Goal: Communication & Community: Answer question/provide support

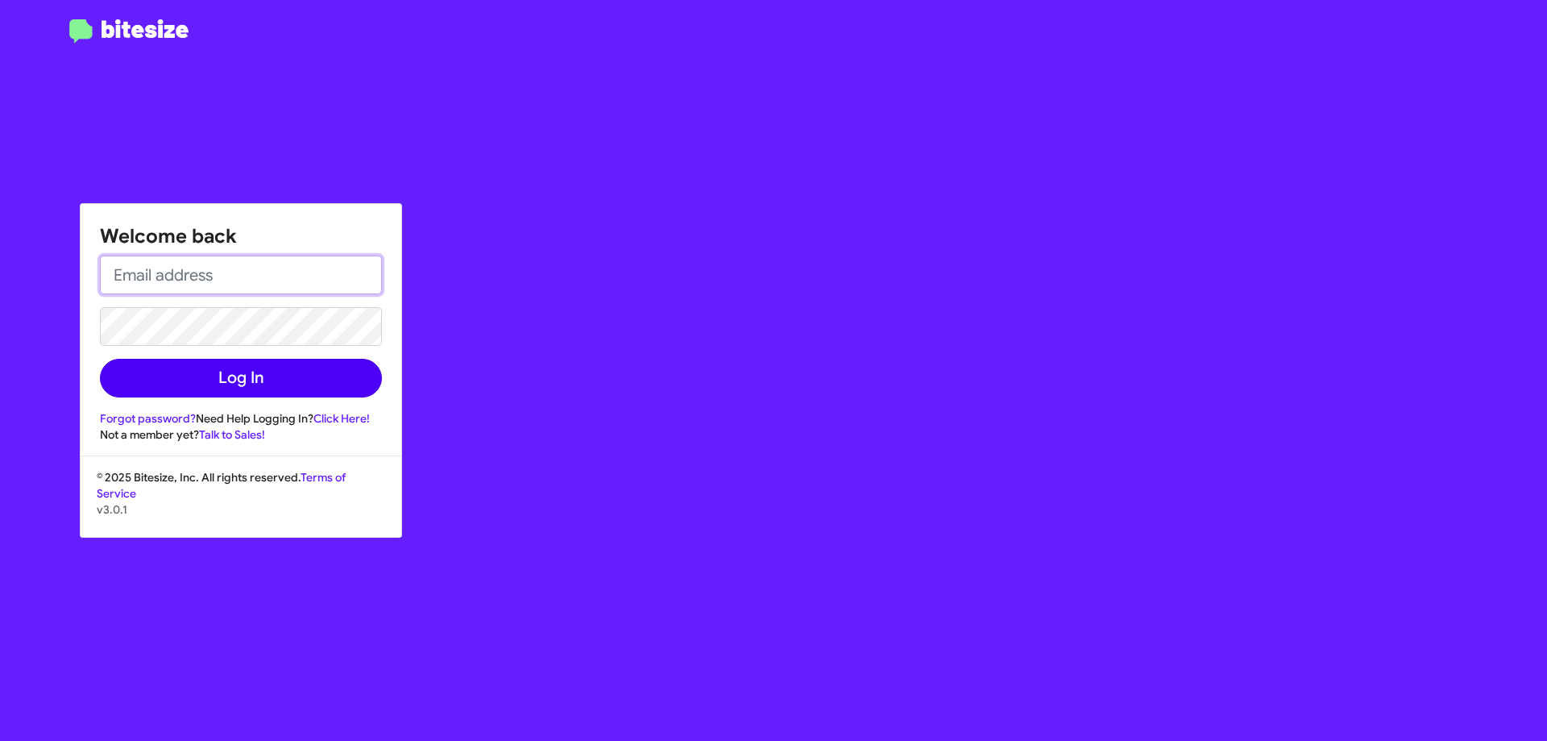
type input "[EMAIL_ADDRESS][DOMAIN_NAME]"
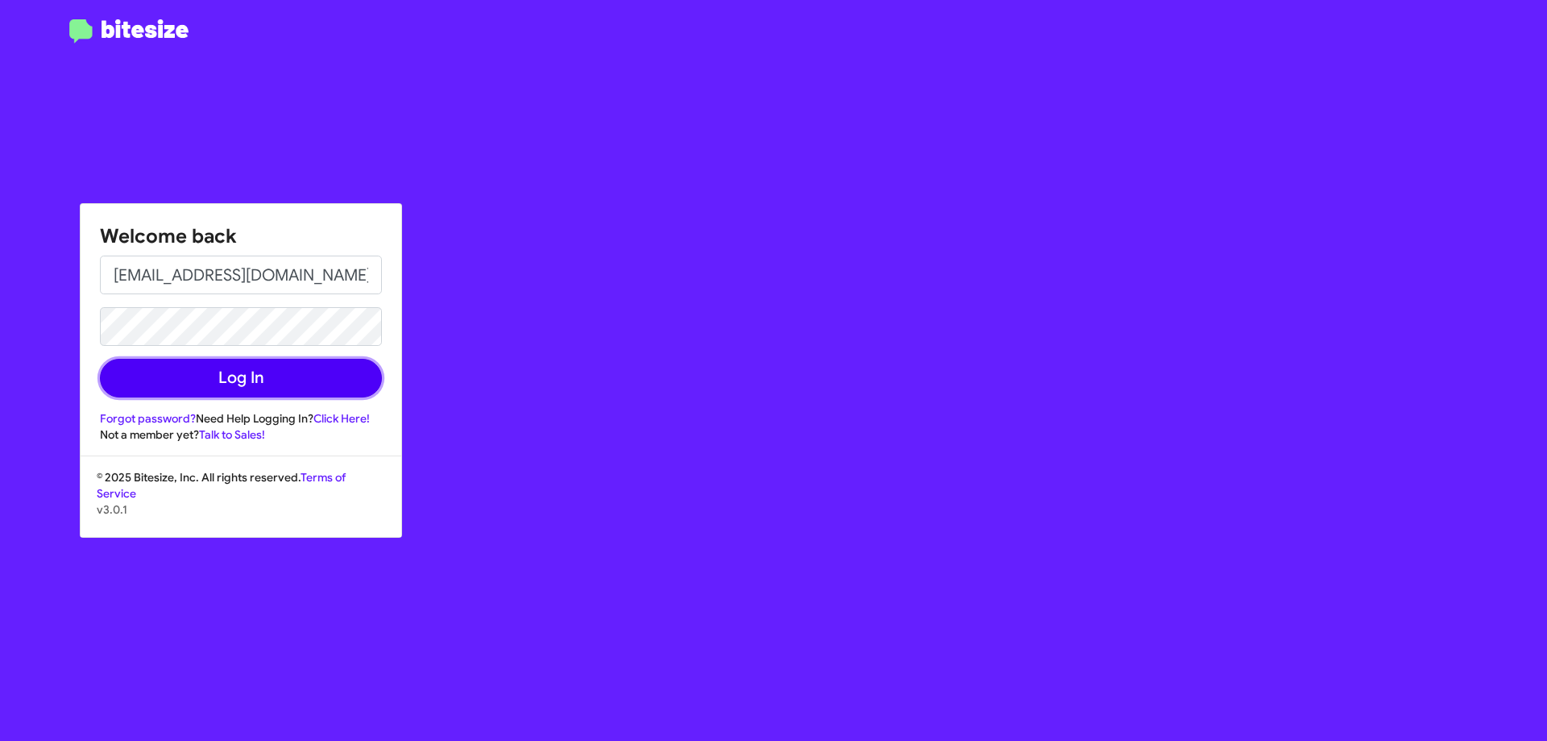
drag, startPoint x: 293, startPoint y: 372, endPoint x: 1106, endPoint y: 396, distance: 812.7
click at [303, 372] on button "Log In" at bounding box center [241, 378] width 282 height 39
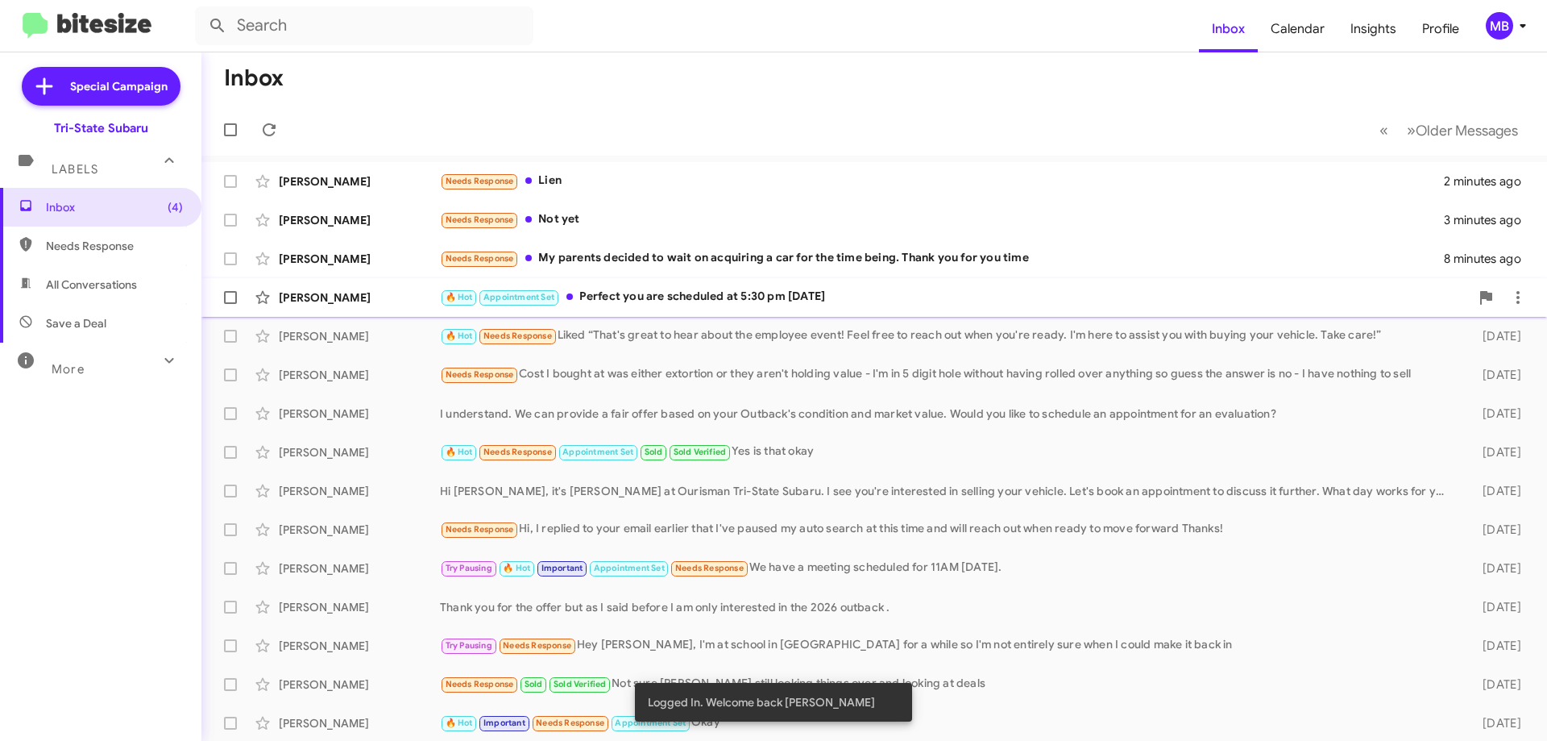
click at [640, 291] on div "🔥 Hot Appointment Set Perfect you are scheduled at 5:30 pm today" at bounding box center [955, 297] width 1030 height 19
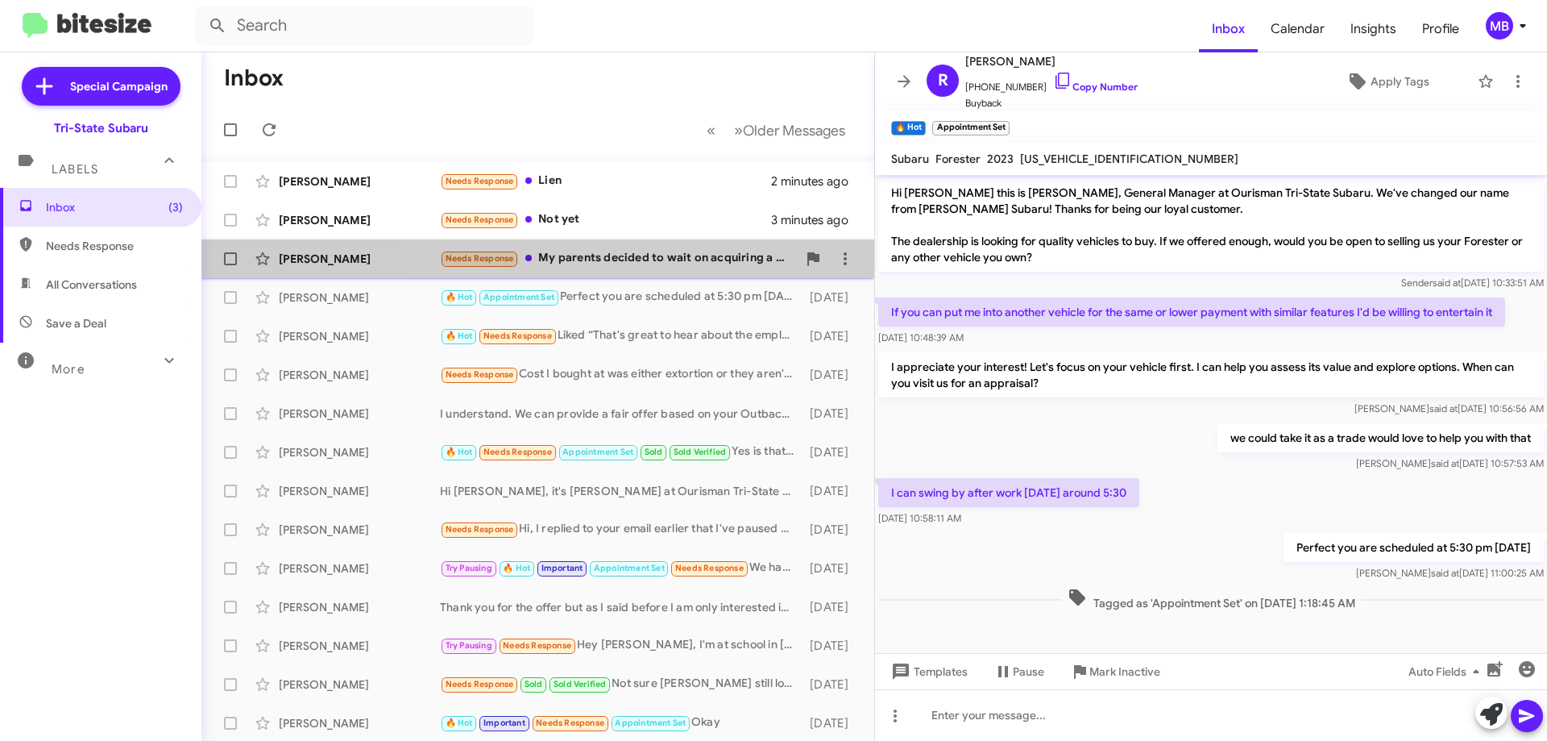
click at [724, 253] on div "Needs Response My parents decided to wait on acquiring a car for the time being…" at bounding box center [618, 258] width 357 height 19
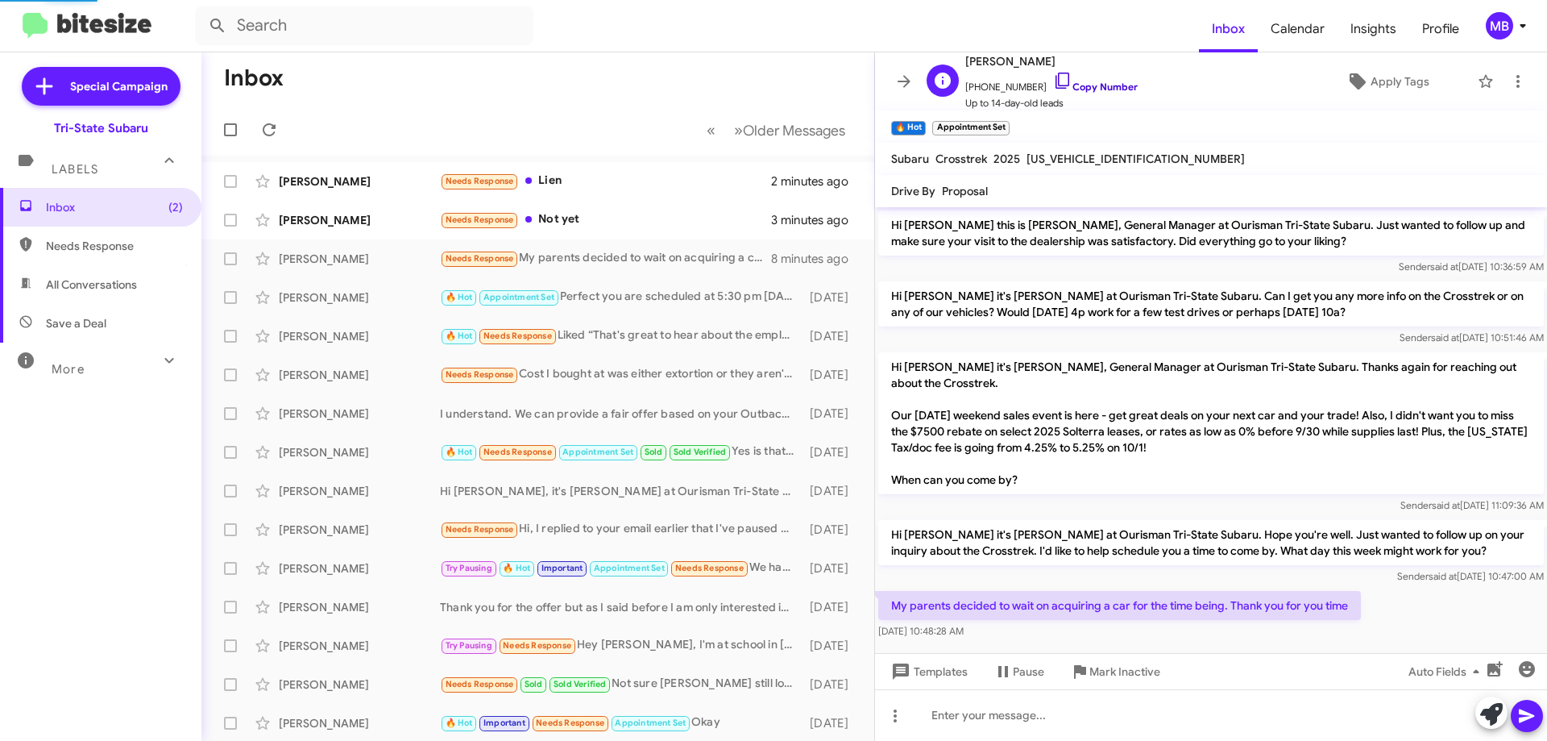
scroll to position [10, 0]
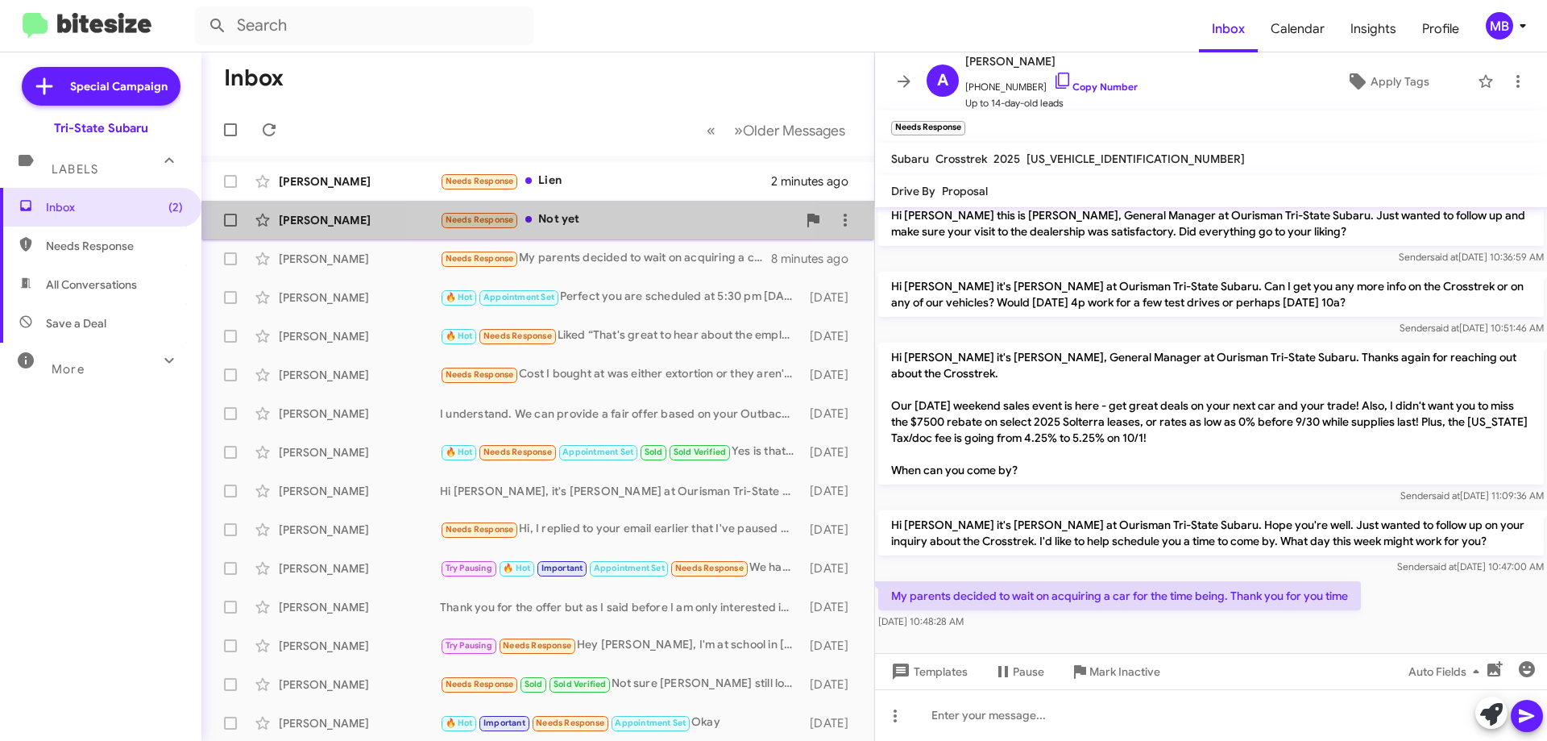
click at [628, 219] on div "Needs Response Not yet" at bounding box center [618, 219] width 357 height 19
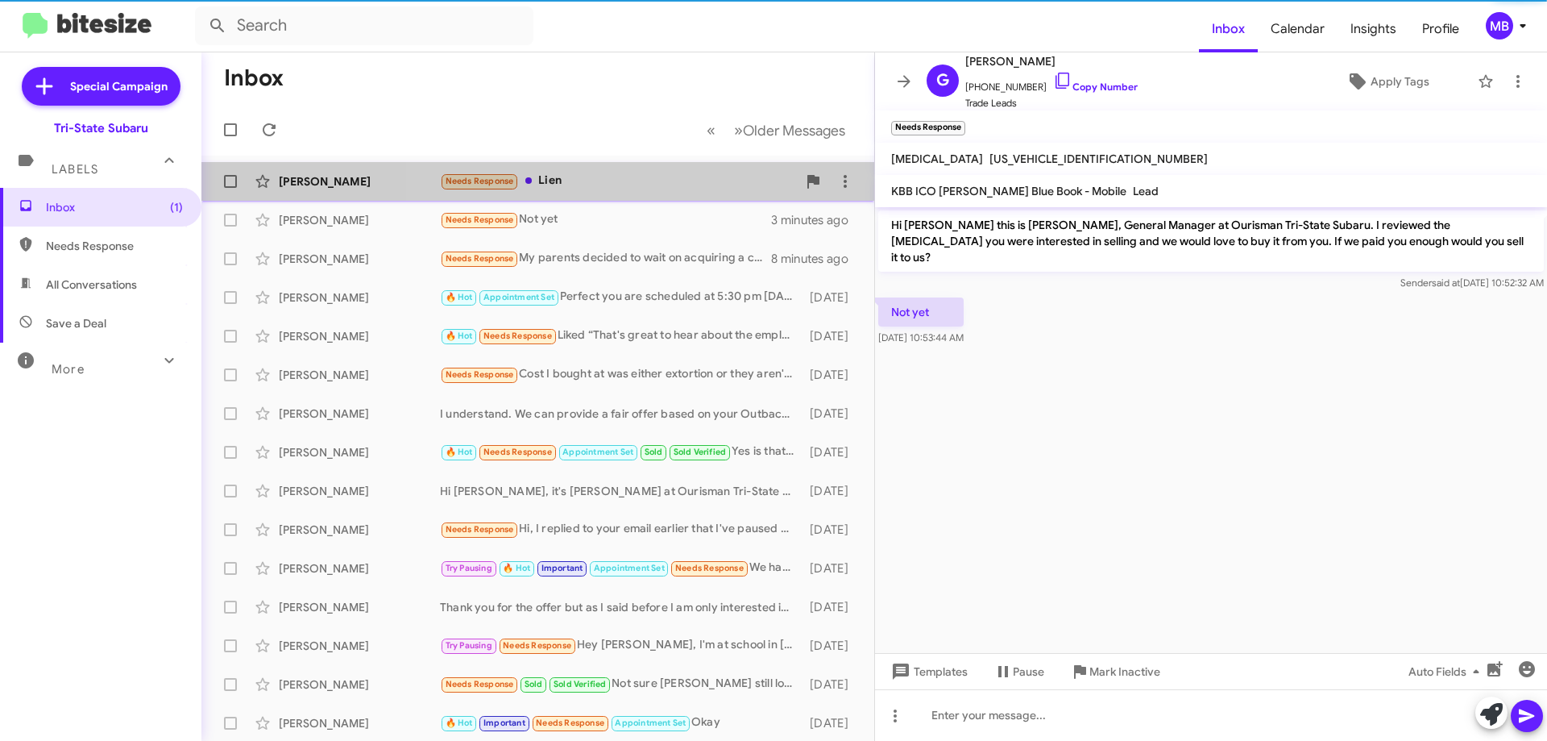
click at [635, 180] on div "Needs Response Lien" at bounding box center [618, 181] width 357 height 19
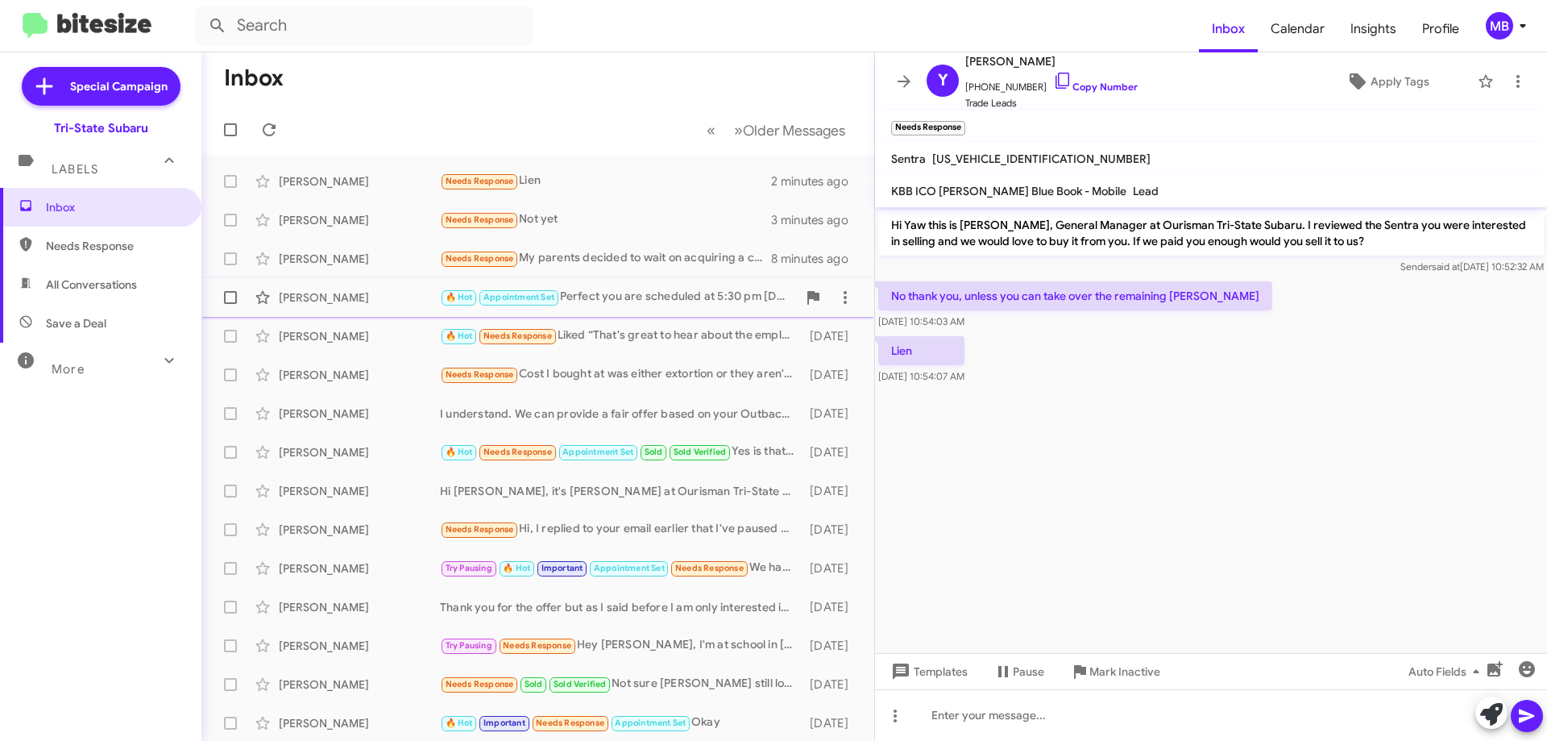
click at [367, 297] on div "Ryan Maney" at bounding box center [359, 297] width 161 height 16
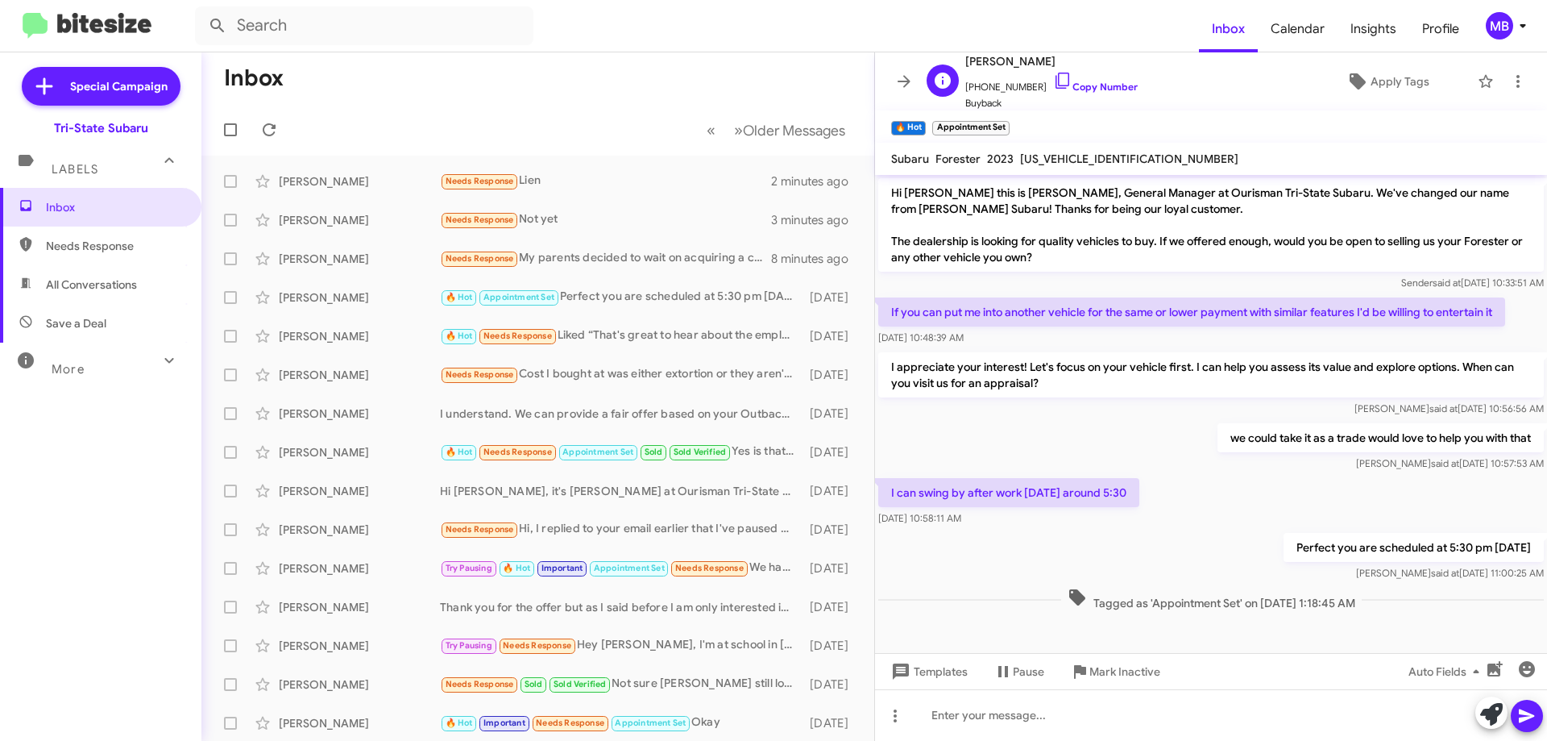
drag, startPoint x: 1104, startPoint y: 85, endPoint x: 1115, endPoint y: 80, distance: 11.9
click at [1104, 85] on link "Copy Number" at bounding box center [1095, 87] width 85 height 12
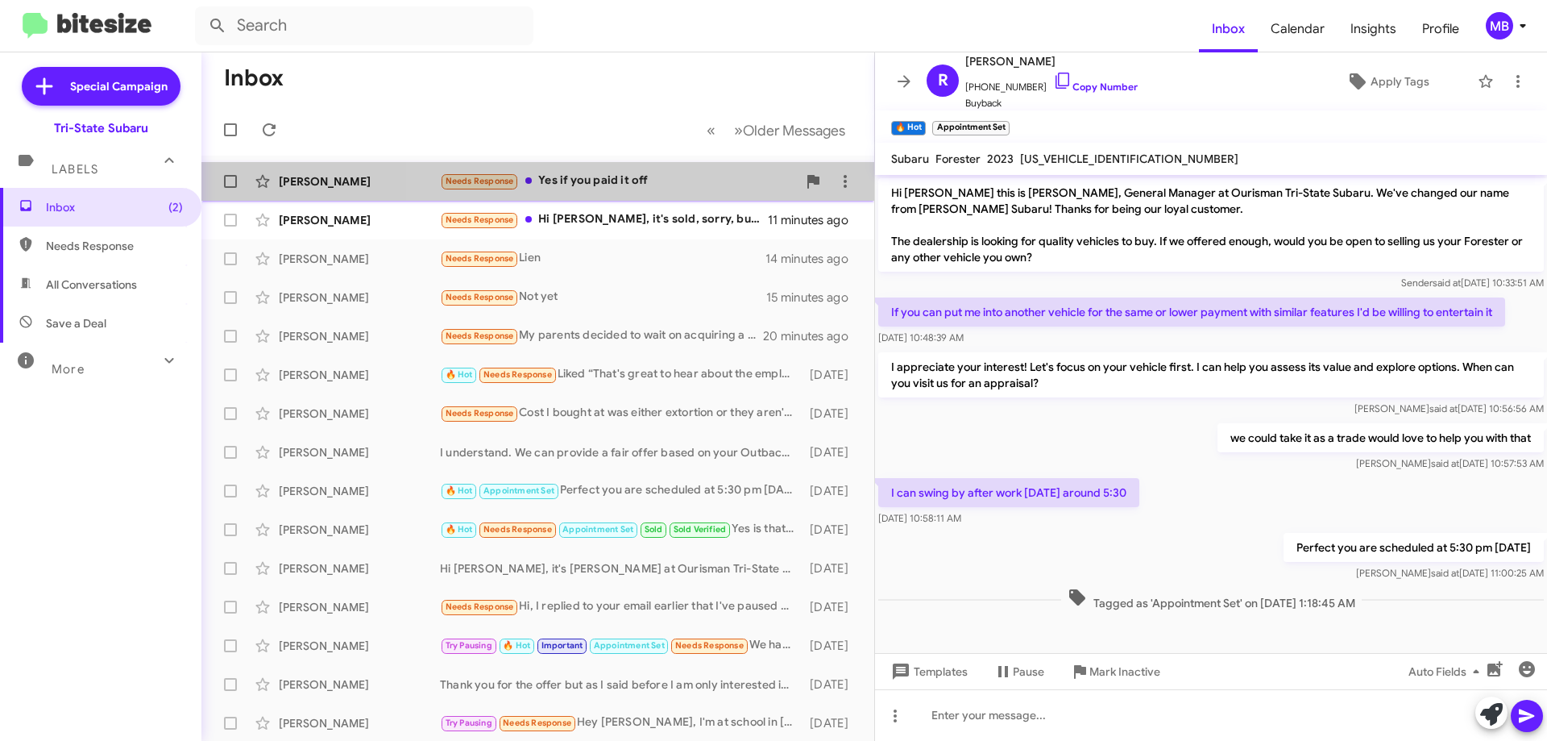
click at [733, 184] on div "Needs Response Yes if you paid it off" at bounding box center [618, 181] width 357 height 19
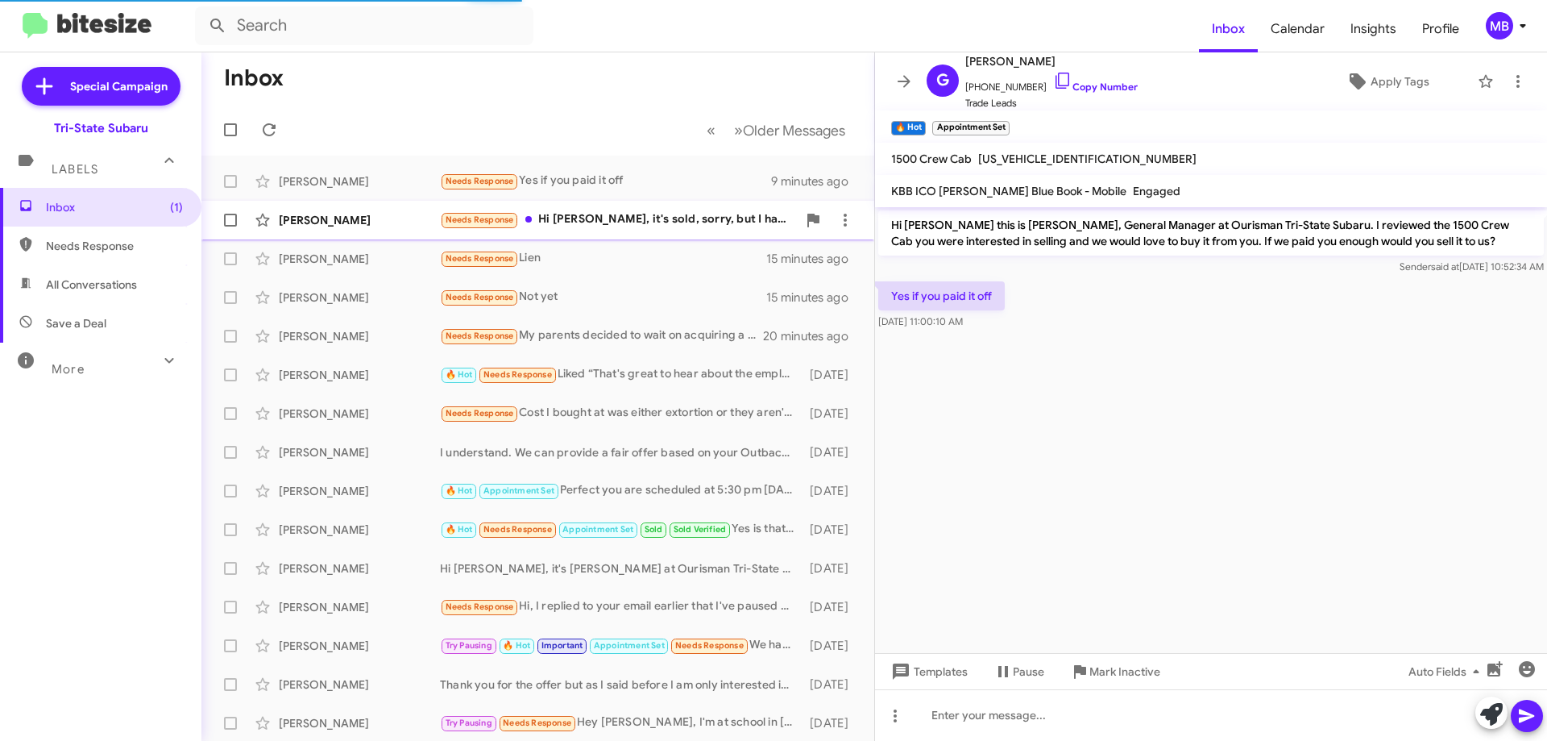
click at [699, 228] on div "Needs Response Hi Joe, it's sold, sorry, but I have a 2012 BMW 335is with 18K m…" at bounding box center [618, 219] width 357 height 19
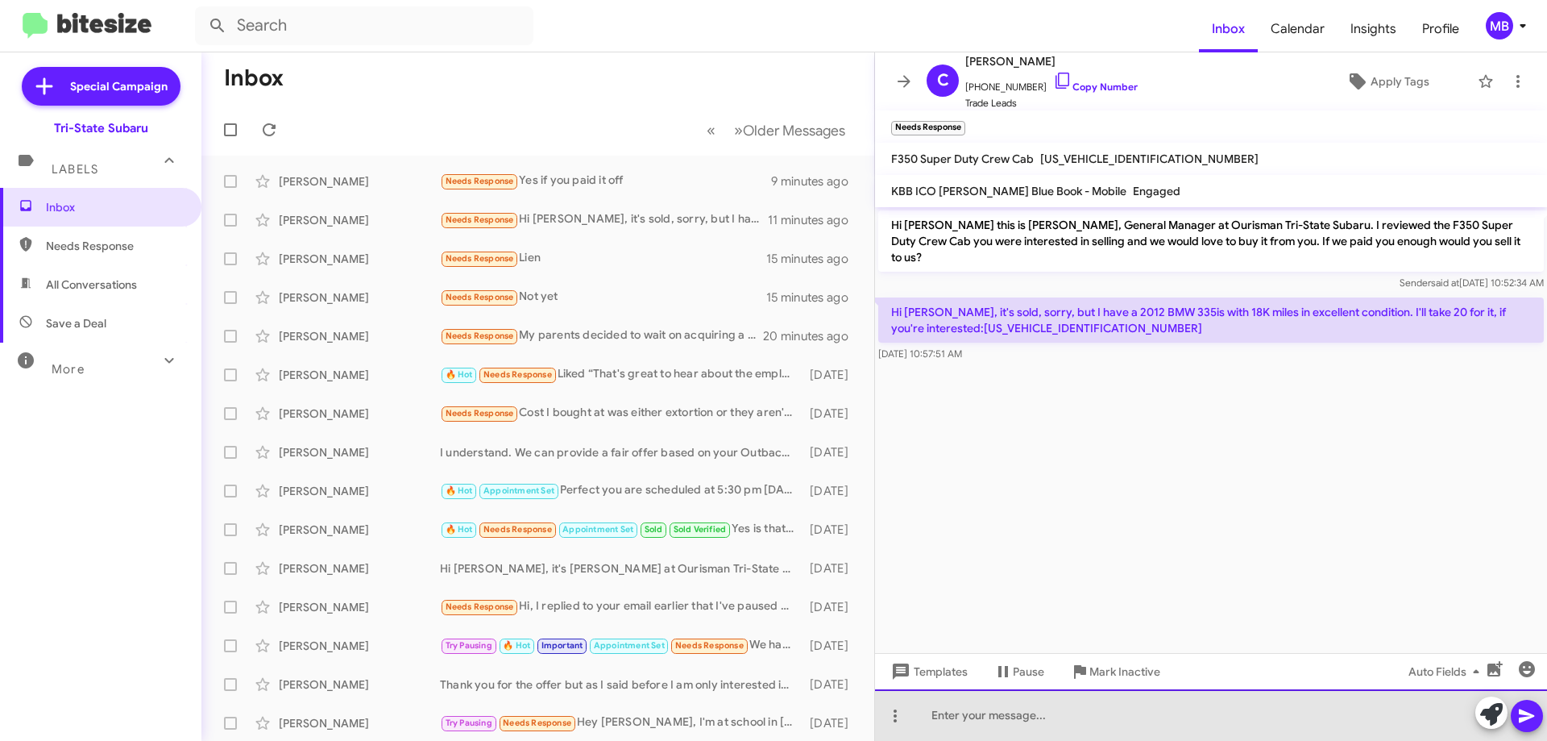
click at [1188, 723] on div at bounding box center [1211, 715] width 672 height 52
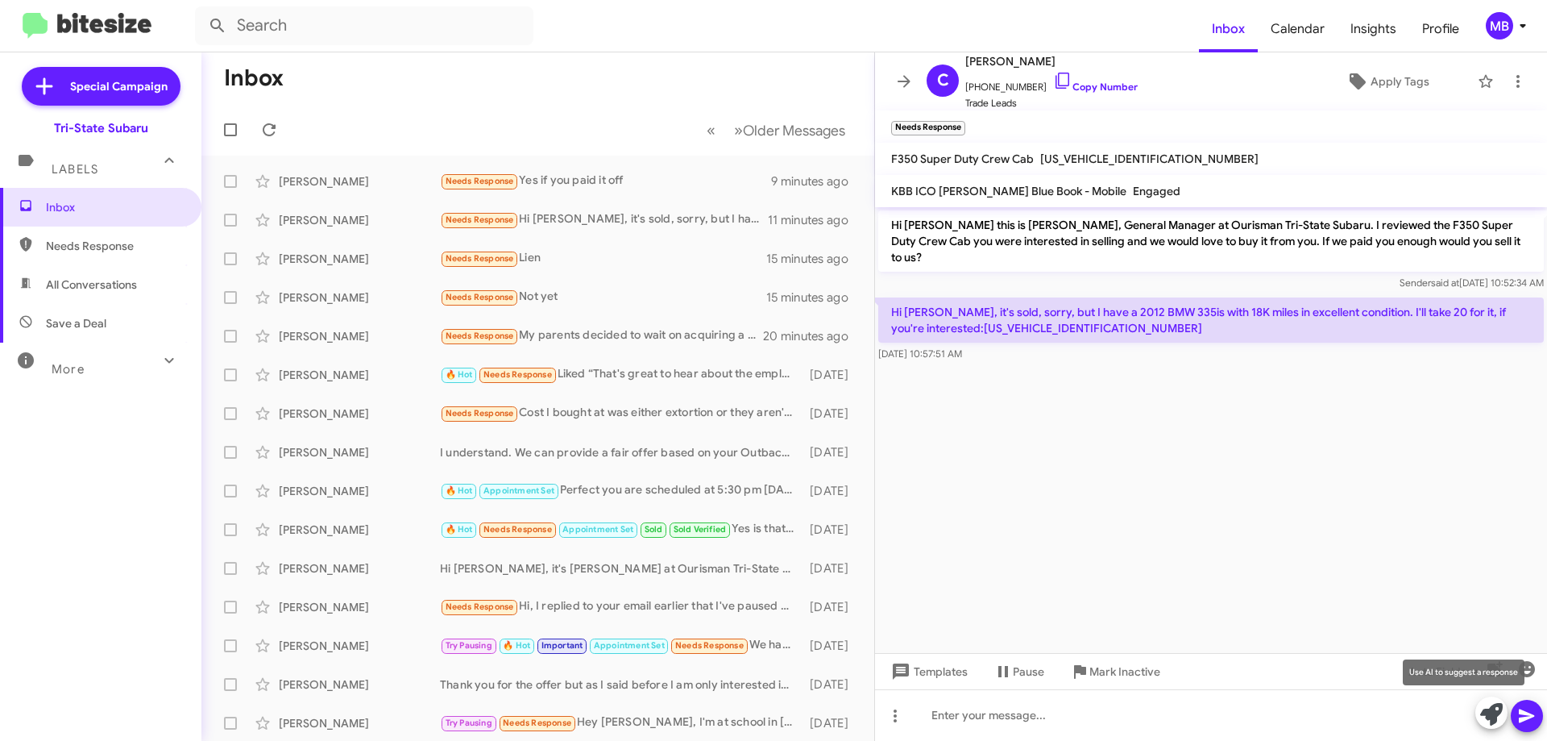
click at [1488, 719] on icon at bounding box center [1492, 714] width 23 height 23
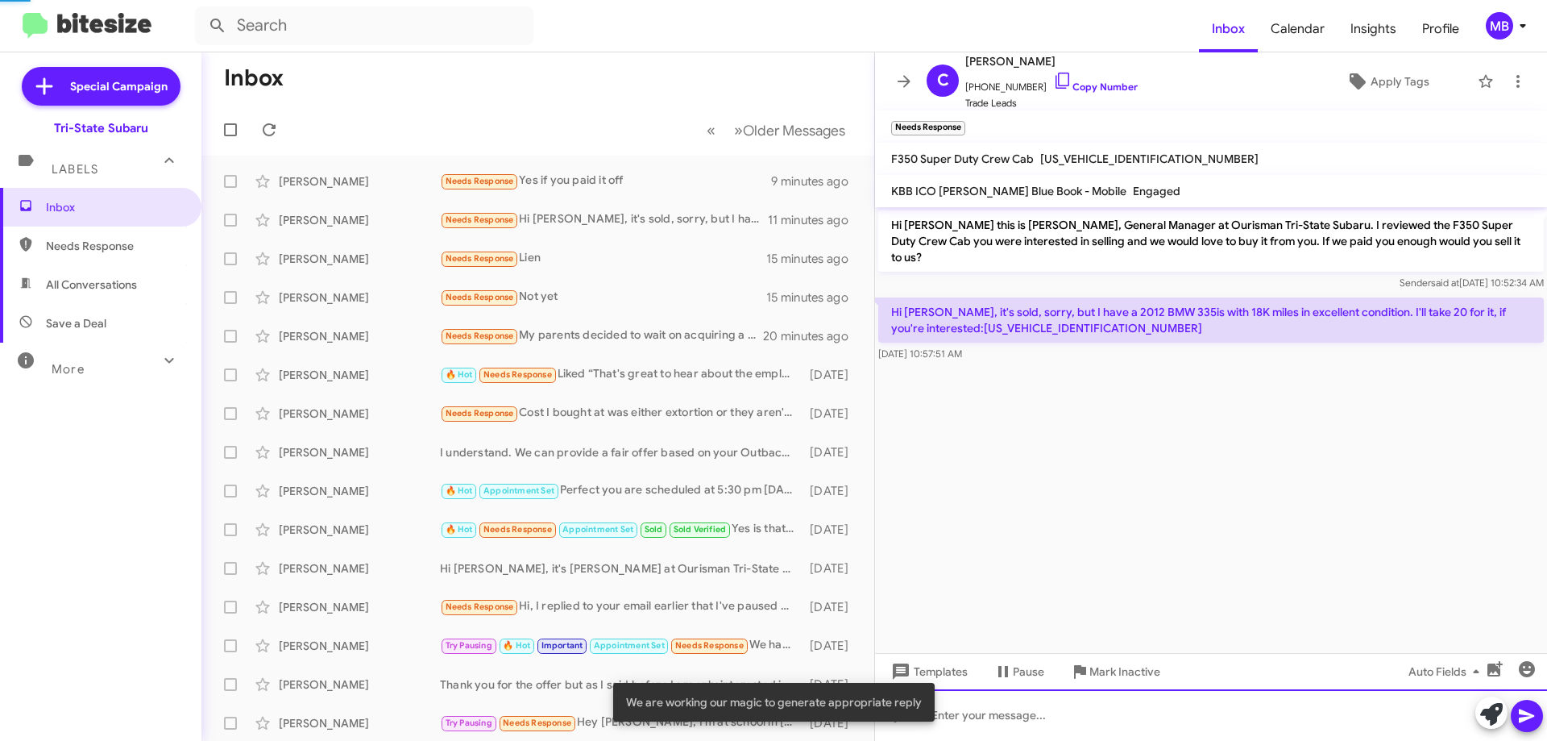
click at [1379, 720] on div at bounding box center [1211, 715] width 672 height 52
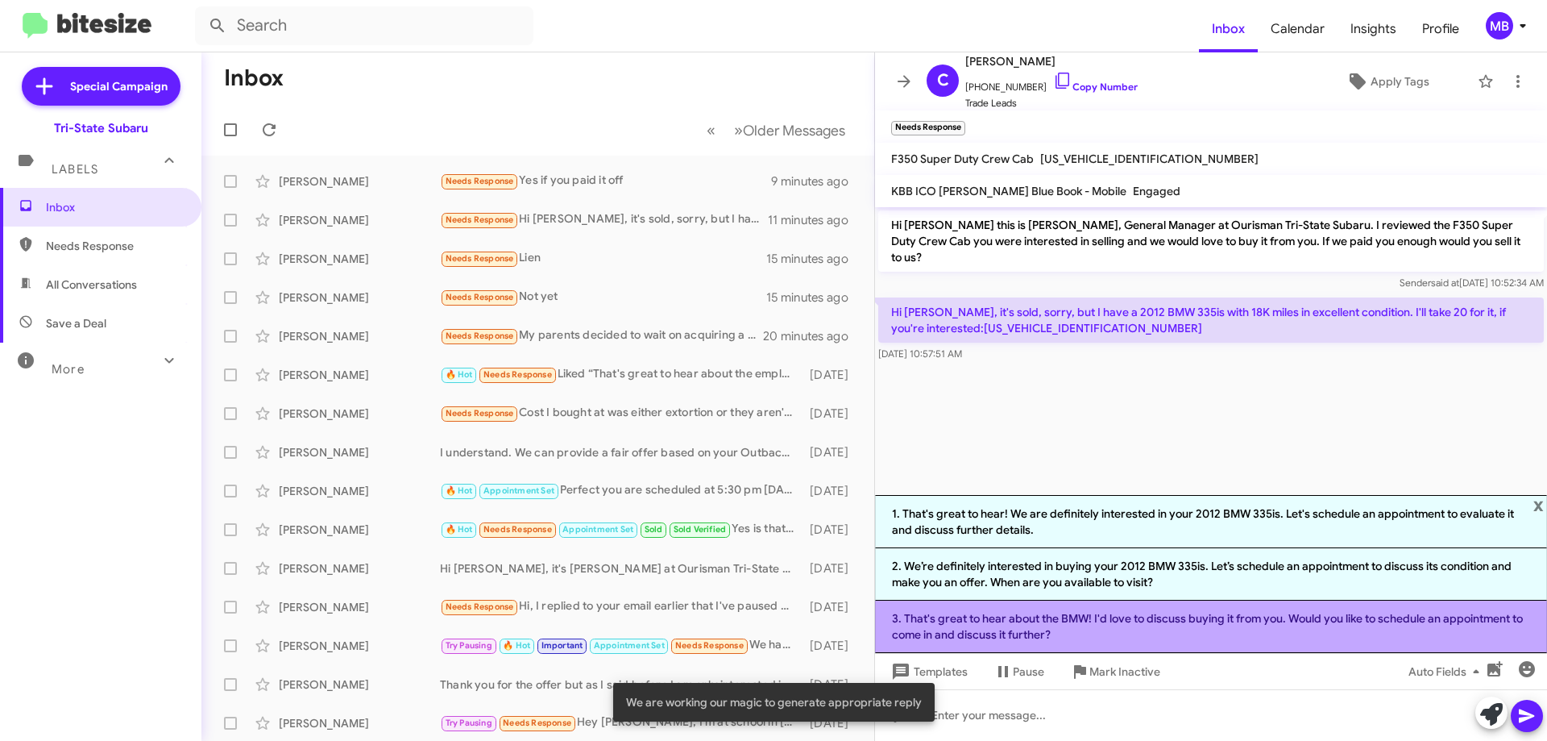
click at [1248, 623] on li "3. That's great to hear about the BMW! I'd love to discuss buying it from you. …" at bounding box center [1211, 626] width 672 height 52
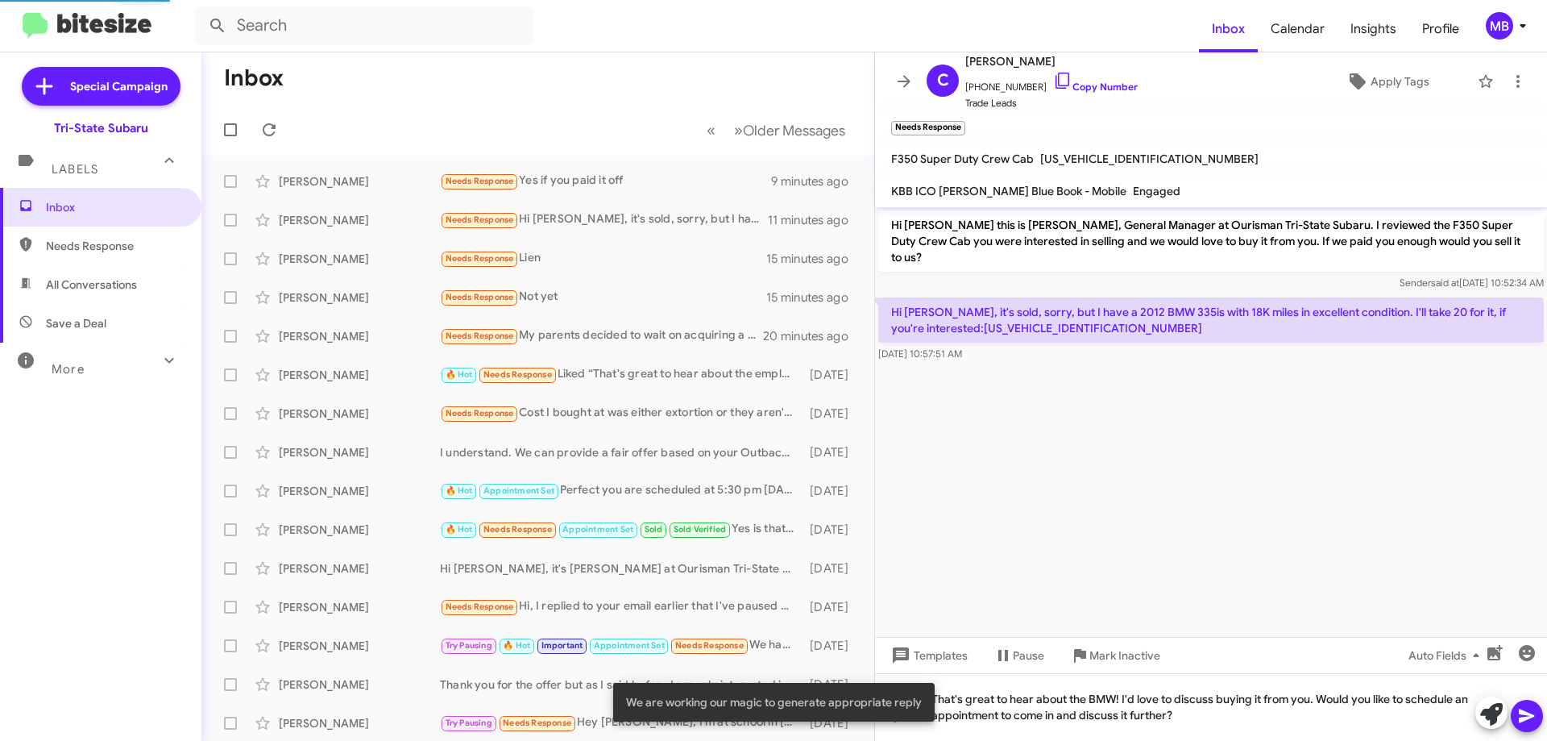
drag, startPoint x: 1533, startPoint y: 710, endPoint x: 1281, endPoint y: 579, distance: 284.1
click at [1531, 710] on icon at bounding box center [1527, 715] width 19 height 19
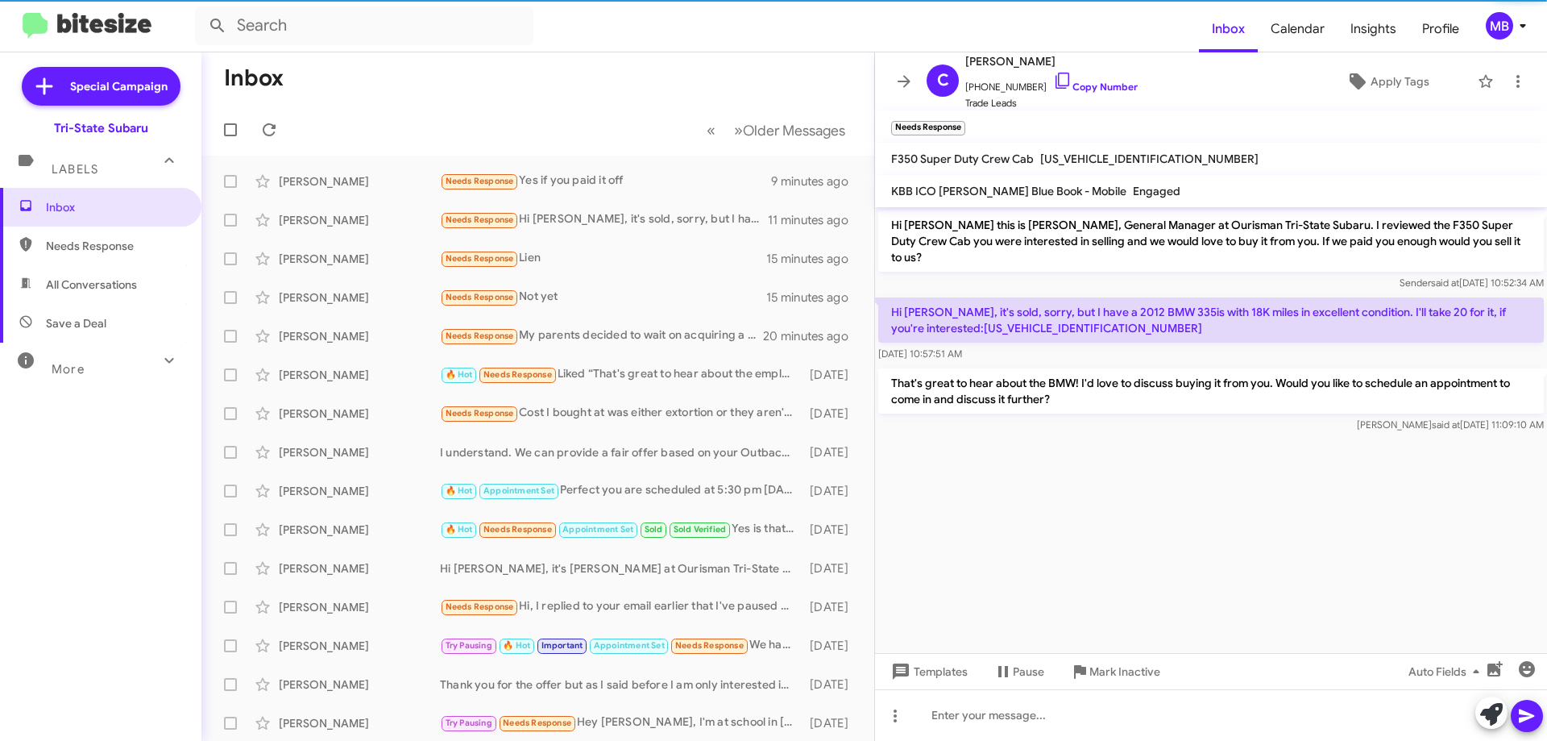
click at [164, 233] on span "Needs Response" at bounding box center [100, 245] width 201 height 39
type input "in:needs-response"
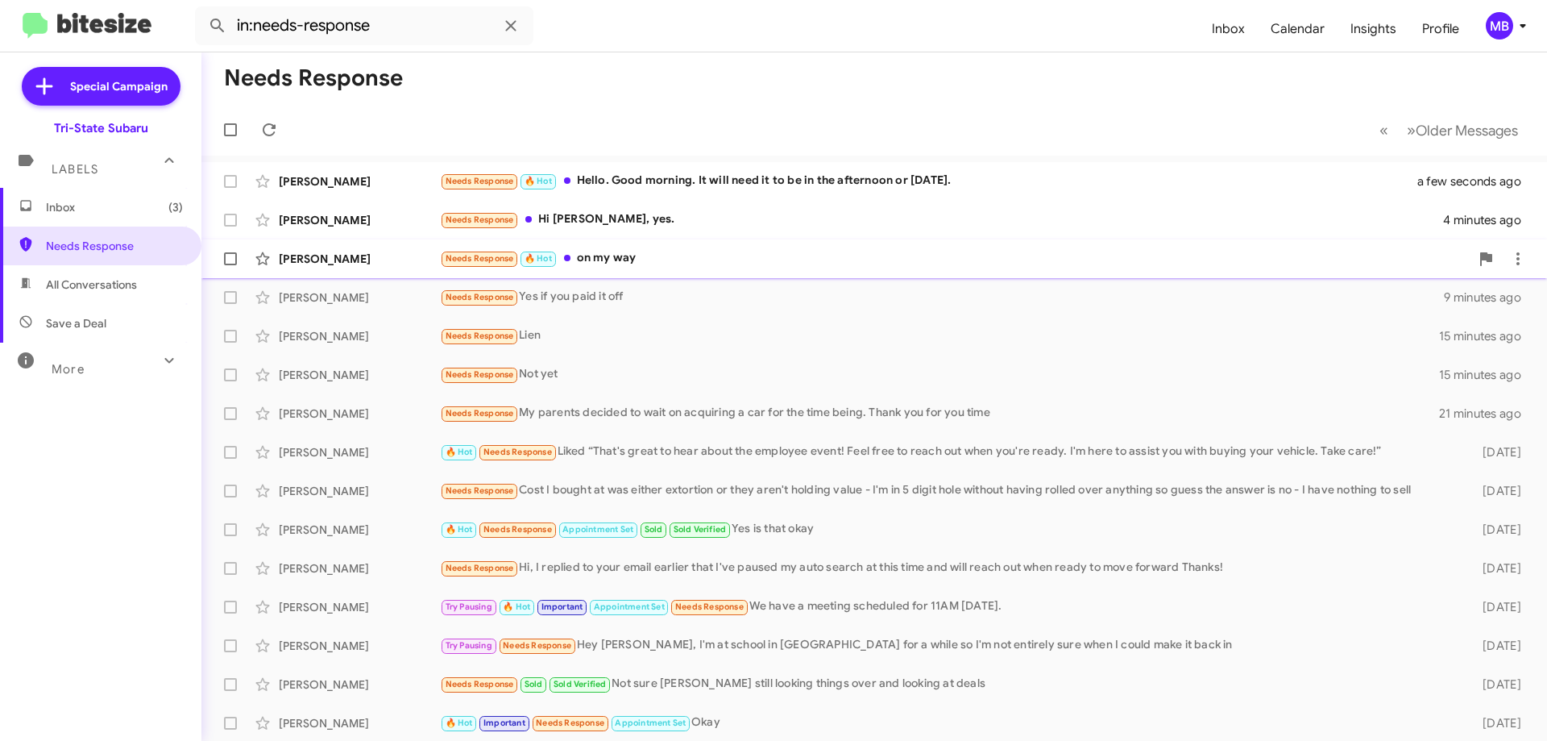
click at [426, 255] on div "[PERSON_NAME]" at bounding box center [359, 259] width 161 height 16
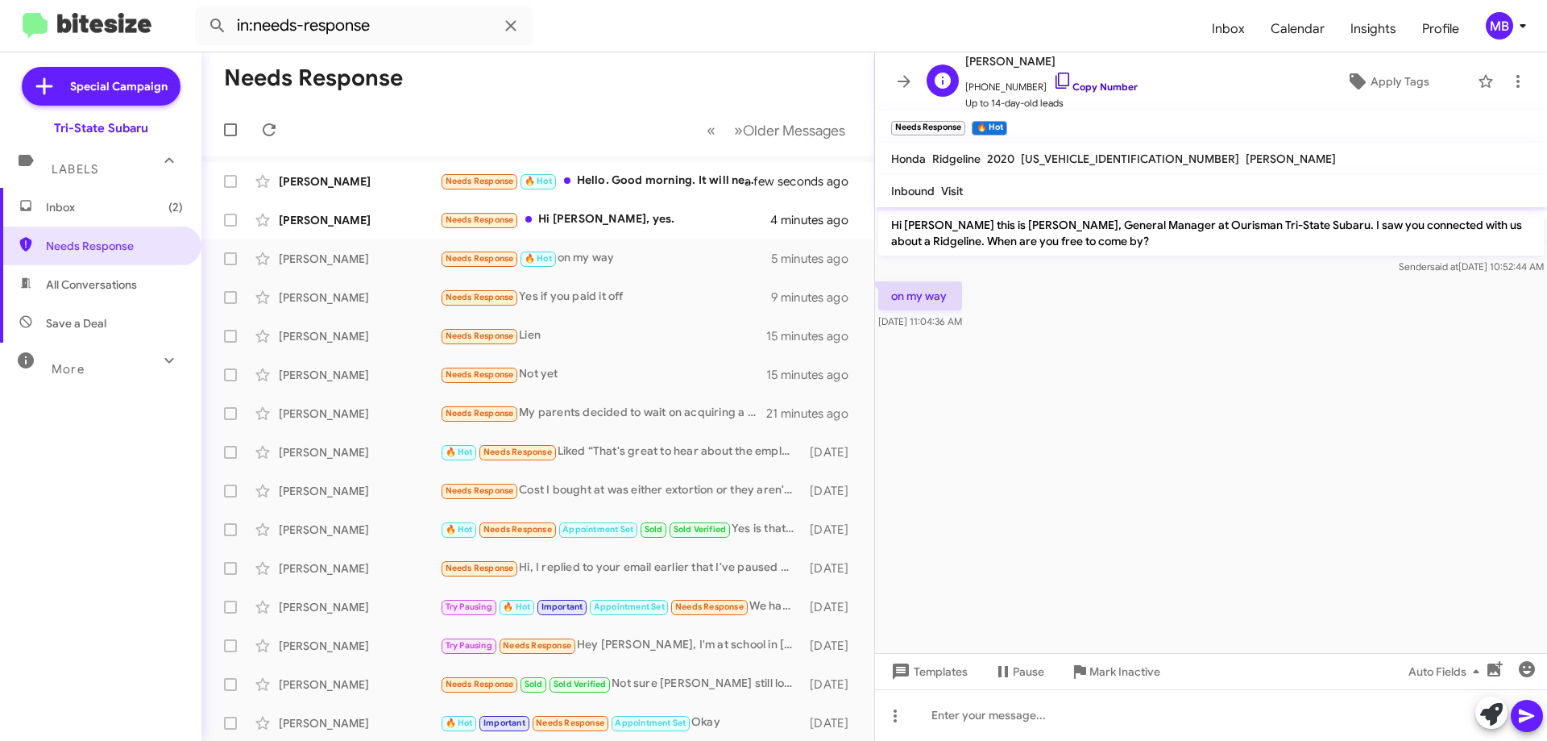
click at [1097, 83] on link "Copy Number" at bounding box center [1095, 87] width 85 height 12
click at [1492, 712] on icon at bounding box center [1492, 714] width 23 height 23
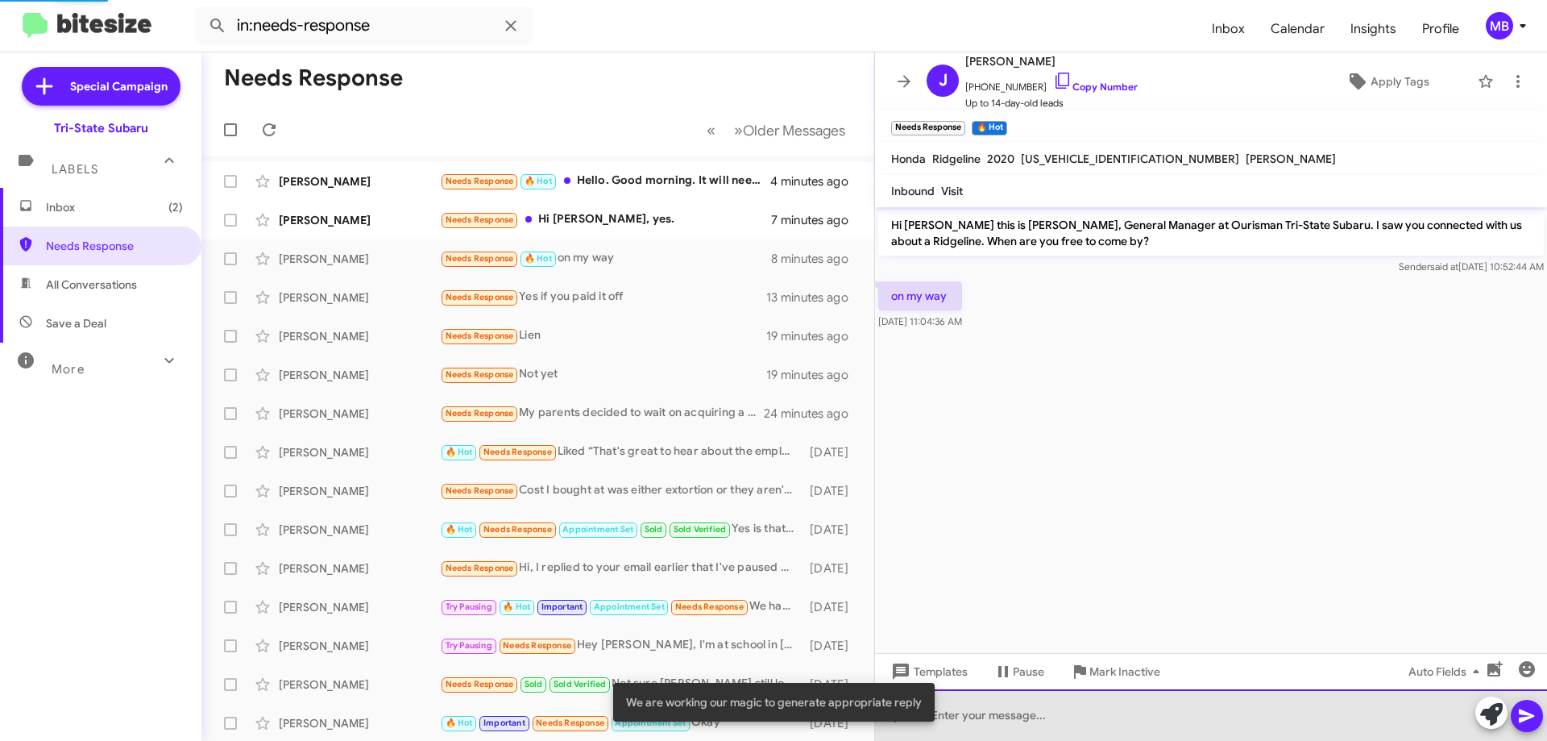
click at [1399, 719] on div at bounding box center [1211, 715] width 672 height 52
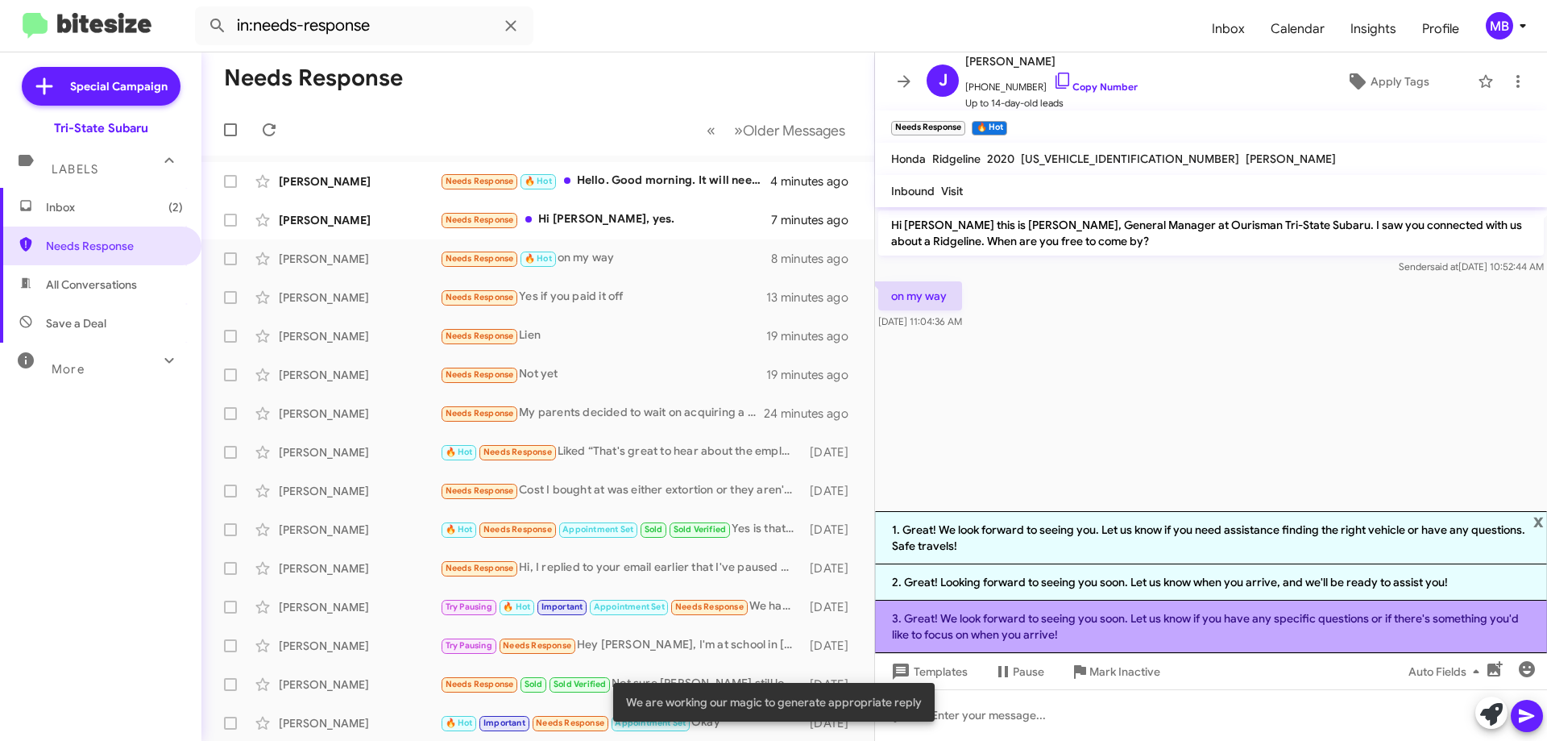
click at [1182, 632] on li "3. Great! We look forward to seeing you soon. Let us know if you have any speci…" at bounding box center [1211, 626] width 672 height 52
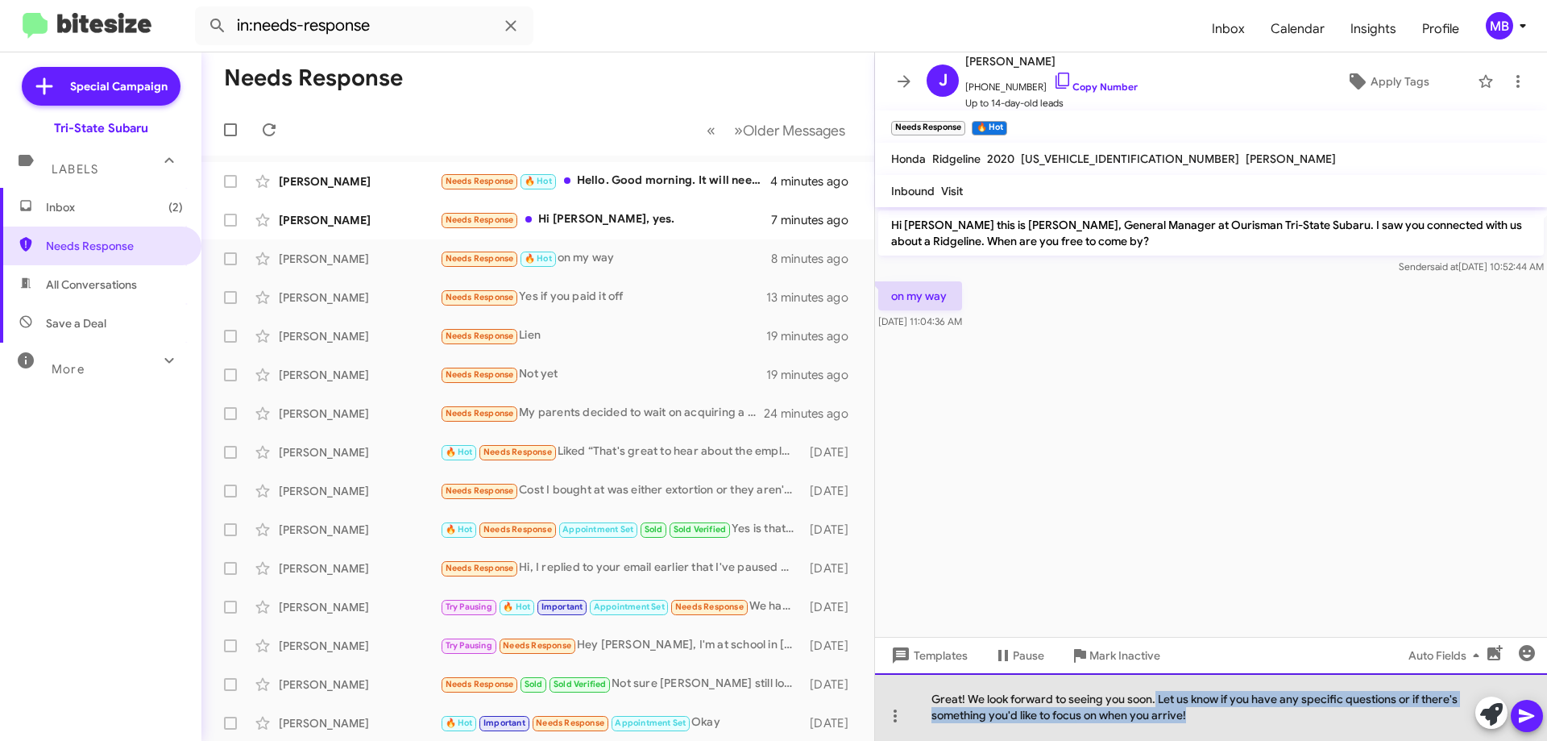
drag, startPoint x: 1247, startPoint y: 722, endPoint x: 1157, endPoint y: 697, distance: 92.9
click at [1157, 697] on div "Great! We look forward to seeing you soon. Let us know if you have any specific…" at bounding box center [1211, 707] width 672 height 68
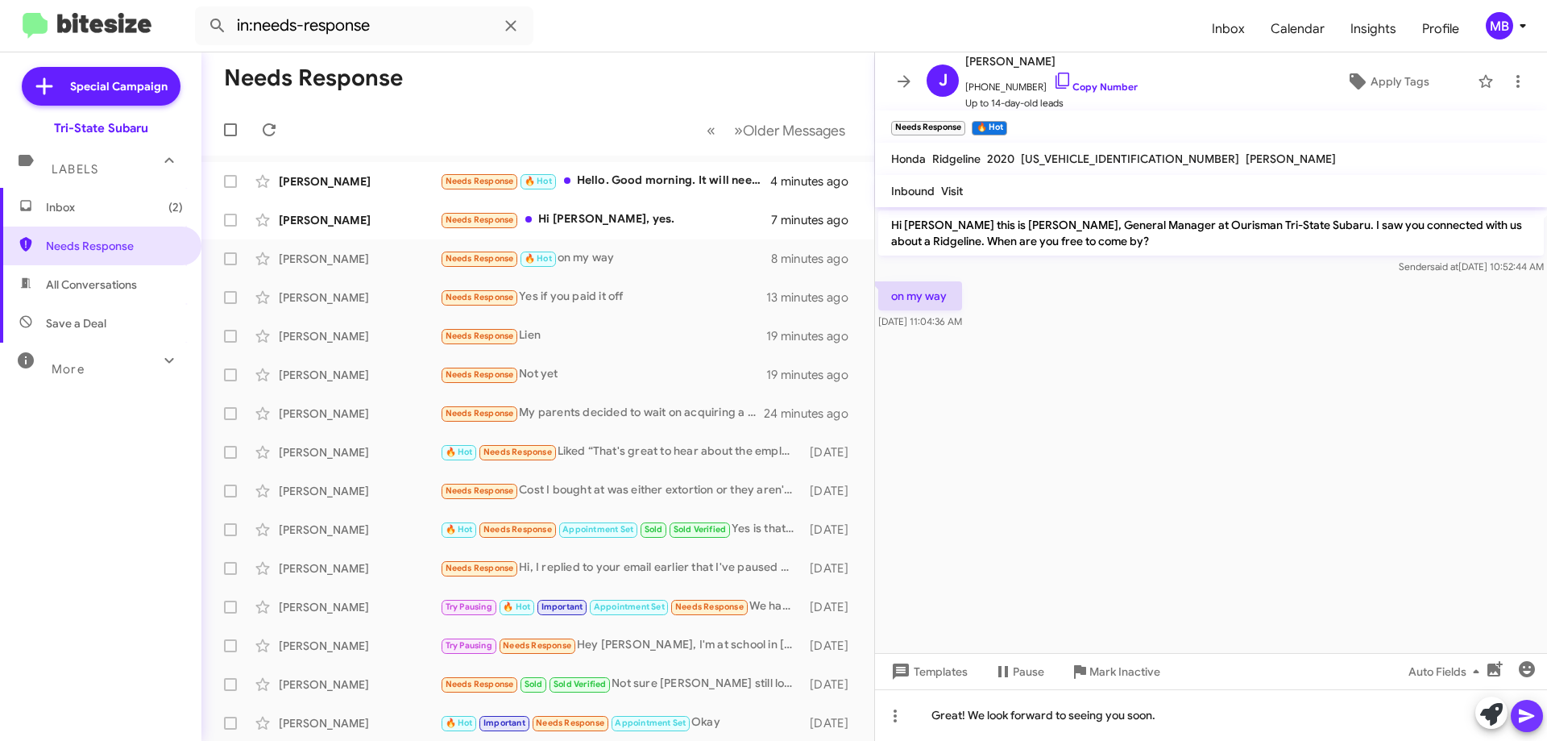
click at [1526, 716] on icon at bounding box center [1527, 715] width 19 height 19
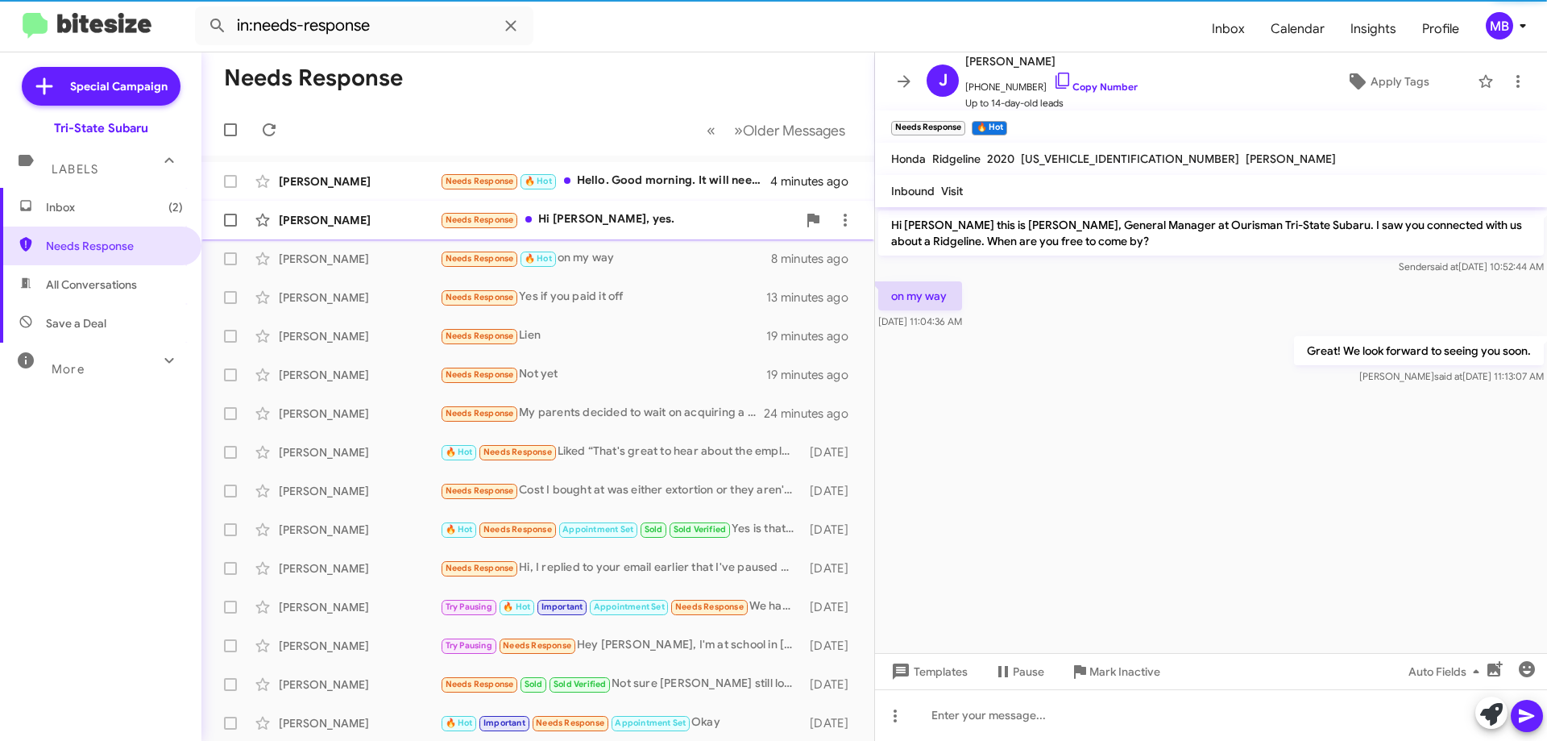
click at [609, 220] on div "Needs Response Hi Joe, yes." at bounding box center [618, 219] width 357 height 19
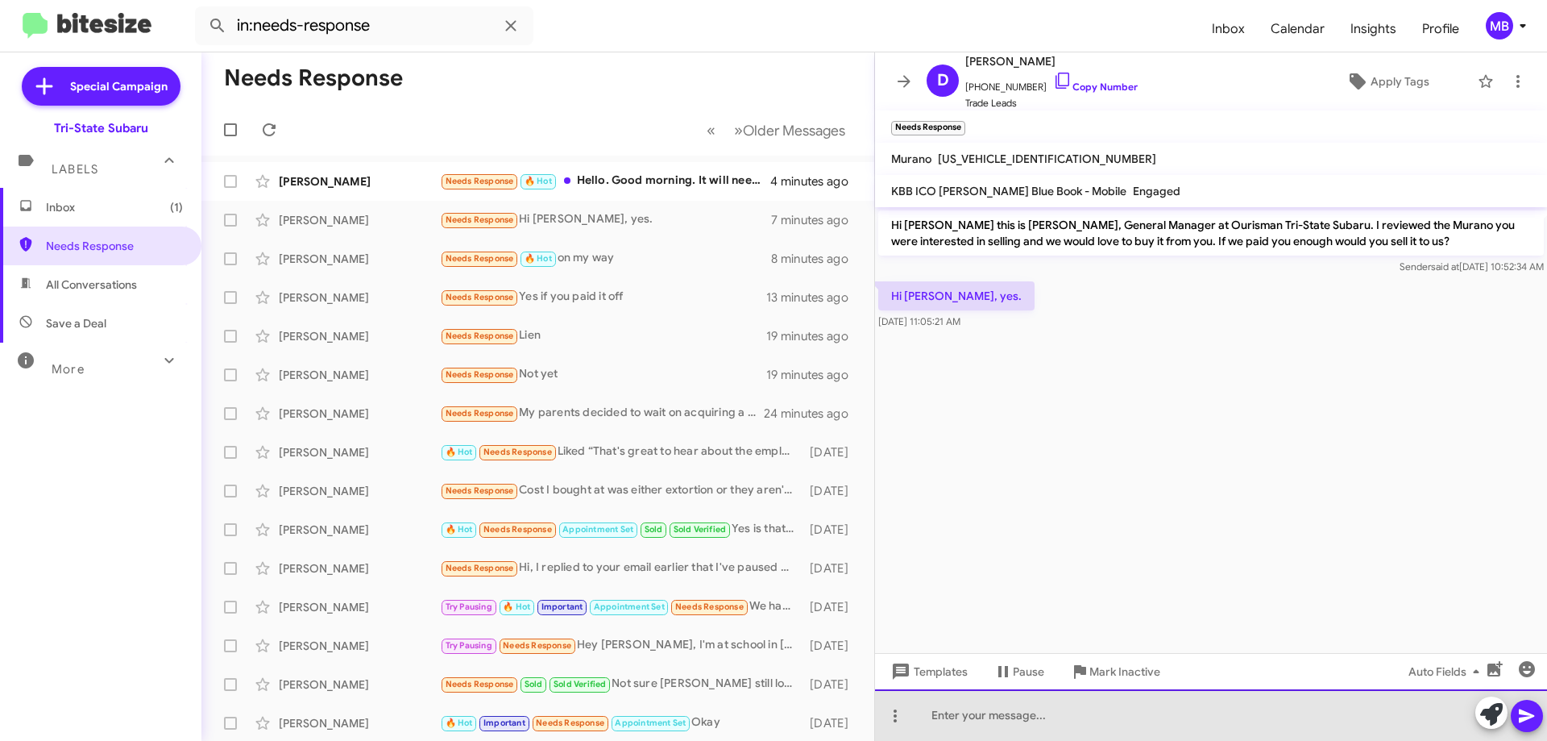
click at [1320, 716] on div at bounding box center [1211, 715] width 672 height 52
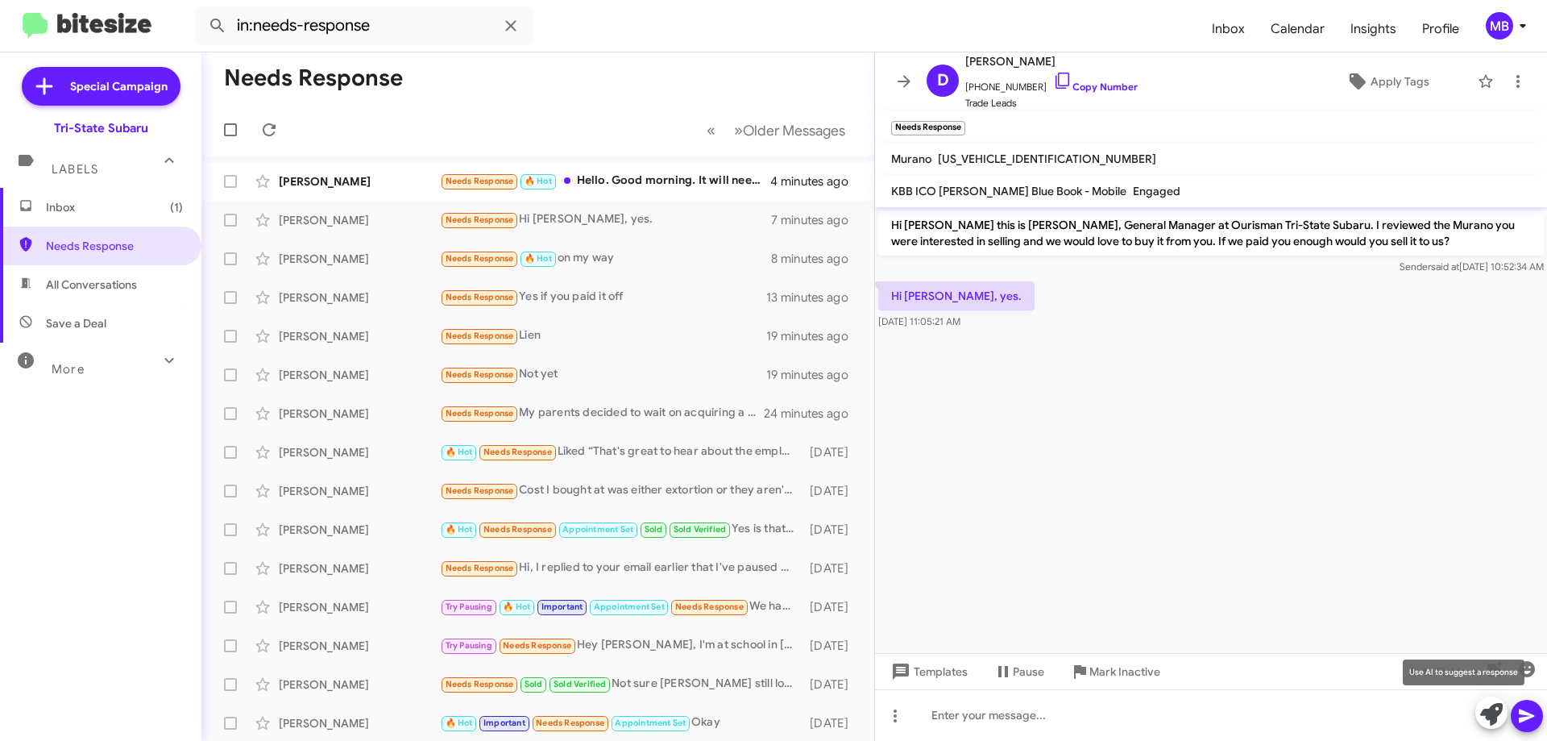
click at [1486, 712] on icon at bounding box center [1492, 714] width 23 height 23
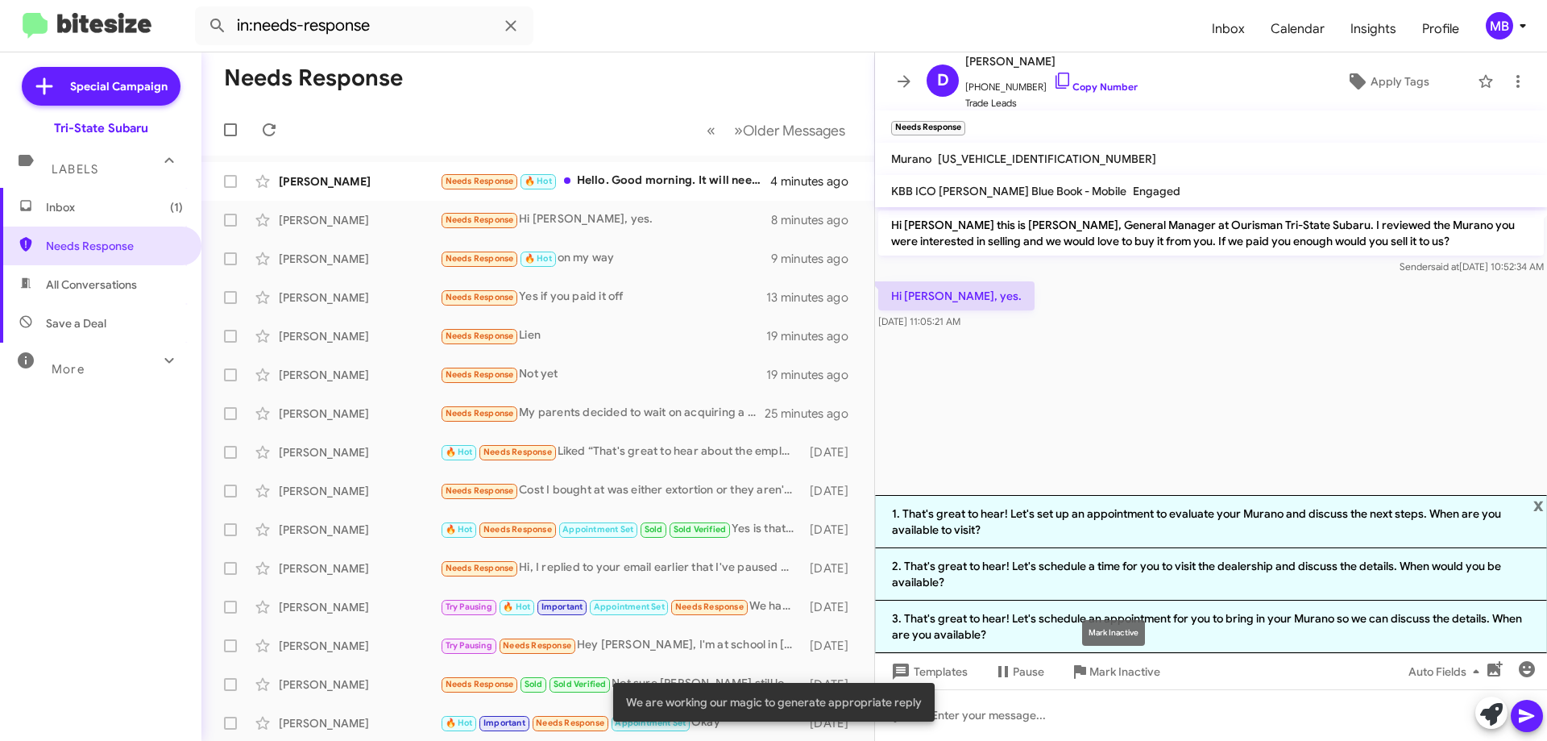
click at [1144, 632] on div "Mark Inactive" at bounding box center [1113, 633] width 63 height 26
click at [1178, 633] on li "3. That's great to hear! Let's schedule an appointment for you to bring in your…" at bounding box center [1211, 626] width 672 height 52
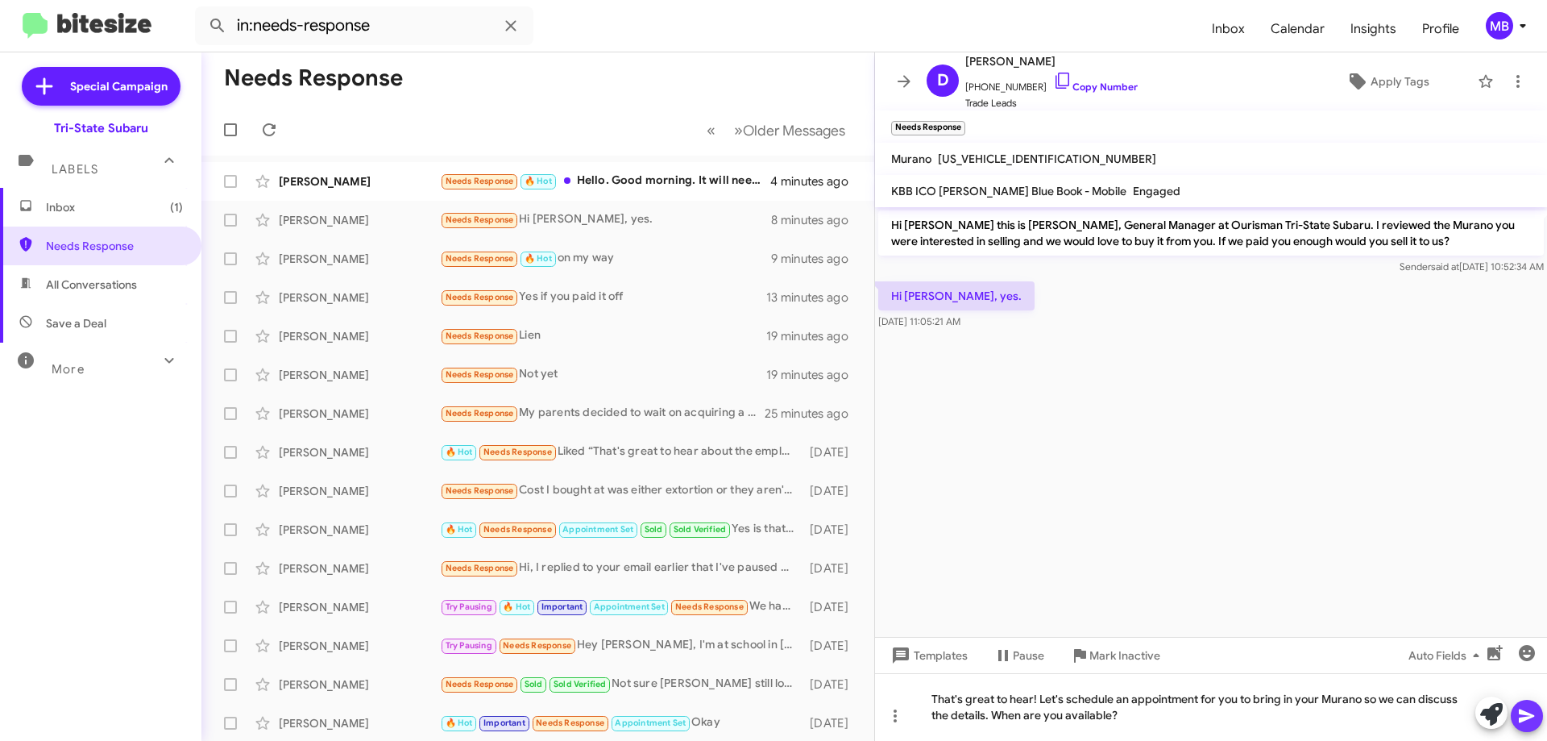
click at [1535, 721] on icon at bounding box center [1527, 715] width 19 height 19
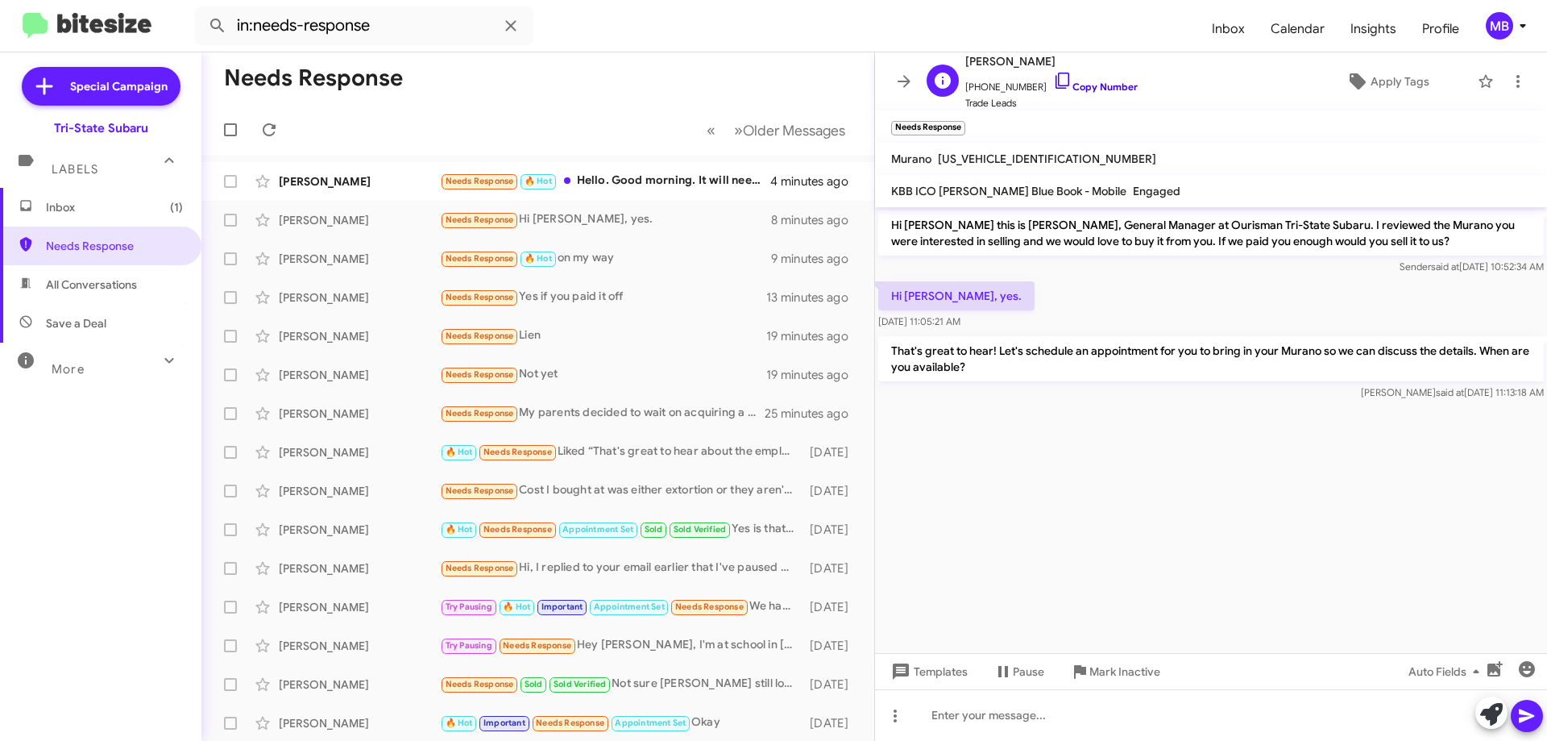
click at [1100, 89] on link "Copy Number" at bounding box center [1095, 87] width 85 height 12
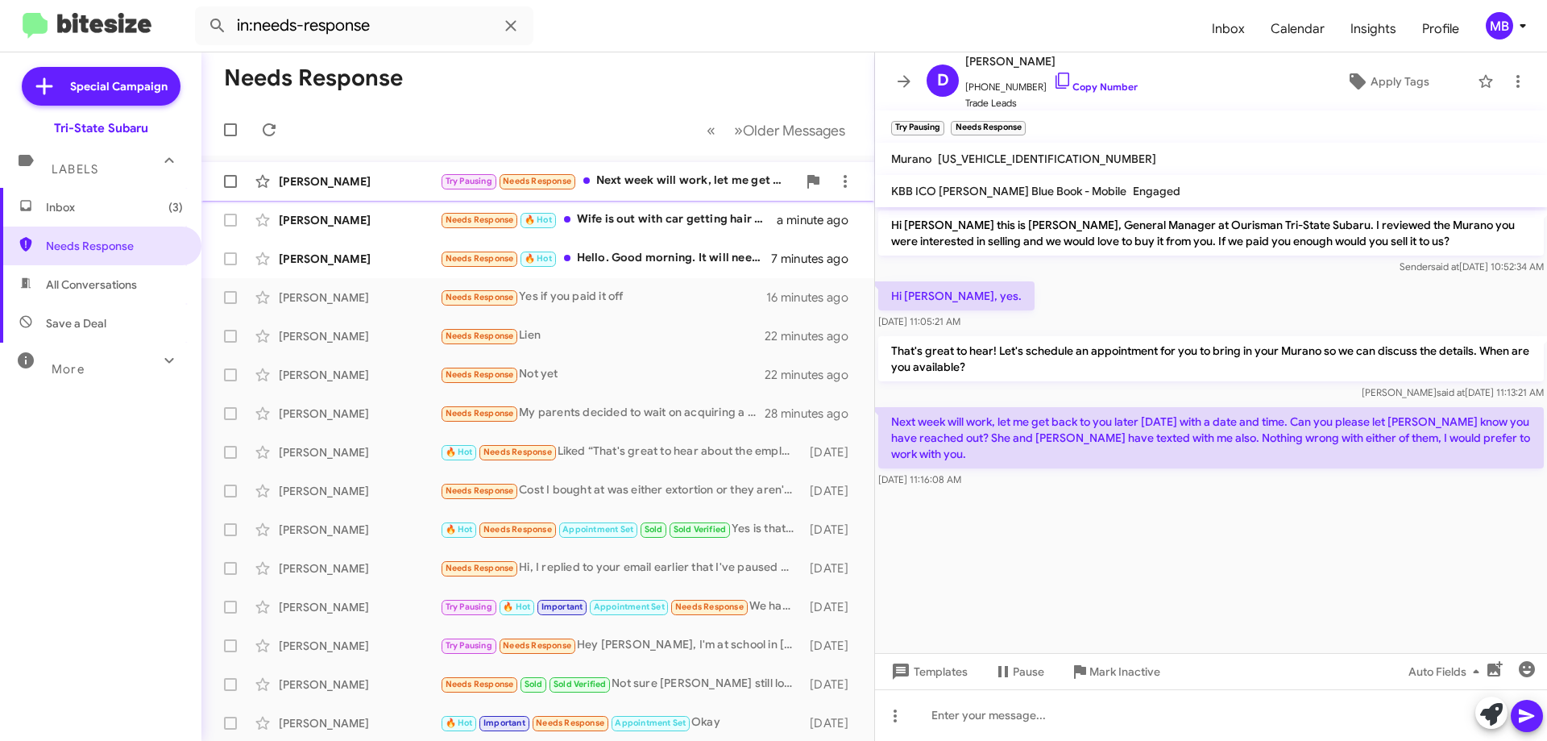
click at [684, 182] on div "Try Pausing Needs Response Next week will work, let me get back to you later to…" at bounding box center [618, 181] width 357 height 19
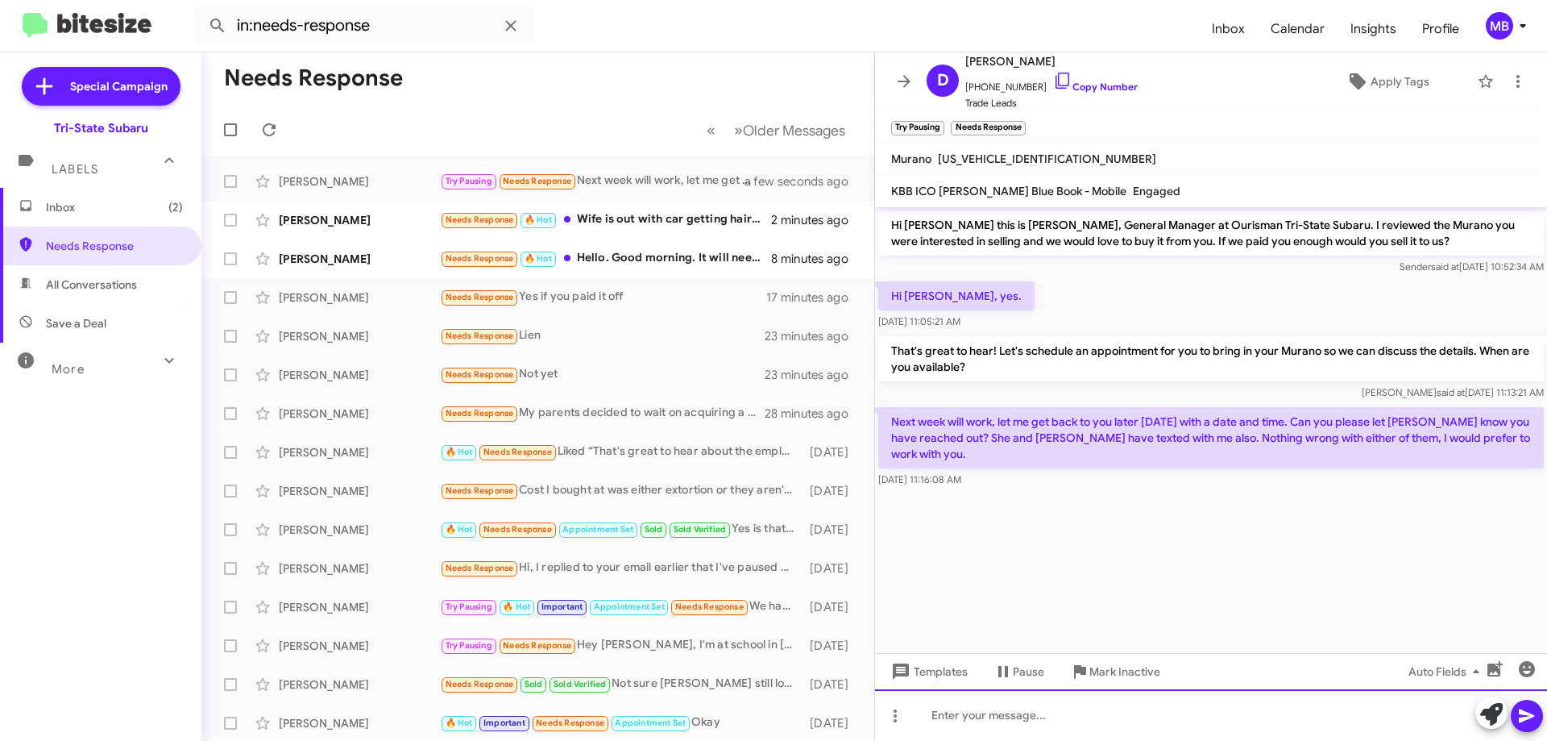
click at [1046, 718] on div at bounding box center [1211, 715] width 672 height 52
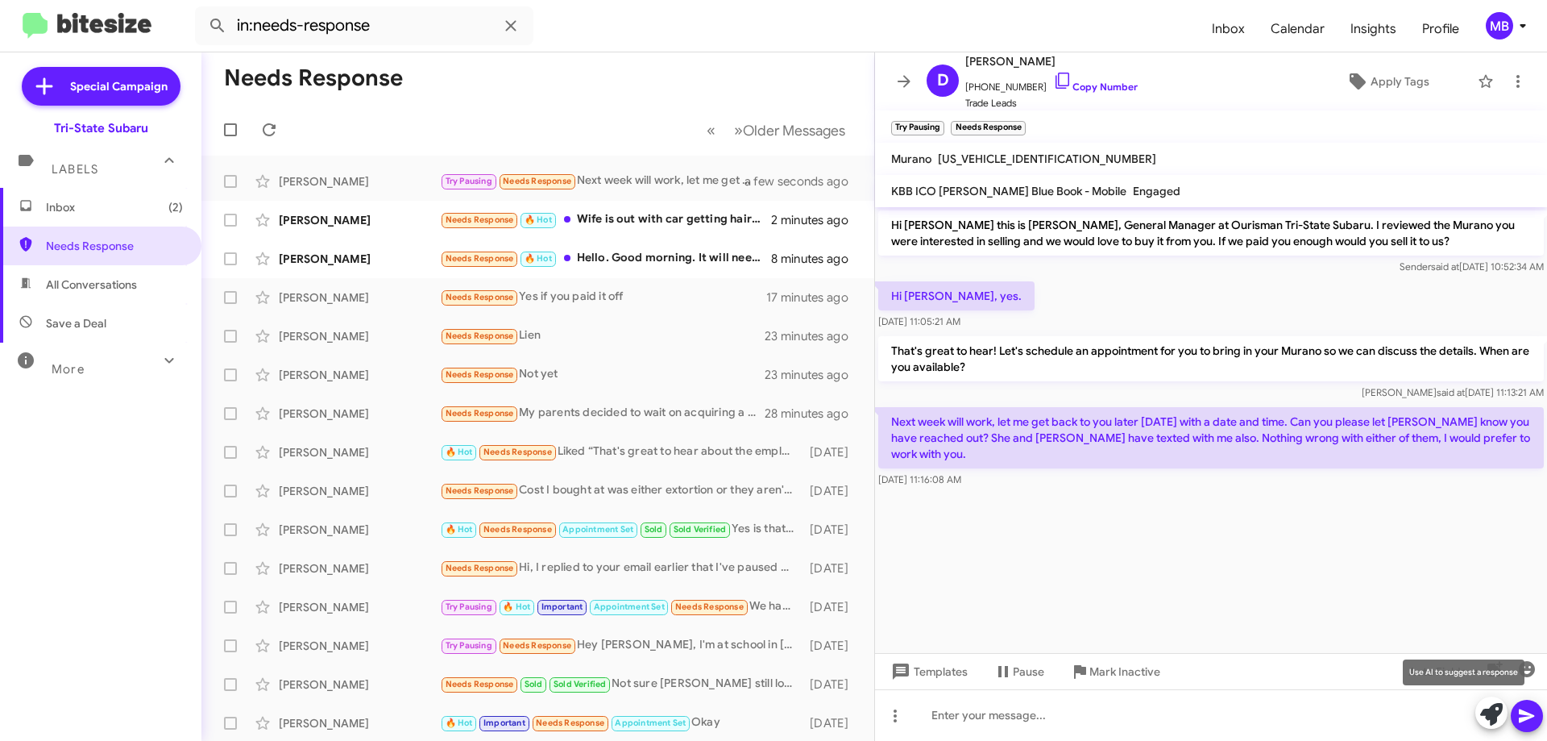
click at [1487, 713] on icon at bounding box center [1492, 714] width 23 height 23
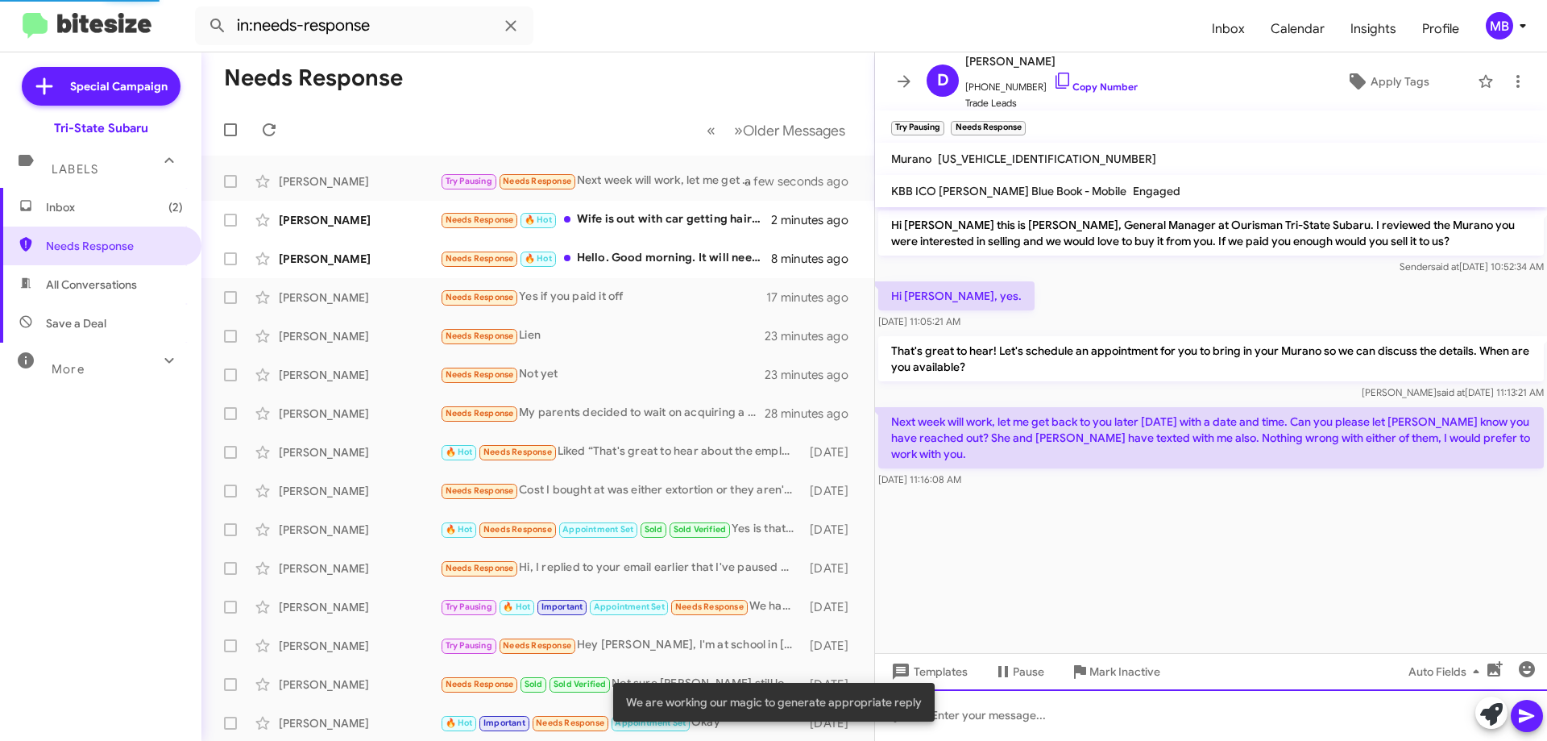
click at [1368, 710] on div at bounding box center [1211, 715] width 672 height 52
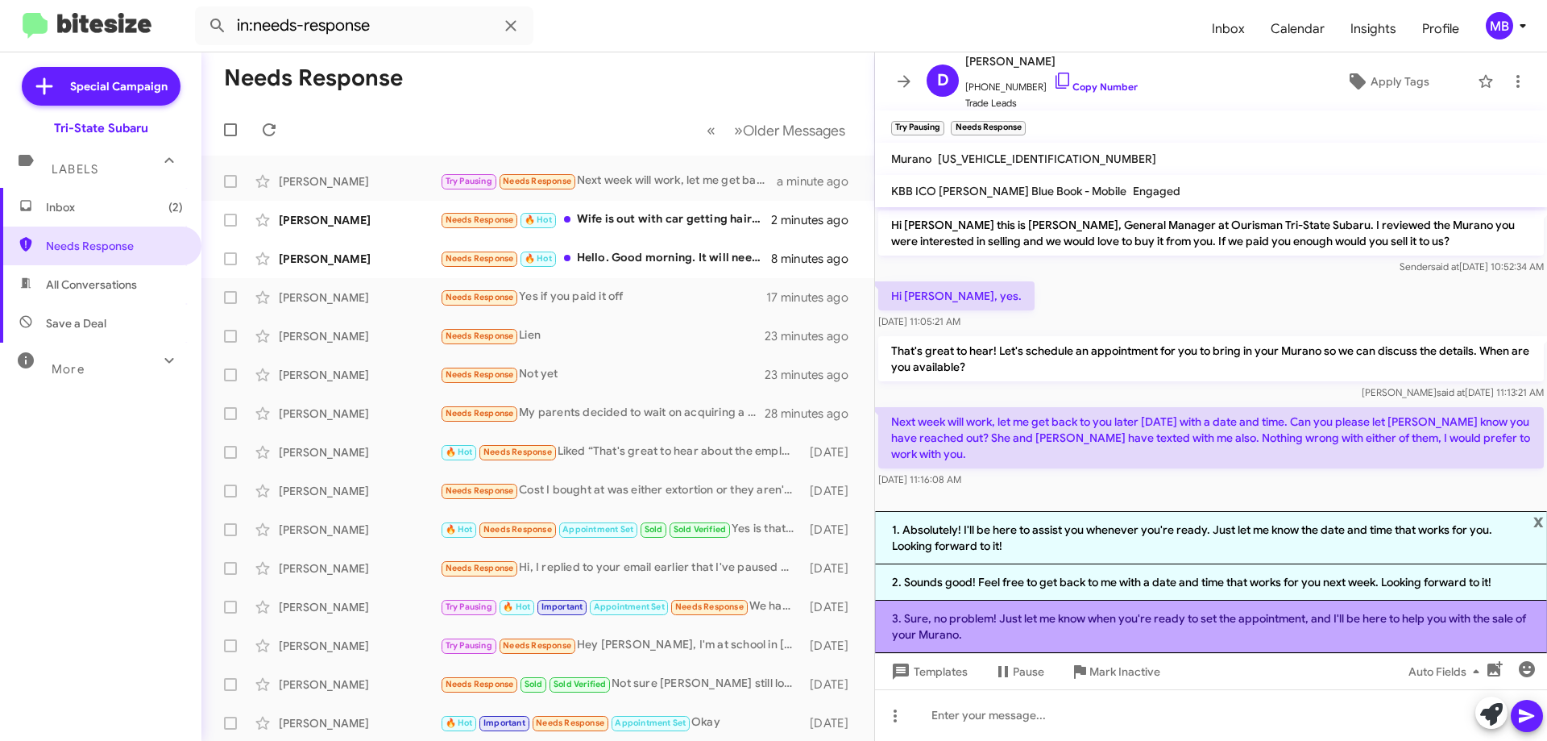
click at [1103, 630] on li "3. Sure, no problem! Just let me know when you're ready to set the appointment,…" at bounding box center [1211, 626] width 672 height 52
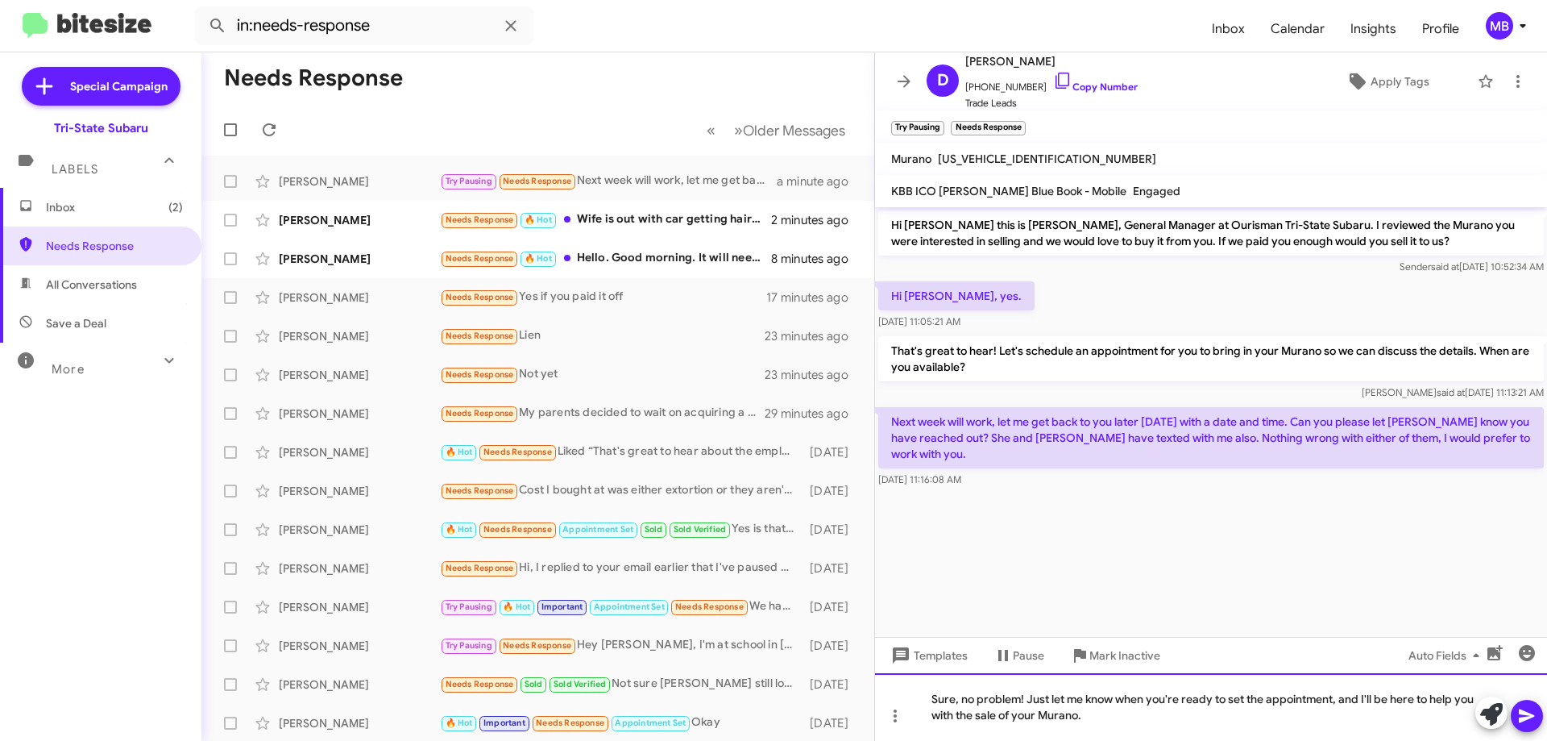
click at [1139, 720] on div "Sure, no problem! Just let me know when you're ready to set the appointment, an…" at bounding box center [1211, 707] width 672 height 68
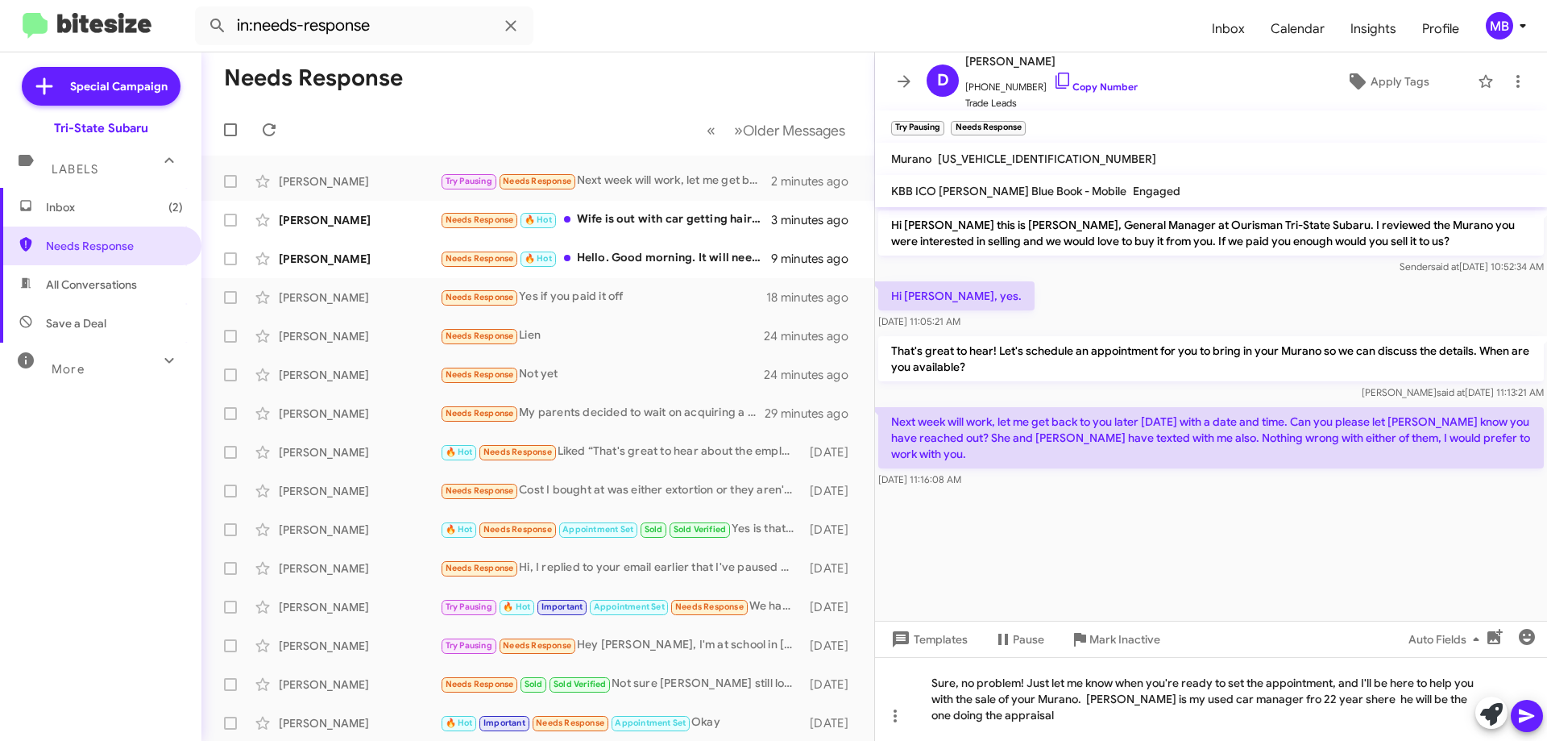
drag, startPoint x: 1394, startPoint y: 700, endPoint x: 1179, endPoint y: 624, distance: 227.4
click at [1118, 584] on cdk-virtual-scroll-viewport "Hi Dawn this is Joe Amra, General Manager at Ourisman Tri-State Subaru. I revie…" at bounding box center [1211, 413] width 672 height 413
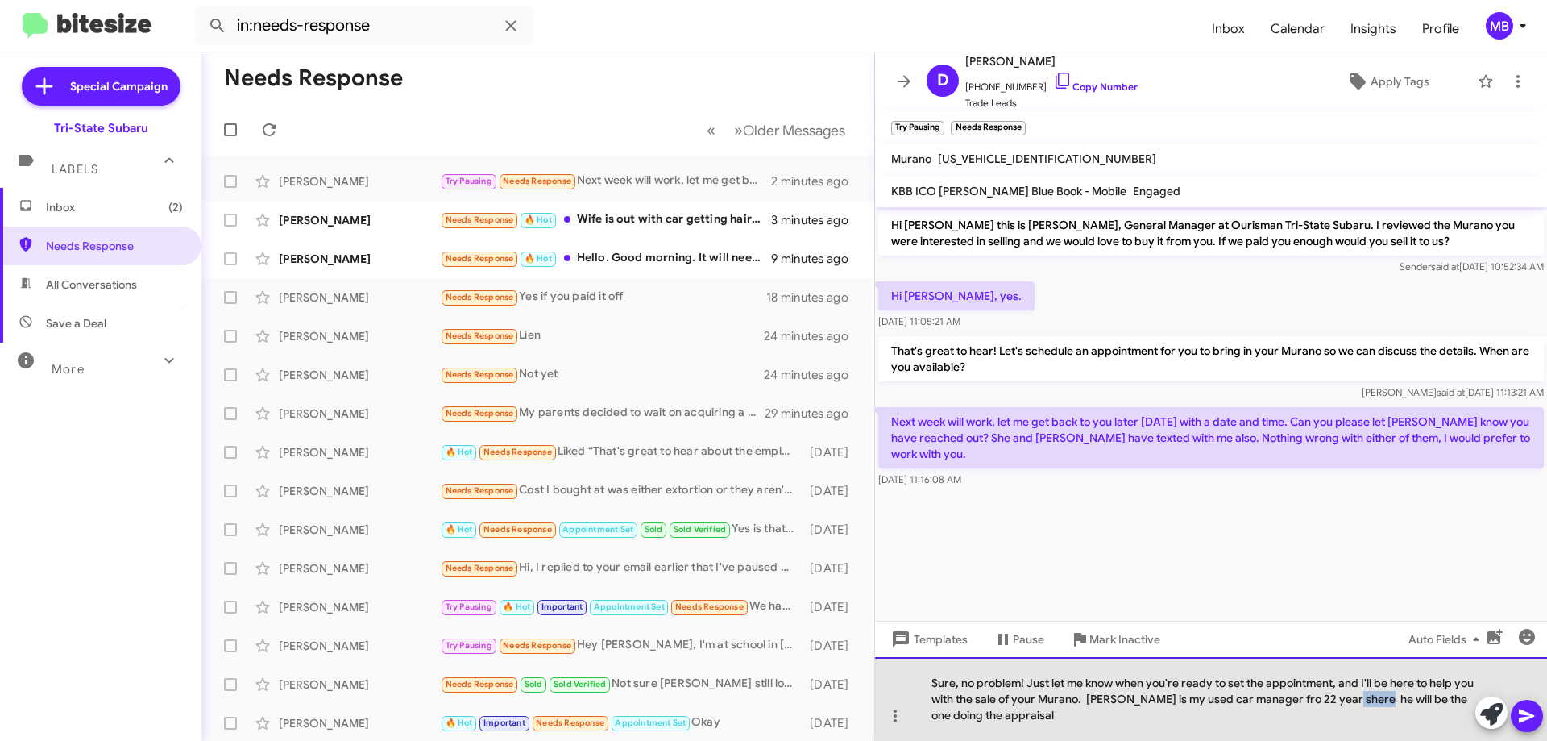
drag, startPoint x: 1402, startPoint y: 698, endPoint x: 1372, endPoint y: 697, distance: 30.6
click at [1372, 697] on div "Sure, no problem! Just let me know when you're ready to set the appointment, an…" at bounding box center [1211, 699] width 672 height 84
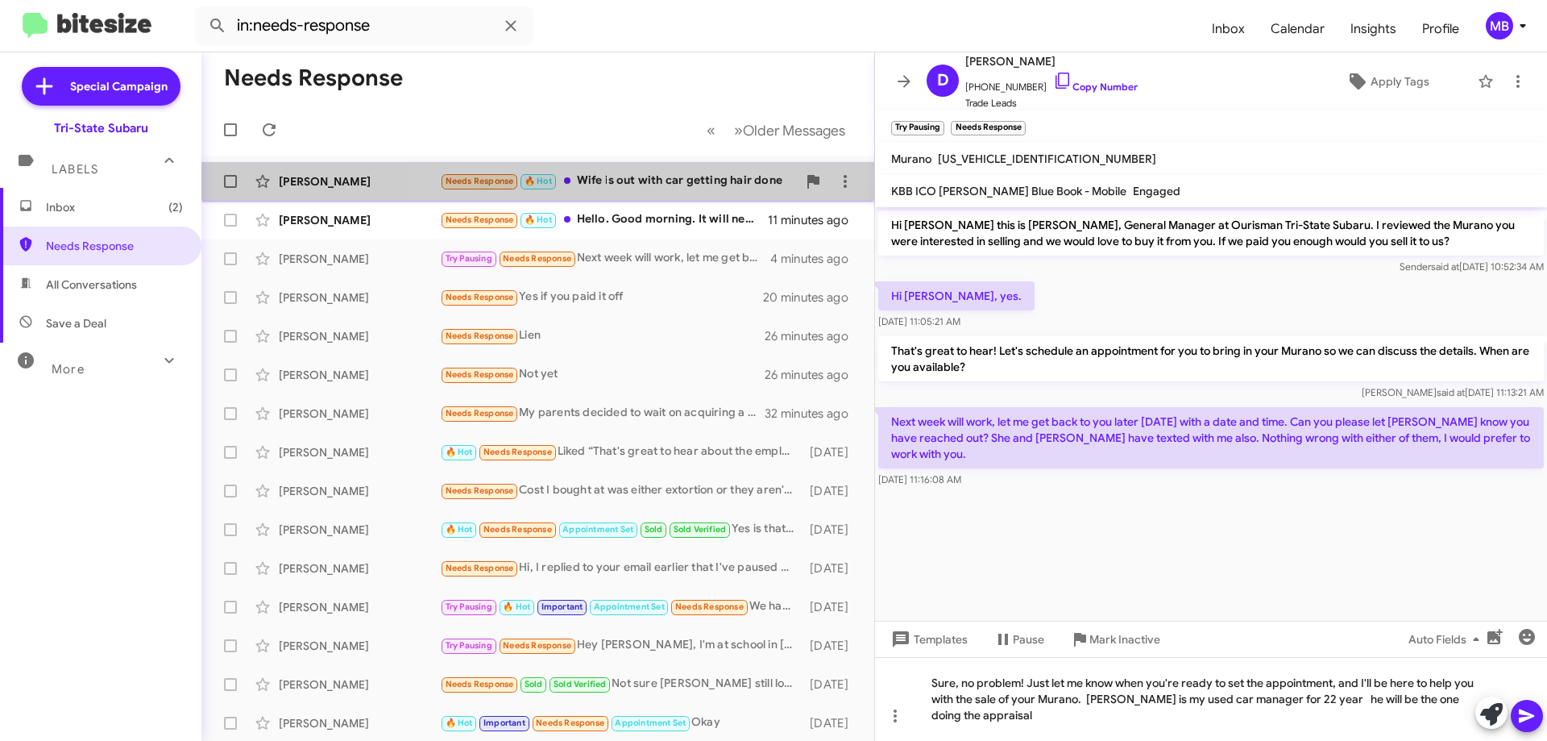
click at [696, 172] on div "Needs Response 🔥 Hot Wife is out with car getting hair done" at bounding box center [618, 181] width 357 height 19
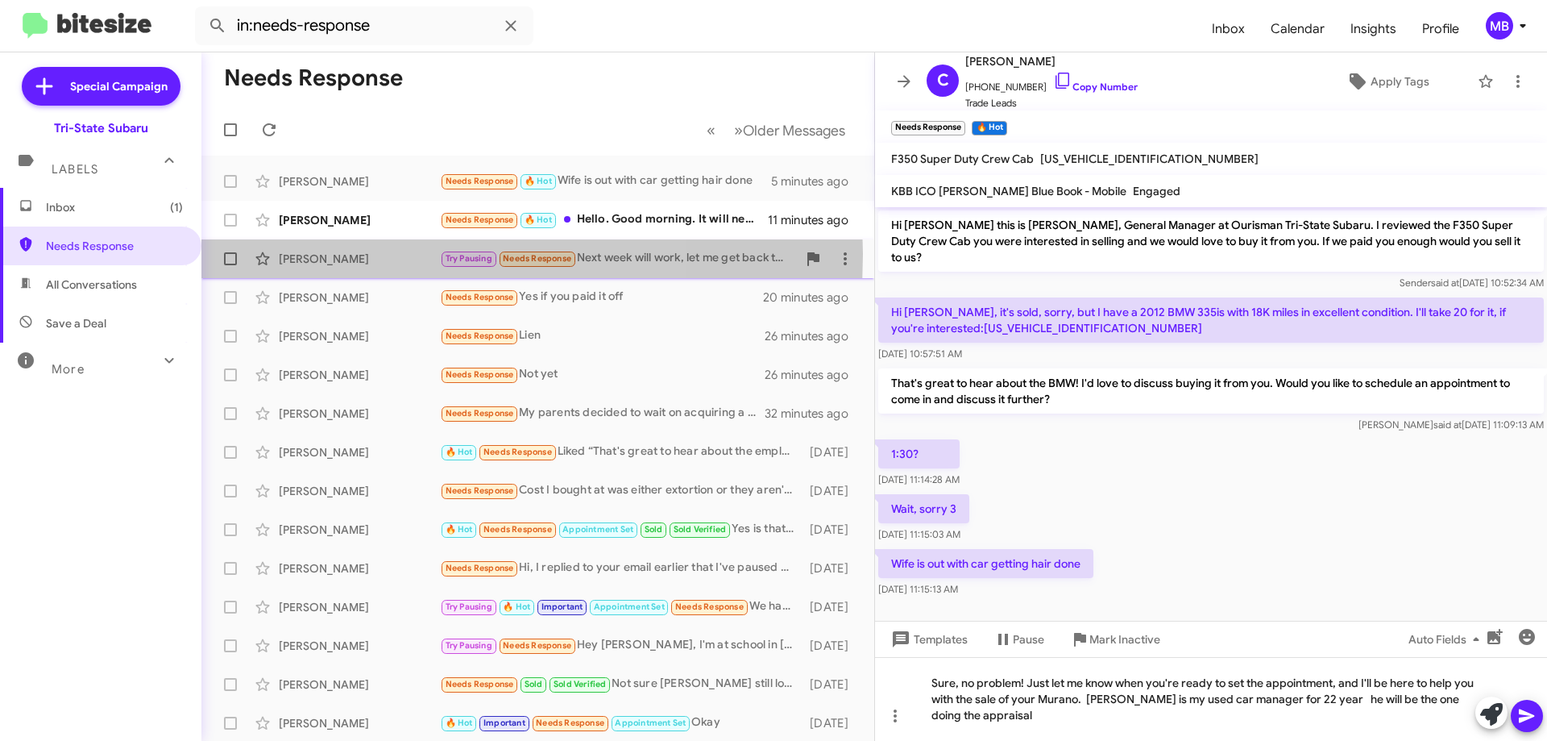
click at [365, 254] on div "Dawn Mucci" at bounding box center [359, 259] width 161 height 16
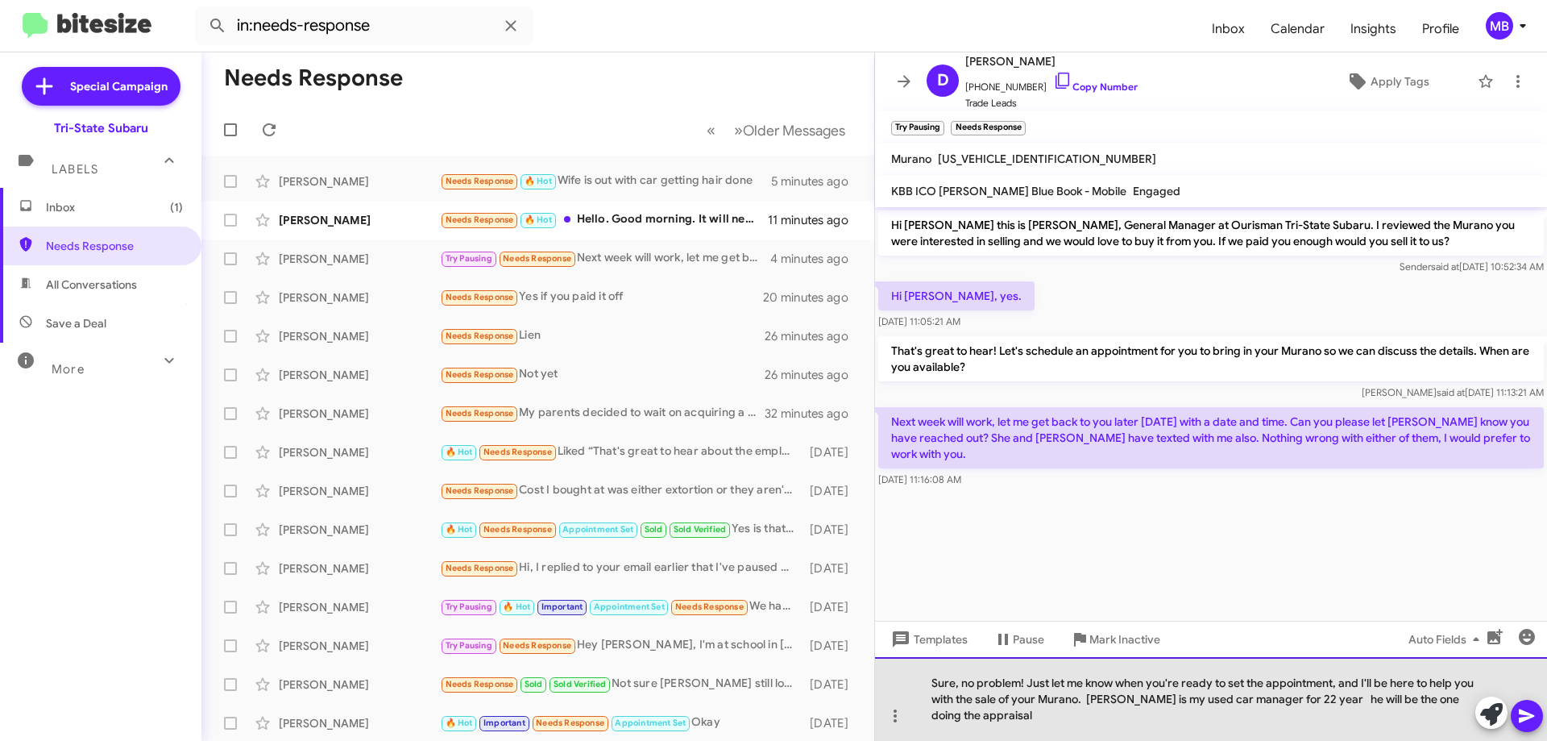
click at [1067, 723] on div "Sure, no problem! Just let me know when you're ready to set the appointment, an…" at bounding box center [1211, 699] width 672 height 84
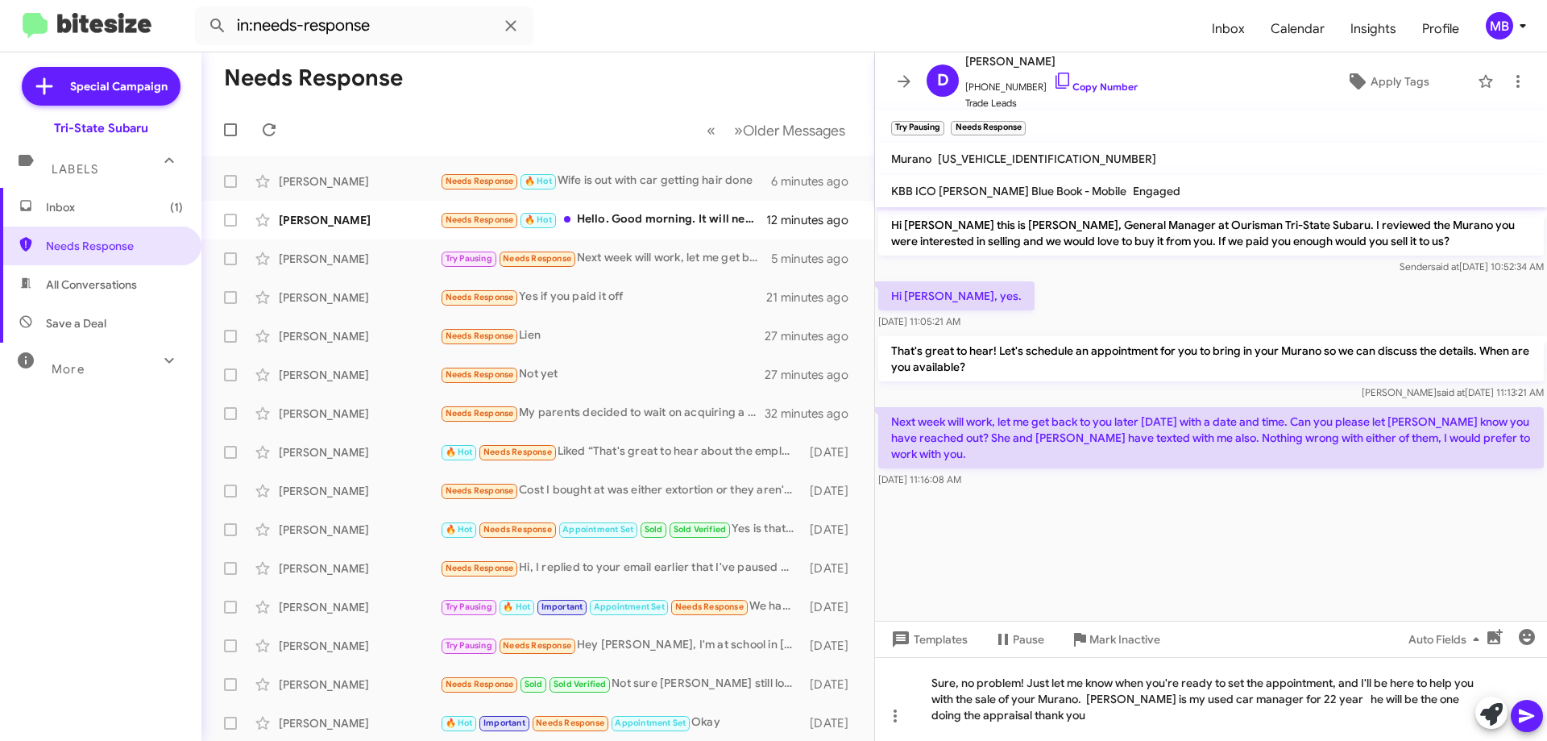
drag, startPoint x: 1529, startPoint y: 712, endPoint x: 1514, endPoint y: 712, distance: 14.5
click at [1523, 712] on icon at bounding box center [1527, 715] width 19 height 19
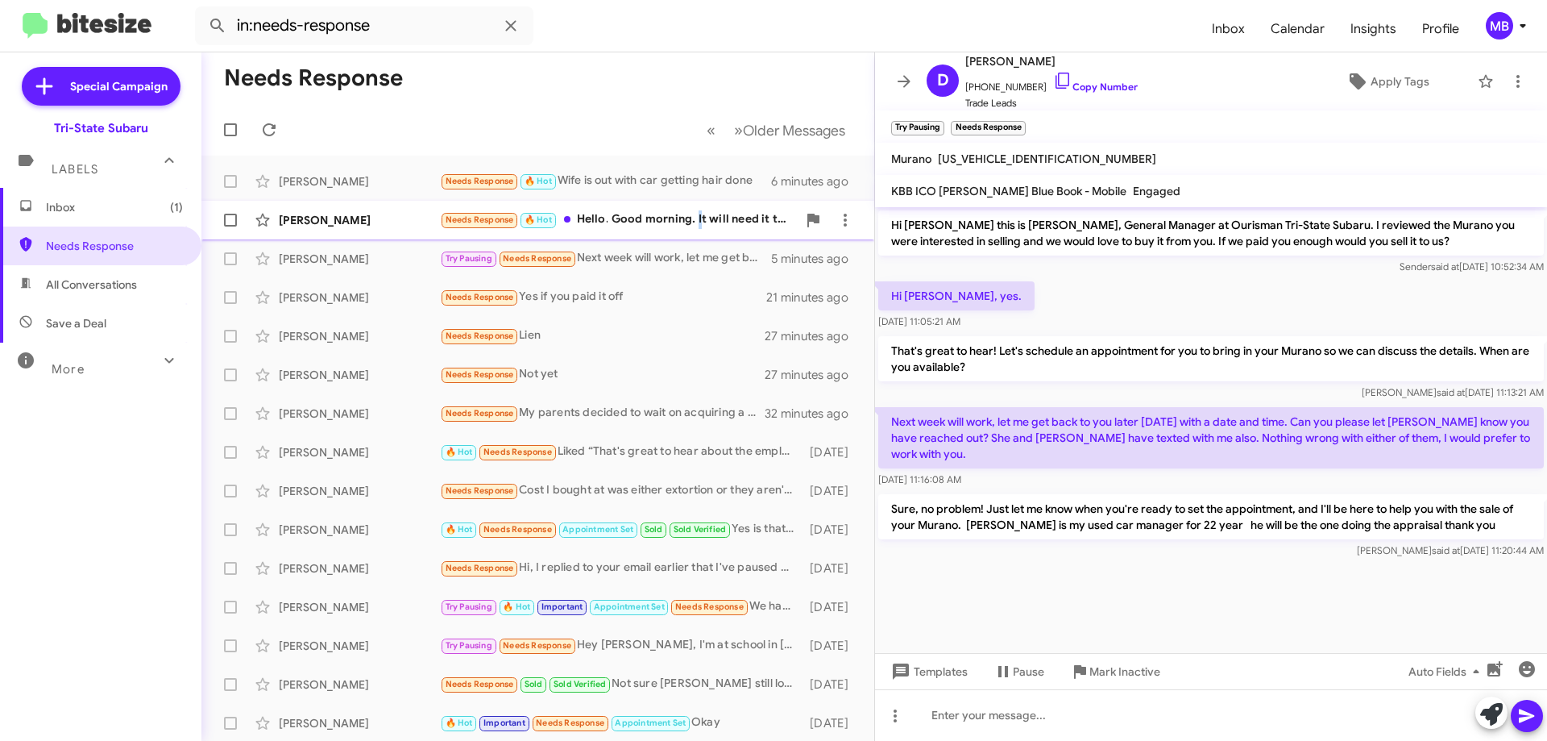
click at [700, 221] on div "Needs Response 🔥 Hot Hello. Good morning. It will need it to be in the afternoo…" at bounding box center [618, 219] width 357 height 19
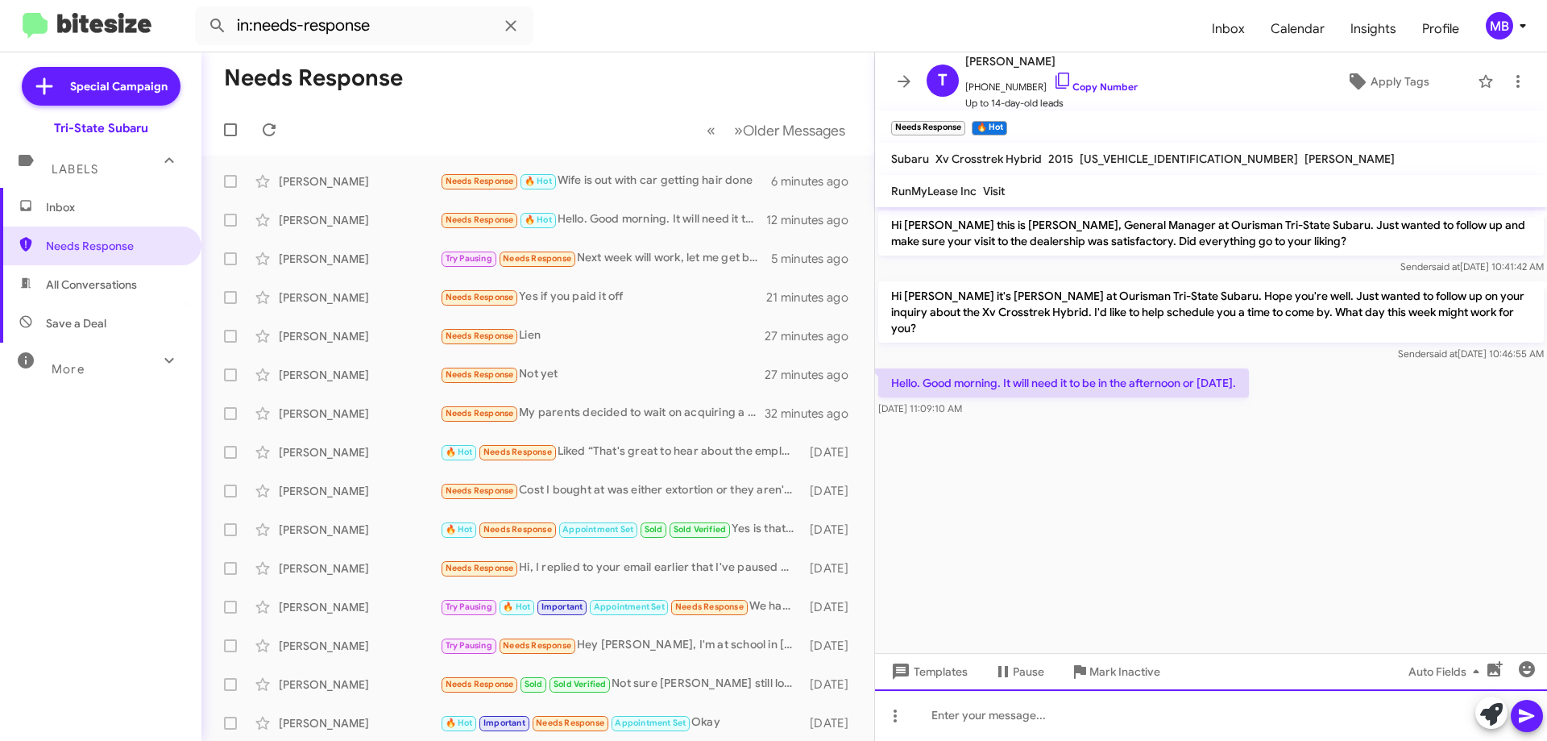
click at [1186, 721] on div at bounding box center [1211, 715] width 672 height 52
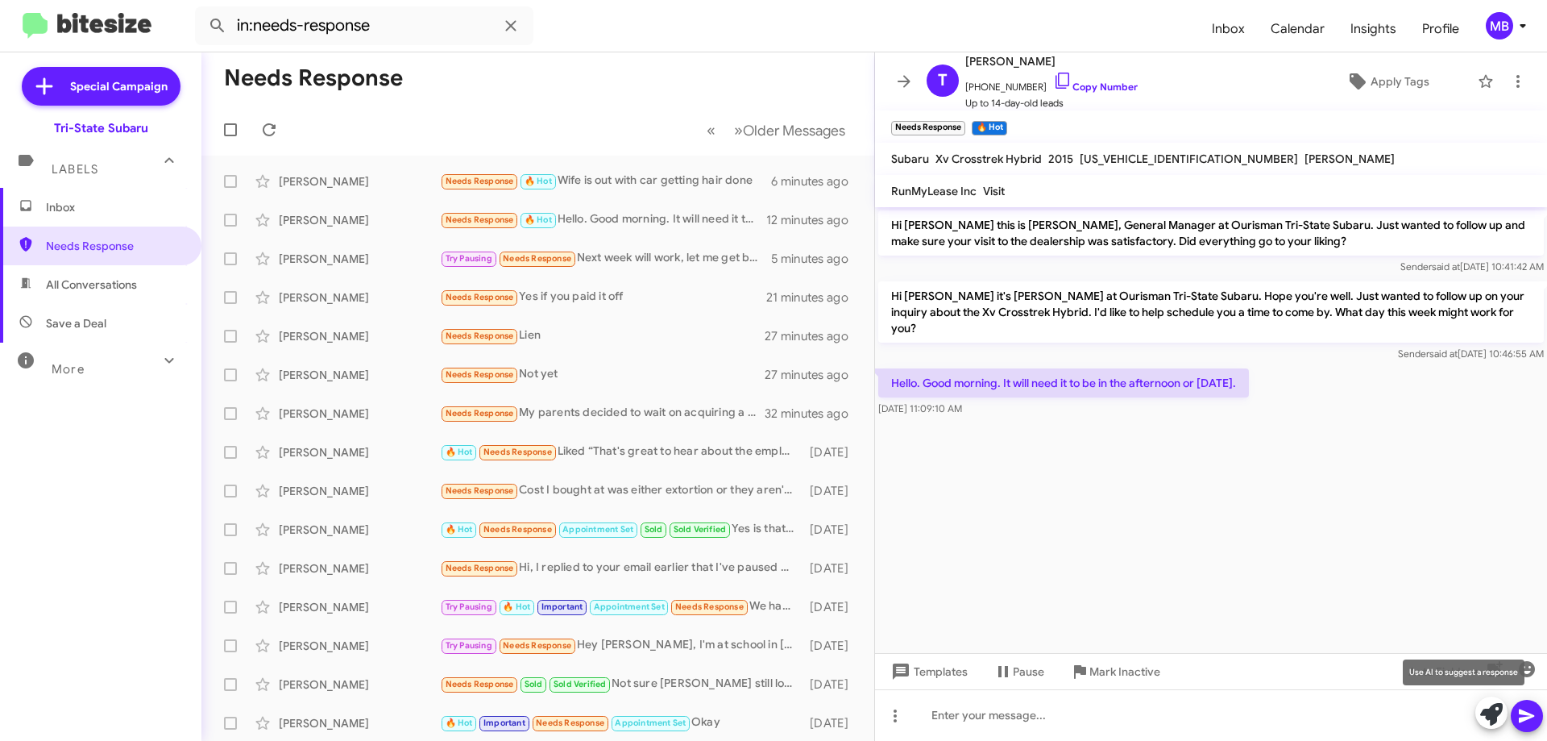
click at [1489, 720] on icon at bounding box center [1492, 714] width 23 height 23
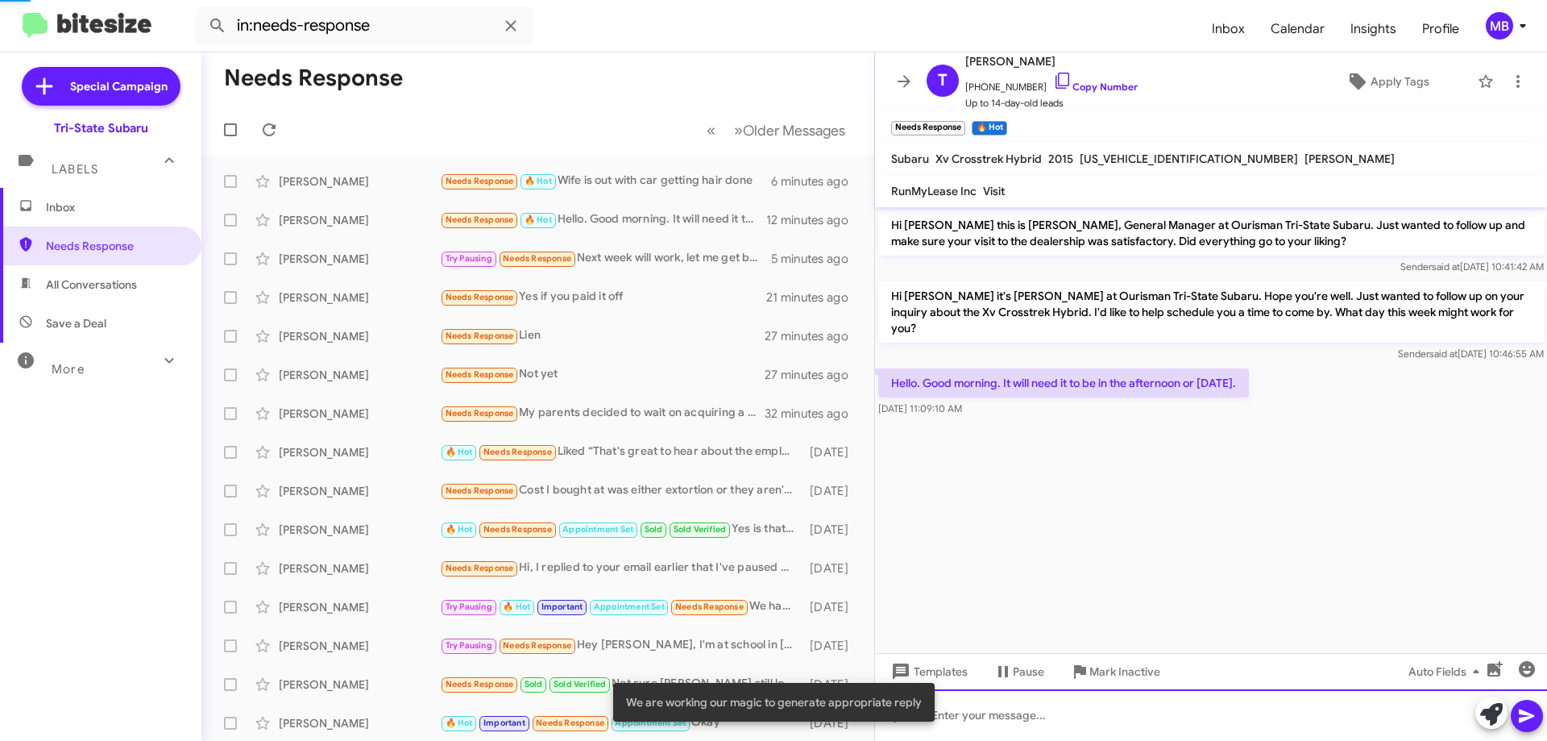
click at [1392, 721] on div at bounding box center [1211, 715] width 672 height 52
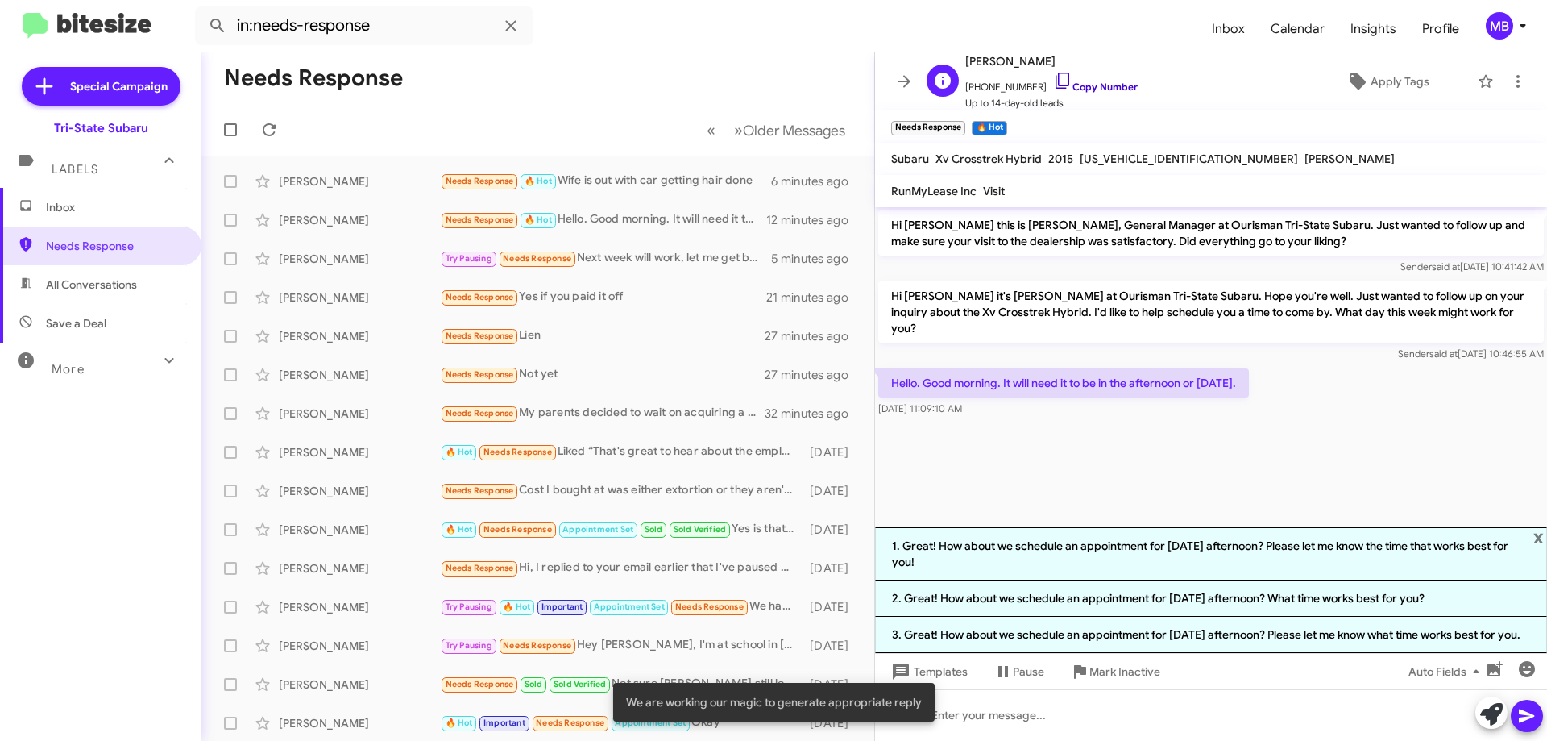
click at [1087, 83] on link "Copy Number" at bounding box center [1095, 87] width 85 height 12
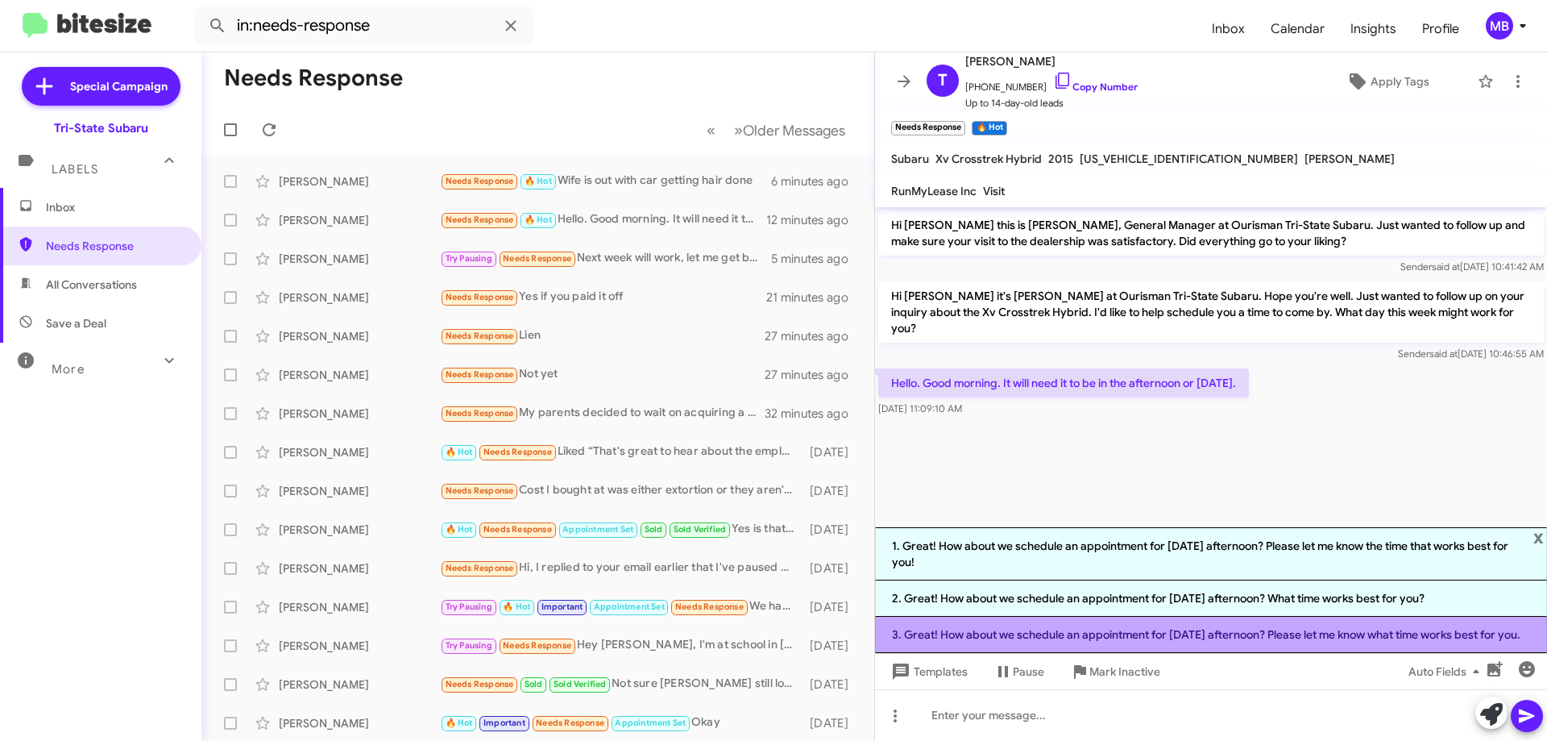
click at [1184, 634] on li "3. Great! How about we schedule an appointment for Saturday afternoon? Please l…" at bounding box center [1211, 635] width 672 height 36
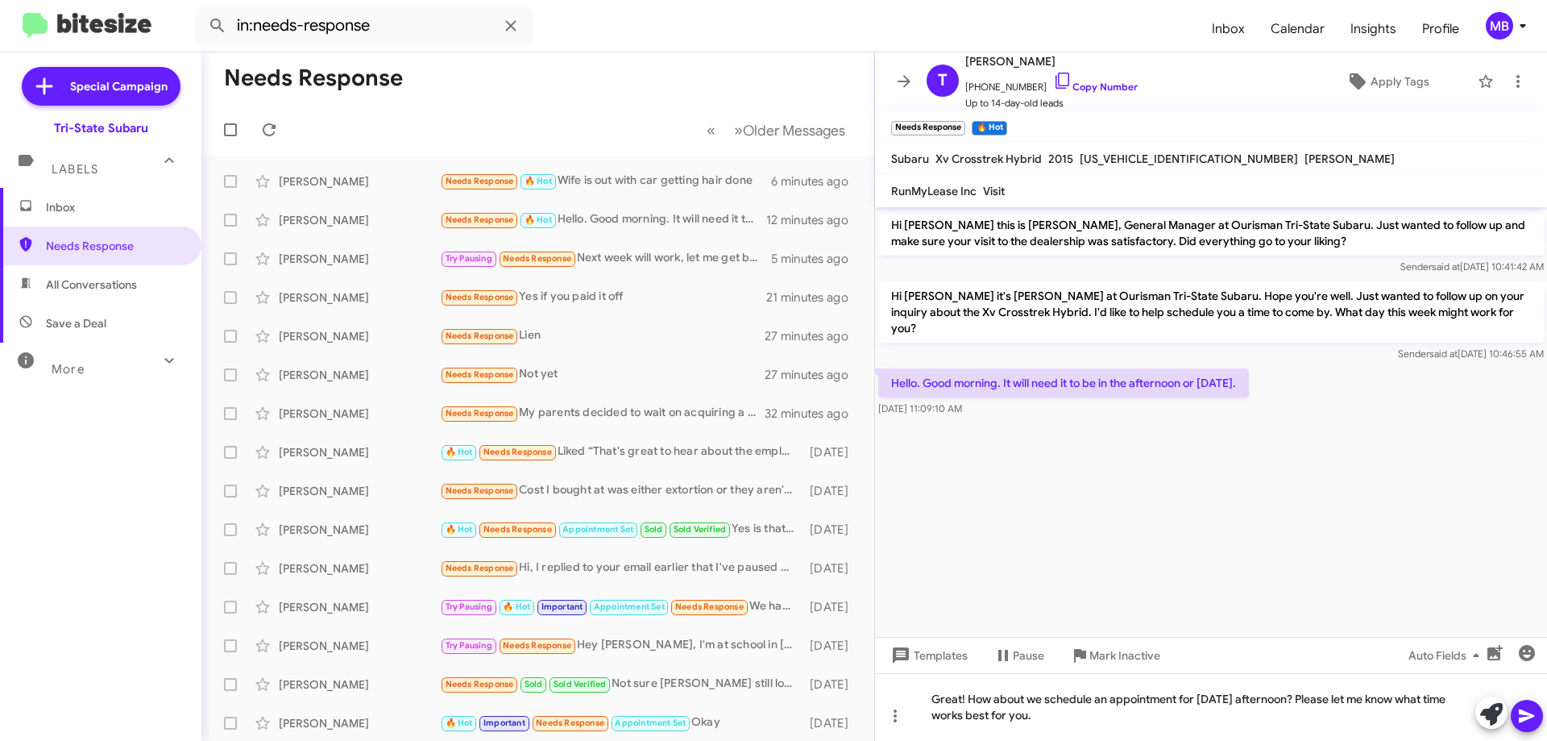
click at [1528, 718] on icon at bounding box center [1526, 716] width 15 height 14
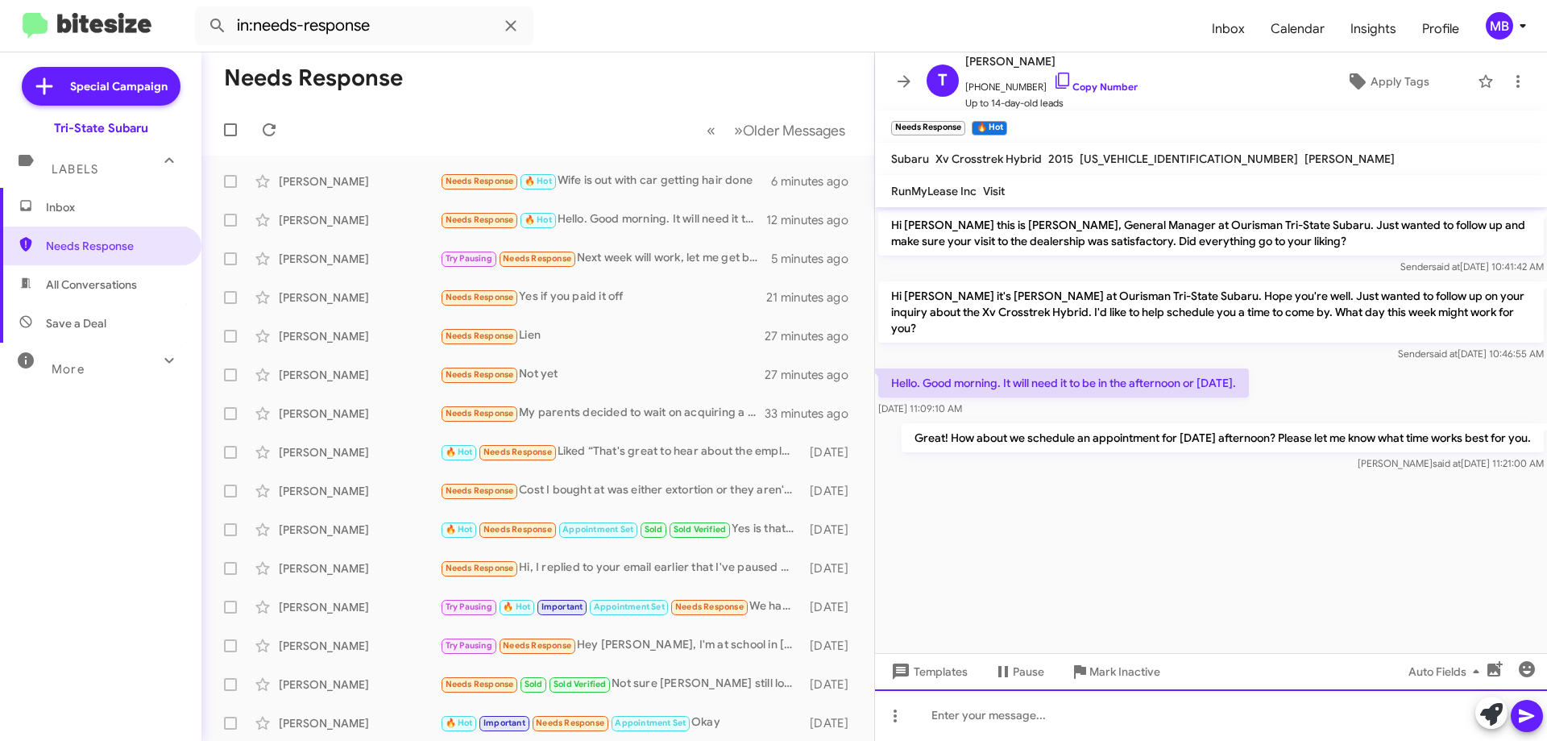
click at [1089, 712] on div at bounding box center [1211, 715] width 672 height 52
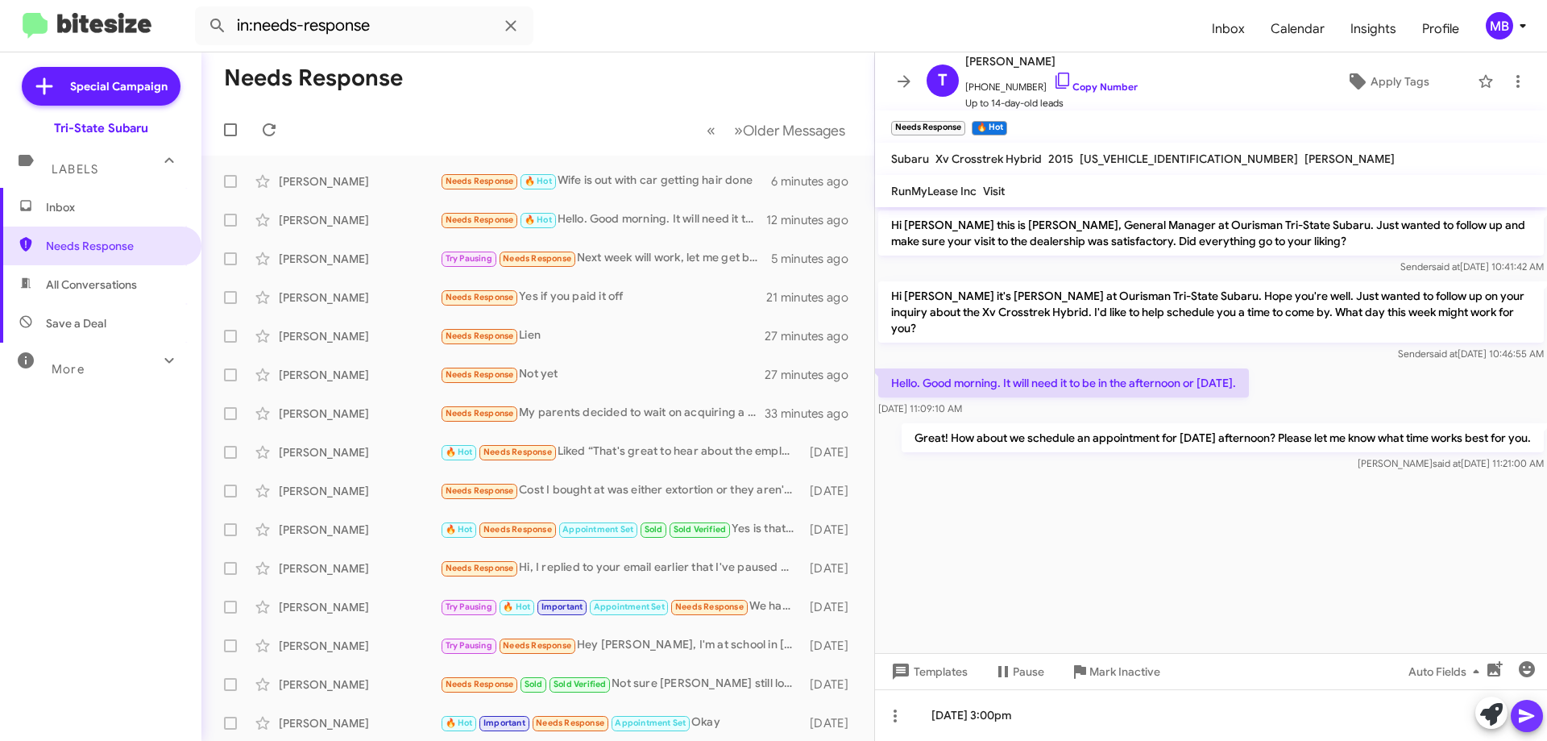
click at [1526, 713] on icon at bounding box center [1526, 716] width 15 height 14
click at [123, 204] on span "Inbox" at bounding box center [114, 207] width 137 height 16
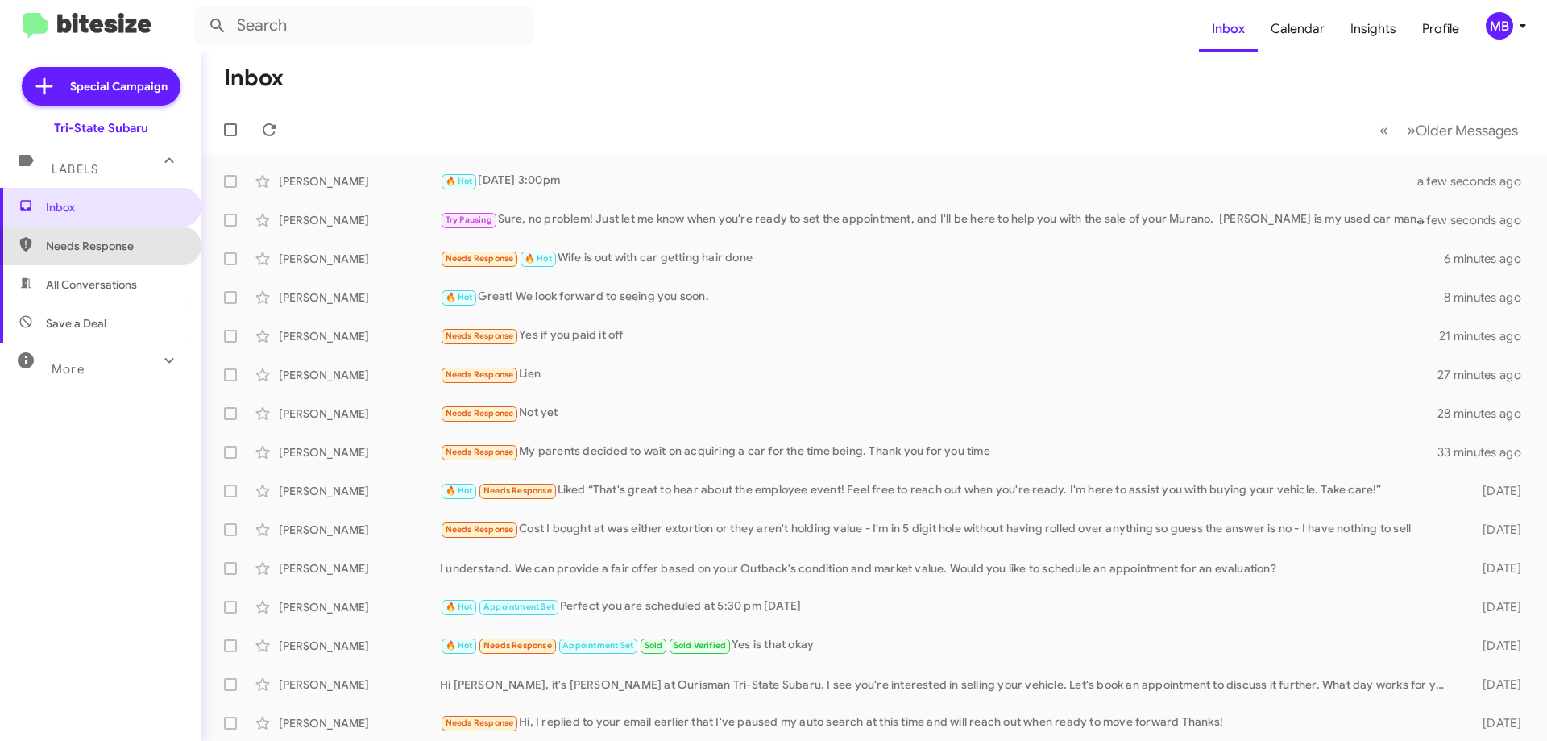
click at [170, 255] on span "Needs Response" at bounding box center [100, 245] width 201 height 39
type input "in:needs-response"
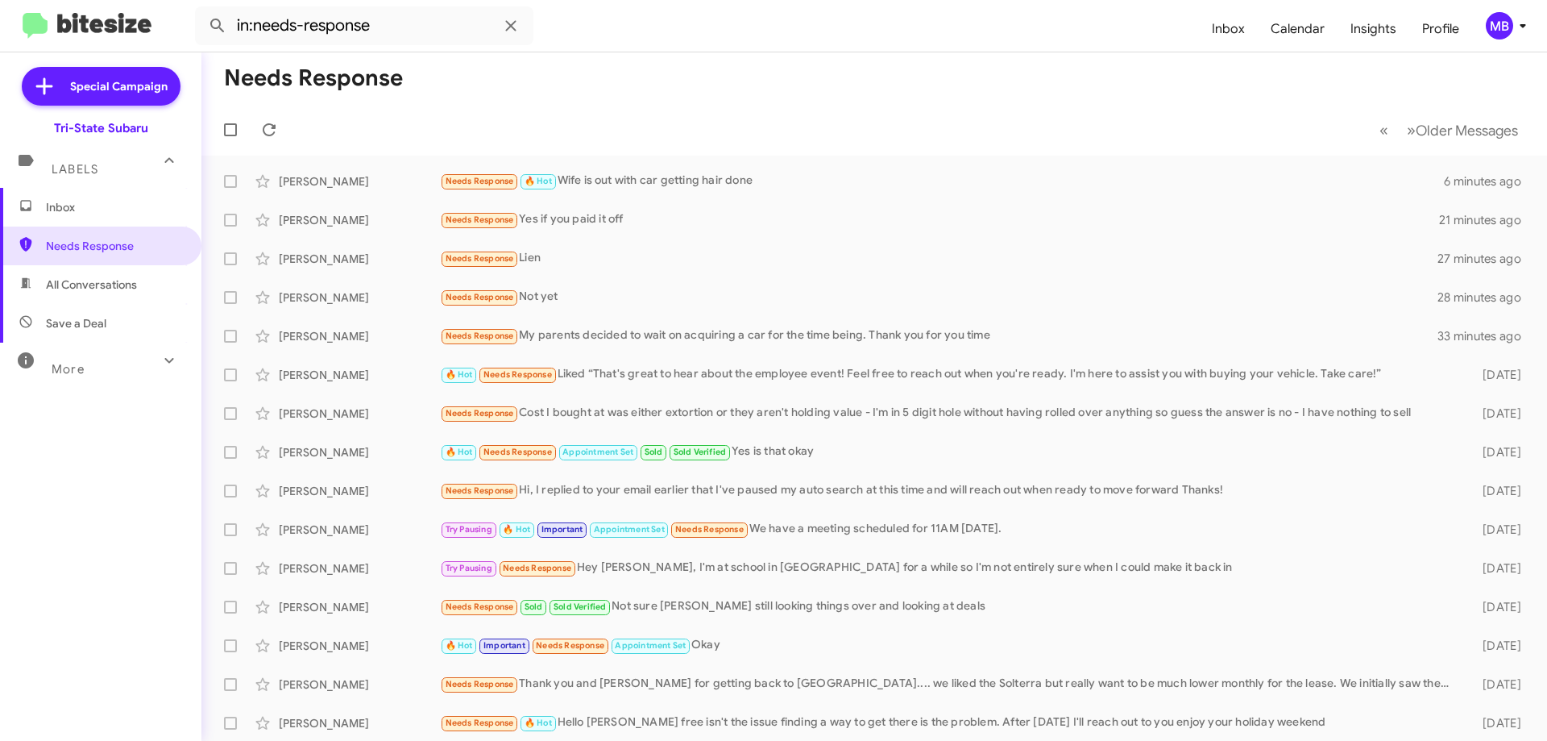
click at [143, 212] on span "Inbox" at bounding box center [114, 207] width 137 height 16
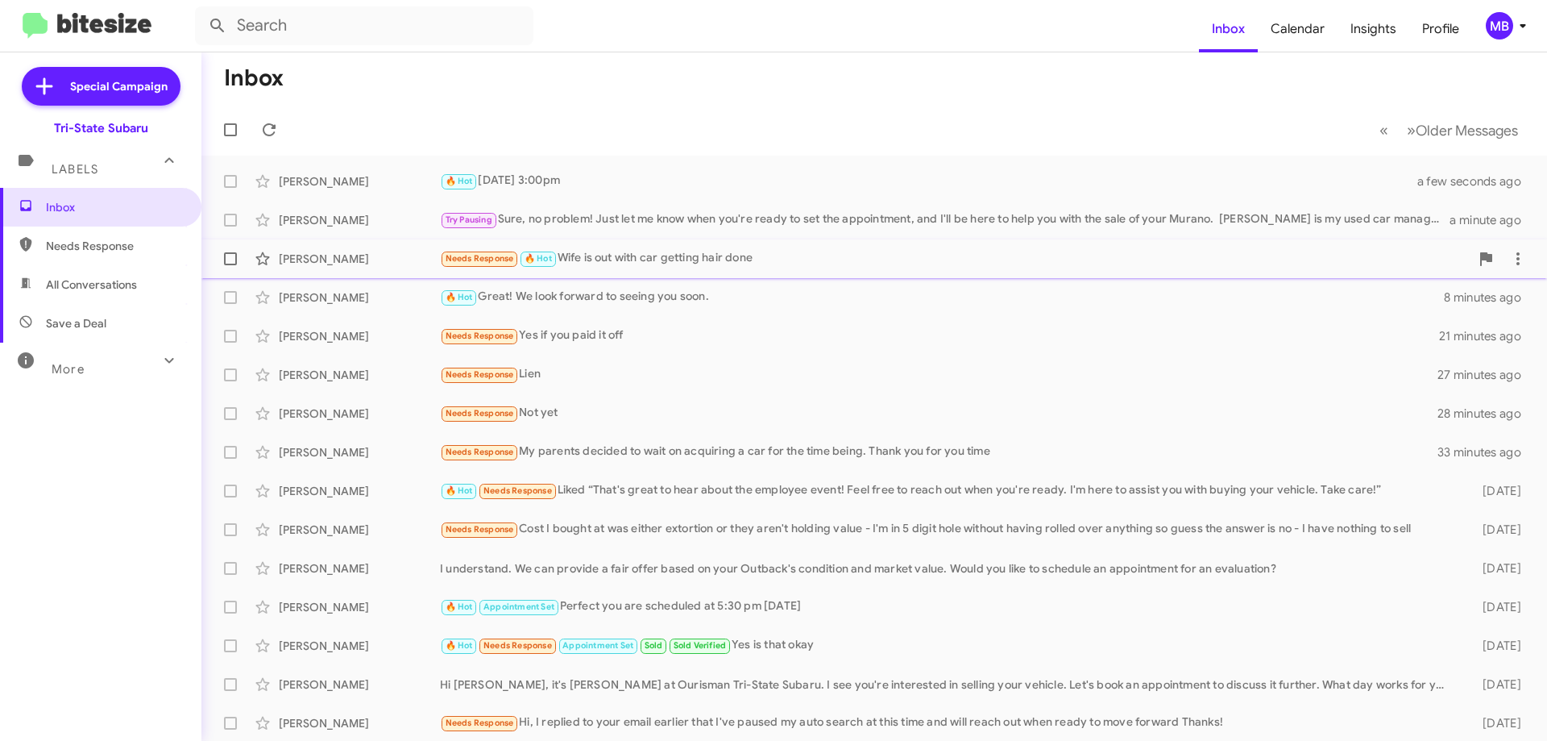
click at [627, 257] on div "Needs Response 🔥 Hot Wife is out with car getting hair done" at bounding box center [955, 258] width 1030 height 19
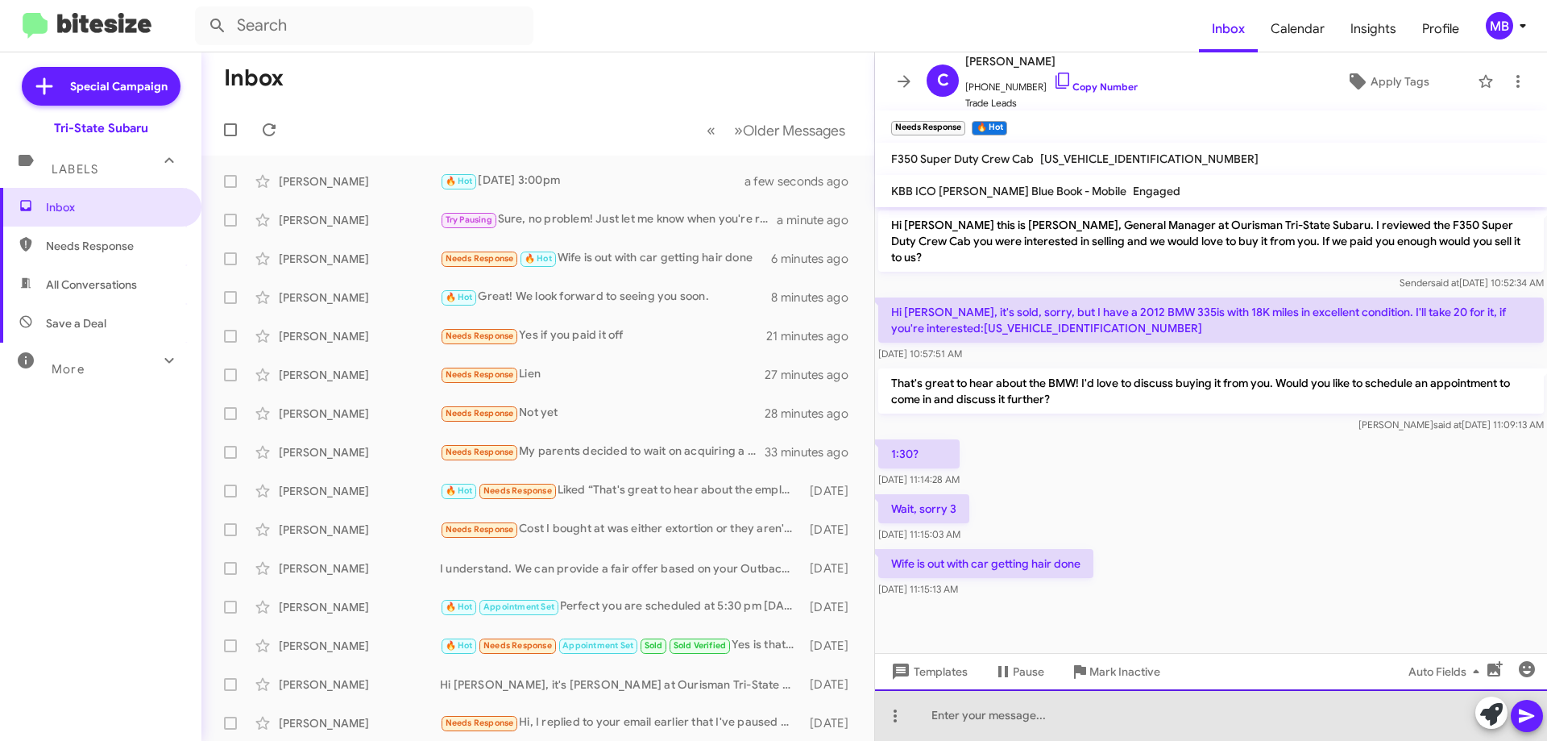
click at [987, 737] on div at bounding box center [1211, 715] width 672 height 52
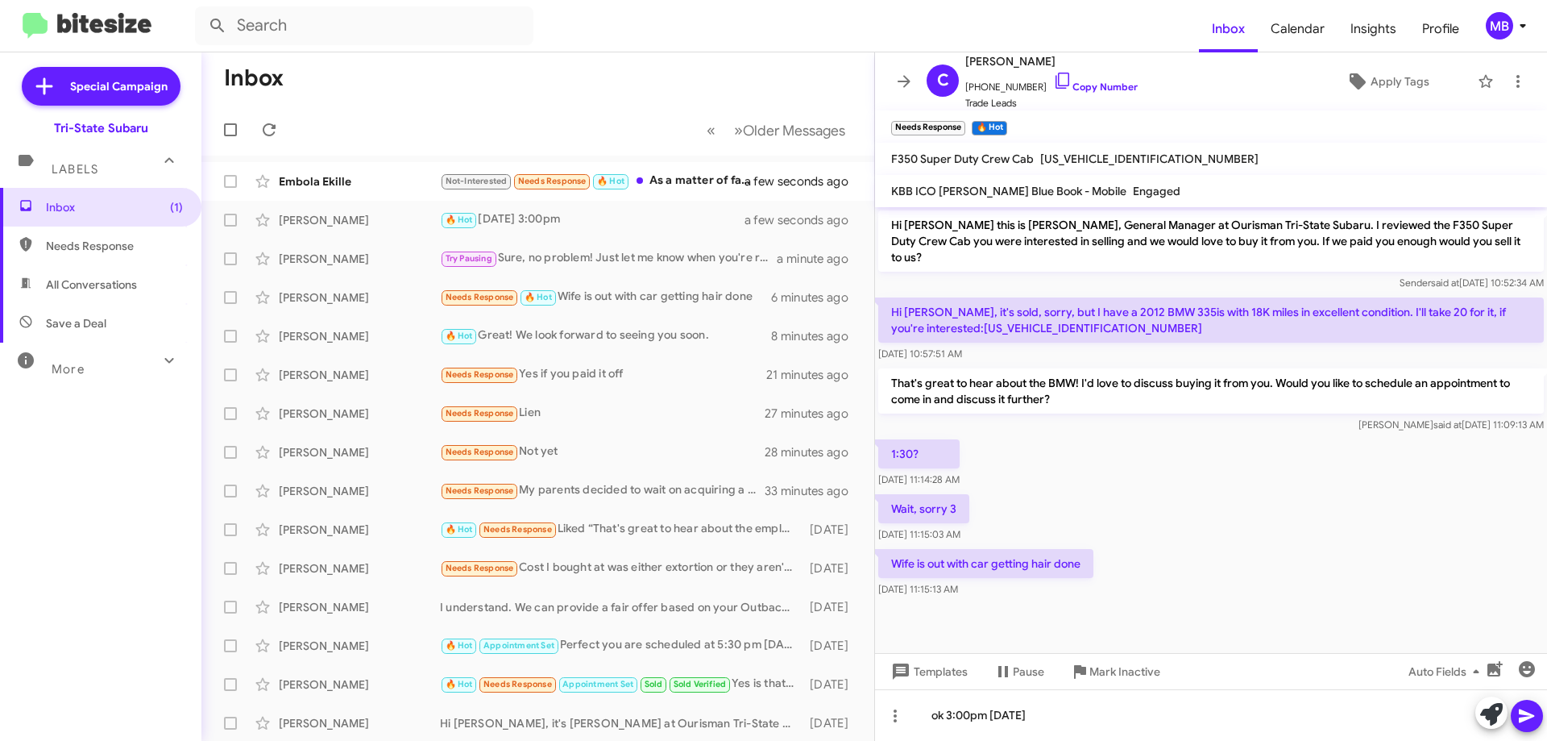
click at [1521, 716] on icon at bounding box center [1527, 715] width 19 height 19
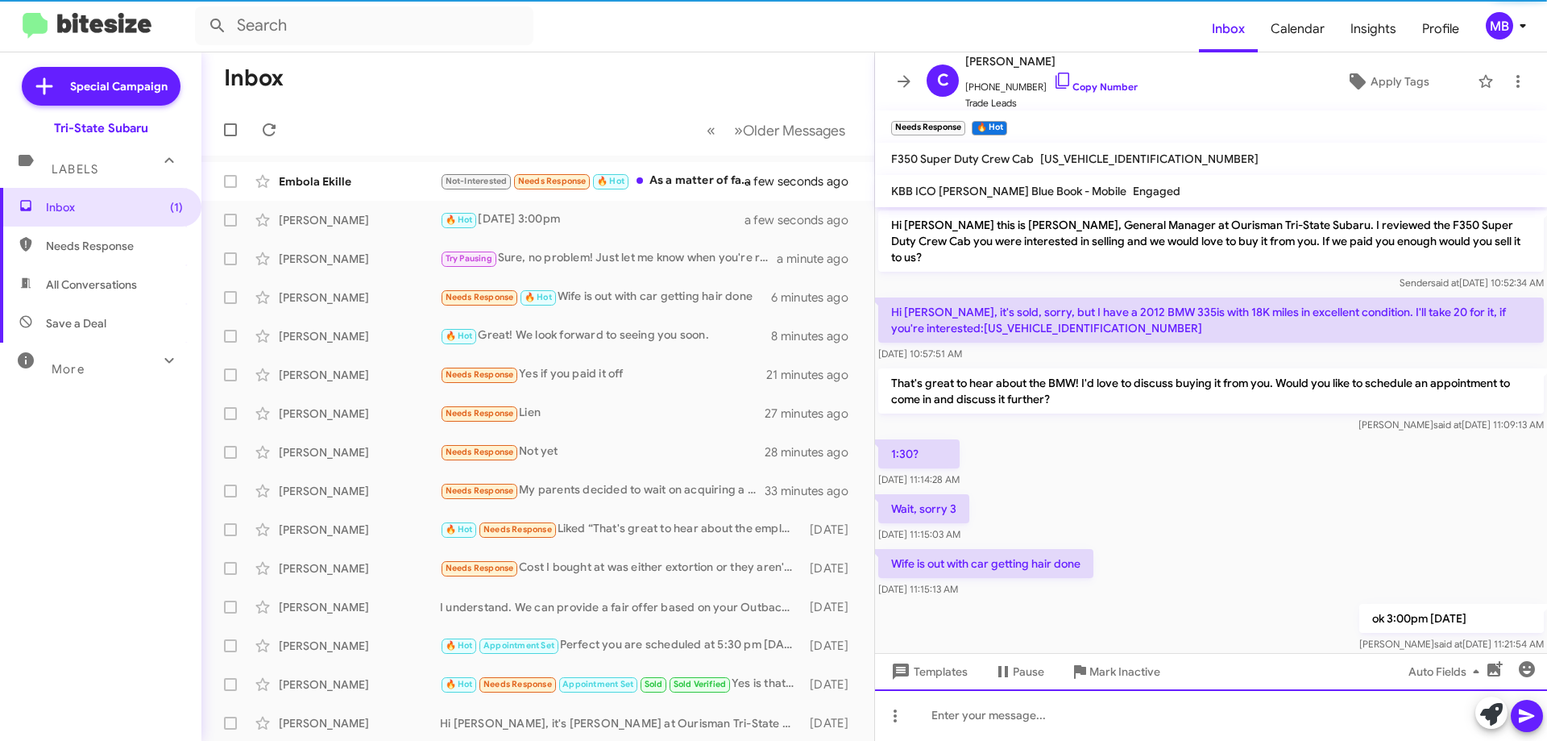
scroll to position [15, 0]
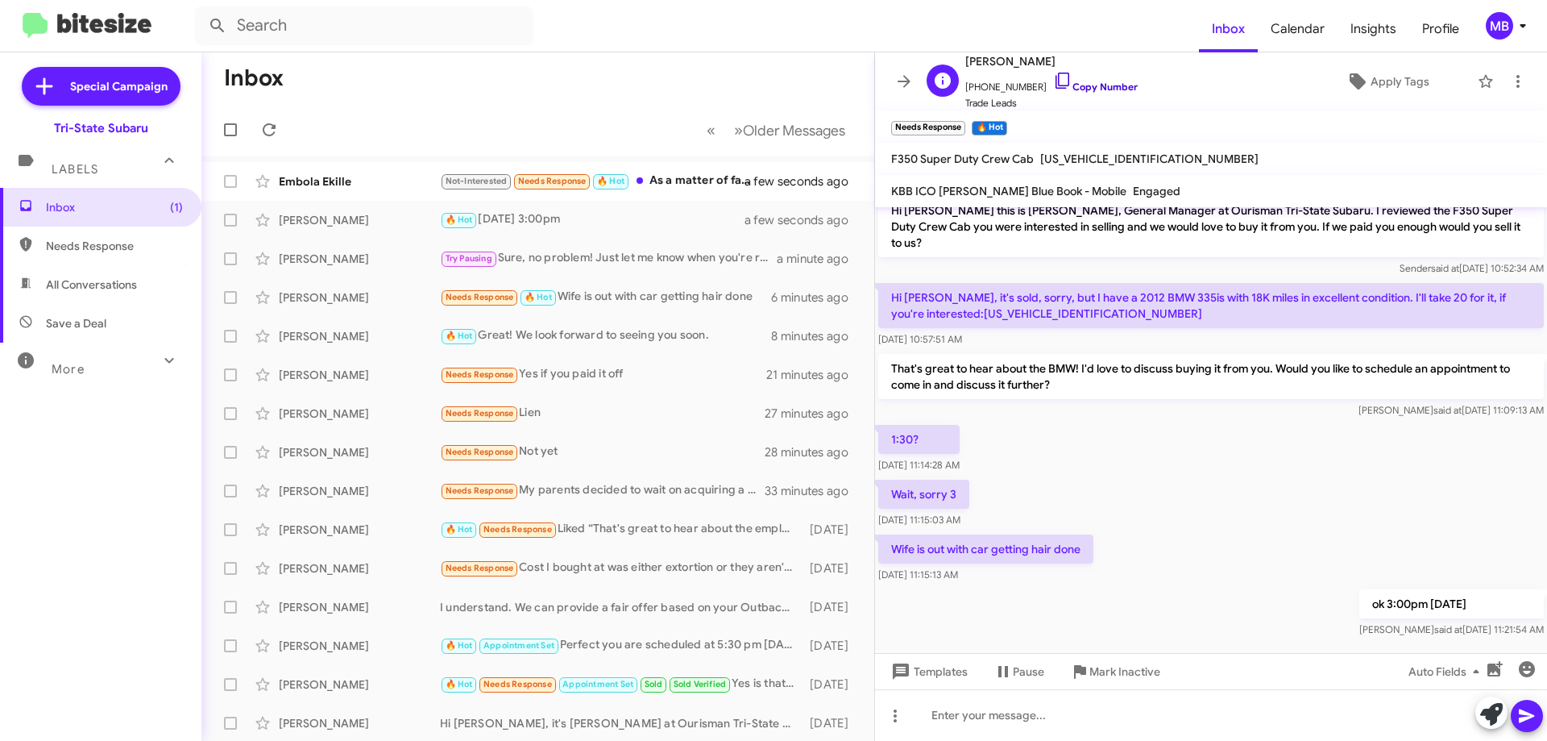
click at [1110, 85] on link "Copy Number" at bounding box center [1095, 87] width 85 height 12
click at [492, 183] on span "Not-Interested" at bounding box center [477, 181] width 62 height 10
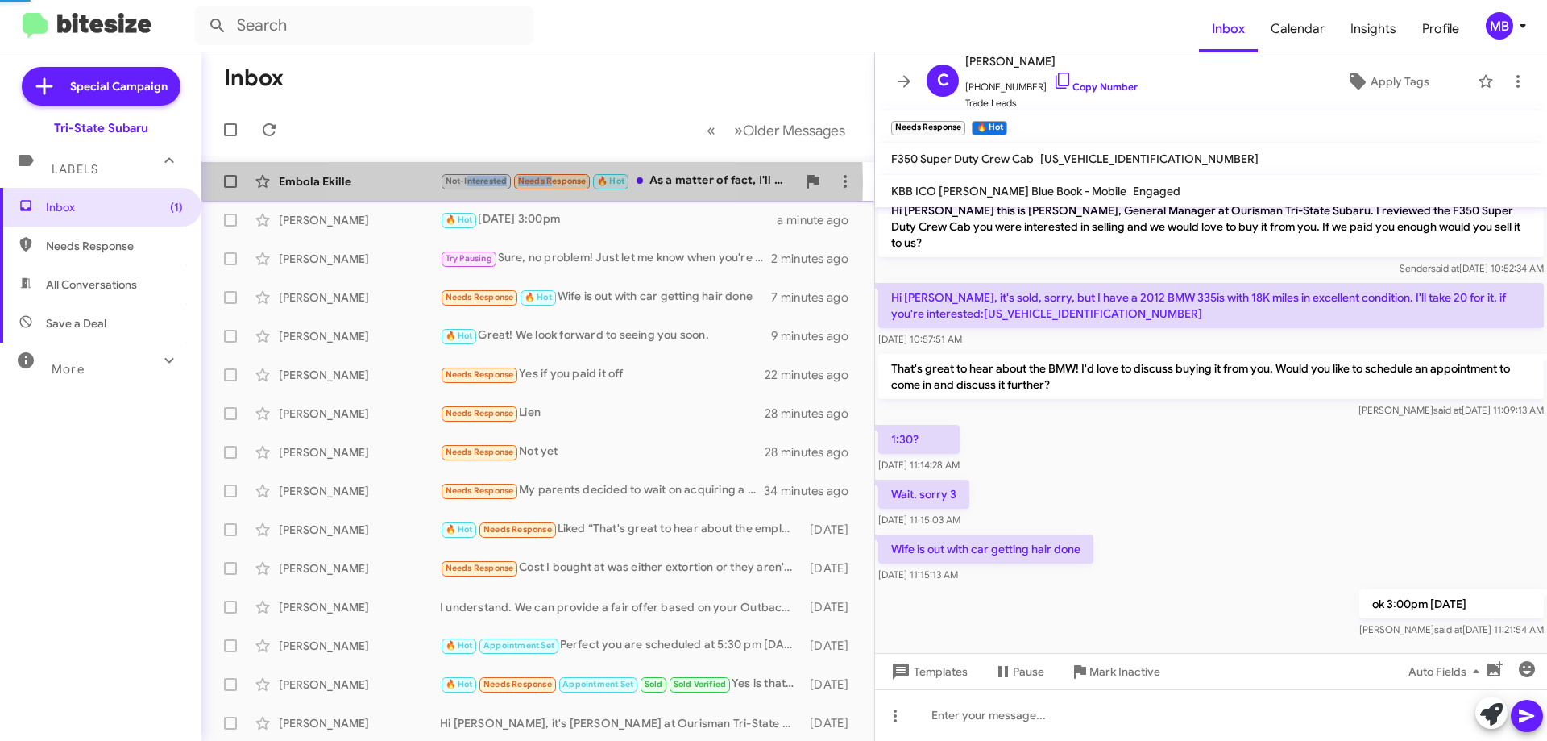
click at [492, 183] on span "Not-Interested" at bounding box center [477, 181] width 62 height 10
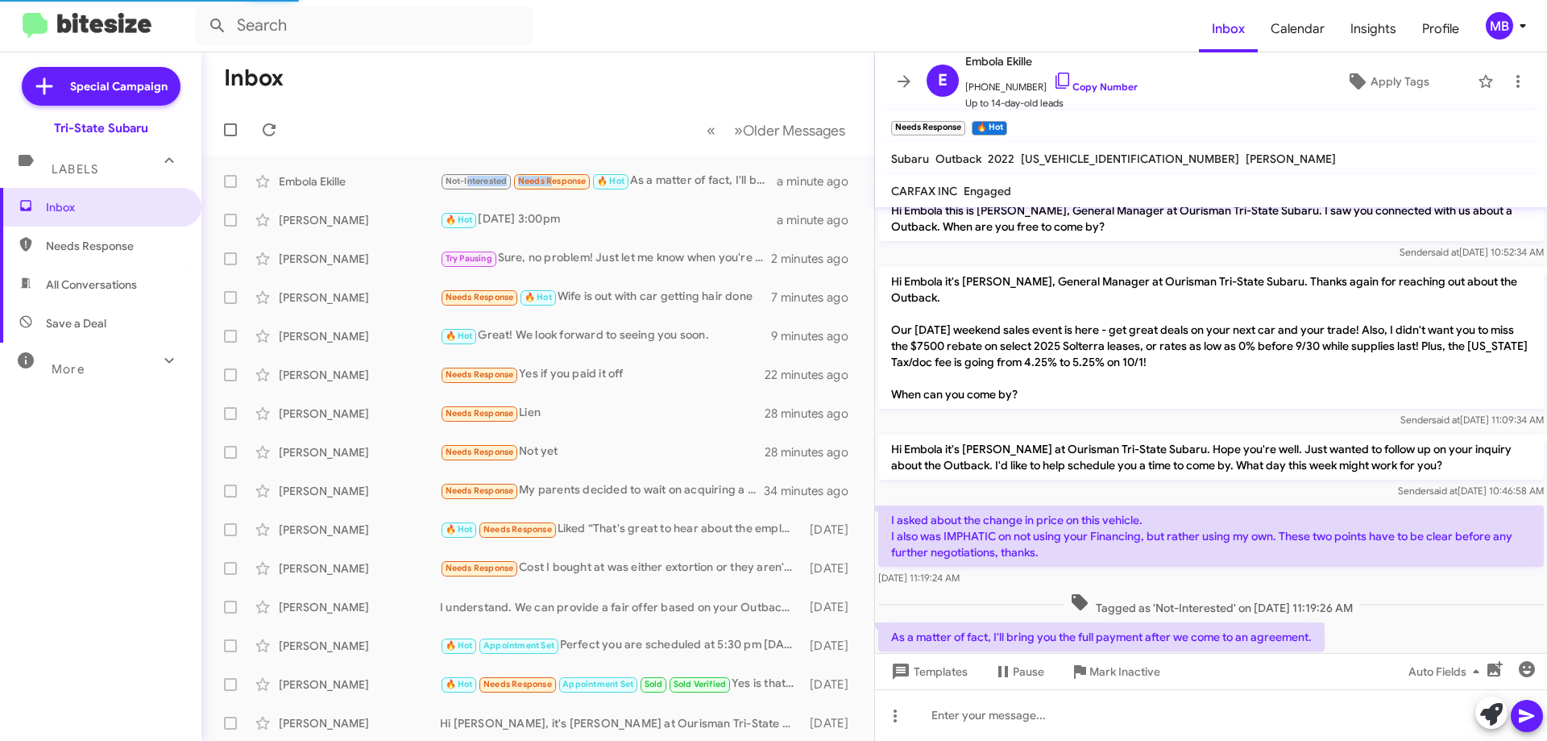
scroll to position [60, 0]
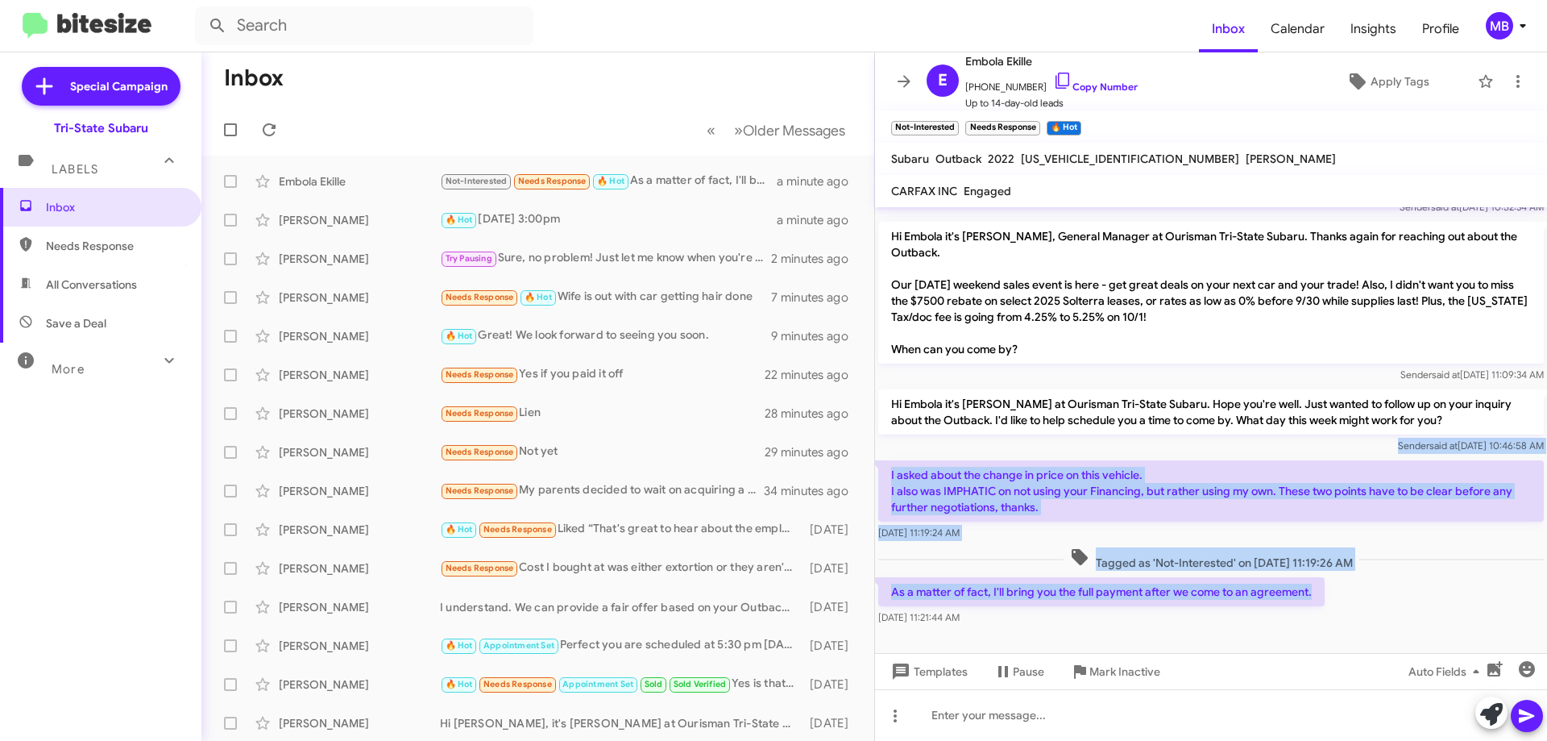
drag, startPoint x: 1323, startPoint y: 586, endPoint x: 889, endPoint y: 448, distance: 455.0
click at [889, 448] on div "Hi Embola this is Joe Amra, General Manager at Ourisman Tri-State Subaru. I saw…" at bounding box center [1211, 387] width 672 height 481
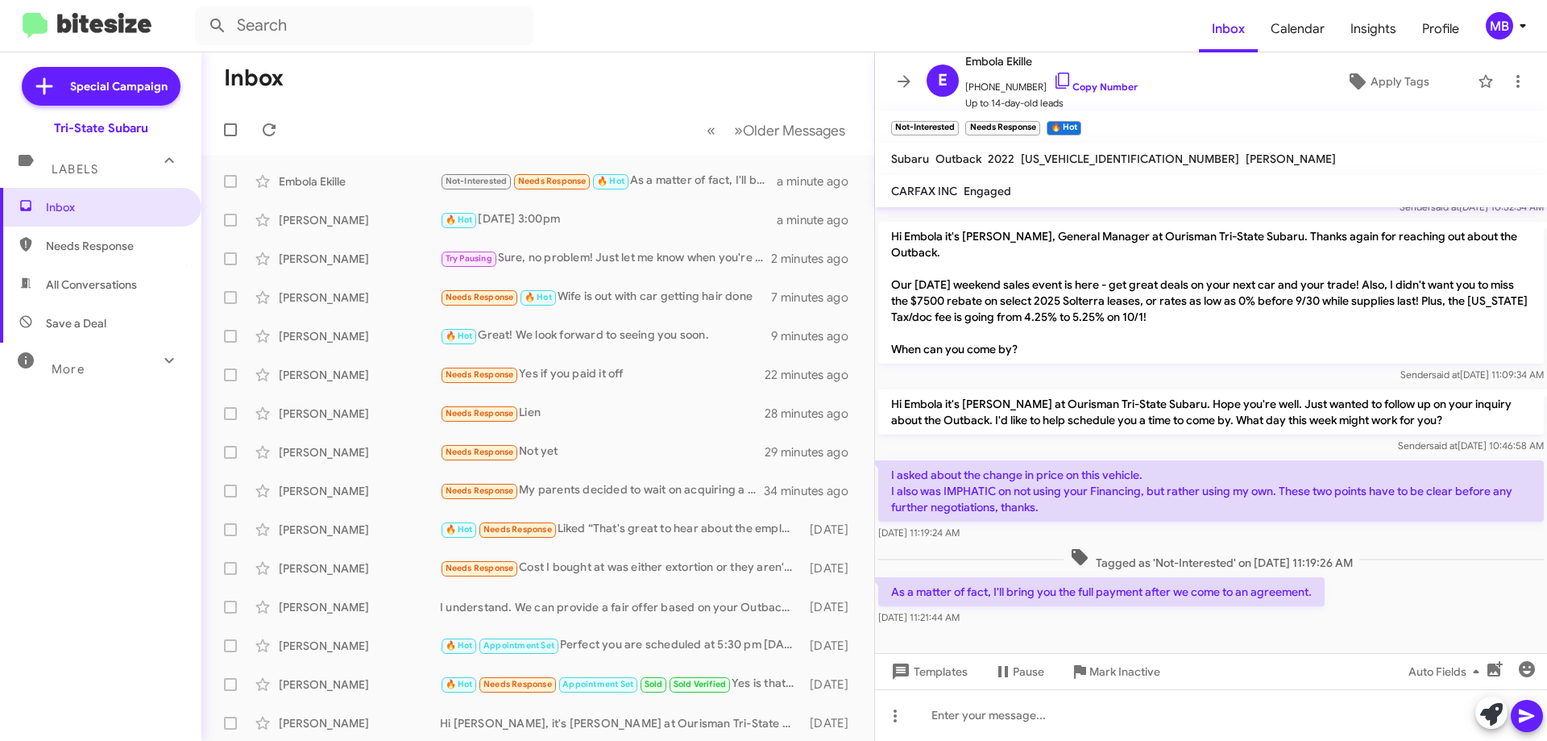
click at [1261, 123] on mat-toolbar "Not-Interested × Needs Response × 🔥 Hot ×" at bounding box center [1211, 126] width 672 height 32
click at [1119, 84] on link "Copy Number" at bounding box center [1095, 87] width 85 height 12
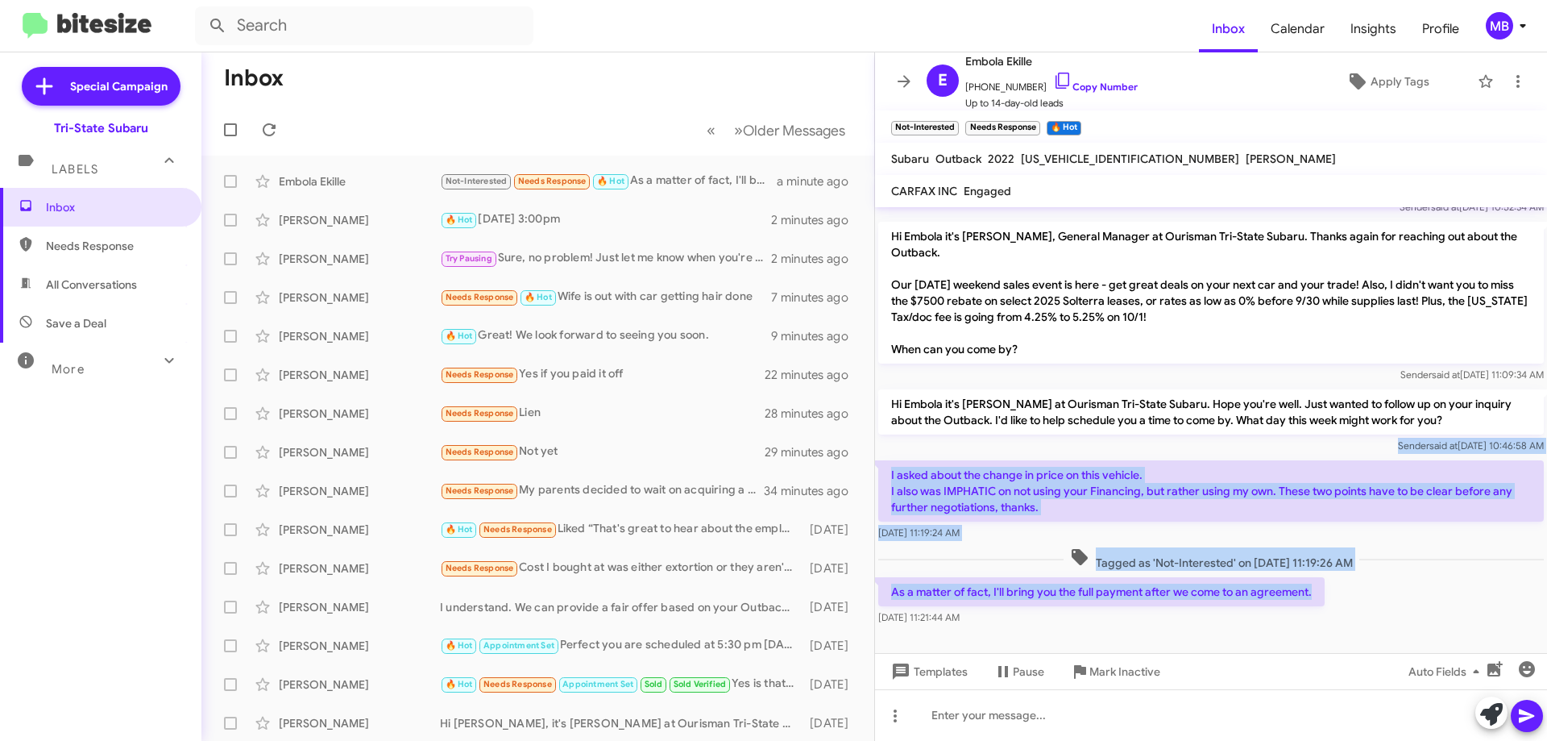
drag, startPoint x: 1352, startPoint y: 591, endPoint x: 893, endPoint y: 453, distance: 479.6
click at [893, 453] on div "Hi Embola this is Joe Amra, General Manager at Ourisman Tri-State Subaru. I saw…" at bounding box center [1211, 387] width 672 height 481
copy div "Sender said at Sep 4, 2025, 10:46:58 AM I asked about the change in price on th…"
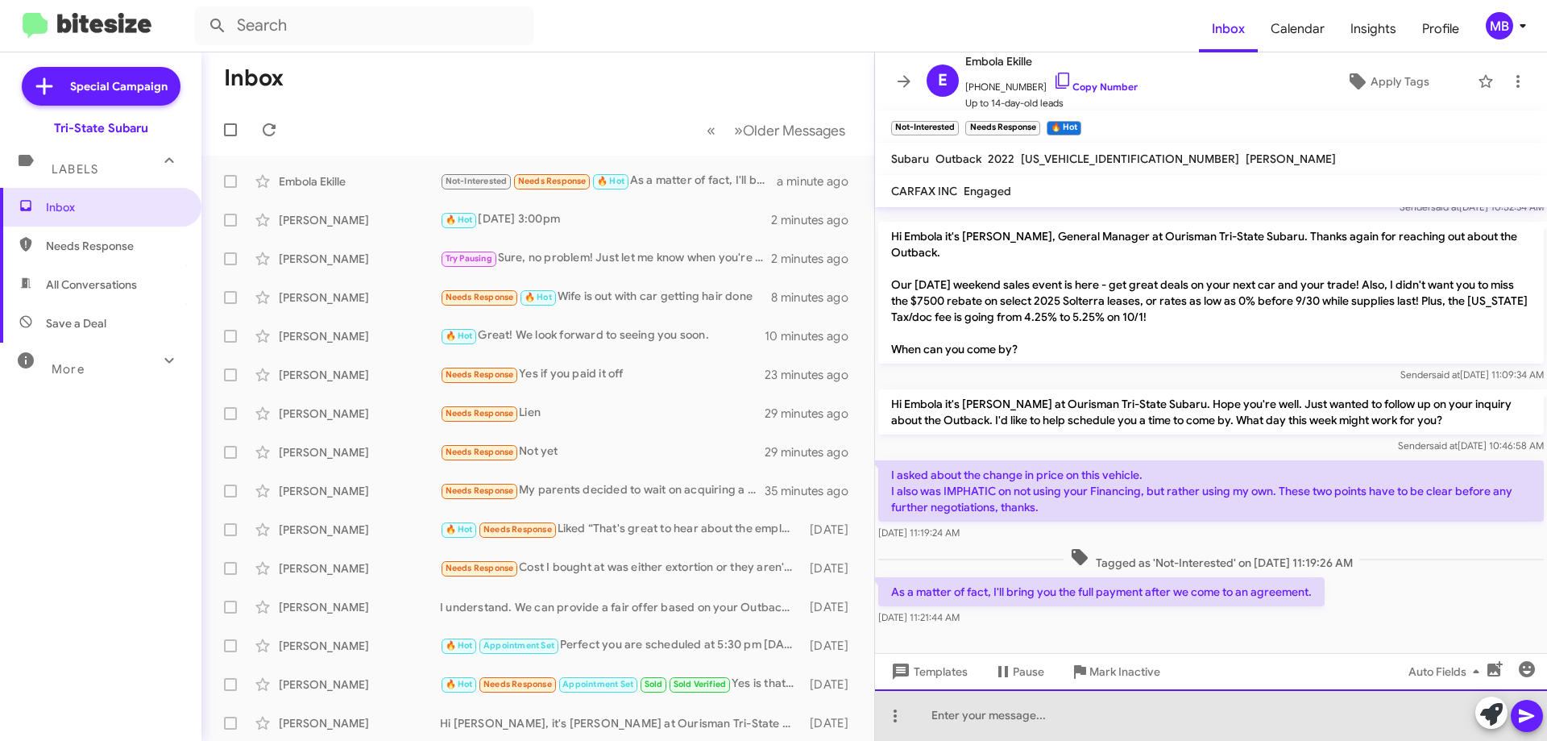
click at [1077, 713] on div at bounding box center [1211, 715] width 672 height 52
click at [1136, 721] on div at bounding box center [1211, 715] width 672 height 52
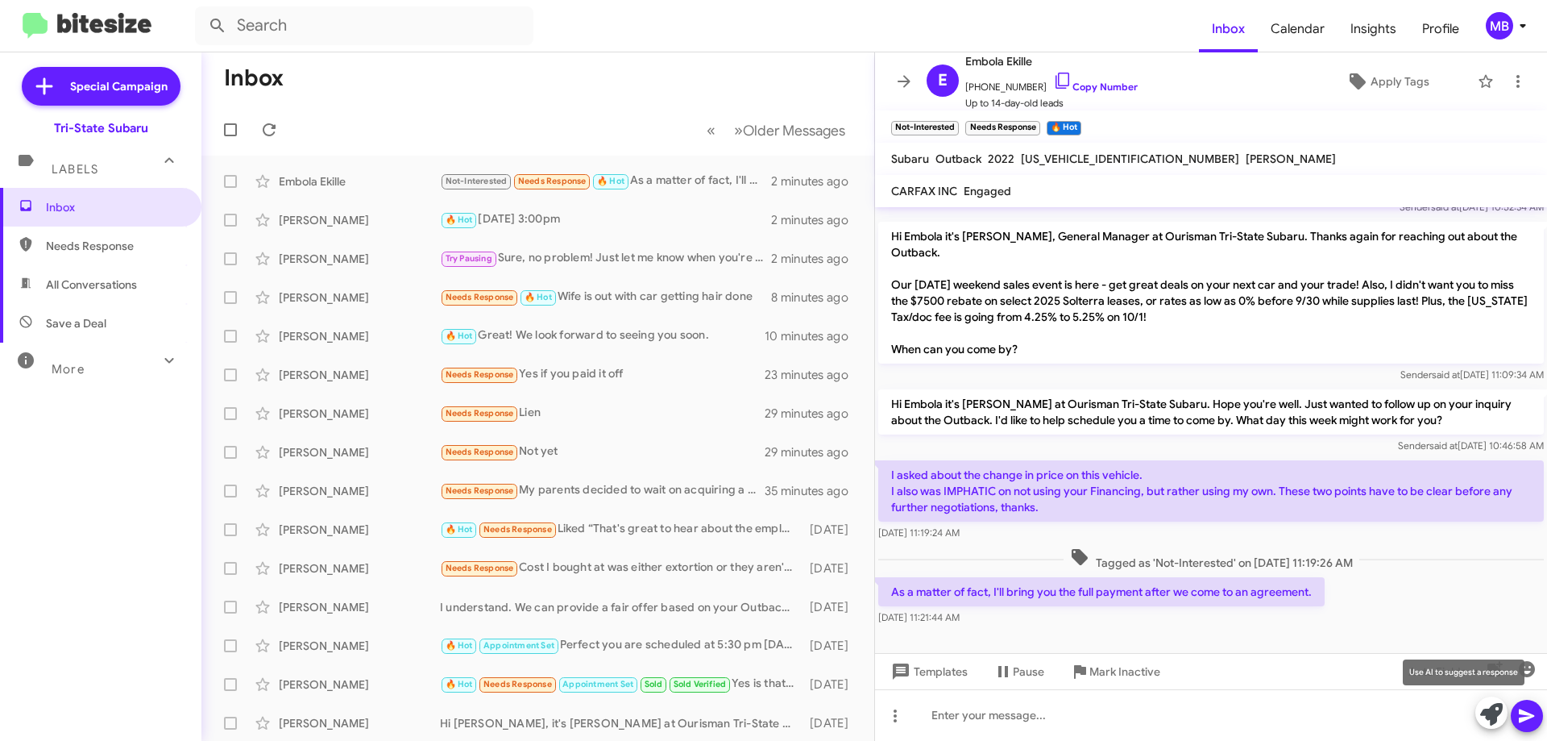
click at [1489, 712] on icon at bounding box center [1492, 714] width 23 height 23
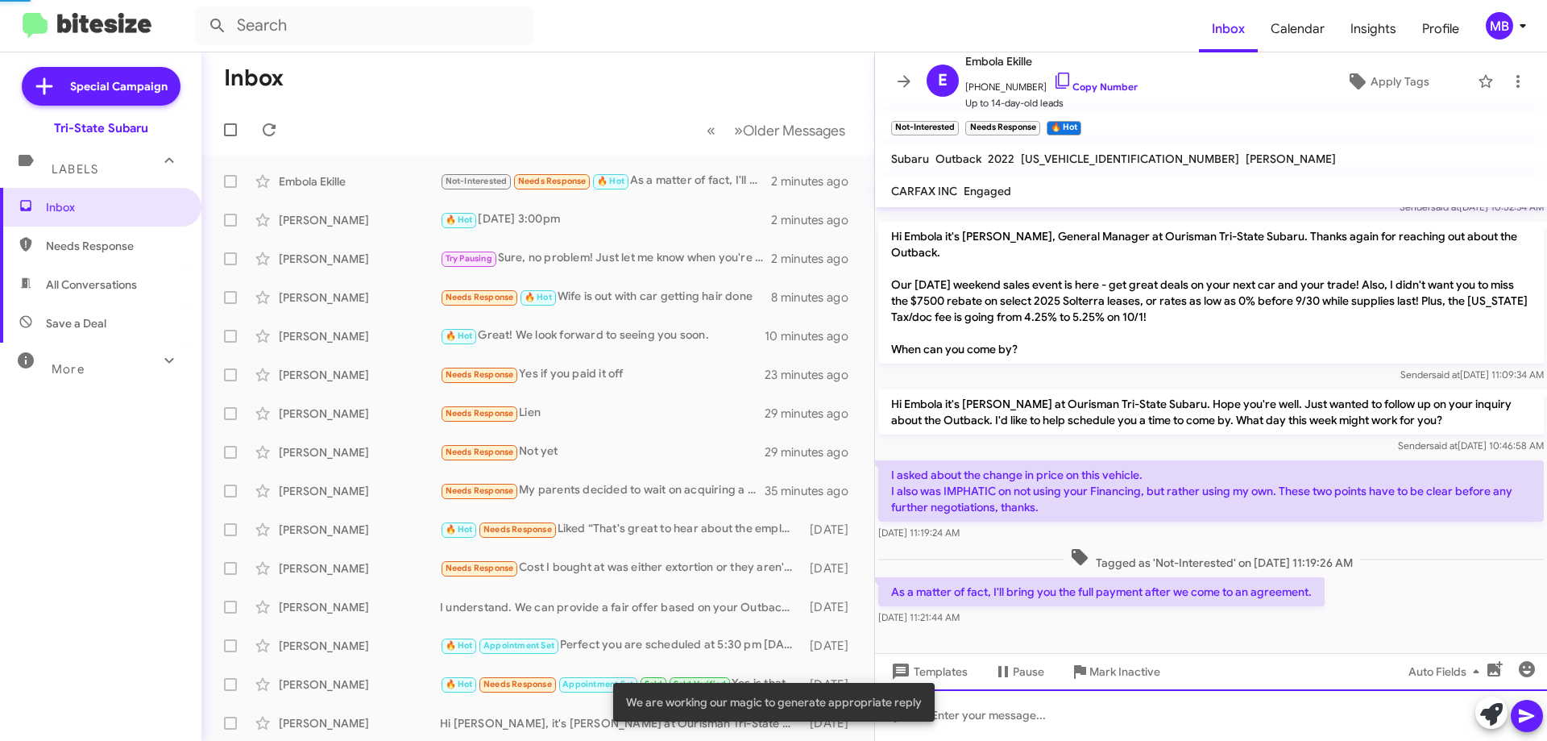
click at [1431, 721] on div at bounding box center [1211, 715] width 672 height 52
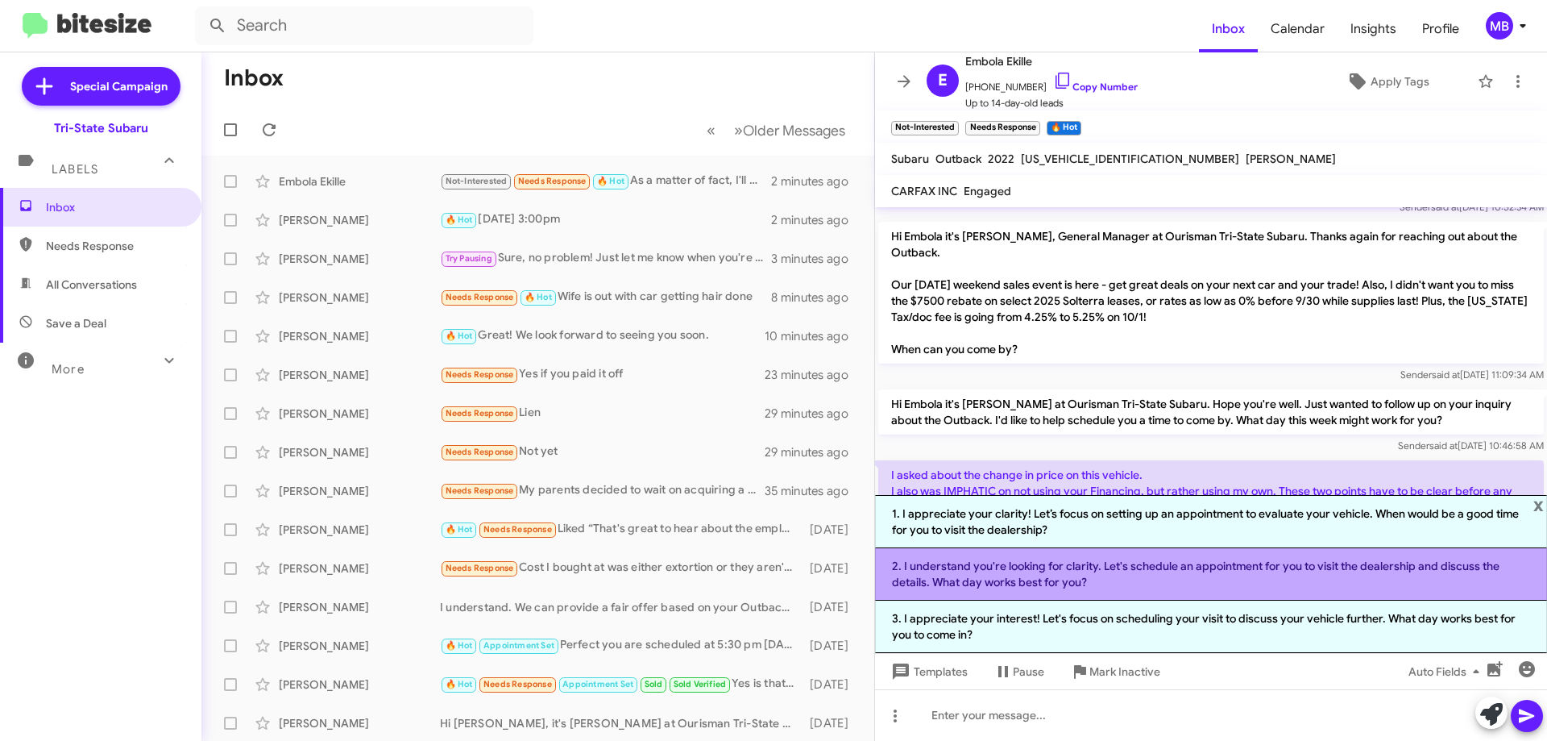
click at [1206, 583] on li "2. I understand you're looking for clarity. Let's schedule an appointment for y…" at bounding box center [1211, 574] width 672 height 52
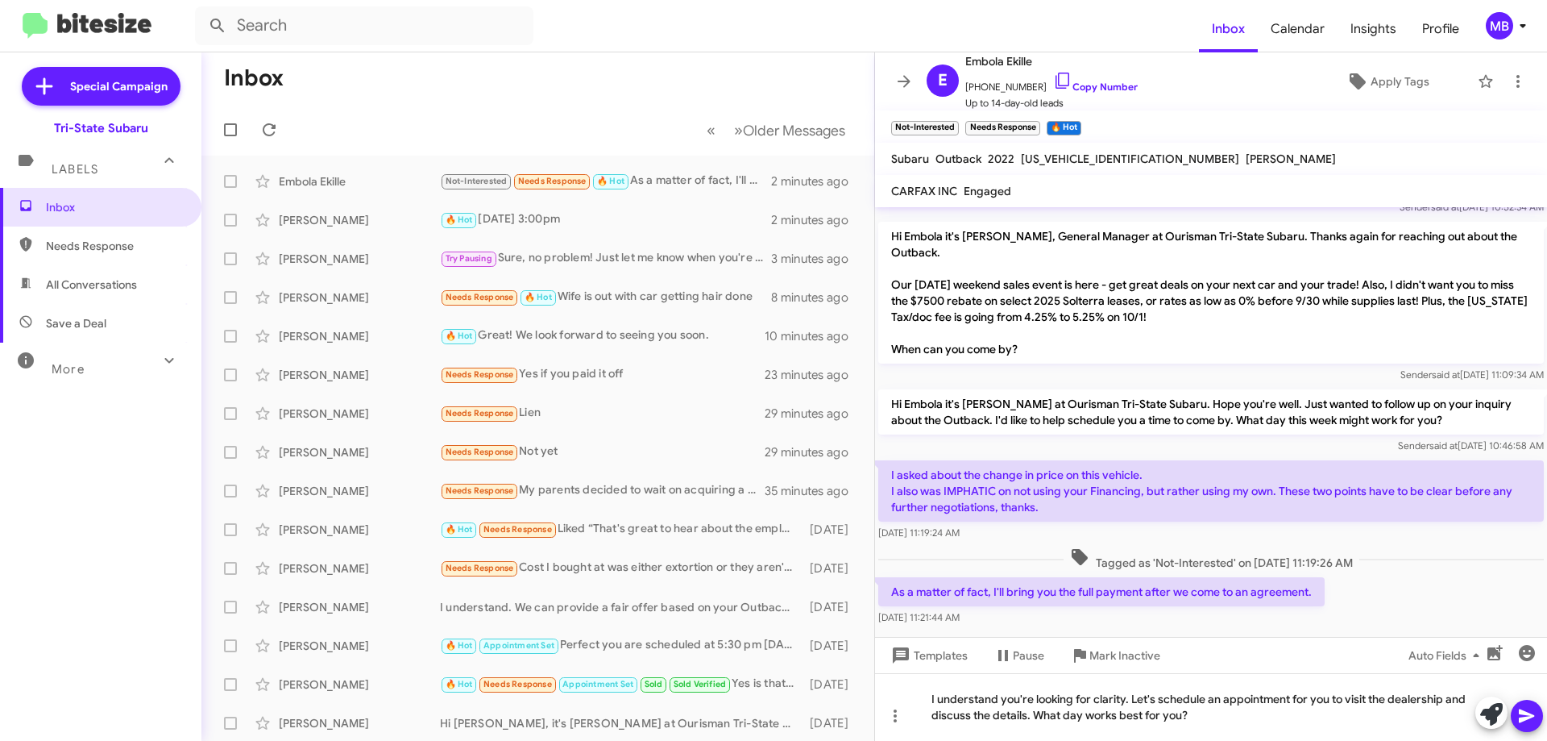
click at [1529, 723] on icon at bounding box center [1527, 715] width 19 height 19
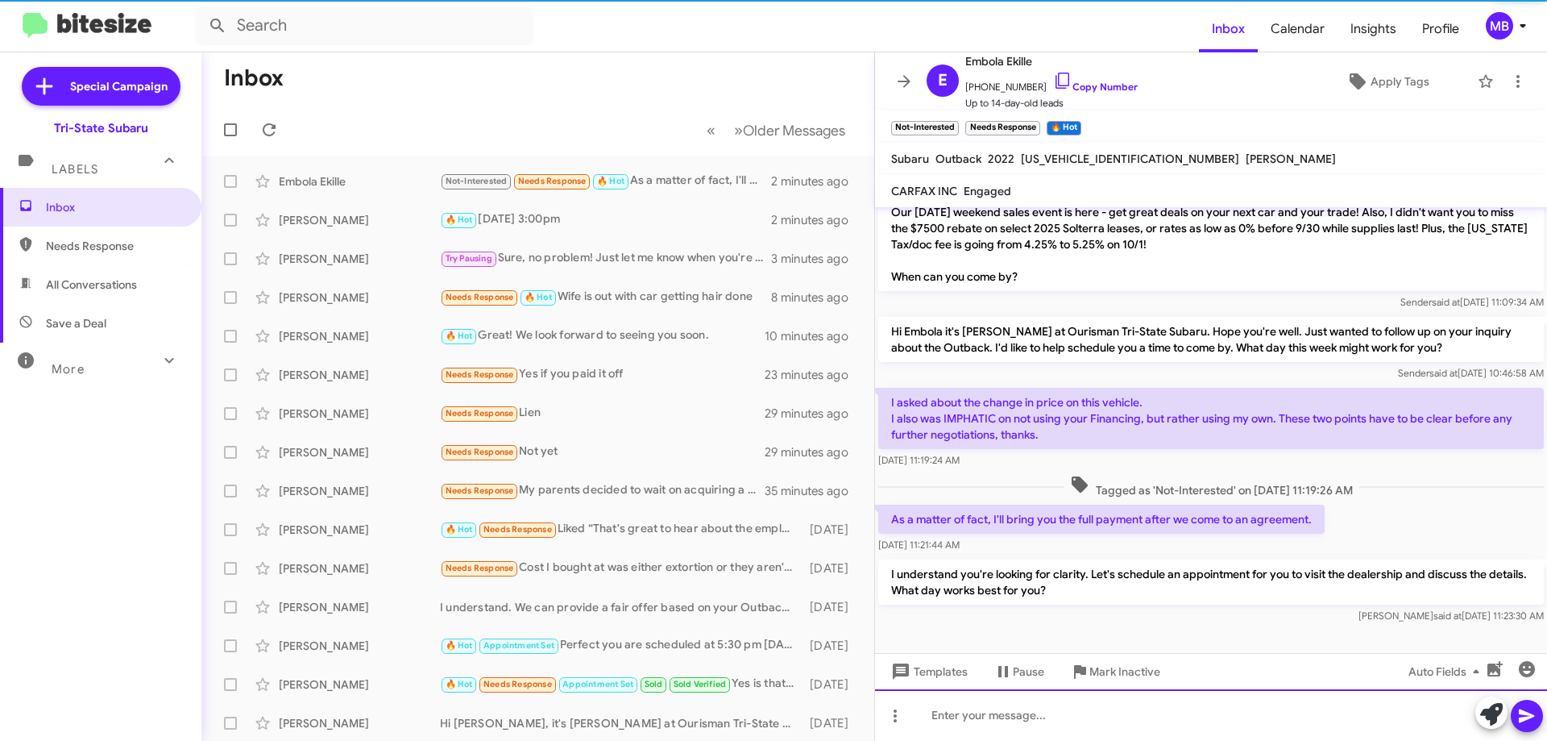
scroll to position [135, 0]
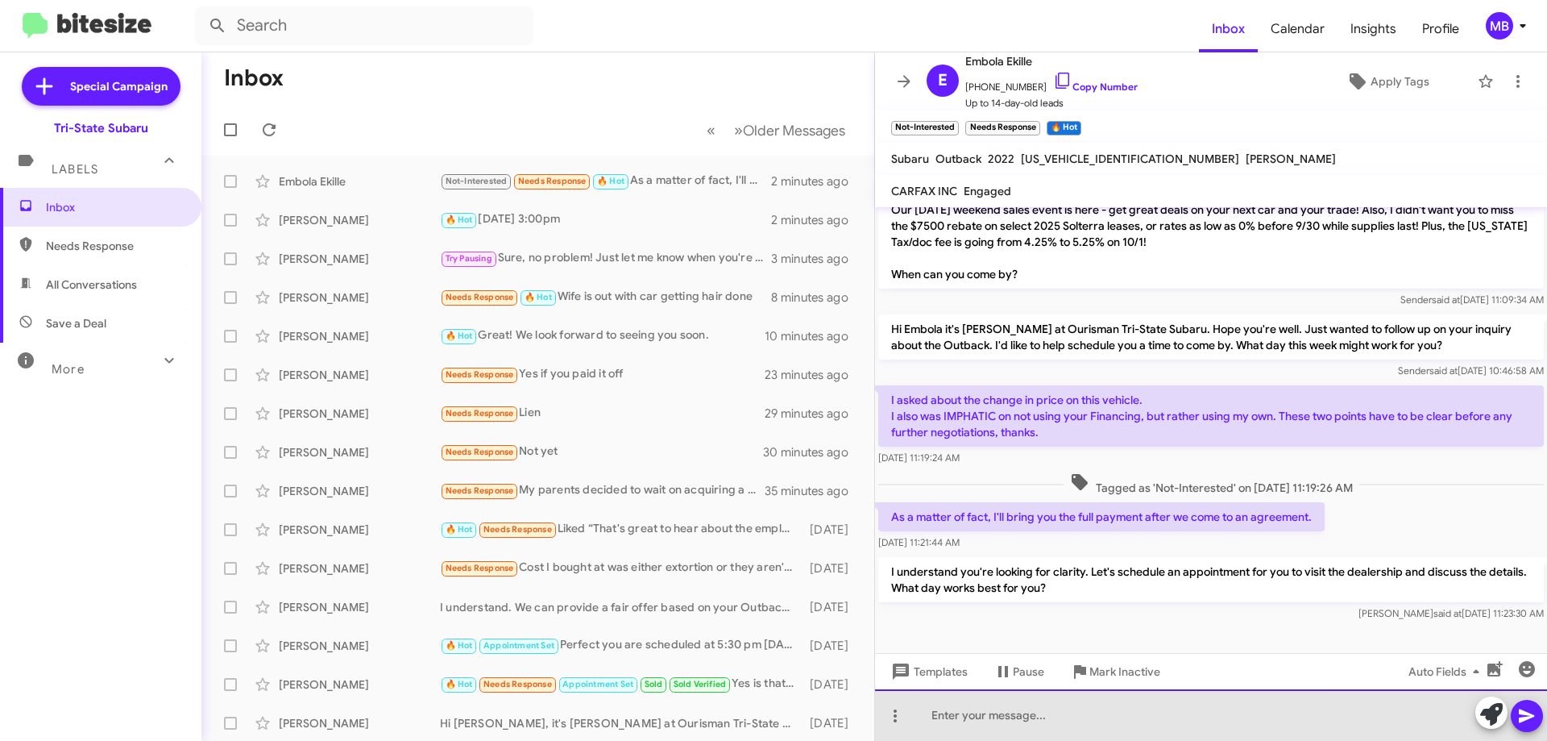
click at [1130, 717] on div at bounding box center [1211, 715] width 672 height 52
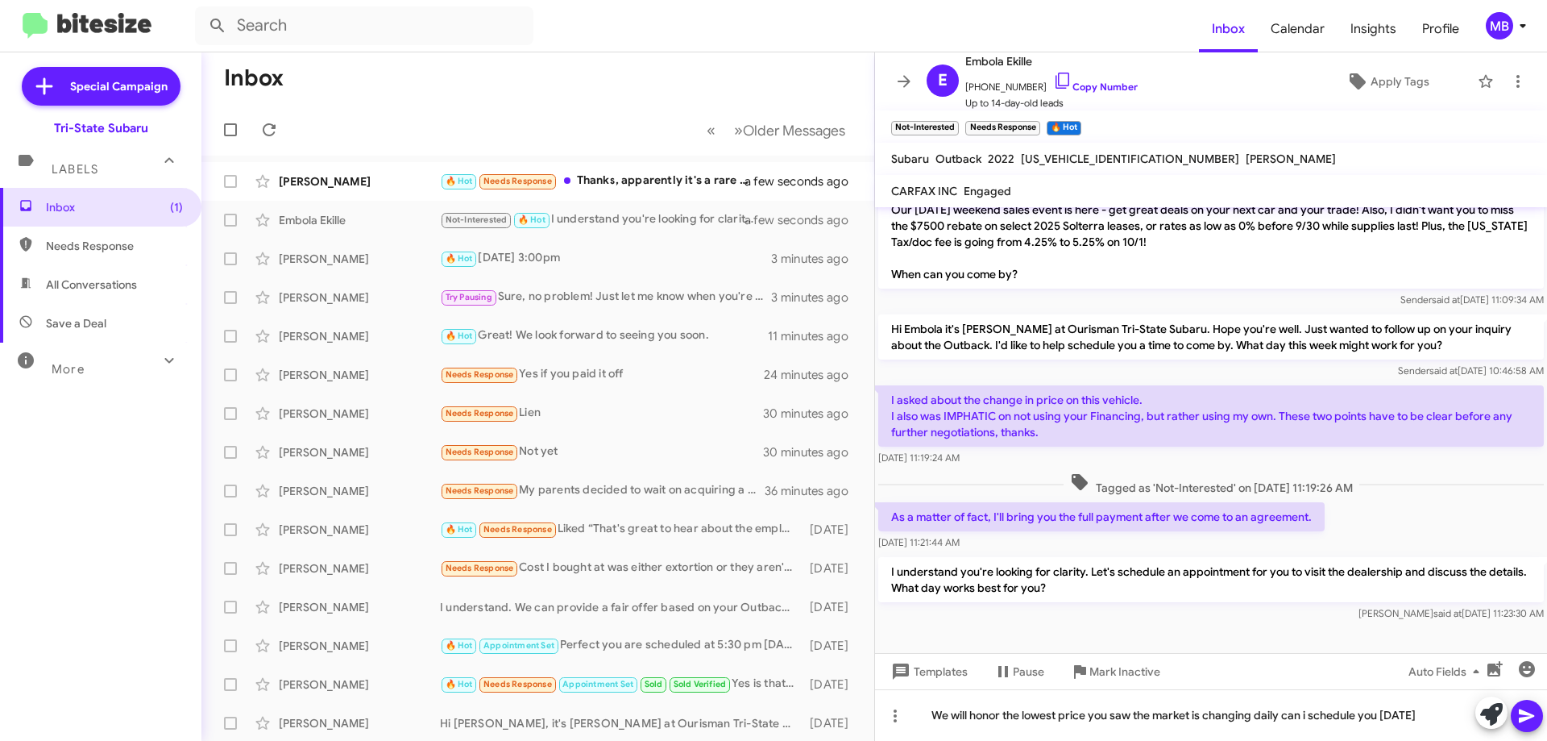
click at [1531, 713] on icon at bounding box center [1527, 715] width 19 height 19
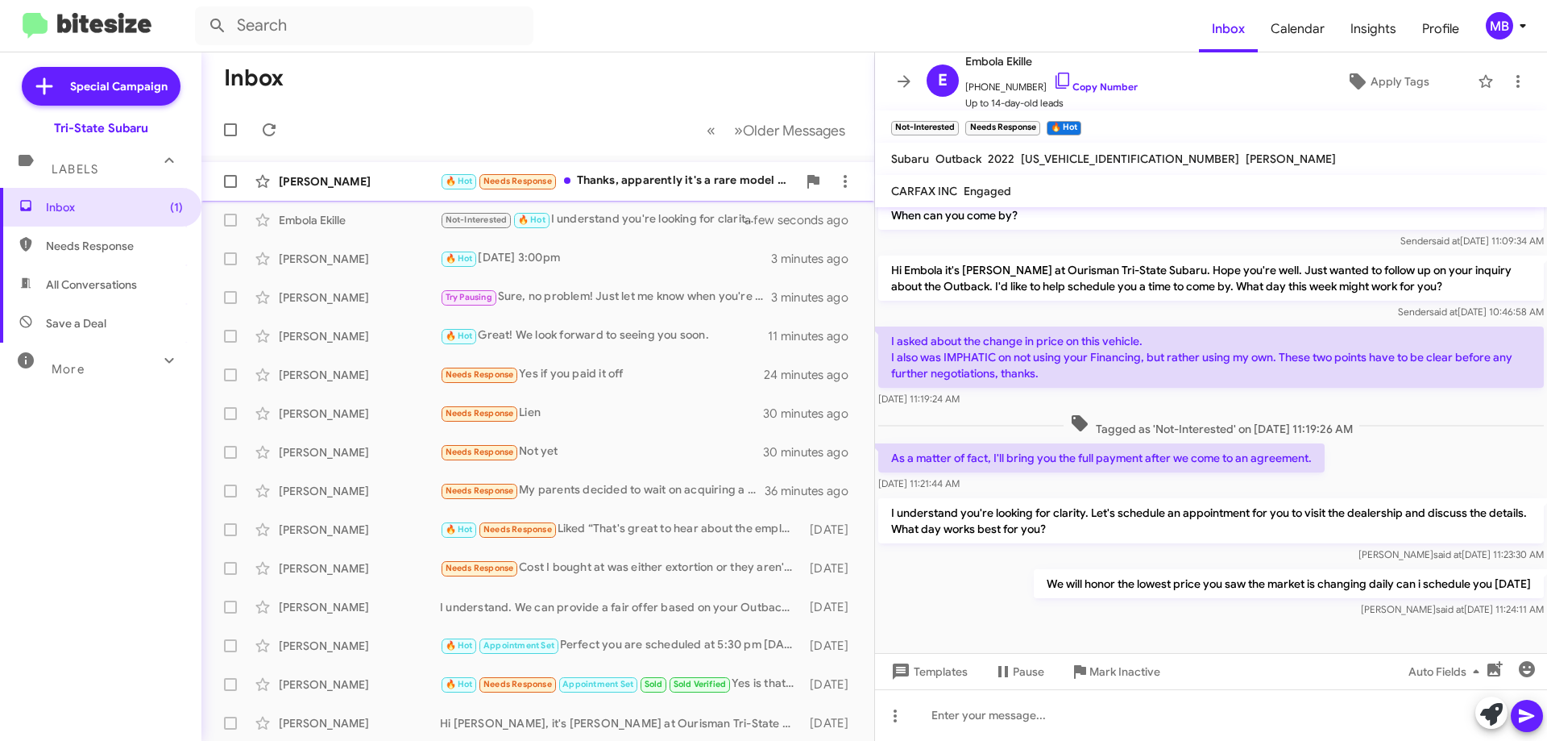
click at [696, 185] on div "🔥 Hot Needs Response Thanks, apparently it's a rare model and hard to find a lo…" at bounding box center [618, 181] width 357 height 19
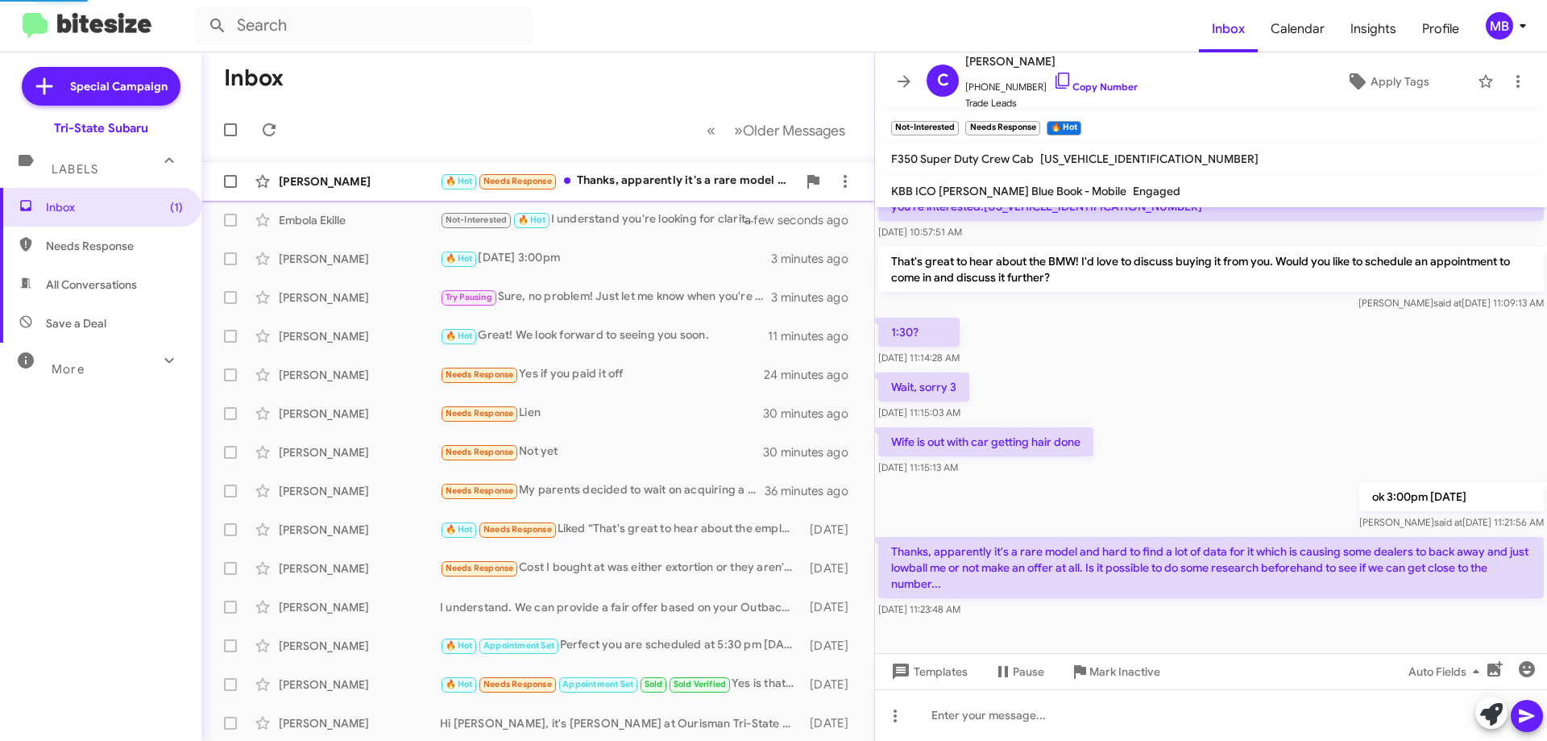
scroll to position [106, 0]
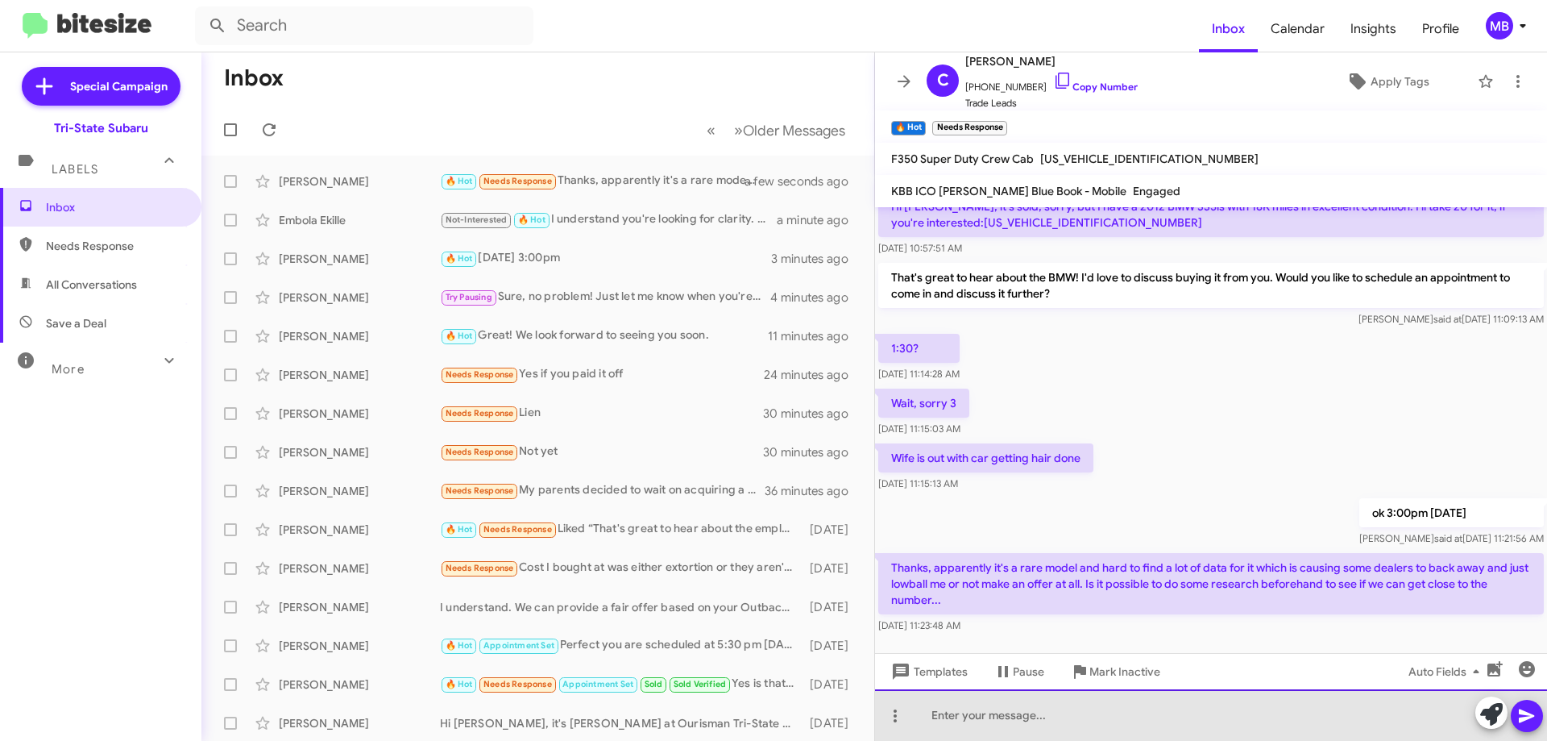
drag, startPoint x: 1035, startPoint y: 721, endPoint x: 1170, endPoint y: 733, distance: 135.9
click at [1036, 721] on div at bounding box center [1211, 715] width 672 height 52
click at [1144, 729] on div at bounding box center [1211, 715] width 672 height 52
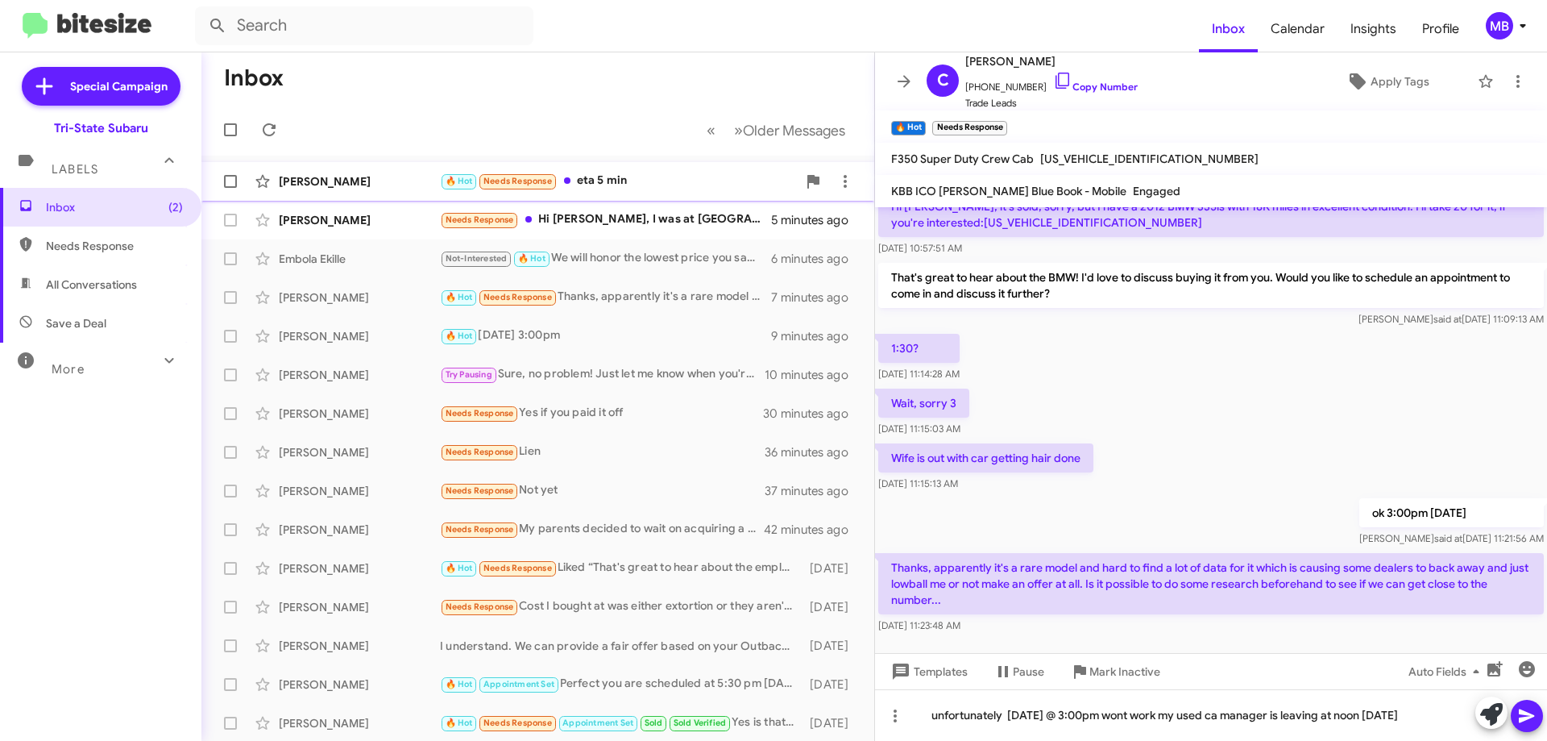
click at [350, 178] on div "[PERSON_NAME]" at bounding box center [359, 181] width 161 height 16
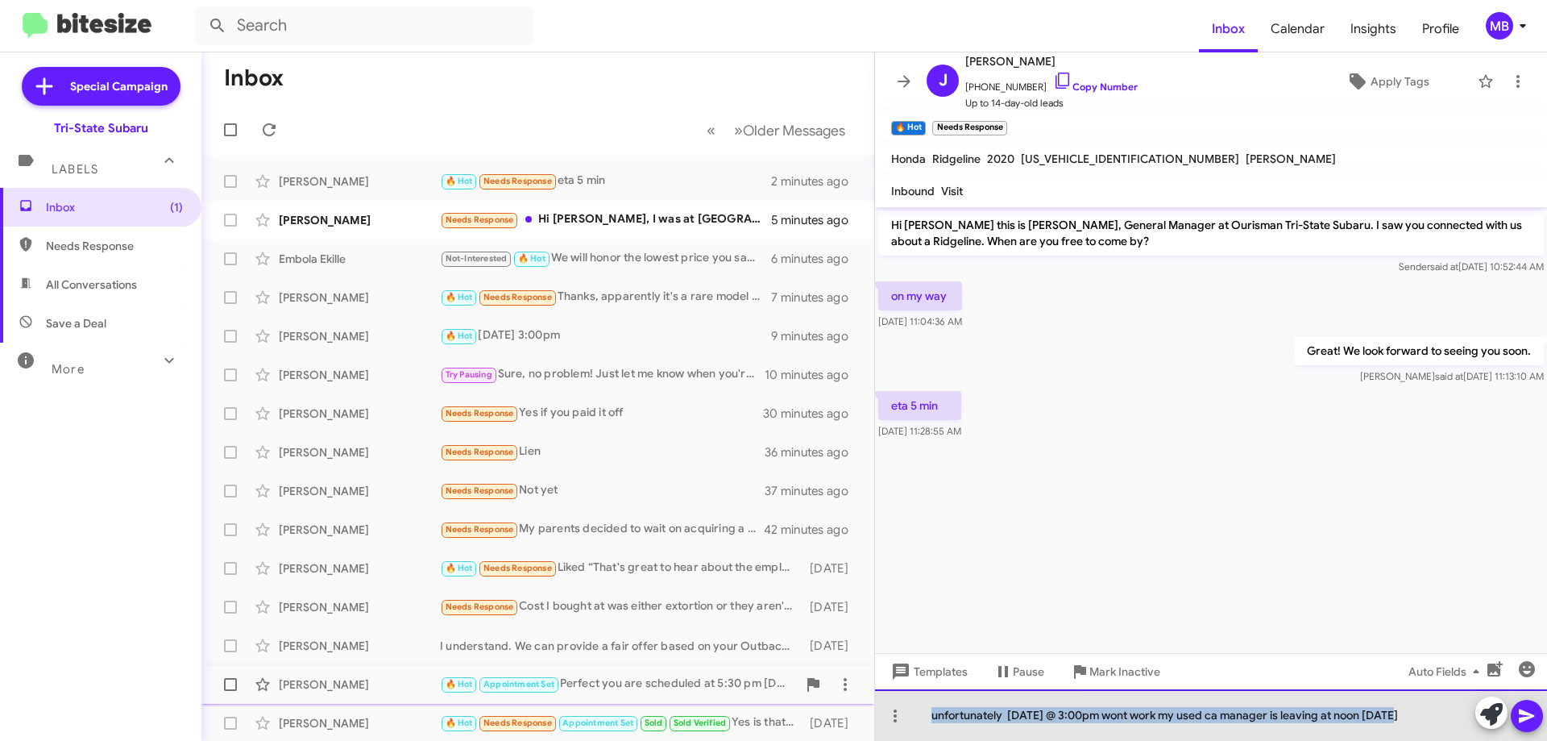
drag, startPoint x: 1425, startPoint y: 724, endPoint x: 853, endPoint y: 672, distance: 574.6
click at [853, 672] on div "Inbox « Previous » Next Older Messages Jim Torello 🔥 Hot Needs Response eta 5 m…" at bounding box center [874, 396] width 1346 height 688
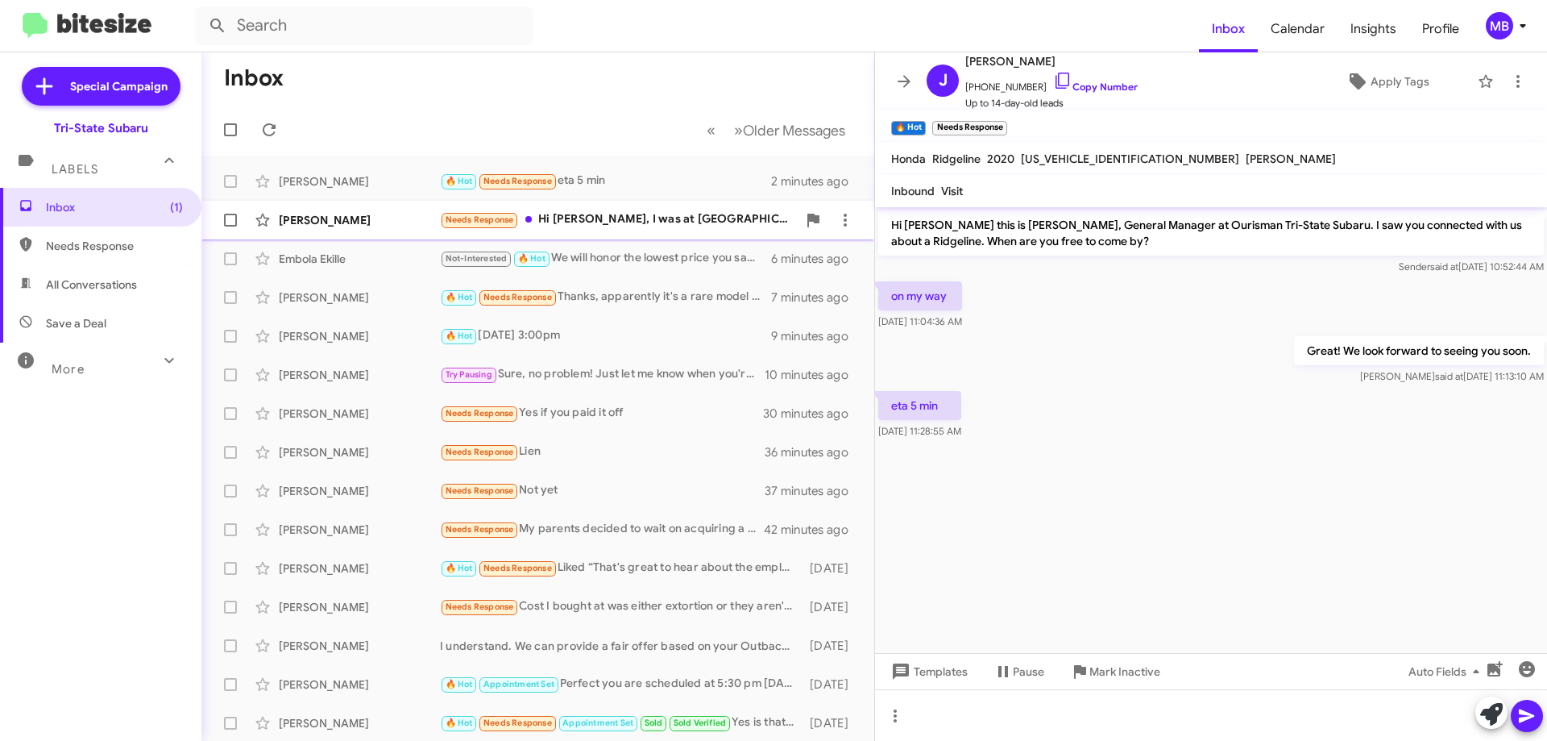
click at [702, 229] on div "Needs Response Hi Joe, I was at Subaru on Tuesday and everybody swears by them …" at bounding box center [618, 219] width 357 height 19
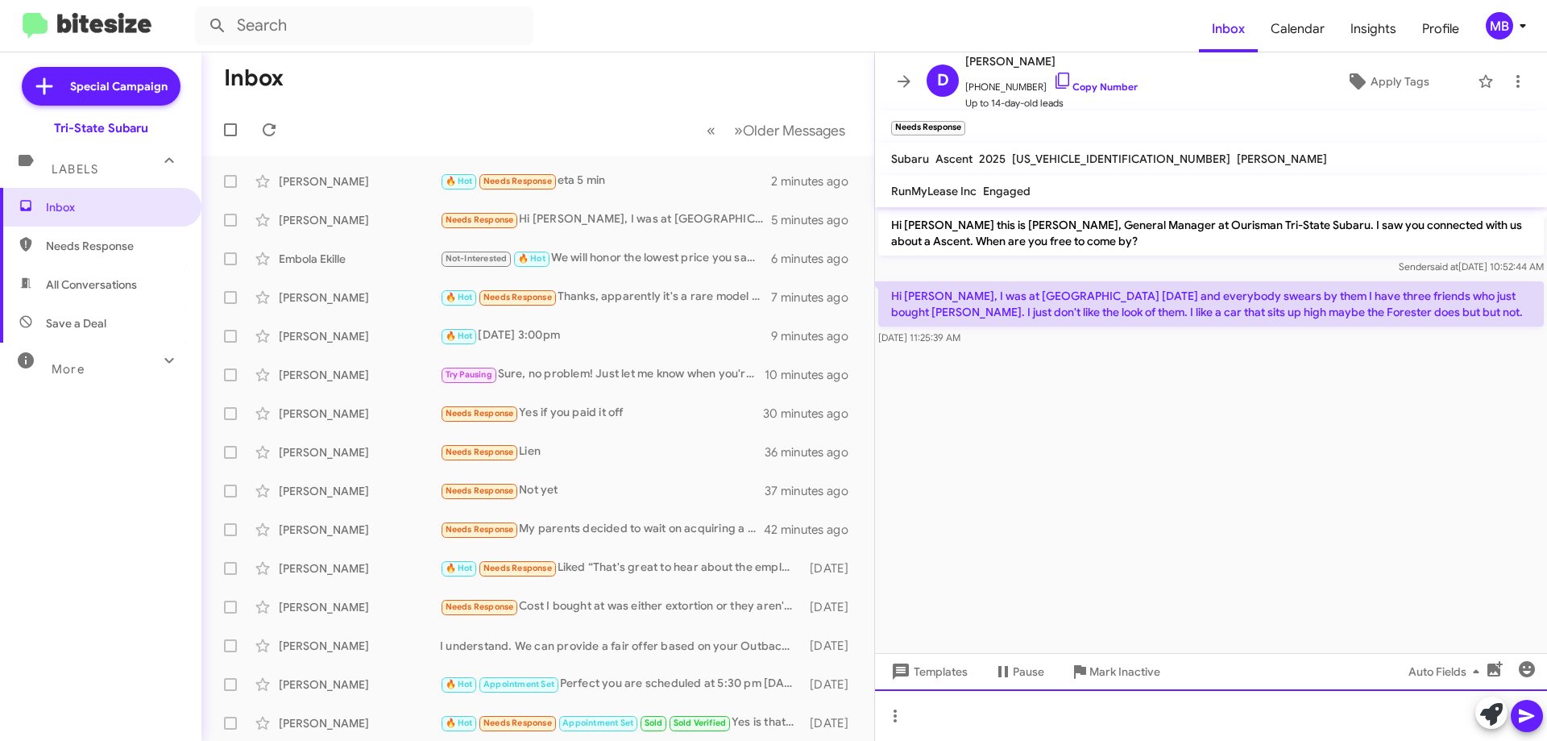
click at [1219, 720] on div at bounding box center [1211, 715] width 672 height 52
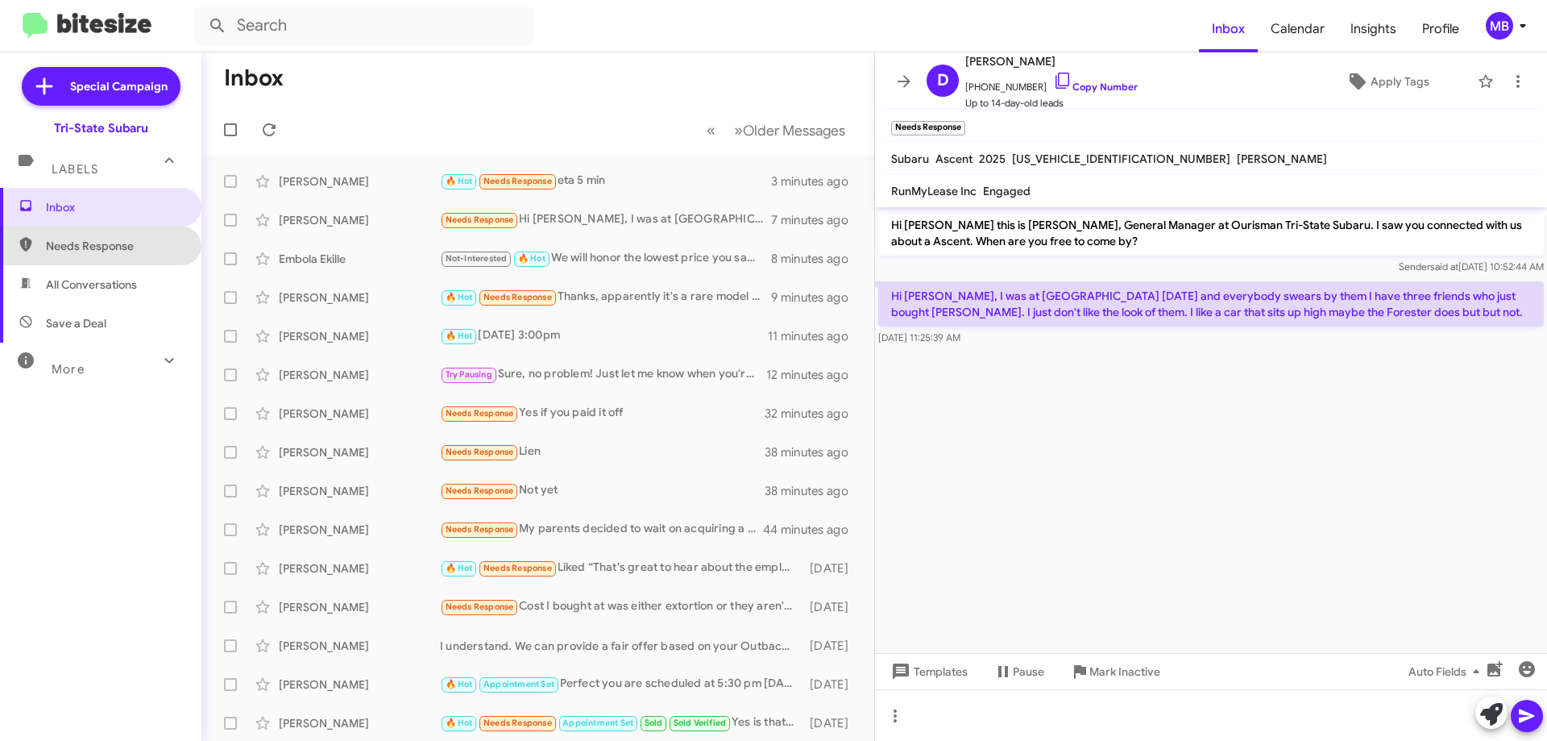
click at [125, 247] on span "Needs Response" at bounding box center [114, 246] width 137 height 16
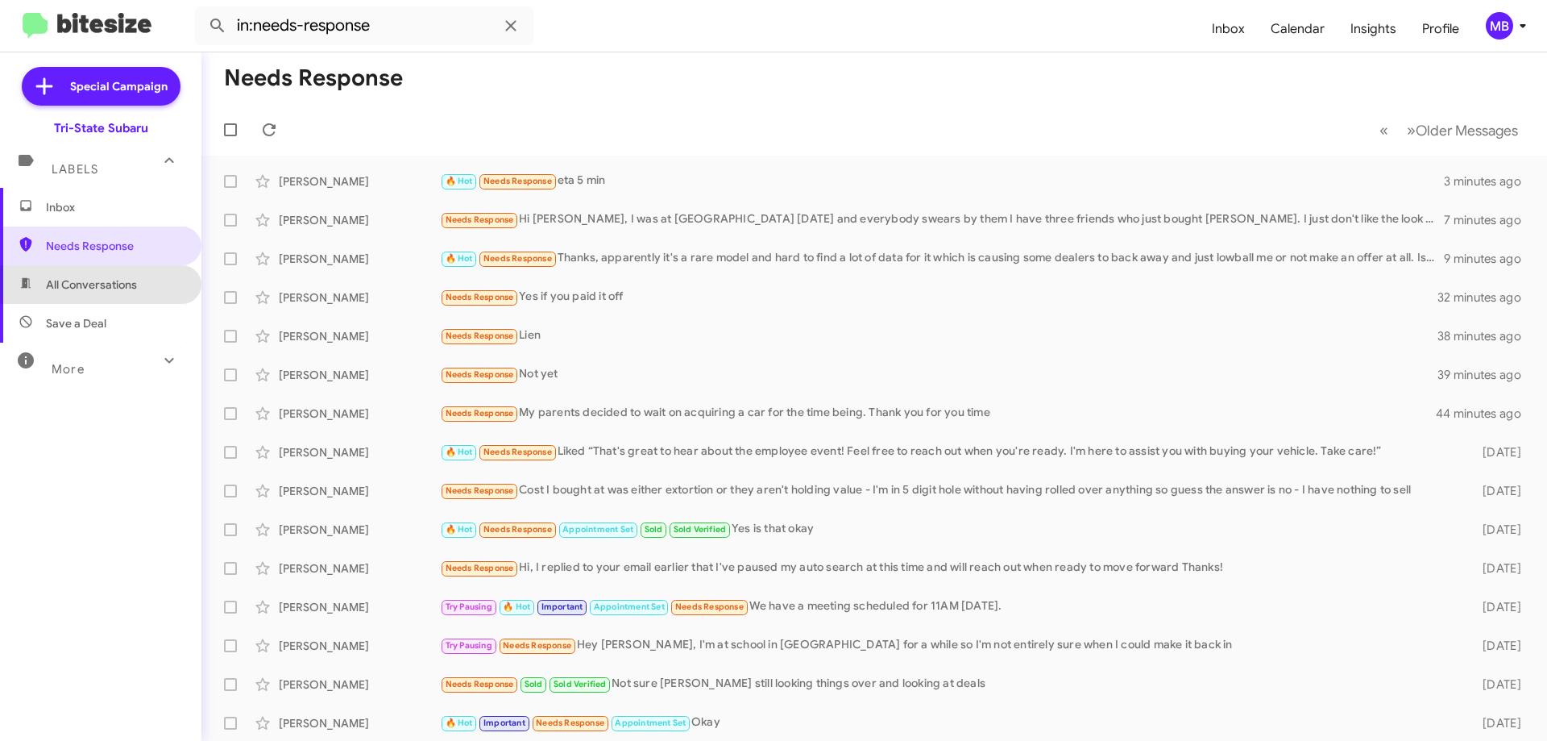
click at [141, 289] on span "All Conversations" at bounding box center [100, 284] width 201 height 39
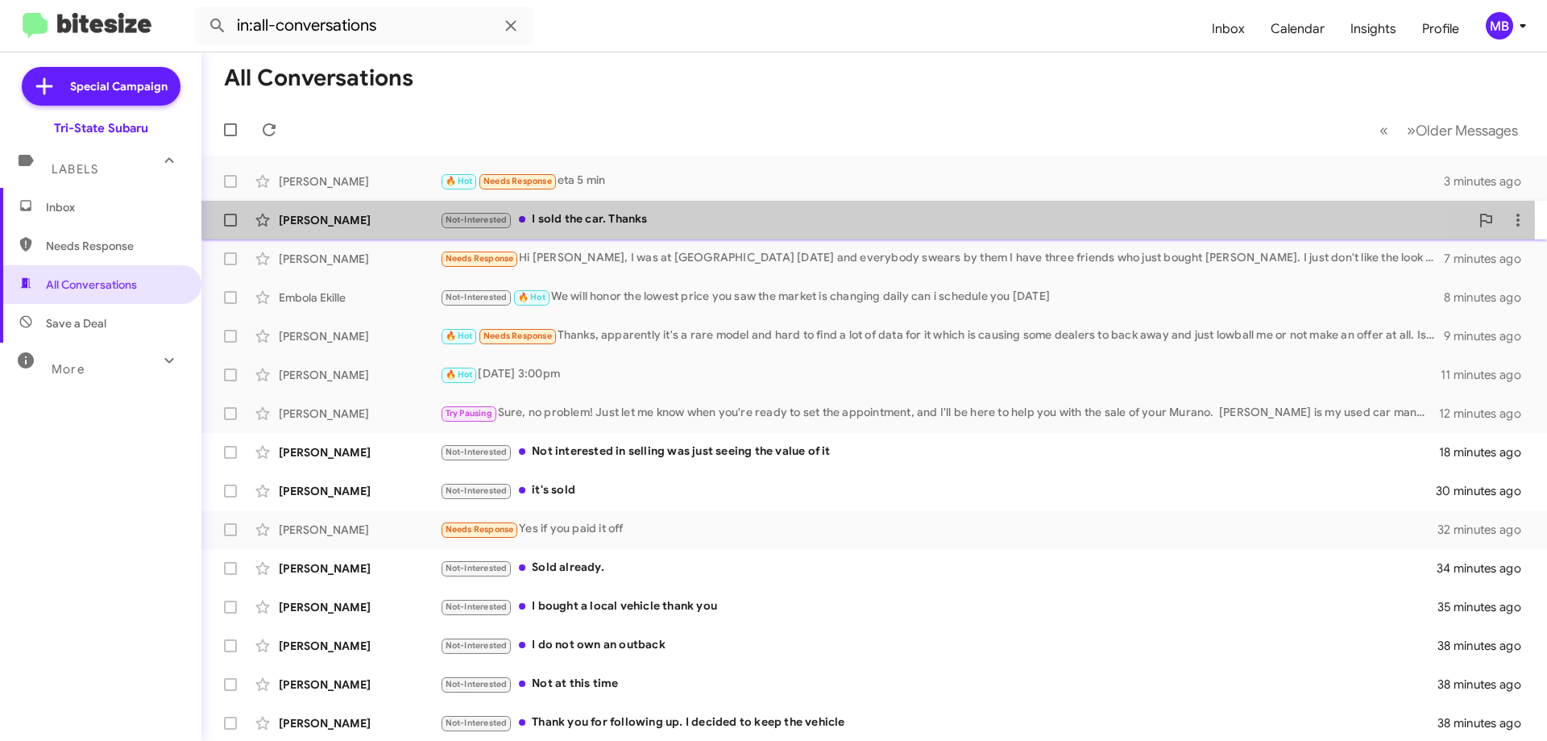
click at [673, 222] on div "Not-Interested I sold the car. Thanks" at bounding box center [955, 219] width 1030 height 19
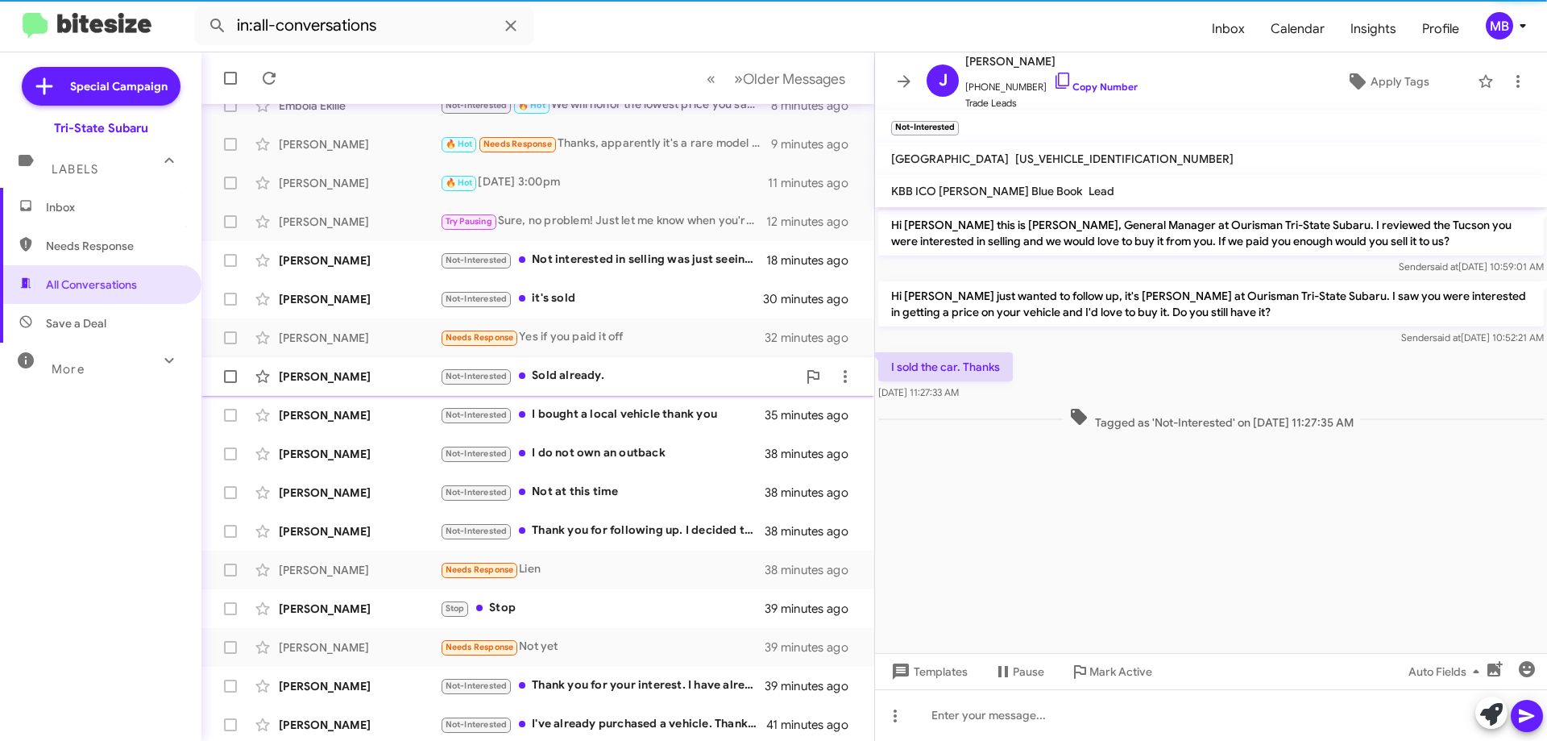
scroll to position [195, 0]
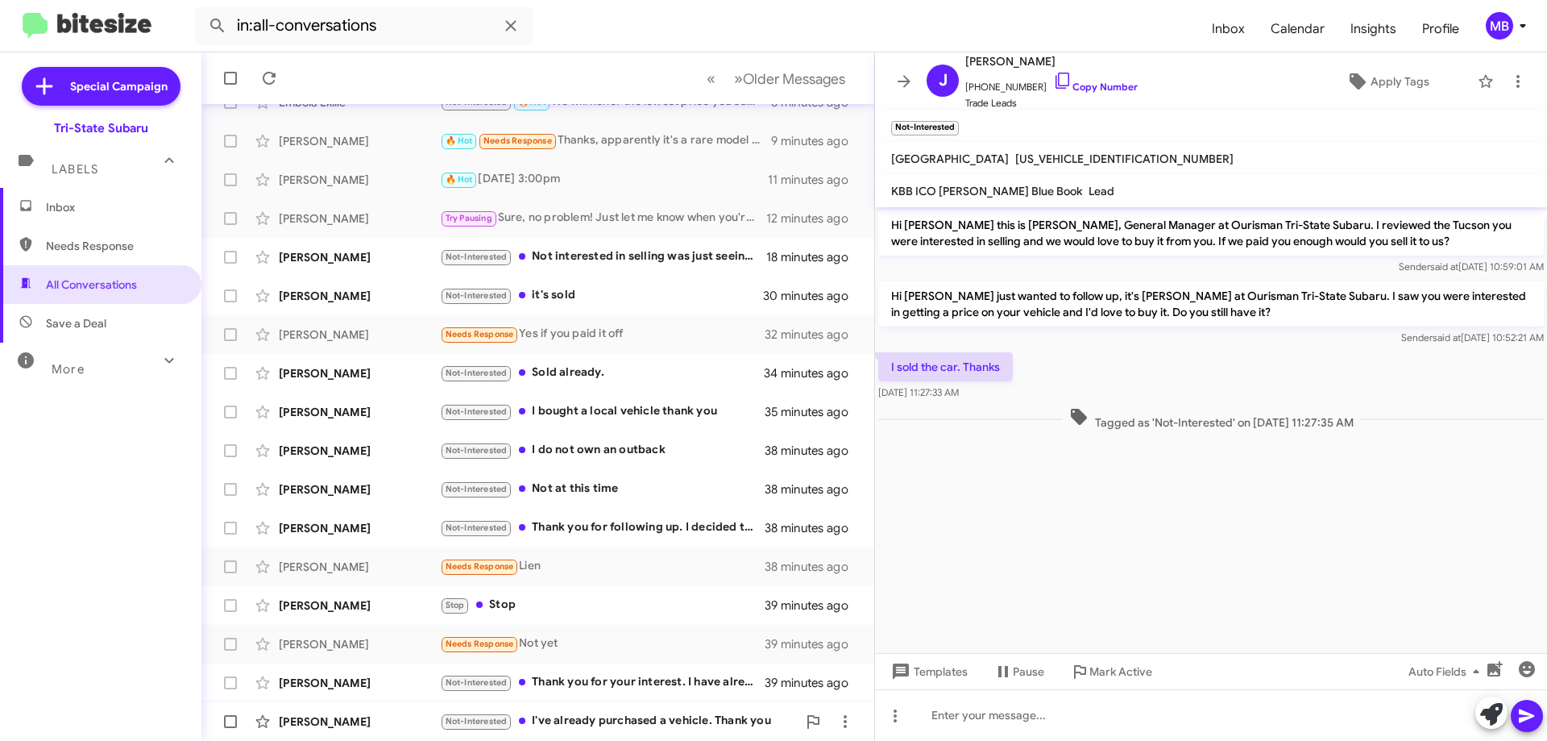
click at [674, 721] on div "Not-Interested I've already purchased a vehicle. Thank you" at bounding box center [618, 721] width 357 height 19
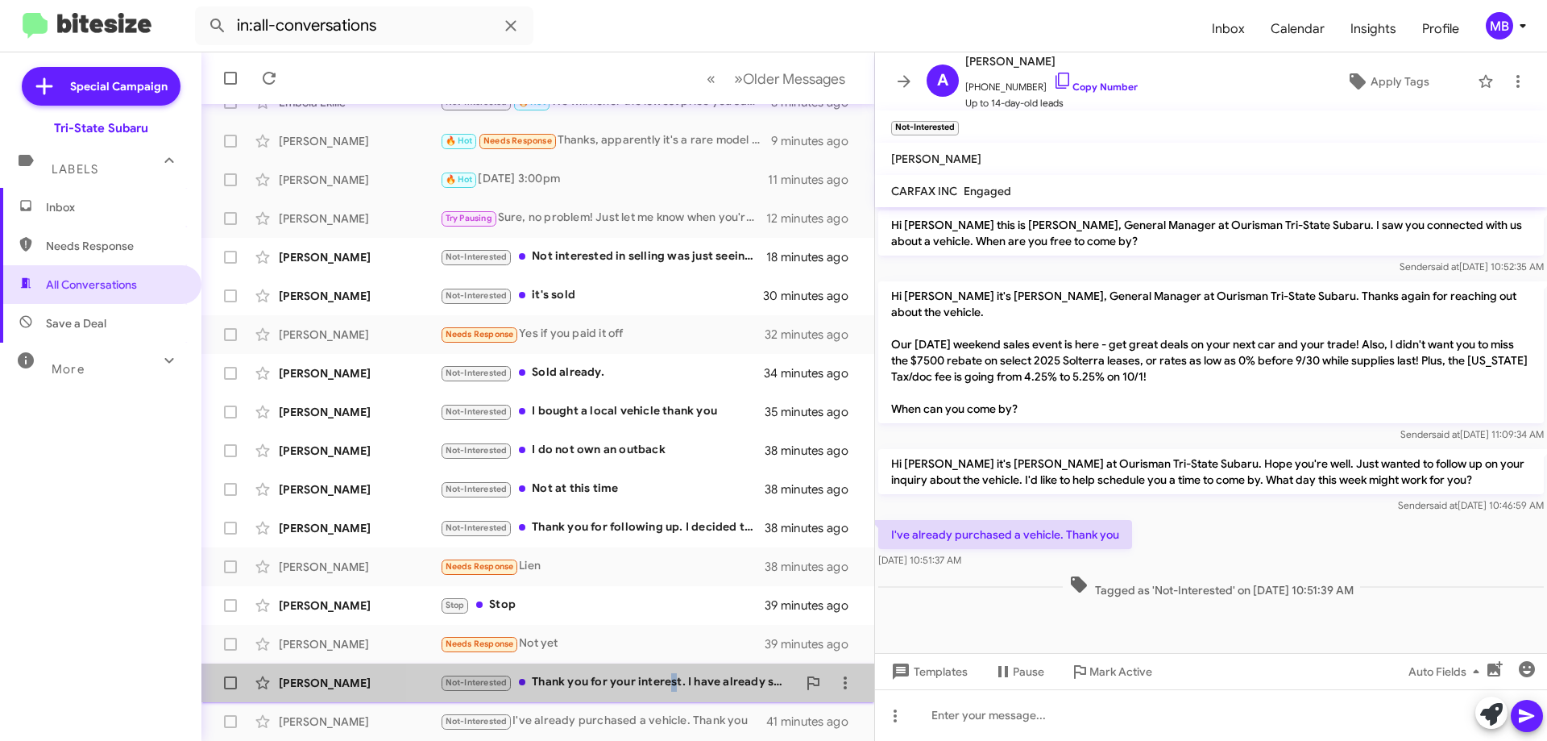
click at [672, 684] on div "Not-Interested Thank you for your interest. I have already sold the vehicle in …" at bounding box center [618, 682] width 357 height 19
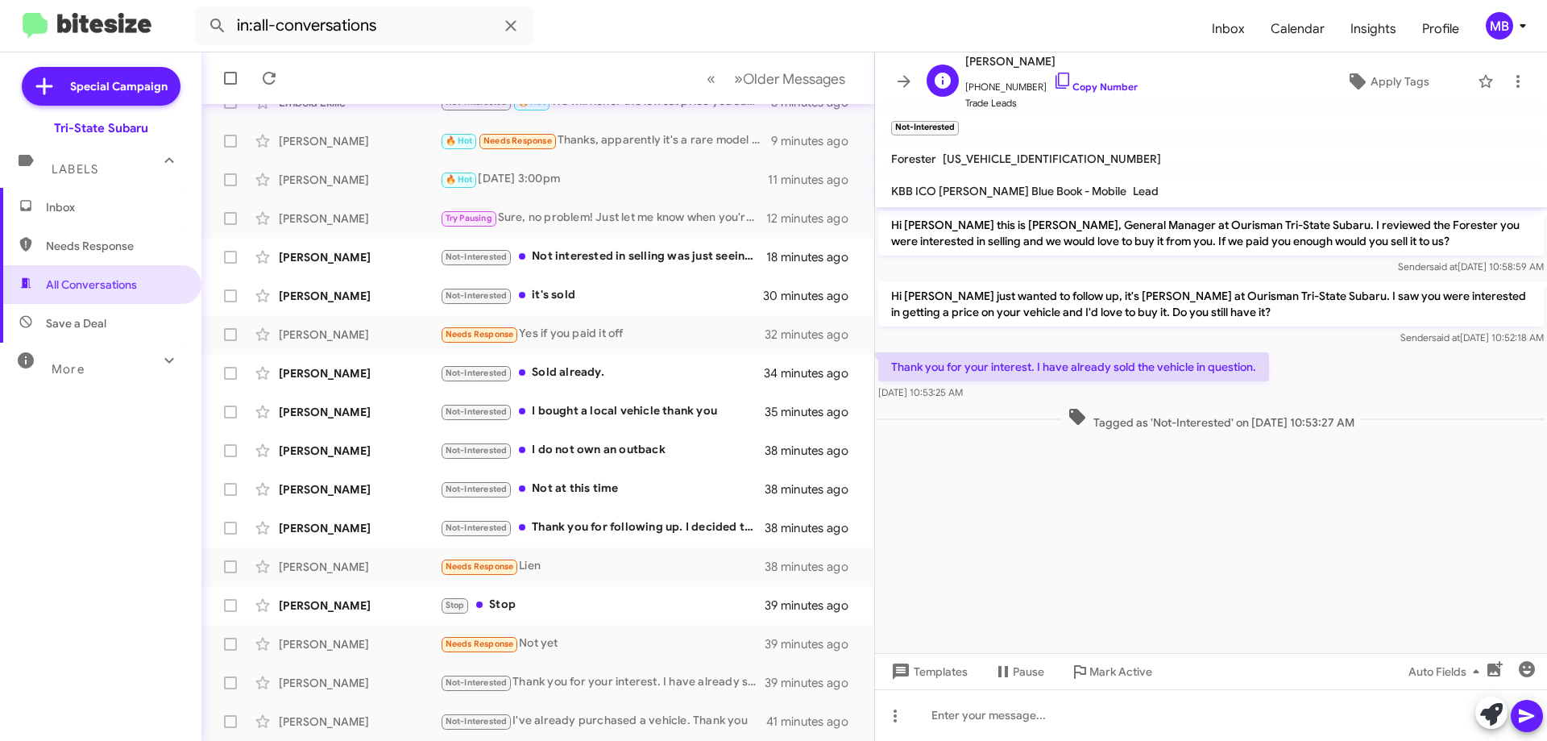
click at [1108, 77] on span "+14104907657 Copy Number" at bounding box center [1052, 83] width 172 height 24
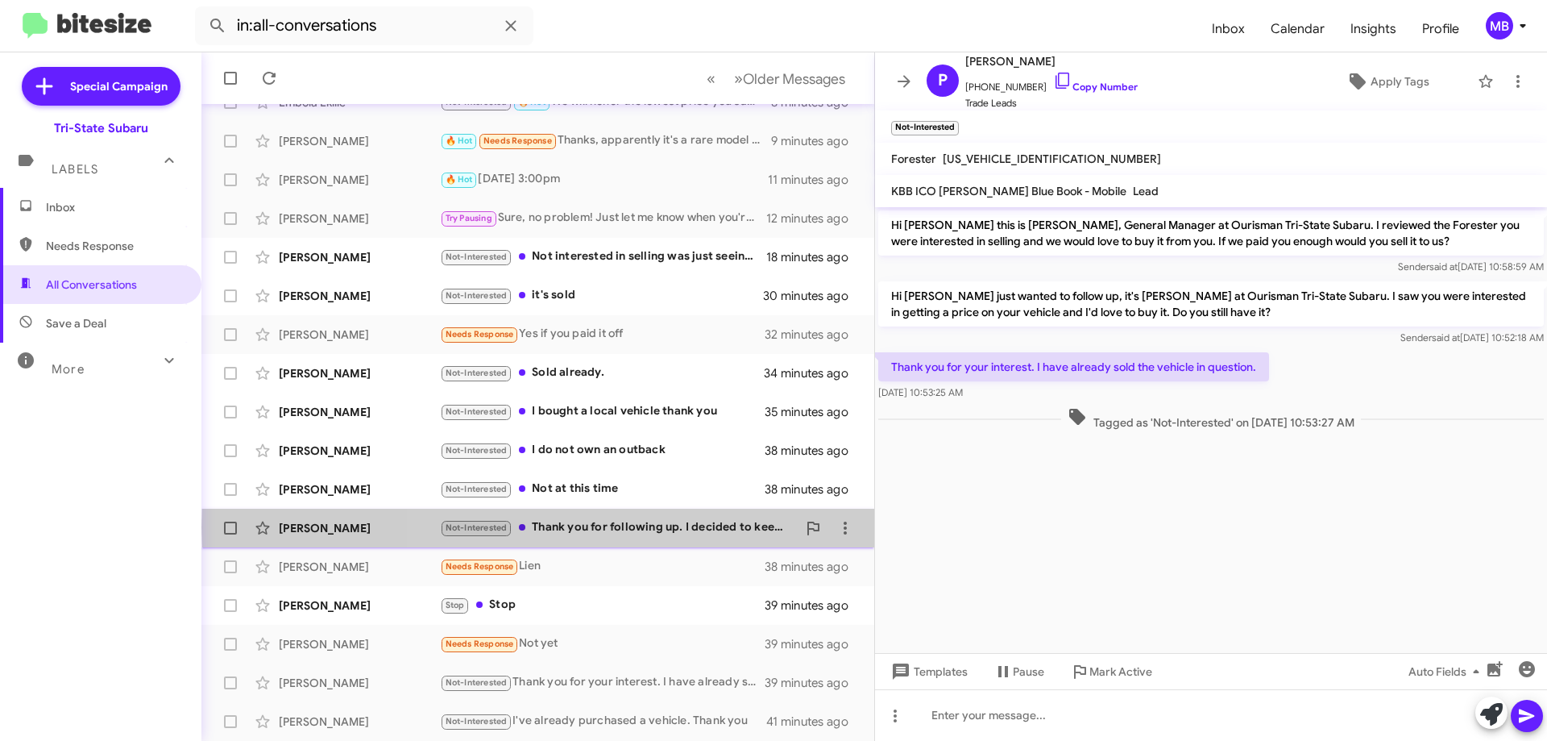
click at [733, 527] on div "Not-Interested Thank you for following up. I decided to keep the vehicle" at bounding box center [618, 527] width 357 height 19
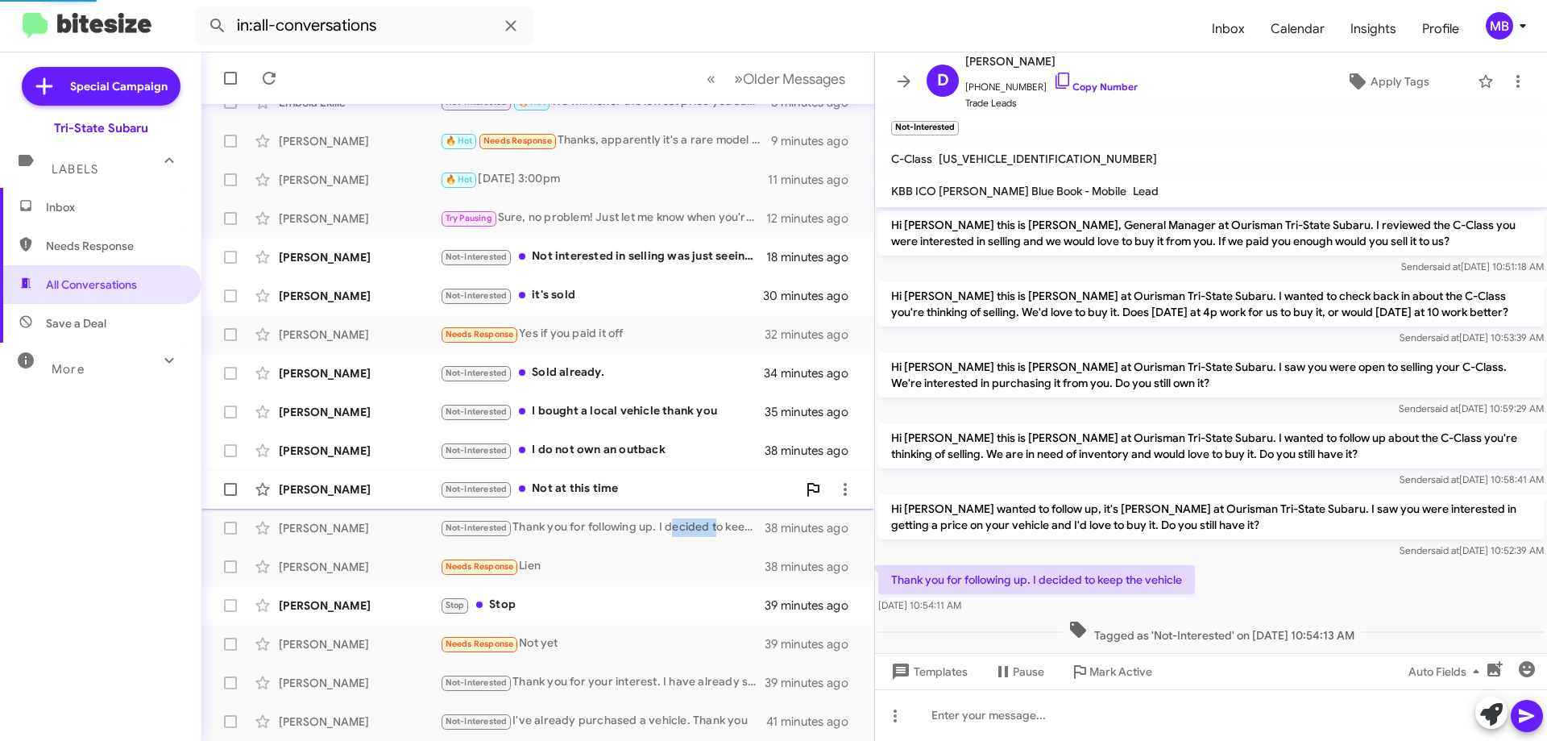
scroll to position [22, 0]
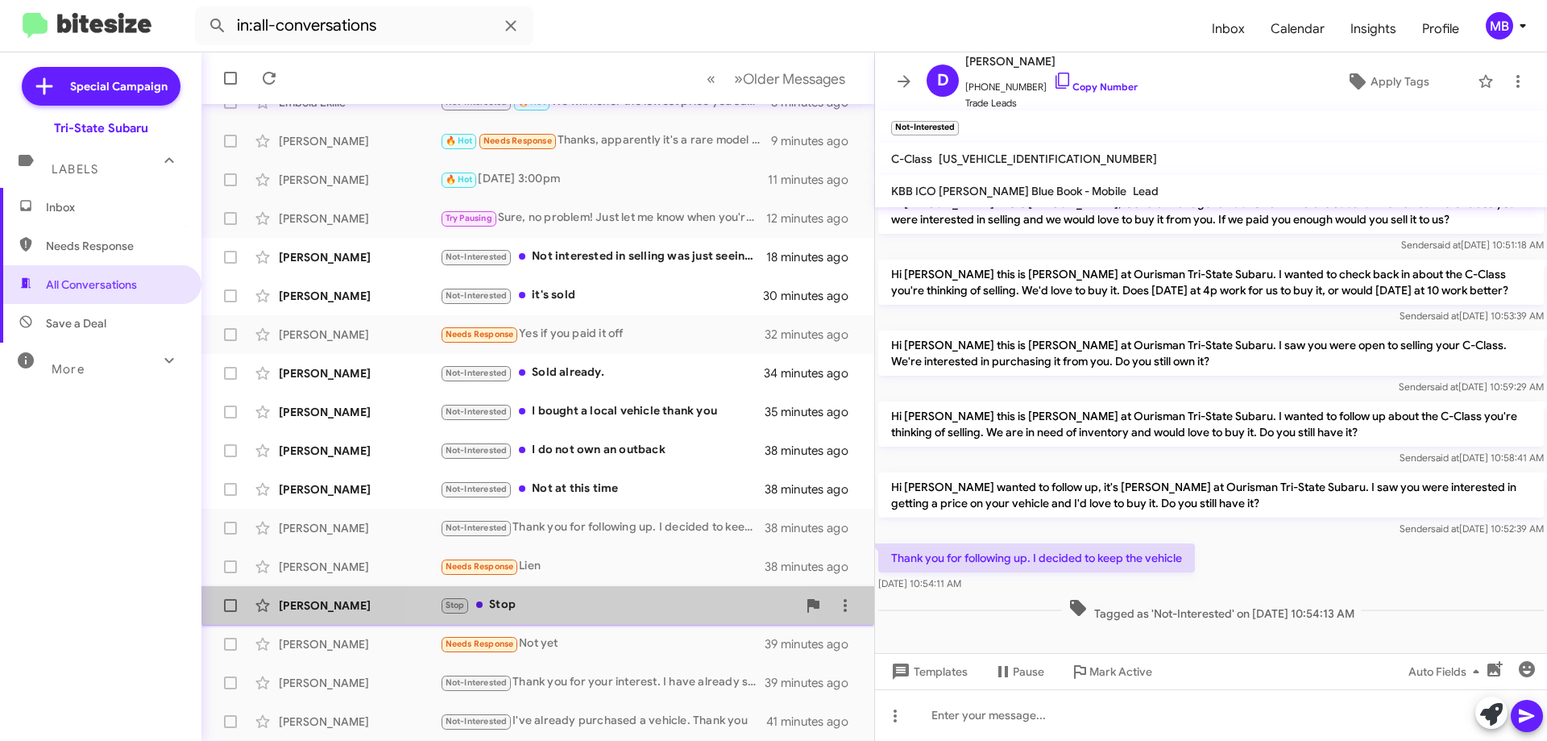
click at [571, 608] on div "Stop Stop" at bounding box center [618, 605] width 357 height 19
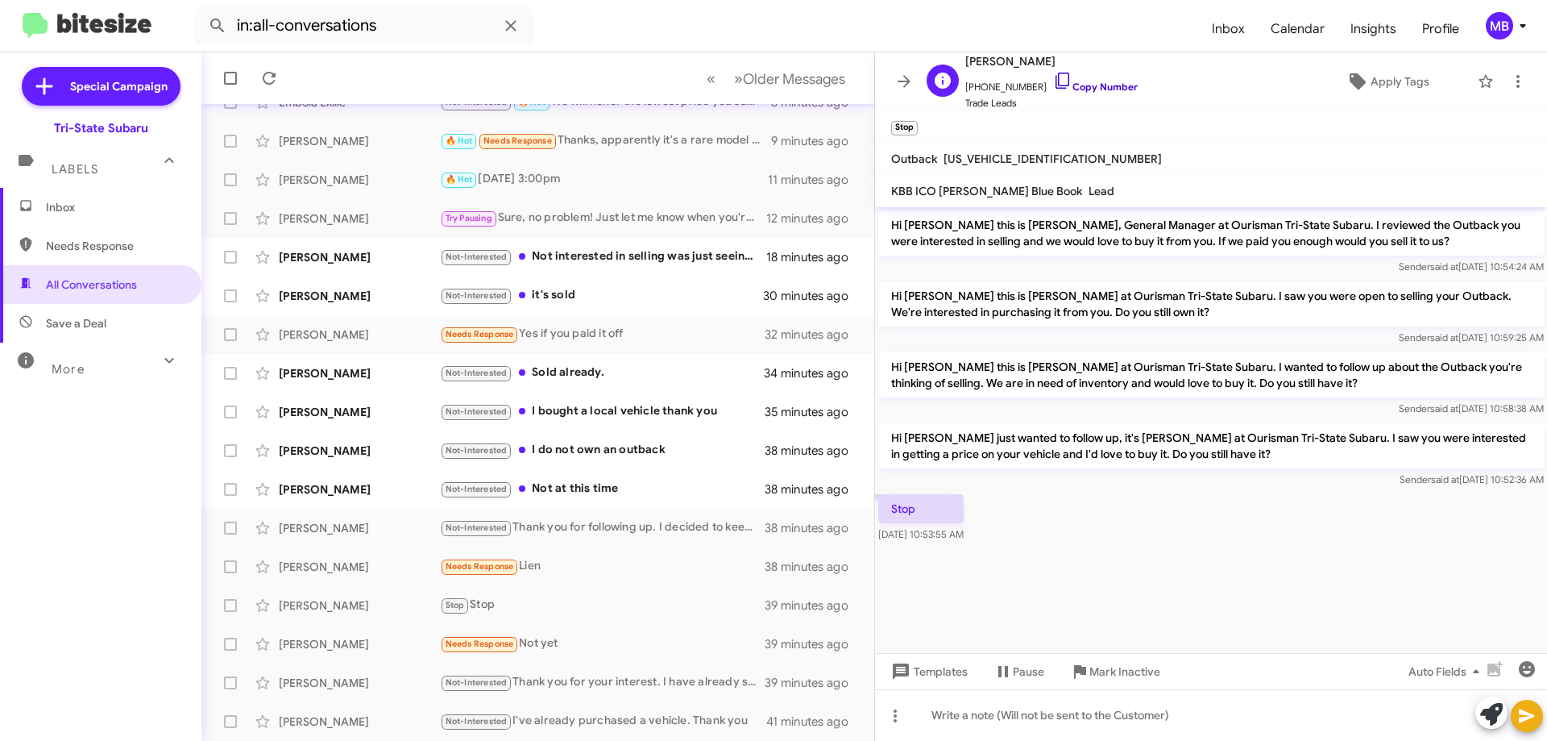
click at [1100, 89] on link "Copy Number" at bounding box center [1095, 87] width 85 height 12
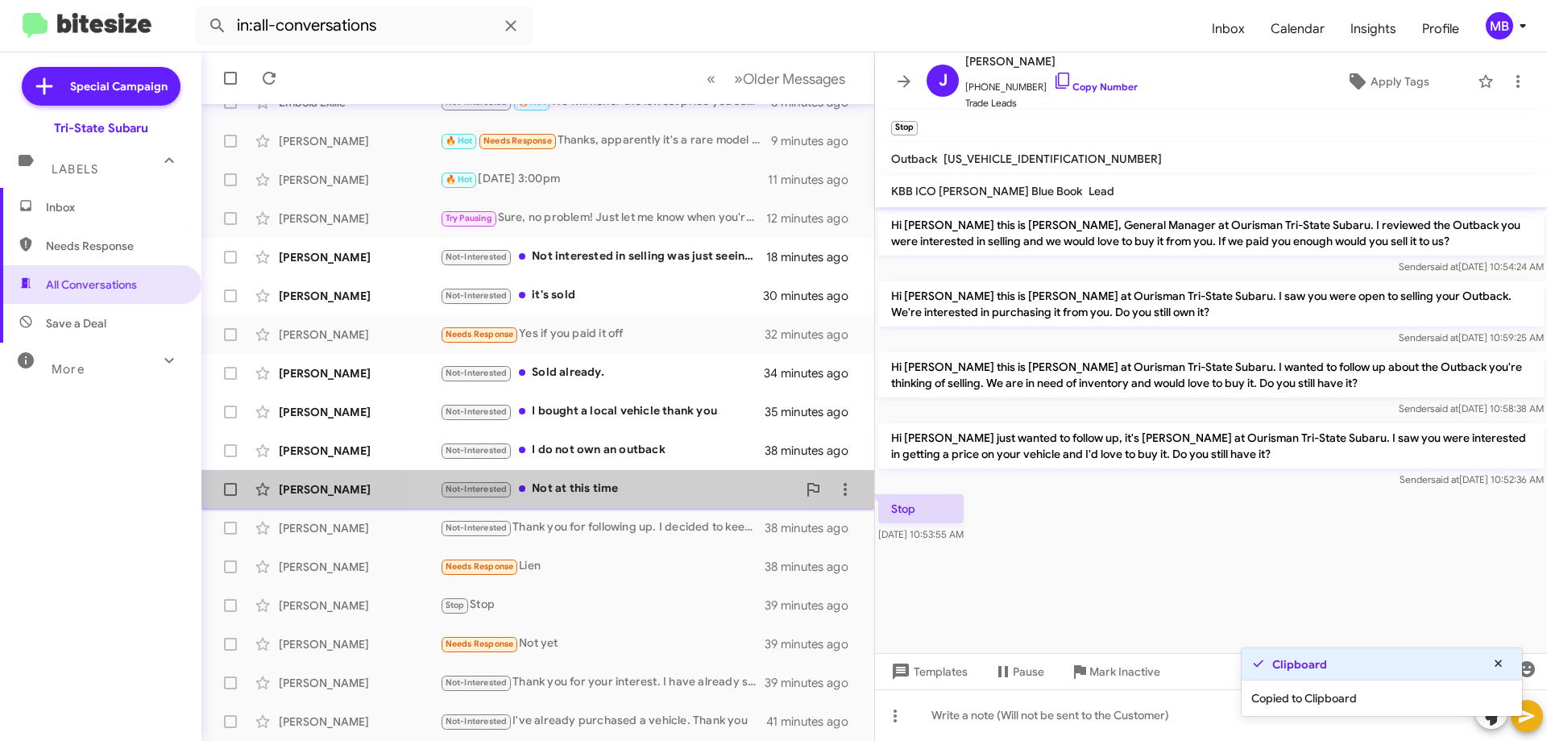
click at [614, 486] on div "Not-Interested Not at this time" at bounding box center [618, 489] width 357 height 19
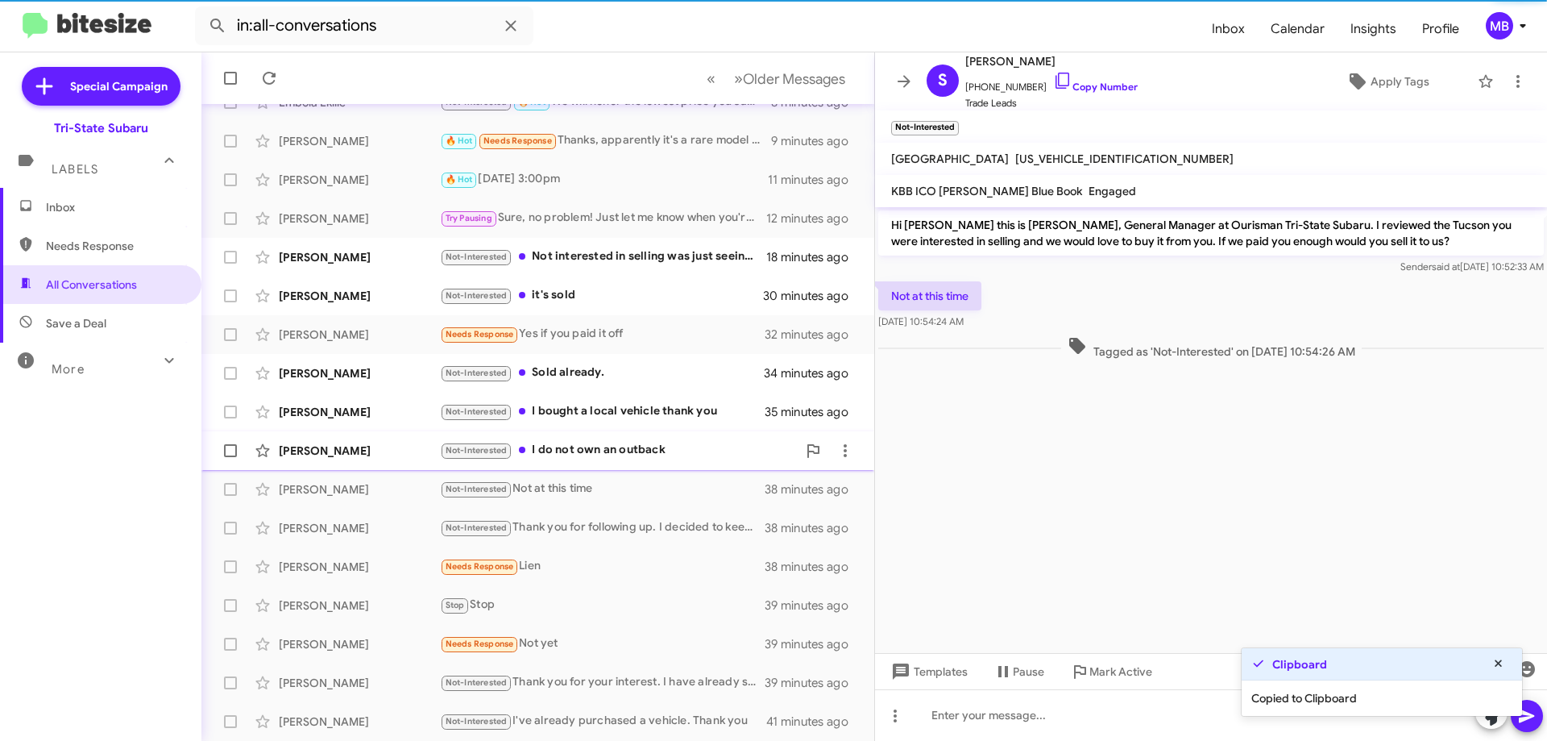
click at [682, 447] on div "Not-Interested I do not own an outback" at bounding box center [618, 450] width 357 height 19
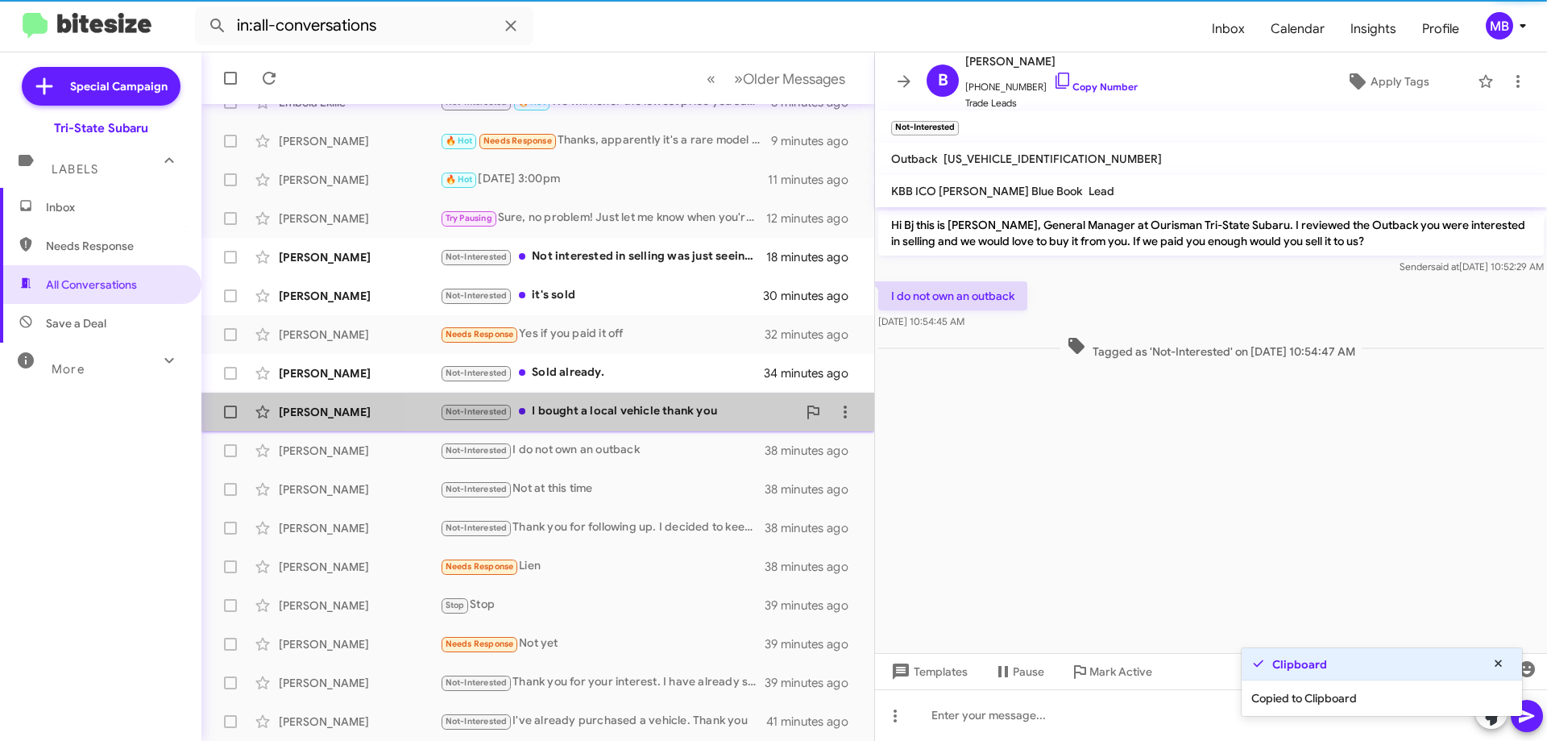
click at [692, 421] on div "Not-Interested I bought a local vehicle thank you" at bounding box center [618, 411] width 357 height 19
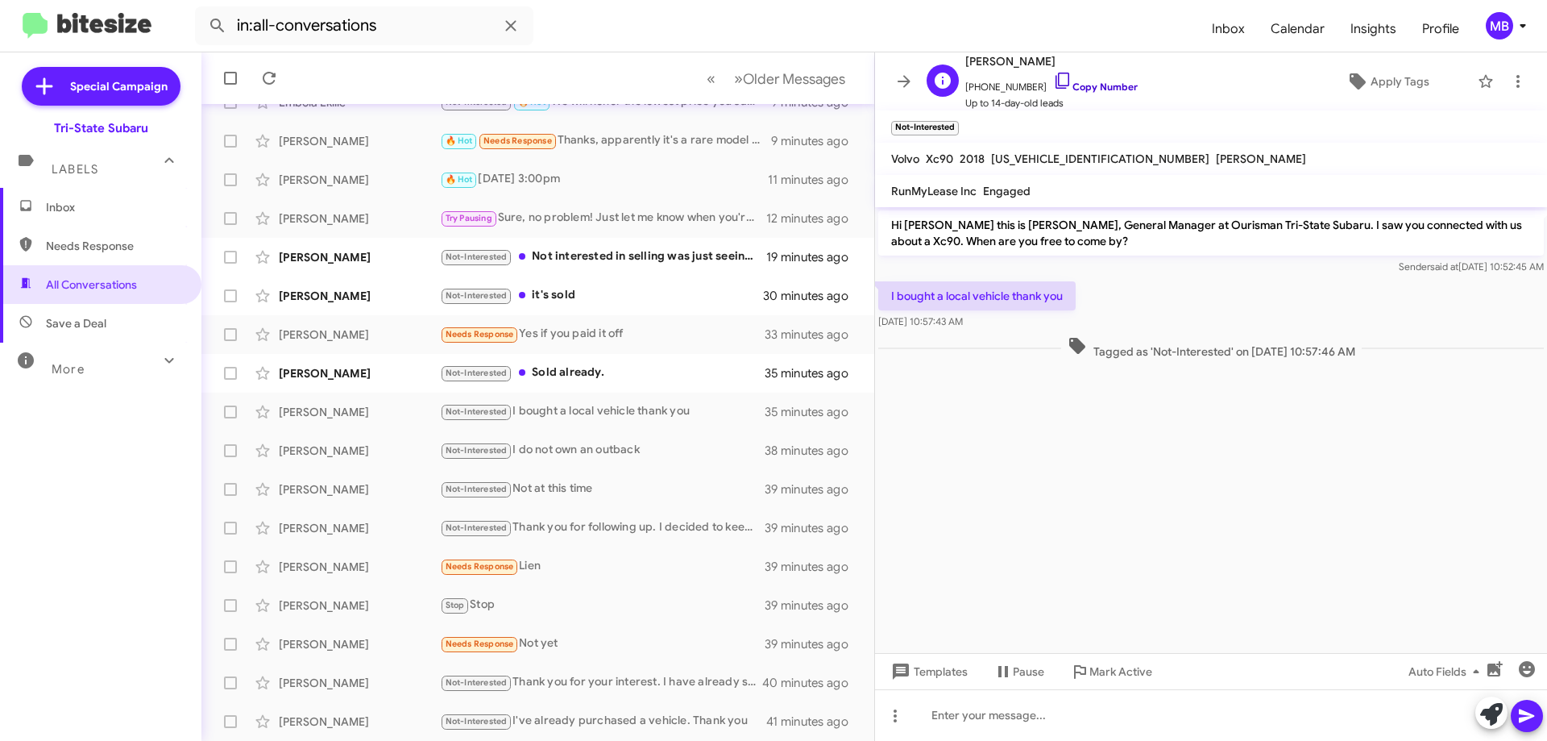
click at [1111, 90] on link "Copy Number" at bounding box center [1095, 87] width 85 height 12
drag, startPoint x: 1382, startPoint y: 351, endPoint x: 904, endPoint y: 282, distance: 482.8
click at [897, 283] on div "Hi Jonathan this is Joe Amra, General Manager at Ourisman Tri-State Subaru. I s…" at bounding box center [1211, 285] width 672 height 156
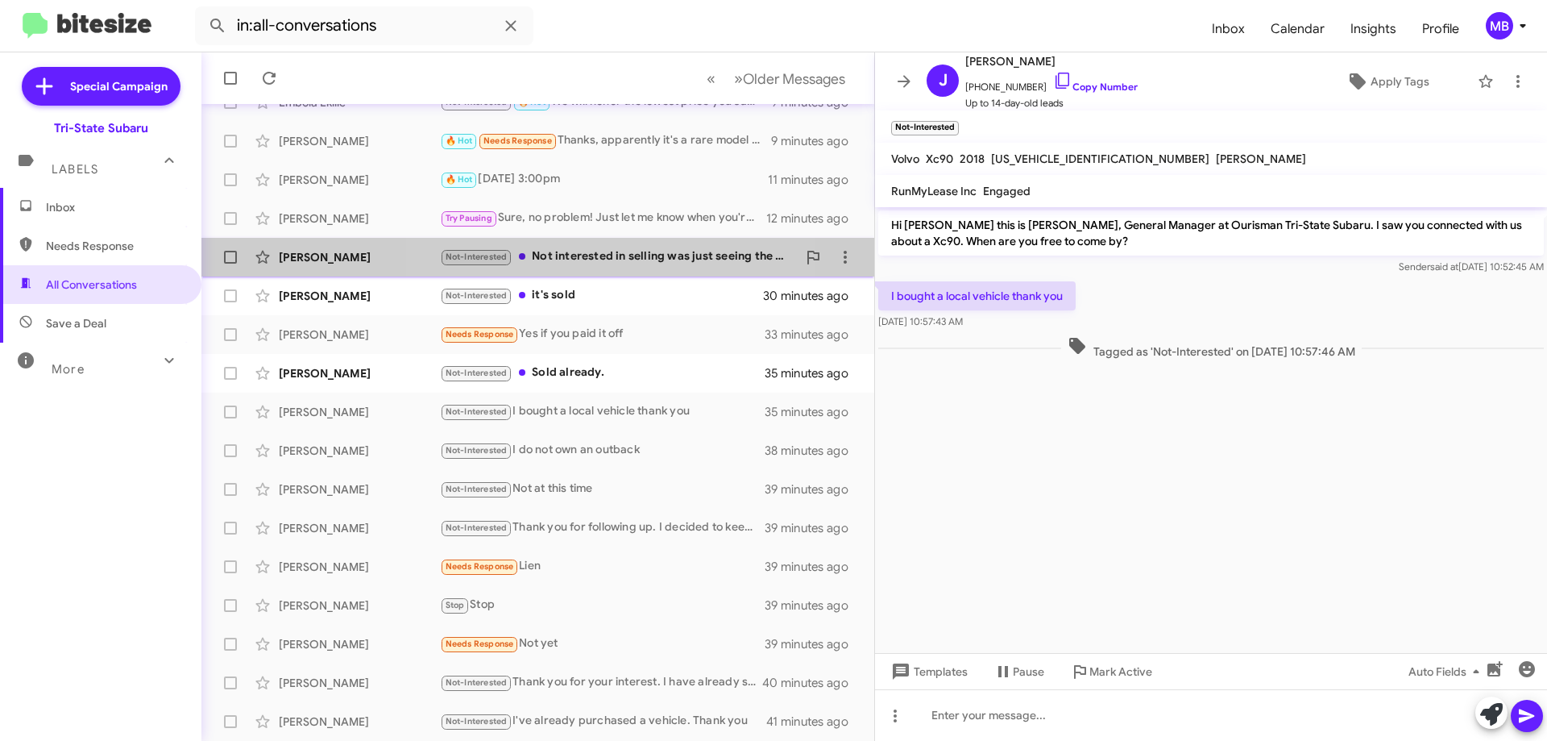
click at [626, 258] on div "Not-Interested Not interested in selling was just seeing the value of it" at bounding box center [618, 256] width 357 height 19
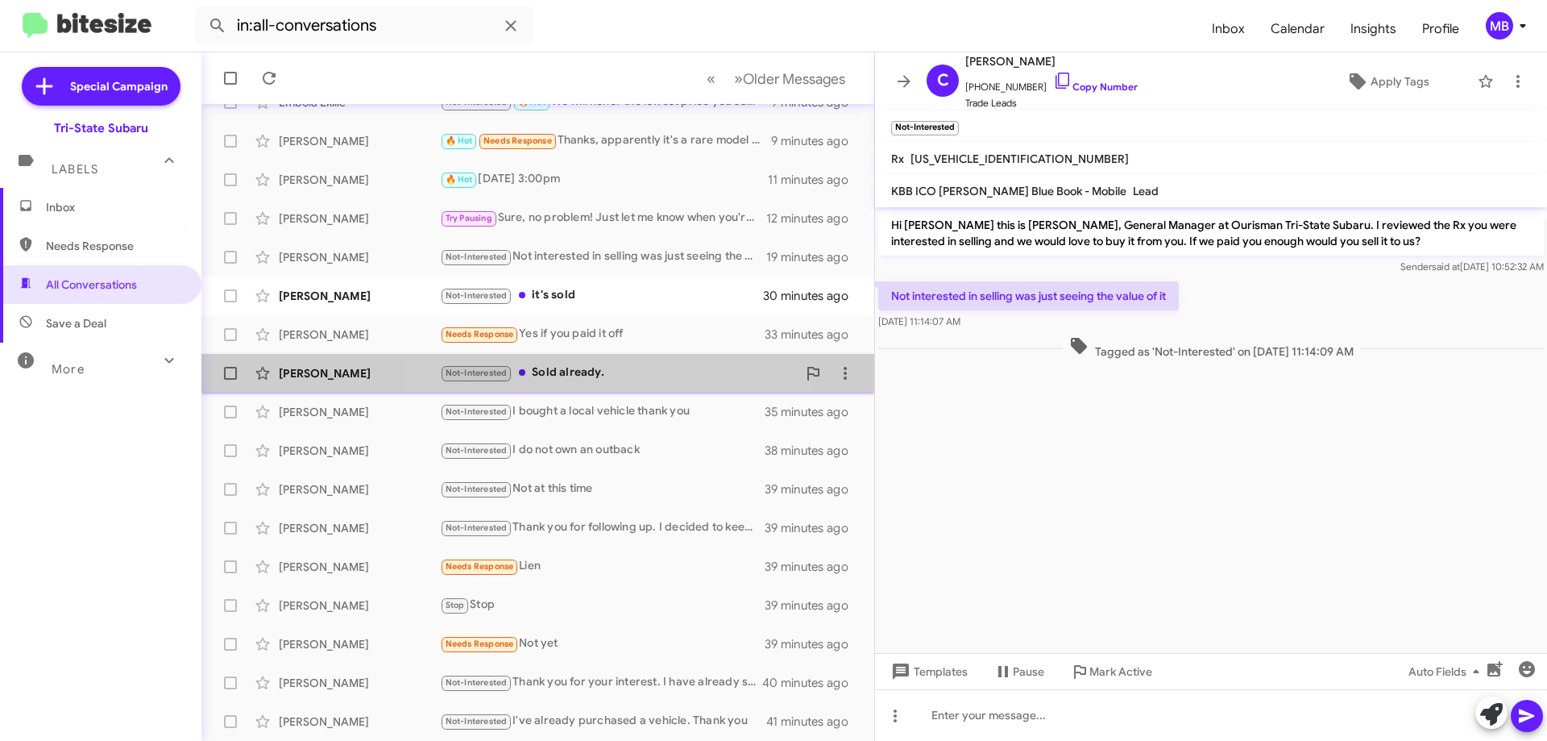
click at [631, 378] on div "Not-Interested Sold already." at bounding box center [618, 372] width 357 height 19
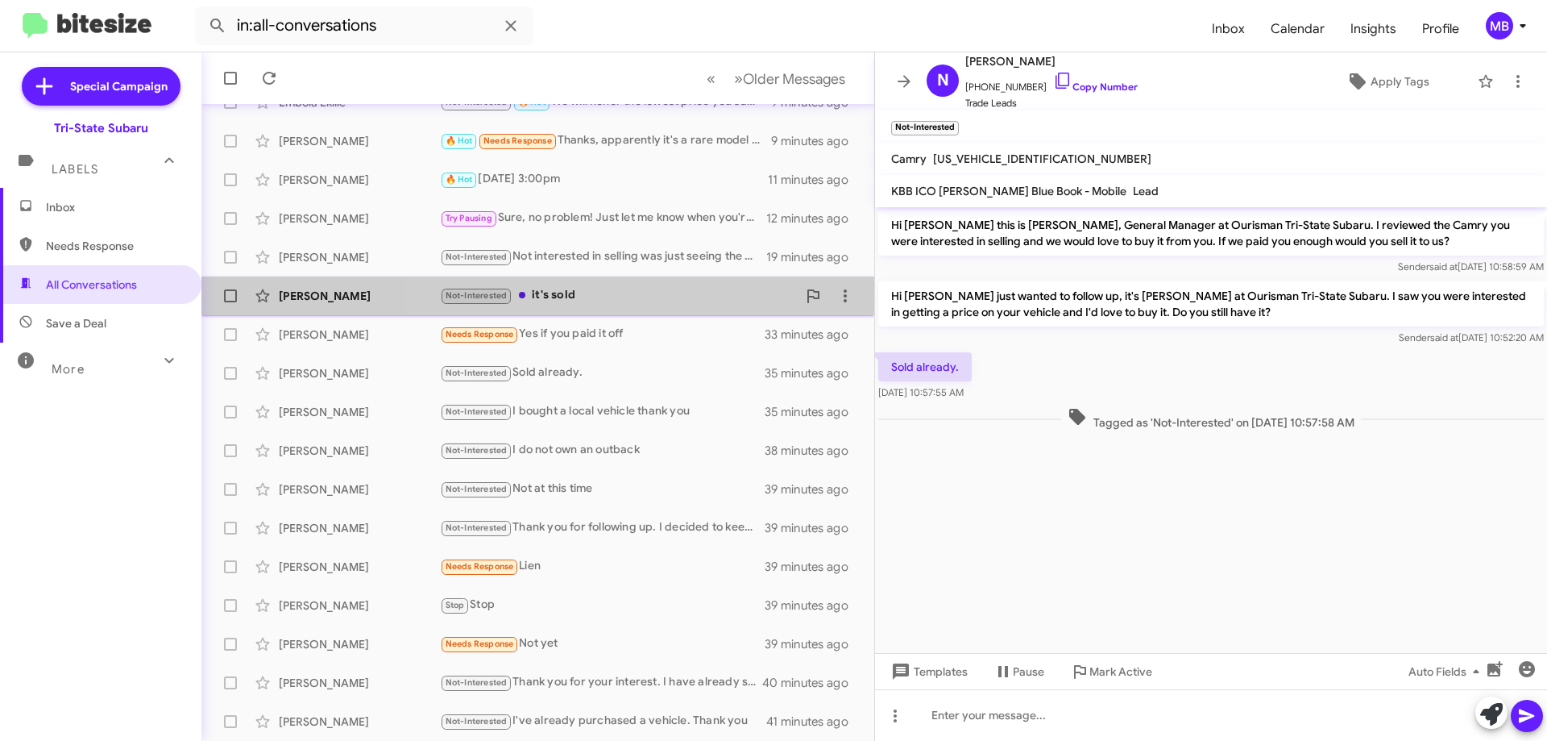
click at [706, 292] on div "Not-Interested it's sold" at bounding box center [618, 295] width 357 height 19
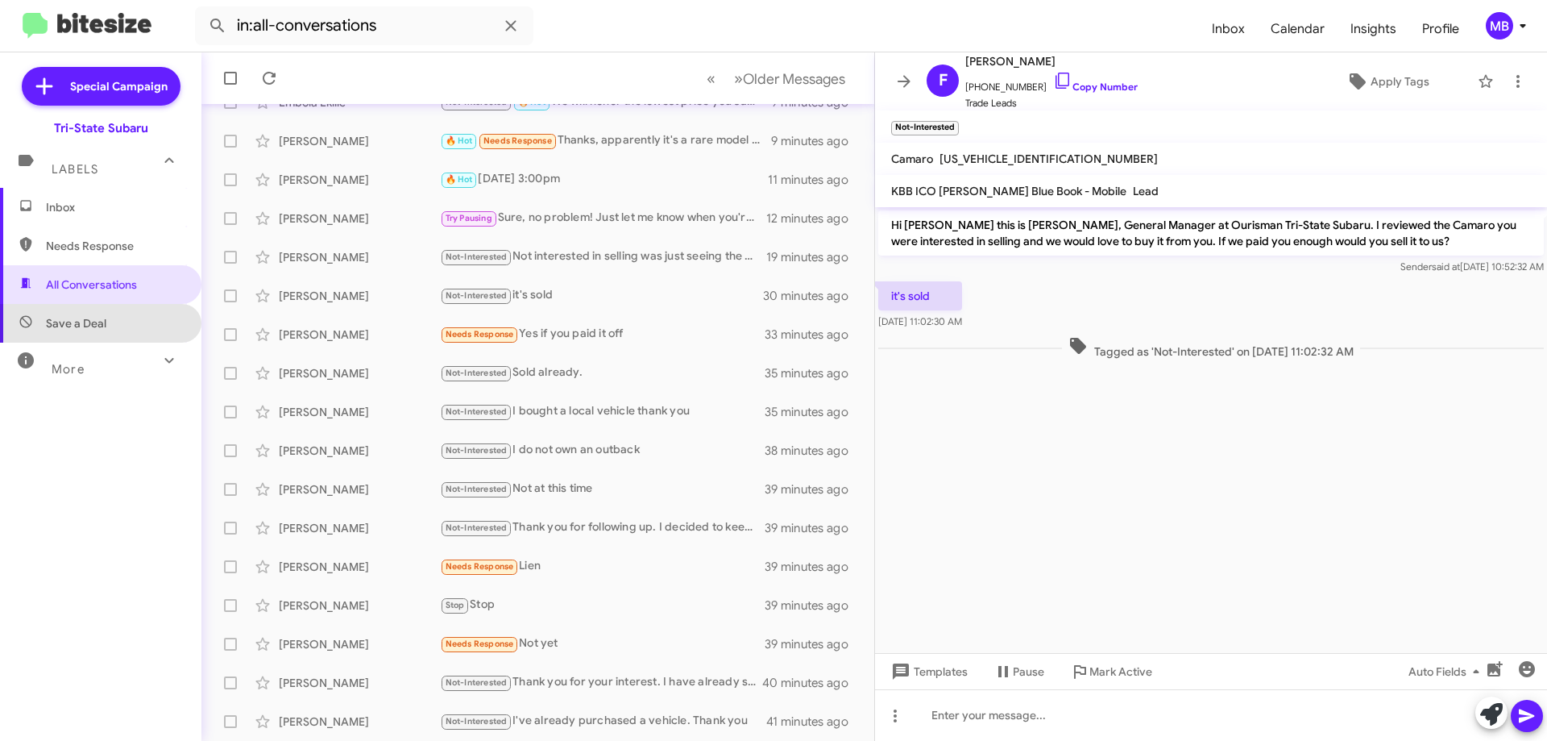
click at [123, 313] on span "Save a Deal" at bounding box center [100, 323] width 201 height 39
type input "in:not-interested"
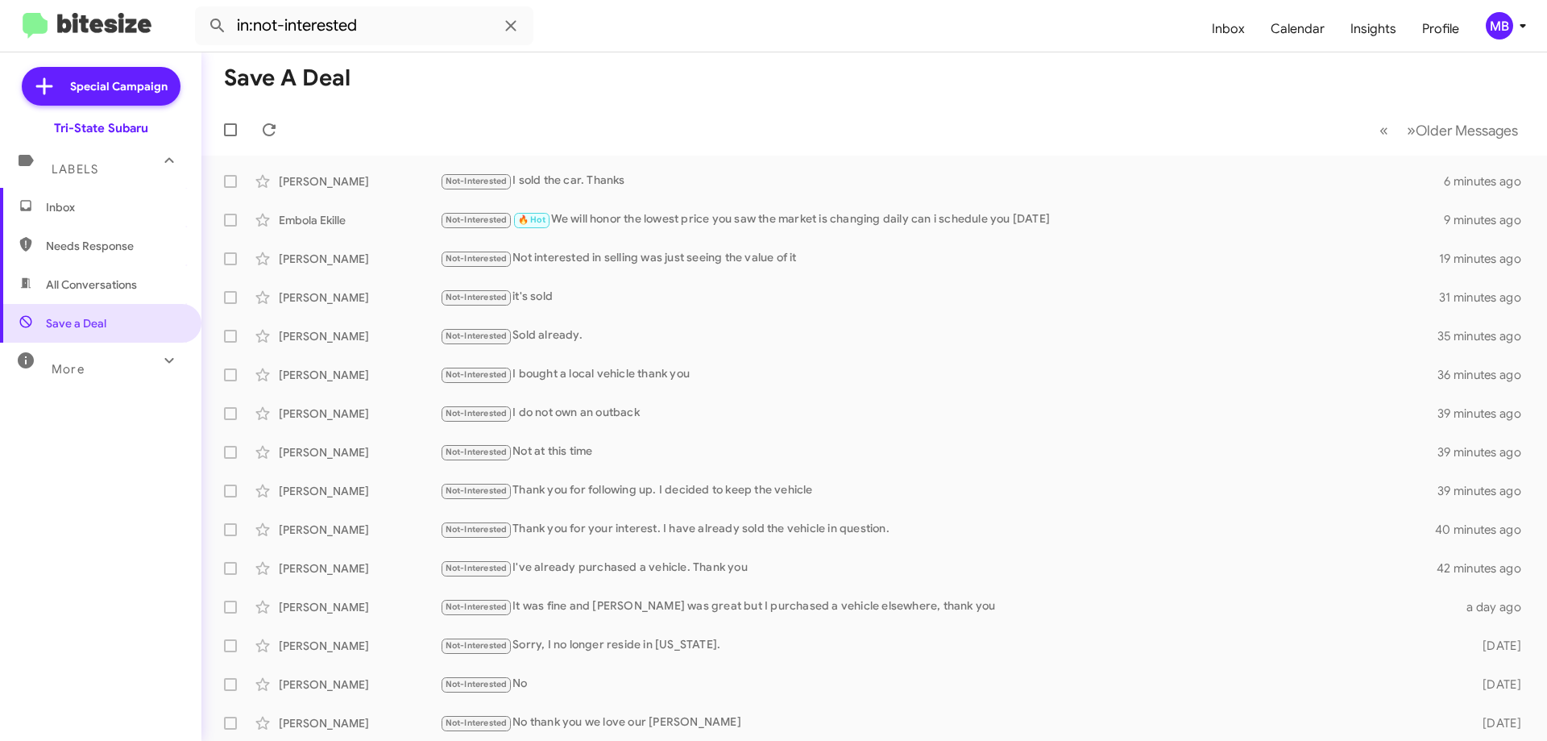
click at [141, 204] on span "Inbox" at bounding box center [114, 207] width 137 height 16
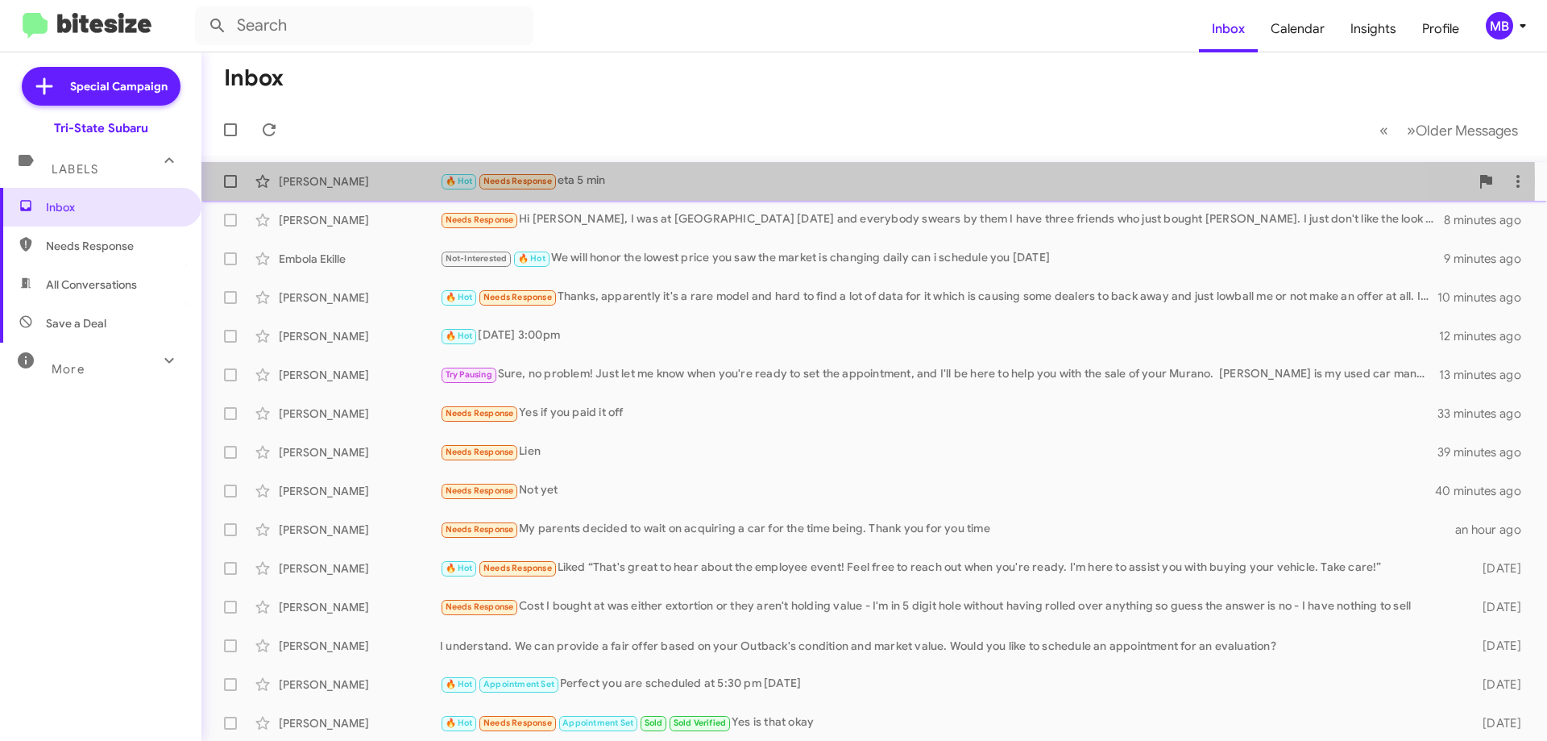
click at [355, 182] on div "[PERSON_NAME]" at bounding box center [359, 181] width 161 height 16
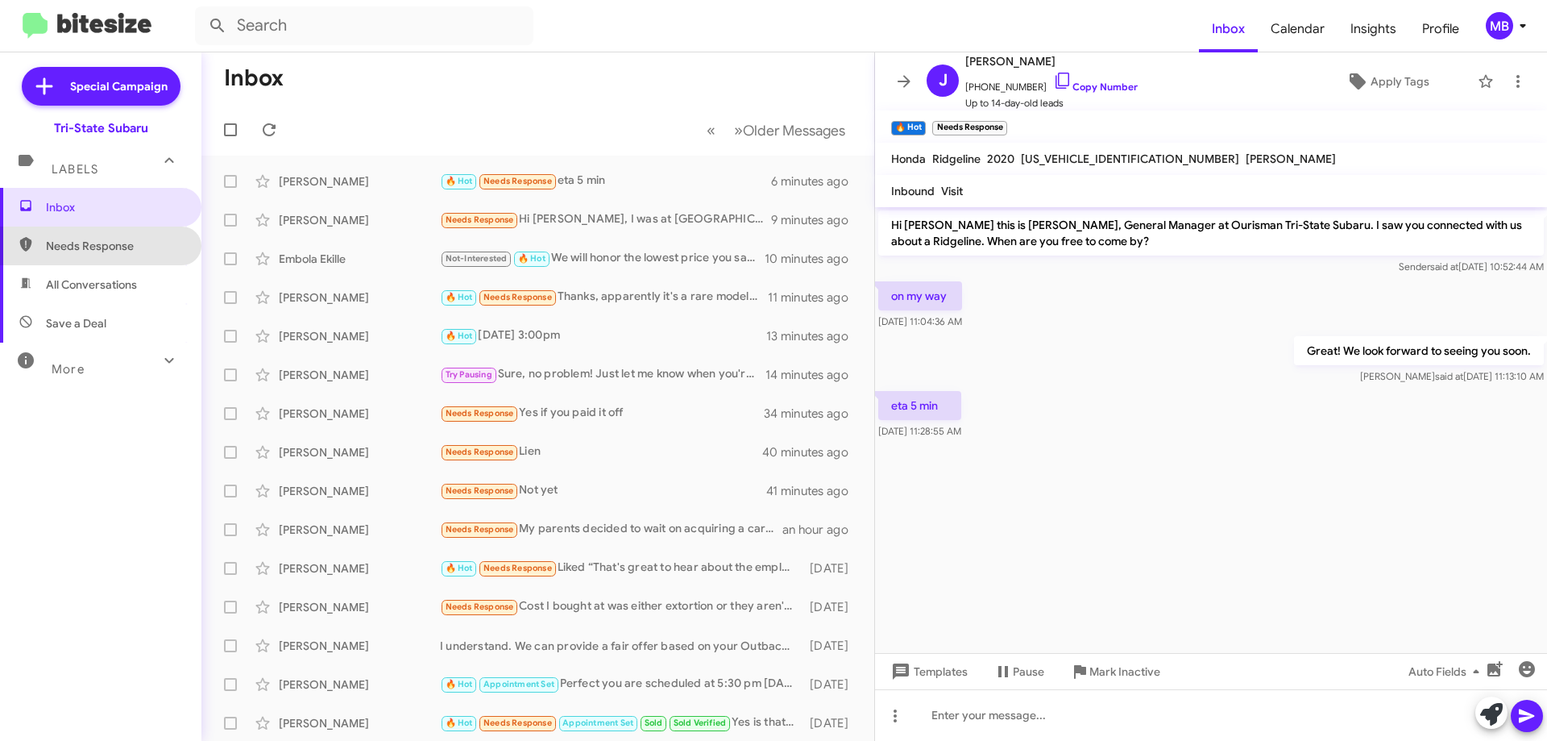
click at [111, 243] on span "Needs Response" at bounding box center [114, 246] width 137 height 16
type input "in:needs-response"
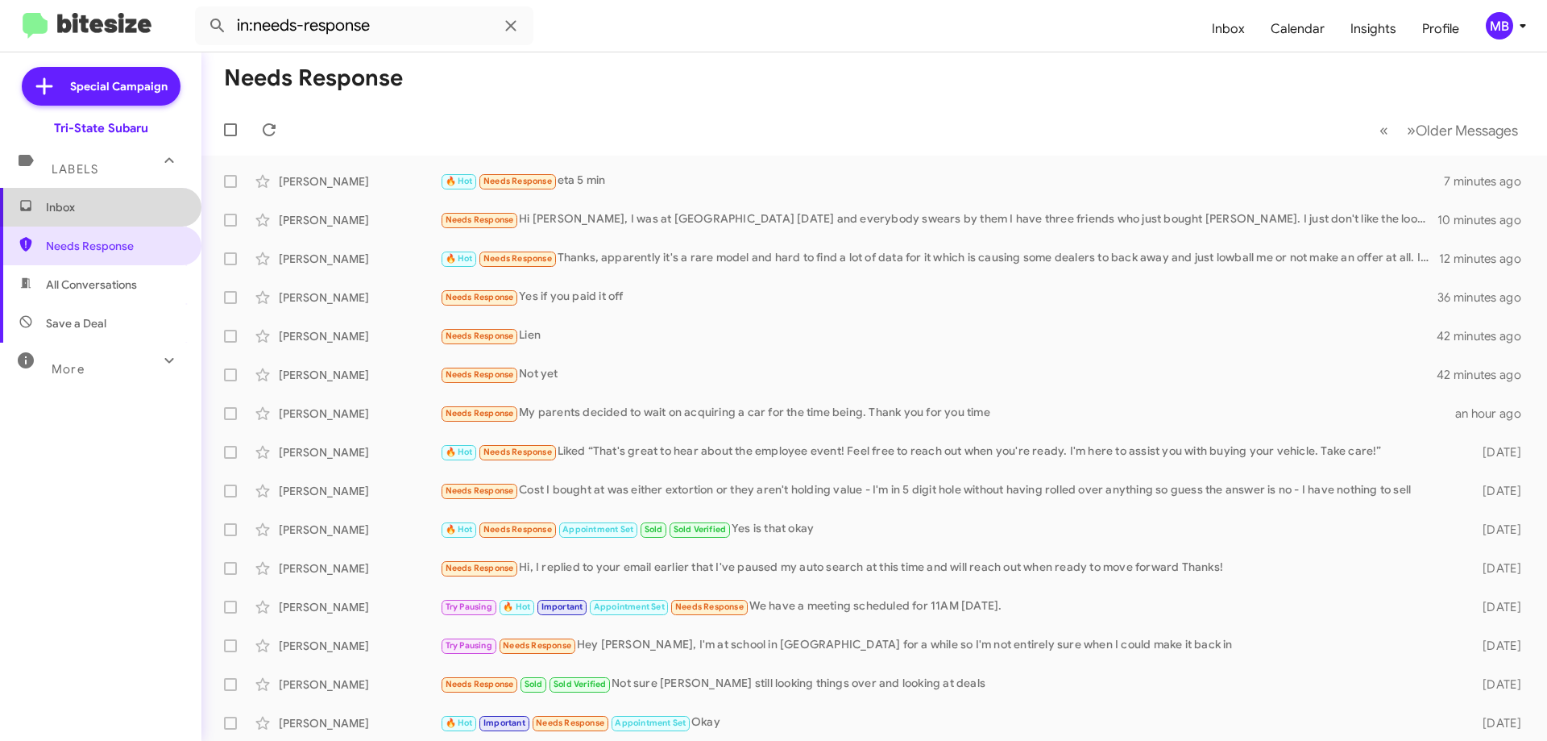
drag, startPoint x: 113, startPoint y: 210, endPoint x: 131, endPoint y: 156, distance: 56.8
click at [114, 210] on span "Inbox" at bounding box center [114, 207] width 137 height 16
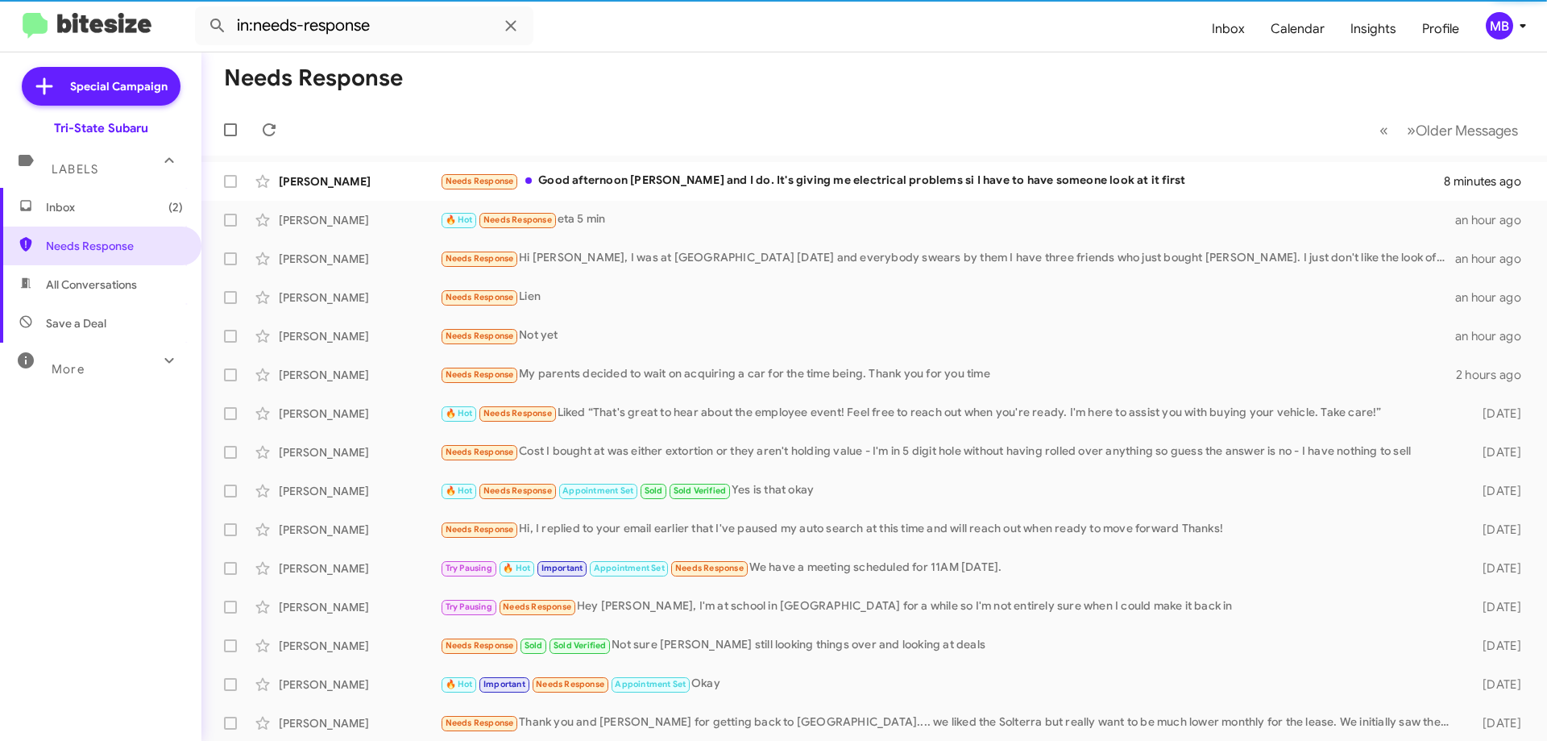
click at [168, 205] on span "(2)" at bounding box center [175, 207] width 15 height 16
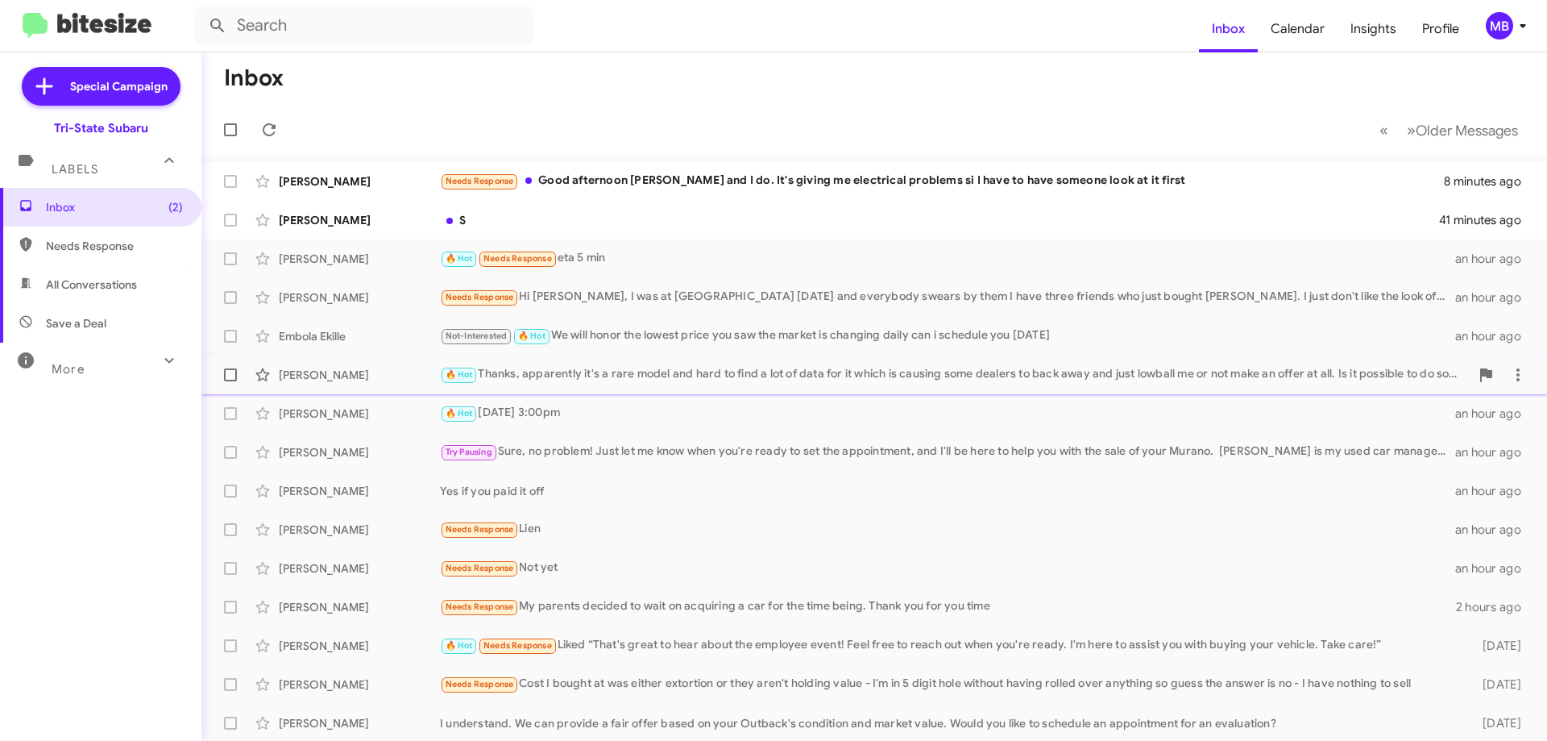
click at [382, 368] on div "[PERSON_NAME]" at bounding box center [359, 375] width 161 height 16
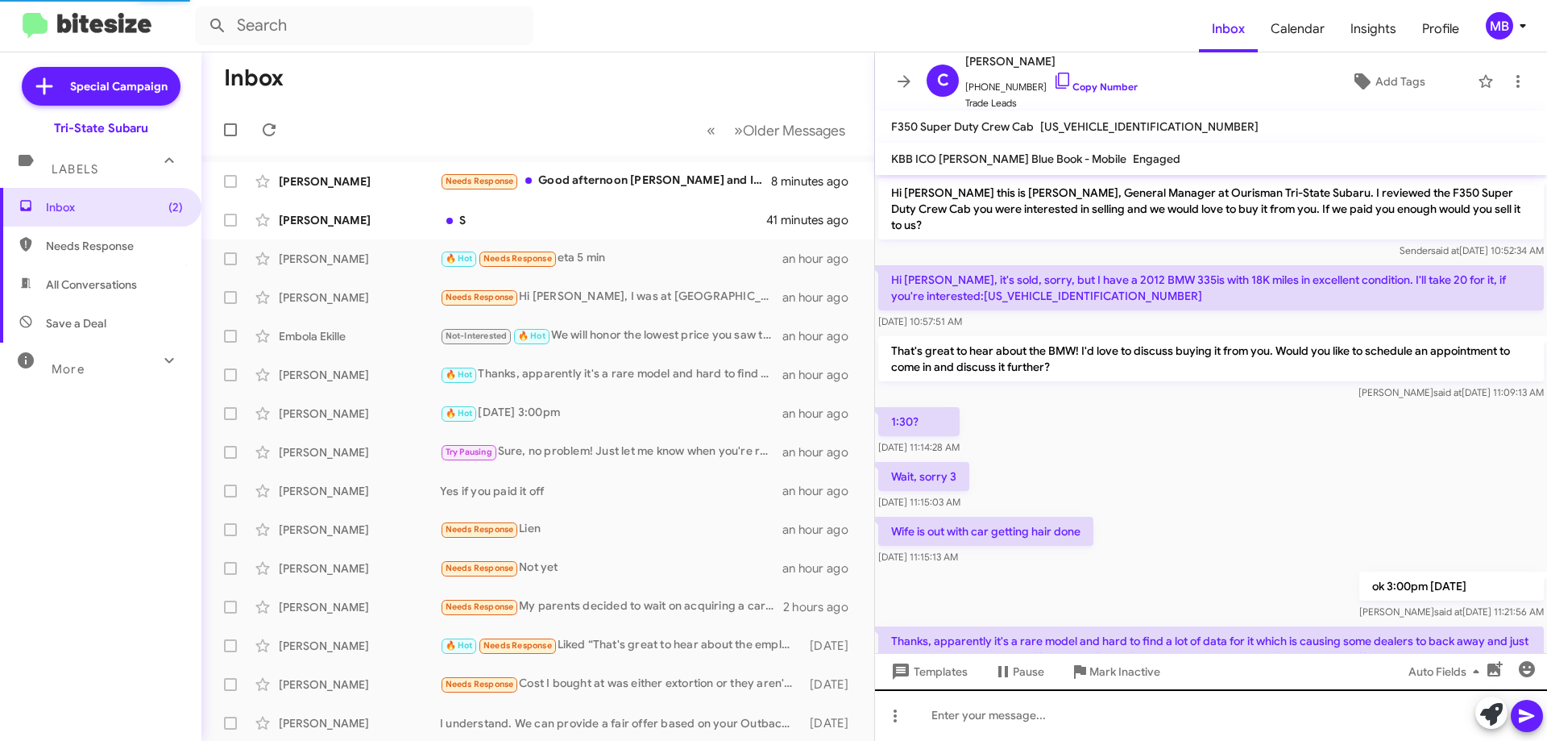
scroll to position [73, 0]
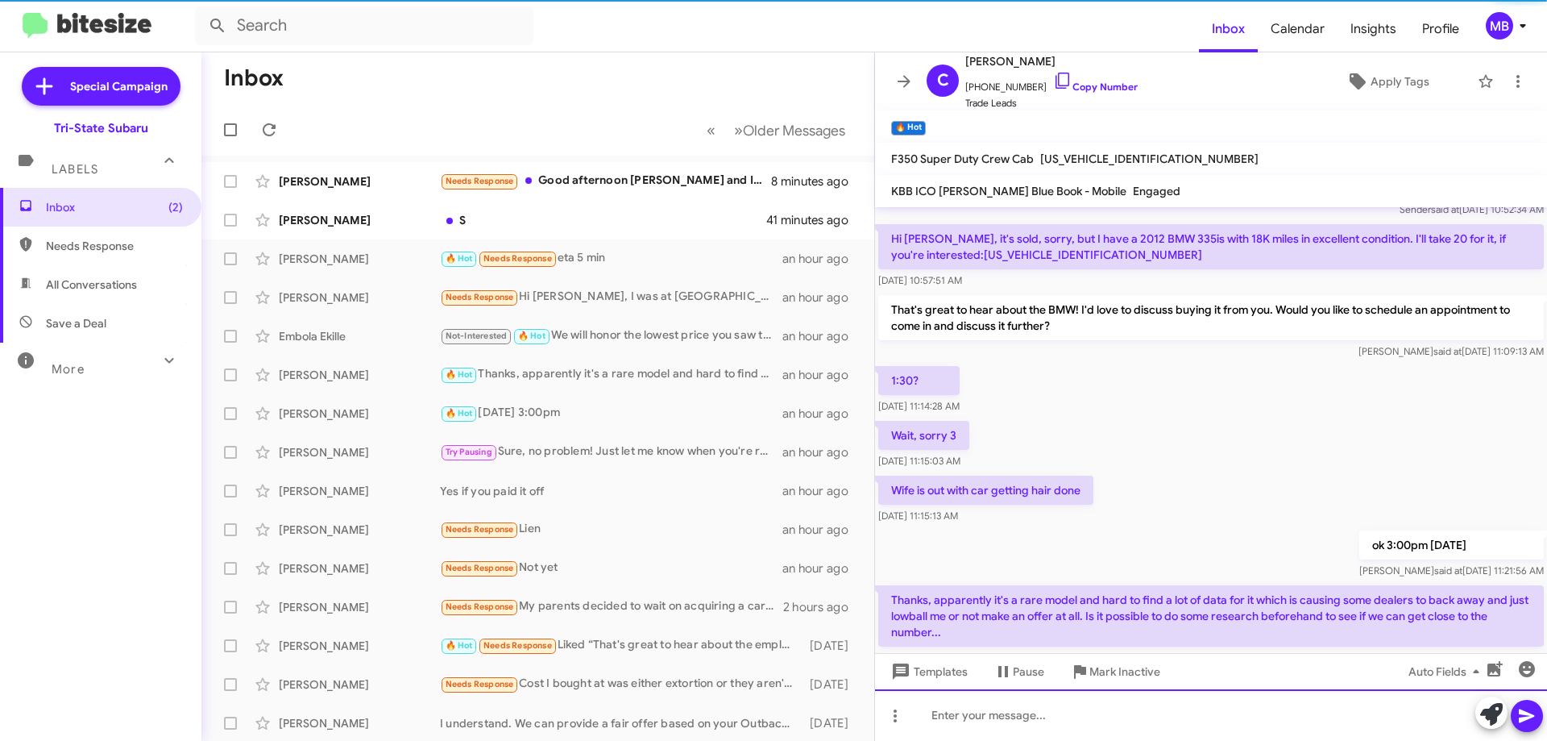
click at [1041, 718] on div at bounding box center [1211, 715] width 672 height 52
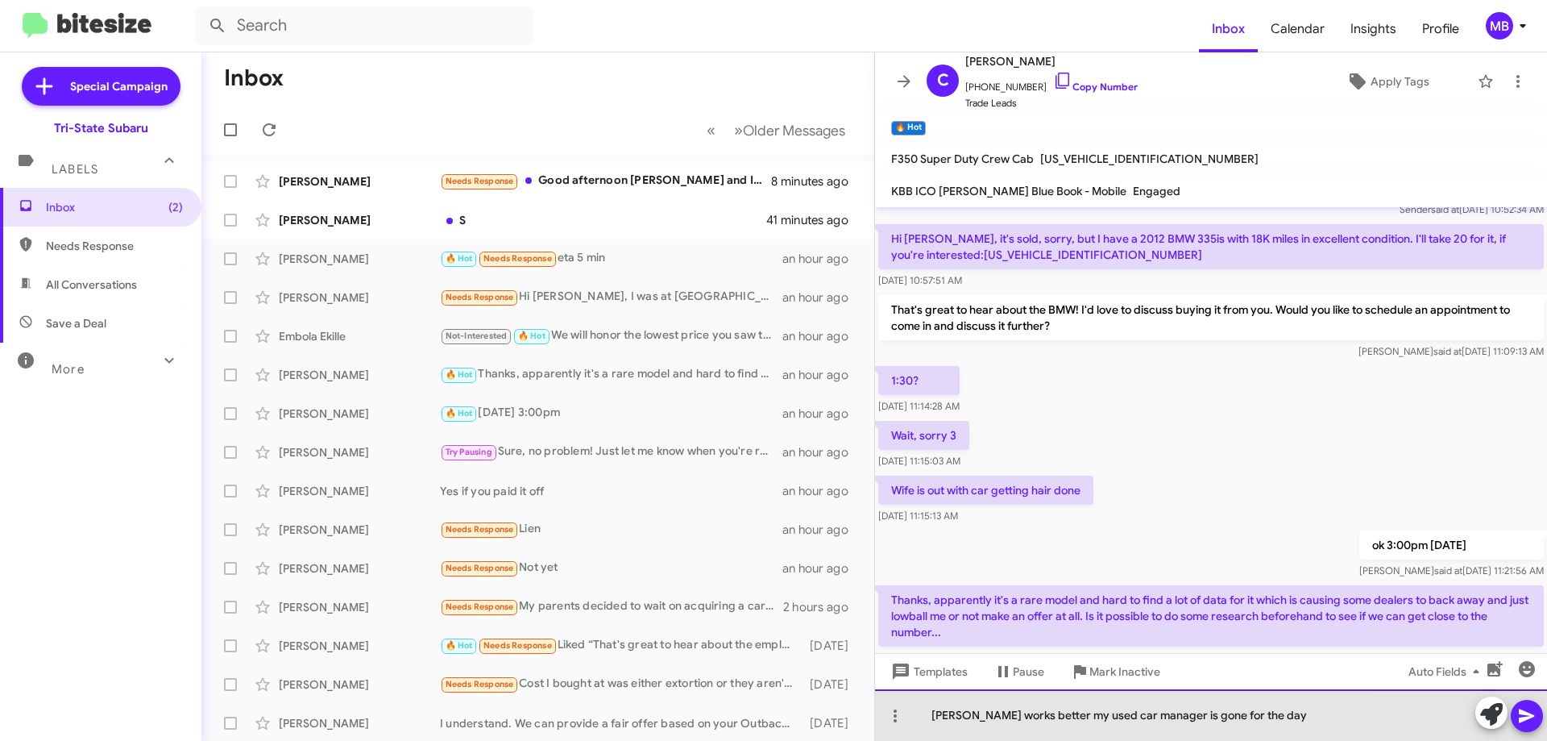
click at [949, 718] on div "tomrrow works better my used car manager is gone for the day" at bounding box center [1211, 715] width 672 height 52
click at [987, 712] on div "tomorrow works better my used car manager is gone for the day" at bounding box center [1211, 715] width 672 height 52
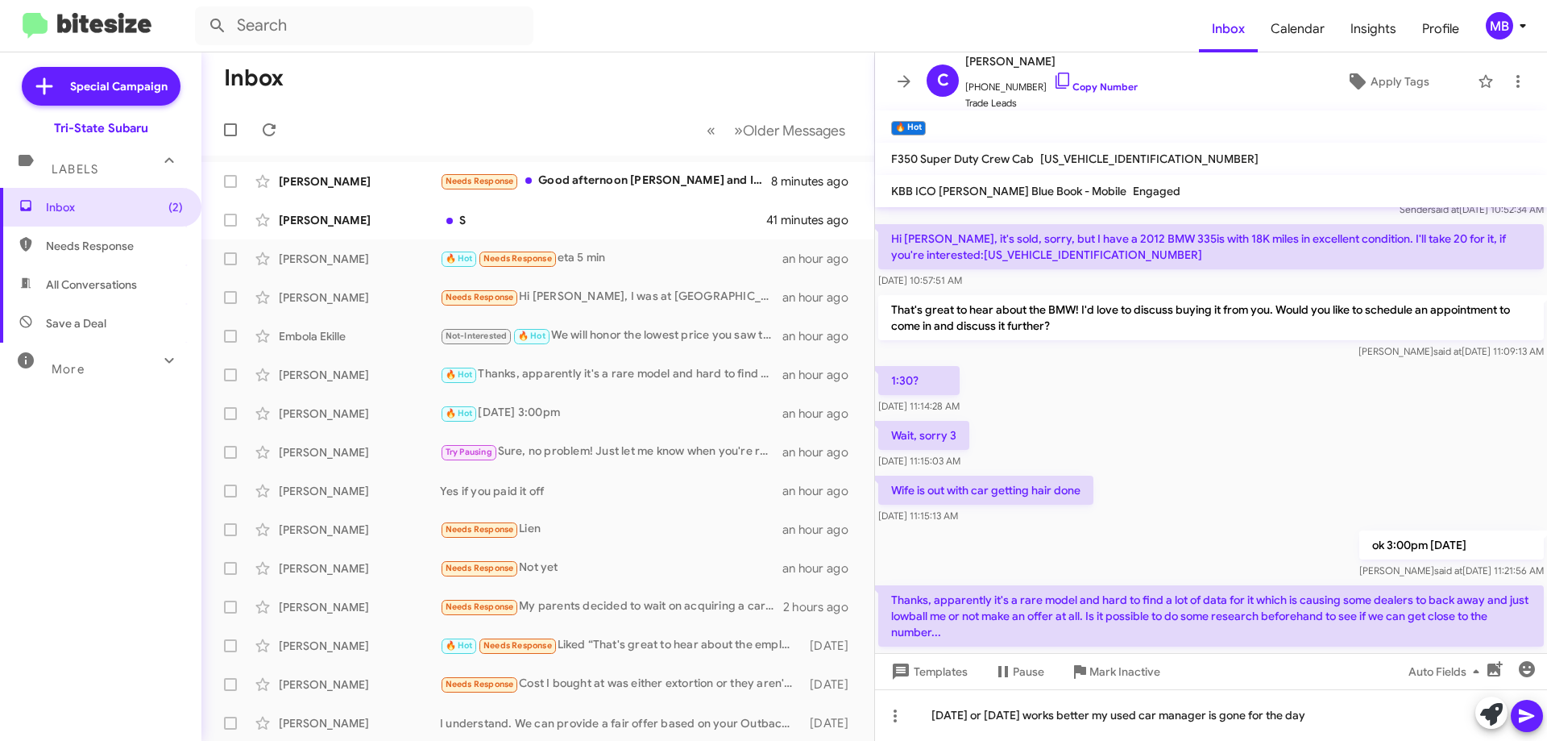
click at [1522, 725] on span at bounding box center [1527, 716] width 19 height 32
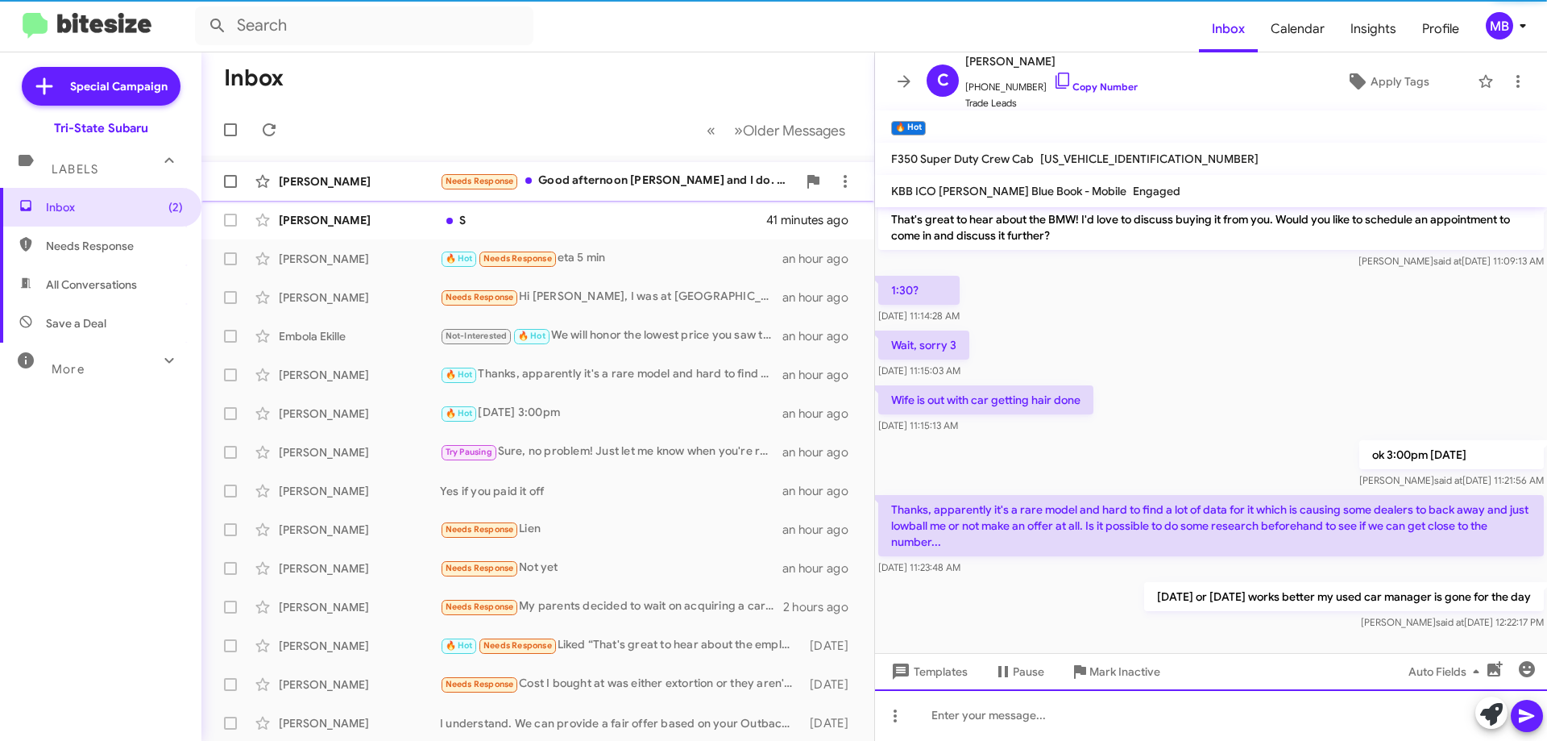
scroll to position [164, 0]
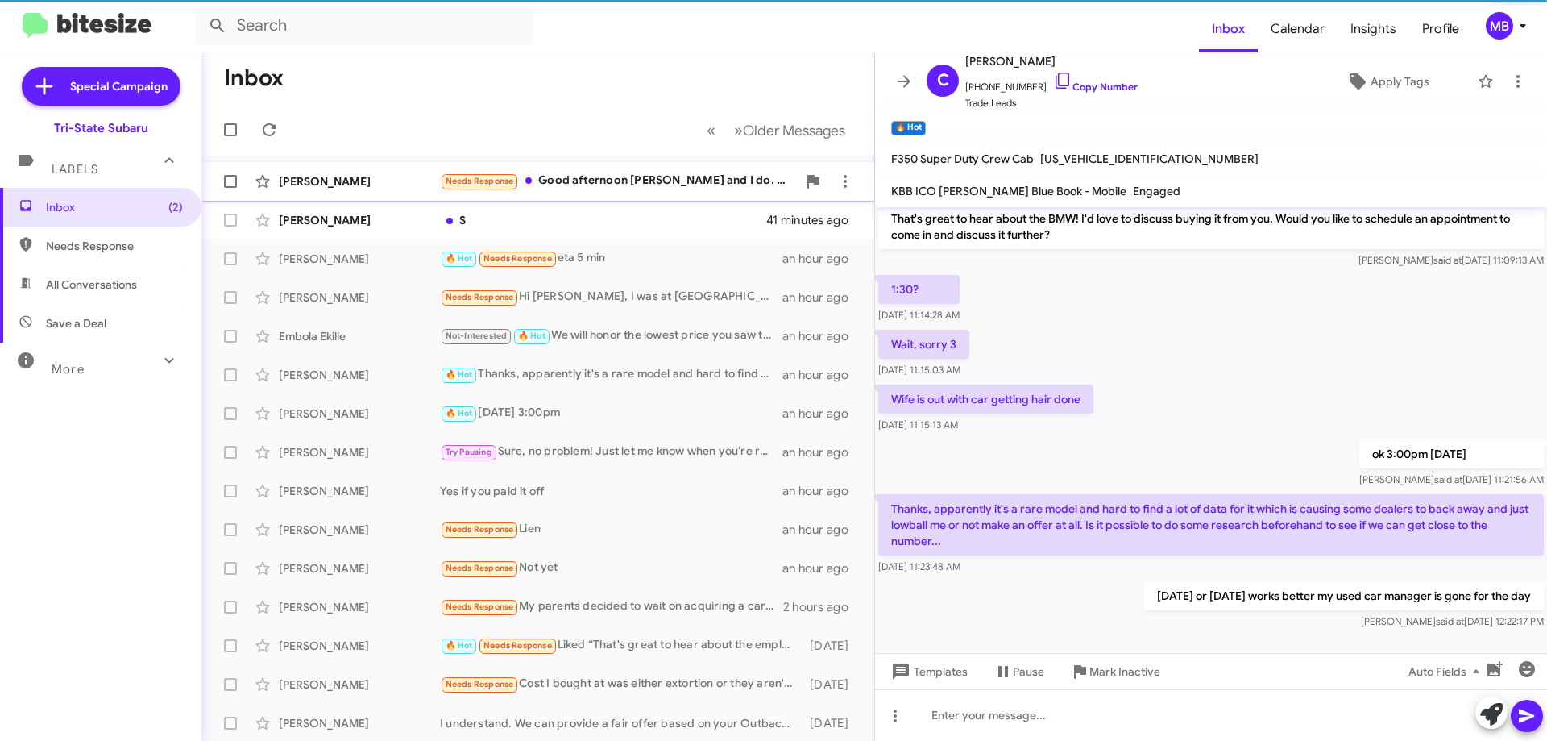
click at [592, 181] on div "Needs Response Good afternoon Joe and I do. It's giving me electrical problems …" at bounding box center [618, 181] width 357 height 19
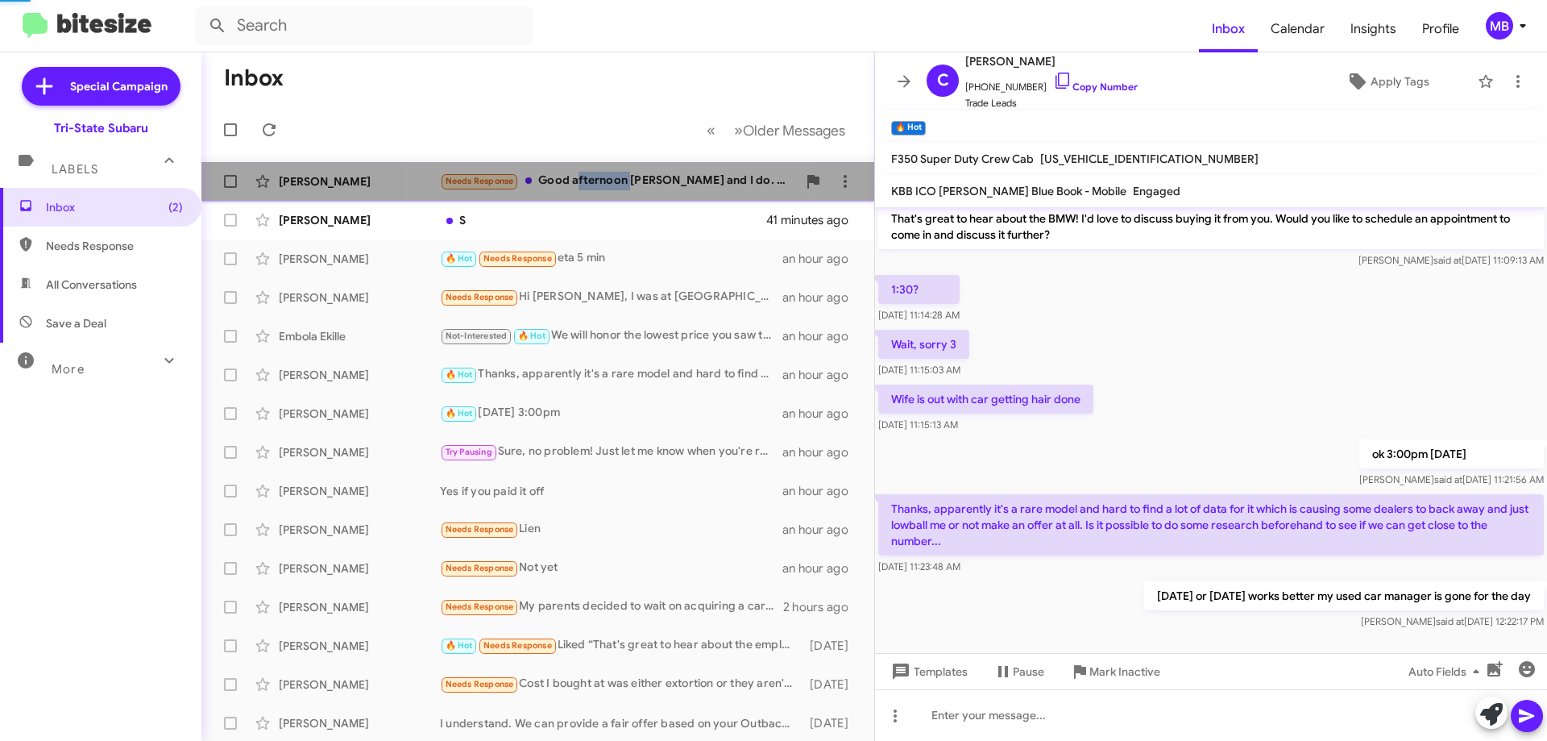
click at [592, 181] on div "Needs Response Good afternoon Joe and I do. It's giving me electrical problems …" at bounding box center [618, 181] width 357 height 19
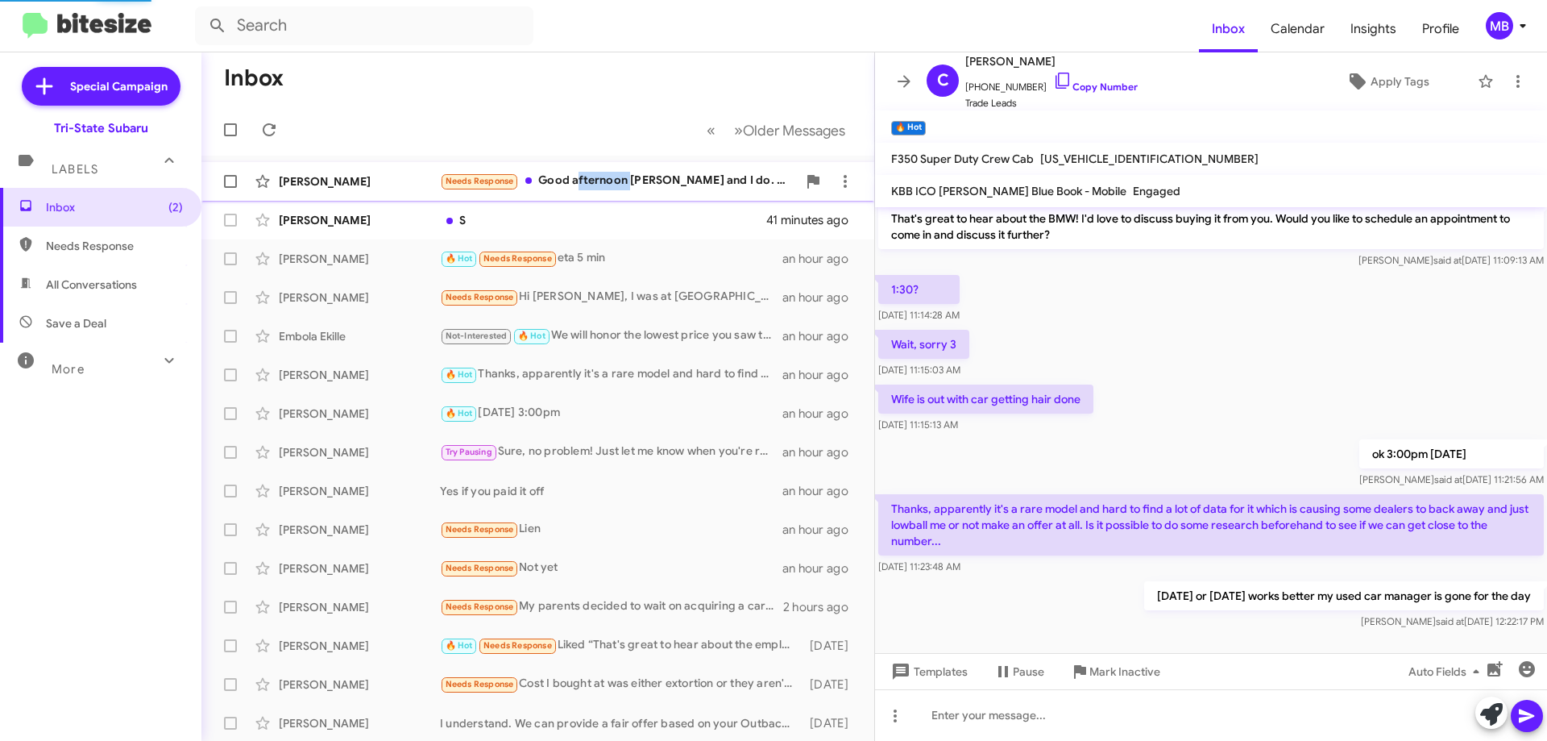
scroll to position [63, 0]
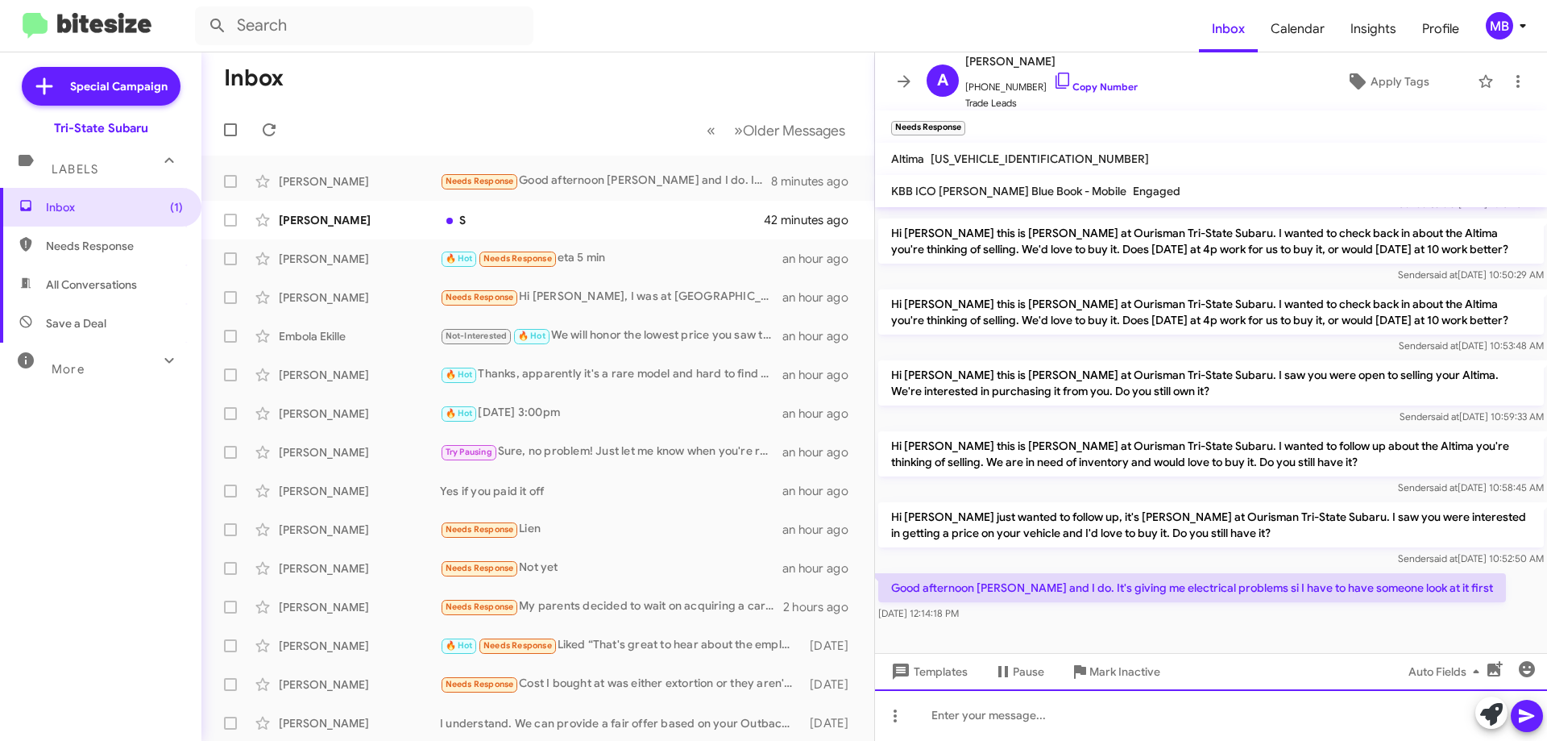
click at [1176, 715] on div at bounding box center [1211, 715] width 672 height 52
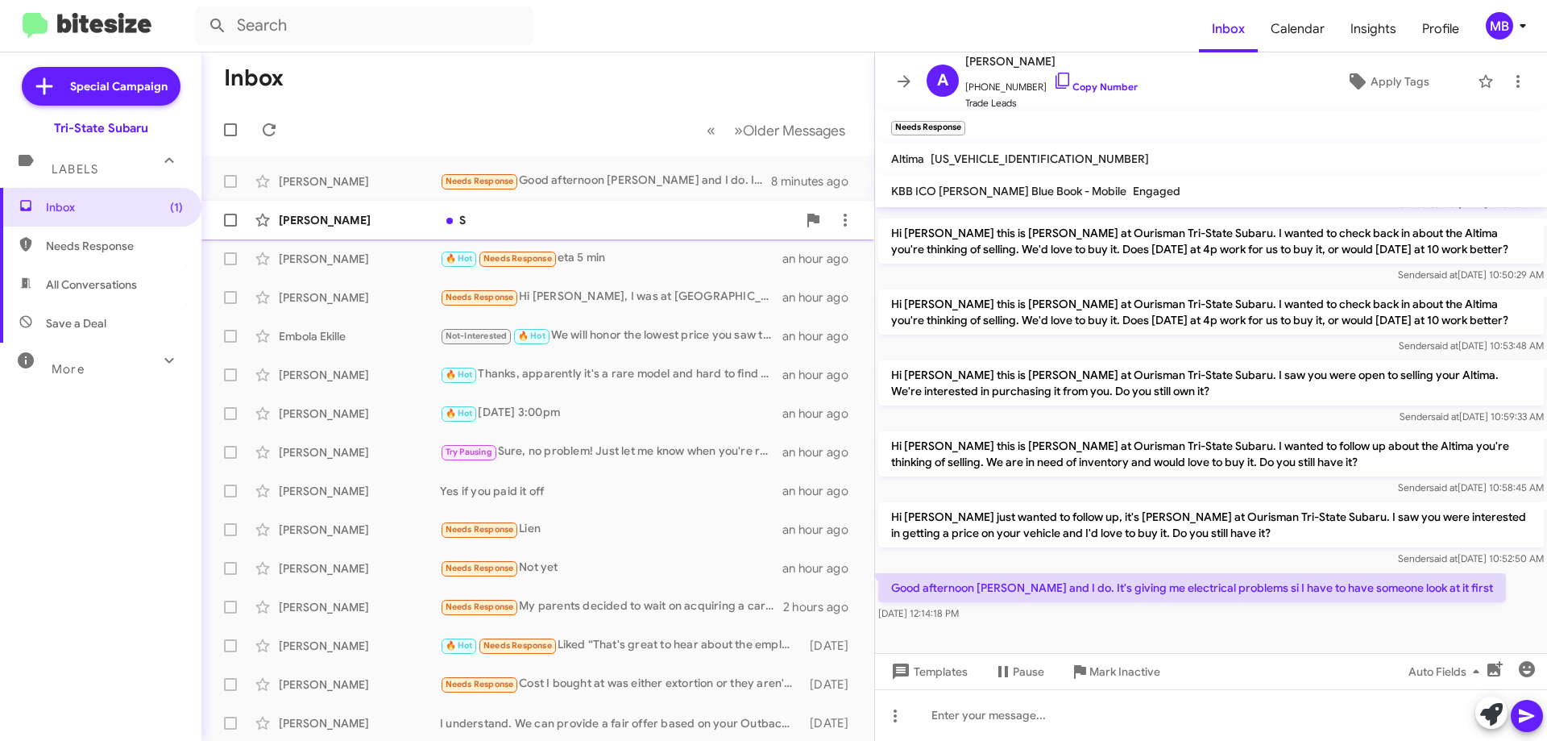
click at [513, 220] on div "S" at bounding box center [618, 220] width 357 height 16
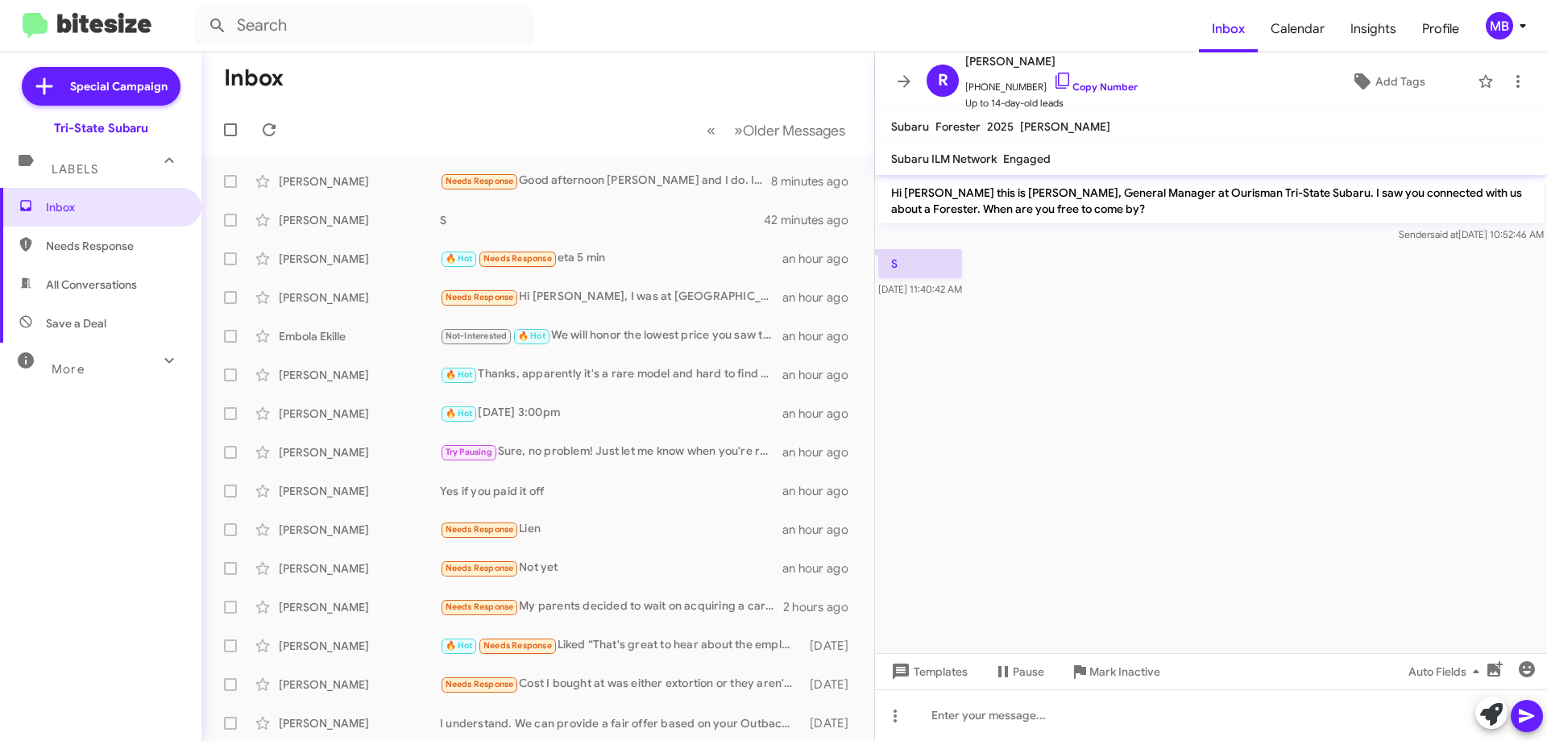
click at [140, 240] on span "Needs Response" at bounding box center [114, 246] width 137 height 16
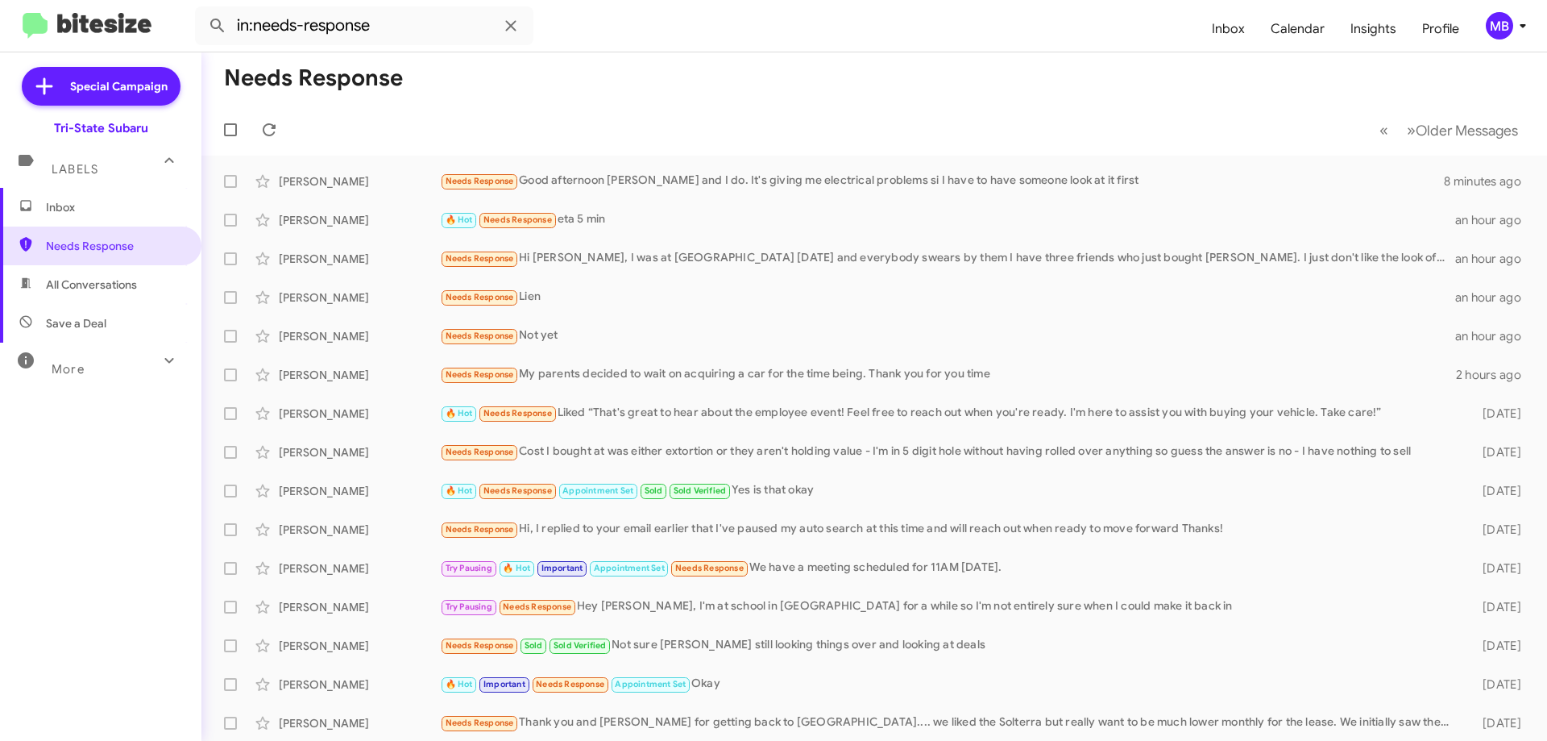
click at [150, 283] on span "All Conversations" at bounding box center [100, 284] width 201 height 39
type input "in:all-conversations"
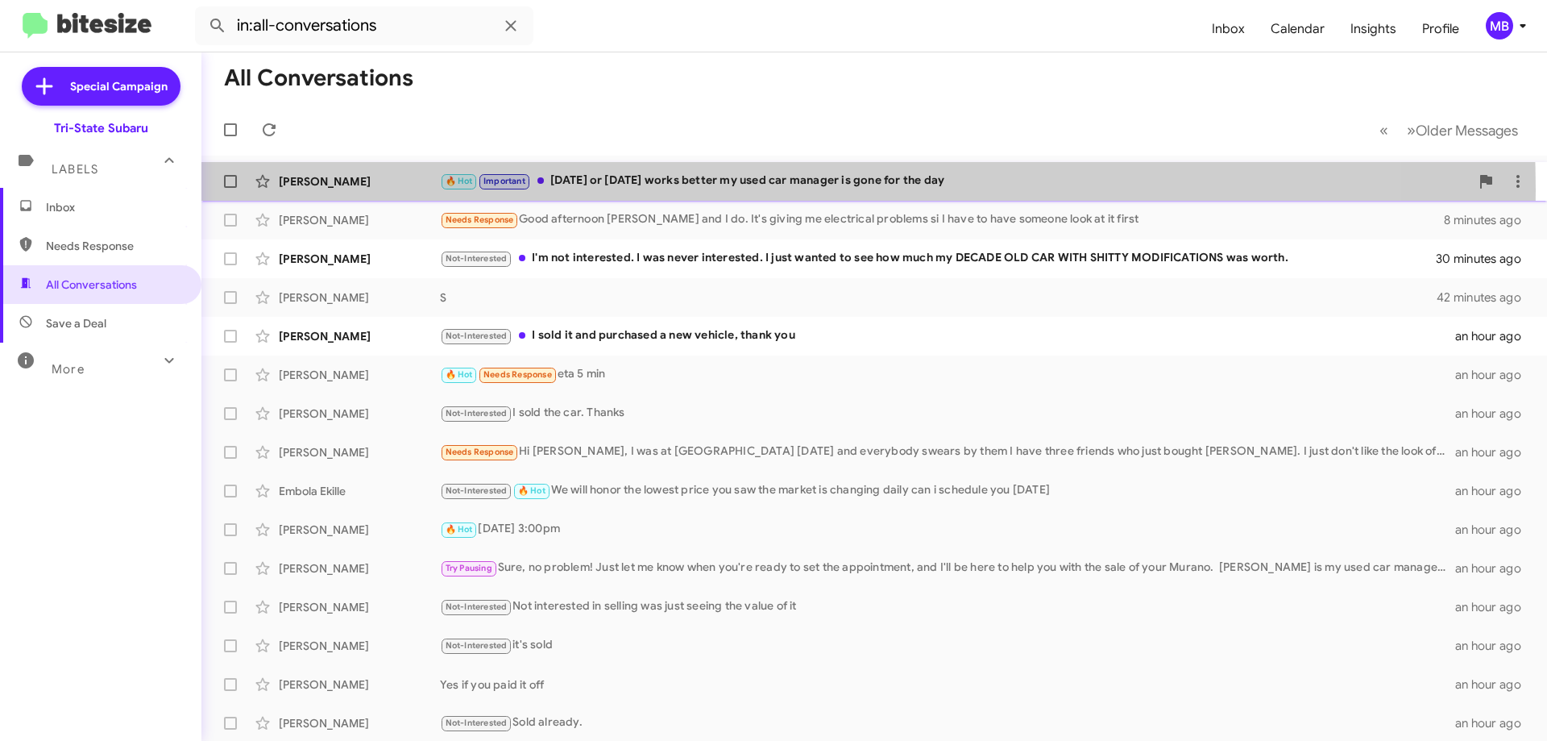
click at [650, 190] on div "🔥 Hot Important tomorrow or Saturday works better my used car manager is gone f…" at bounding box center [955, 181] width 1030 height 19
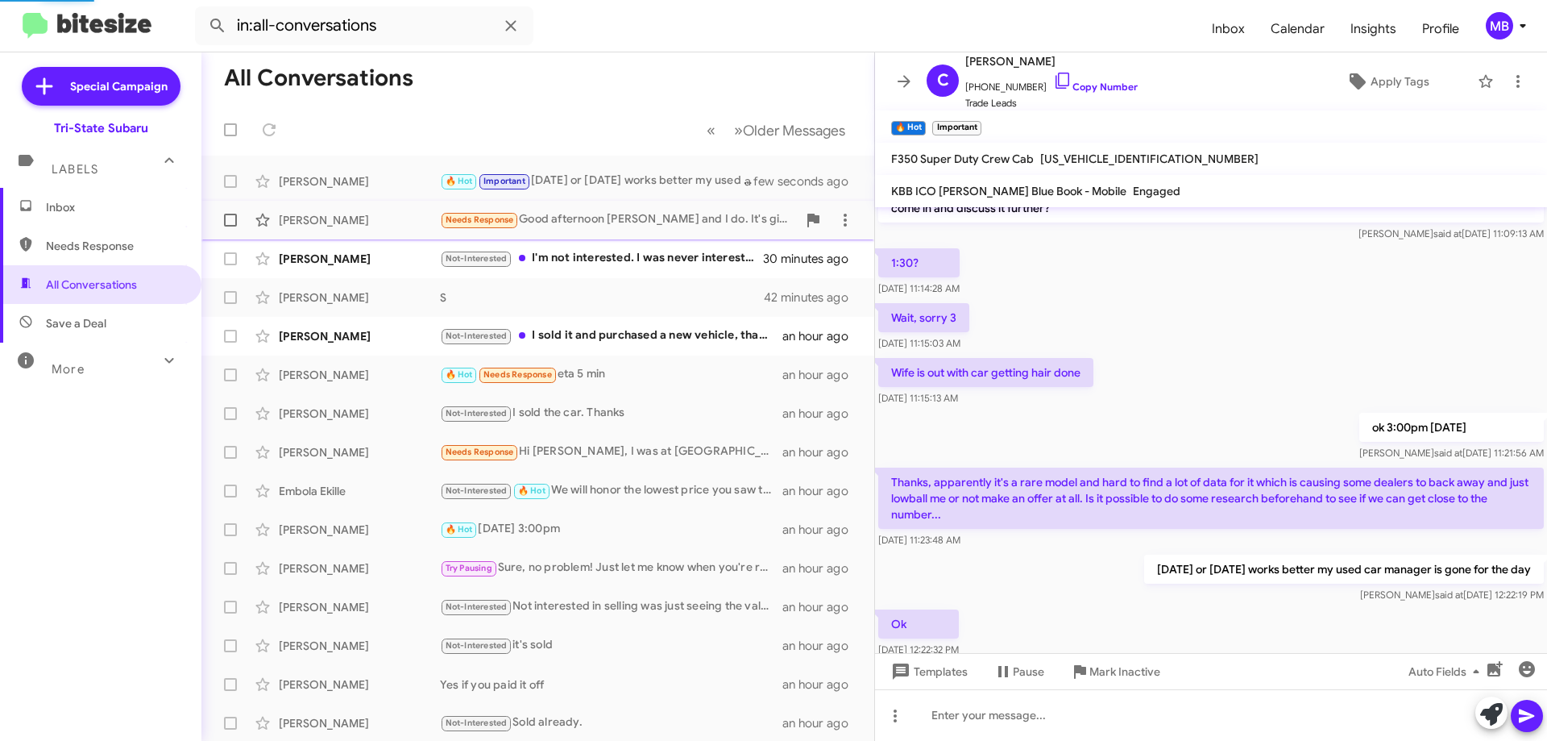
scroll to position [223, 0]
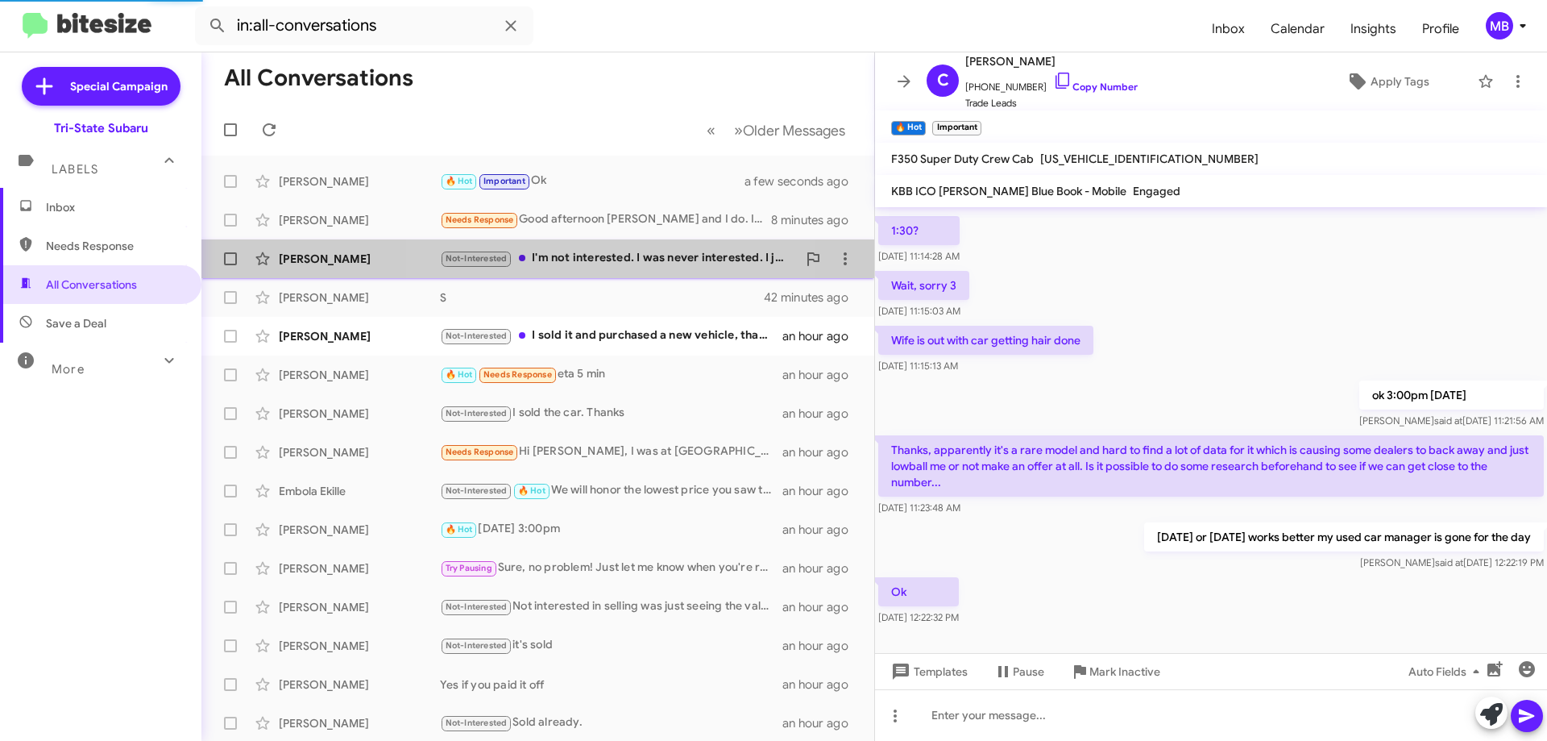
click at [540, 257] on div "Not-Interested I'm not interested. I was never interested. I just wanted to see…" at bounding box center [618, 258] width 357 height 19
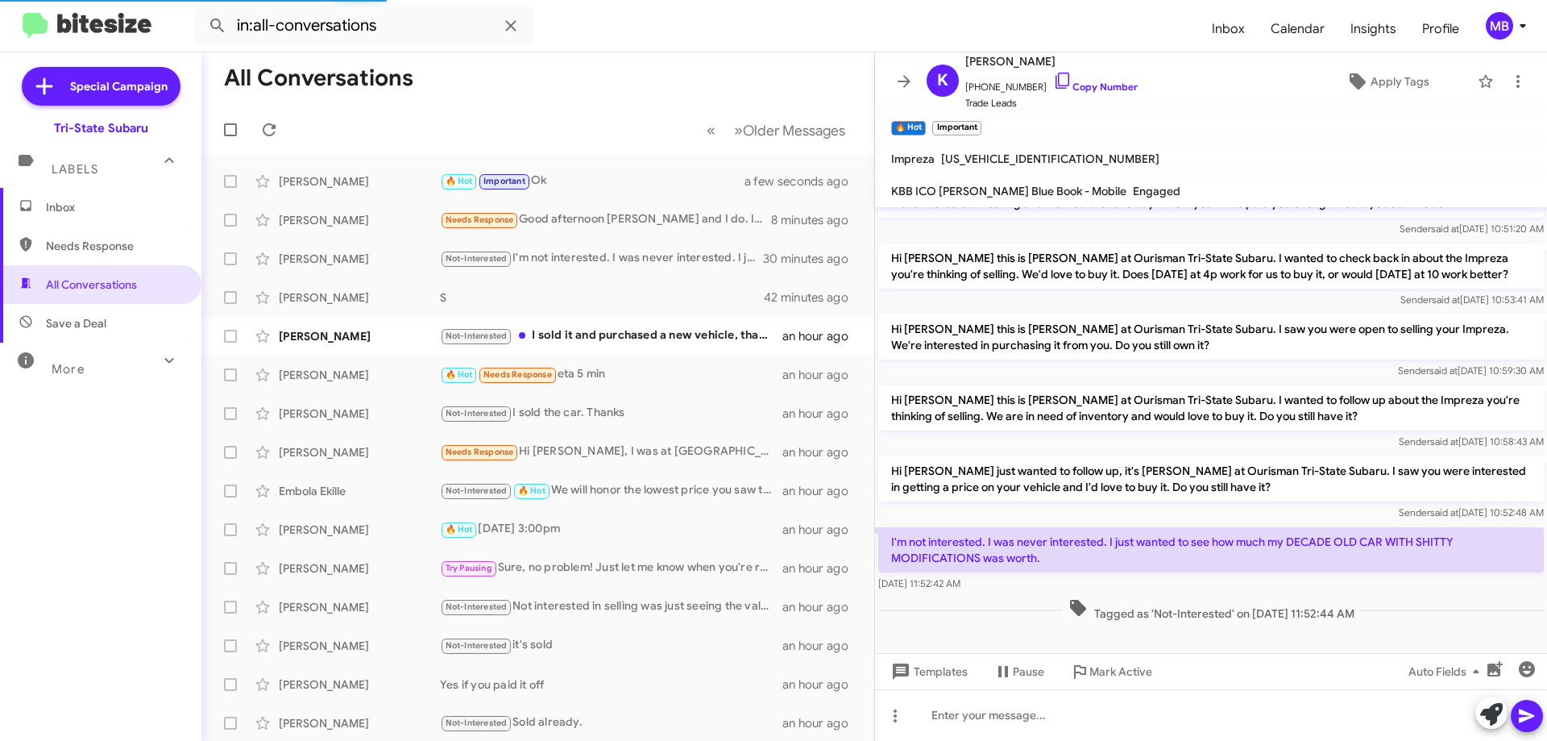
scroll to position [38, 0]
click at [1090, 89] on link "Copy Number" at bounding box center [1095, 87] width 85 height 12
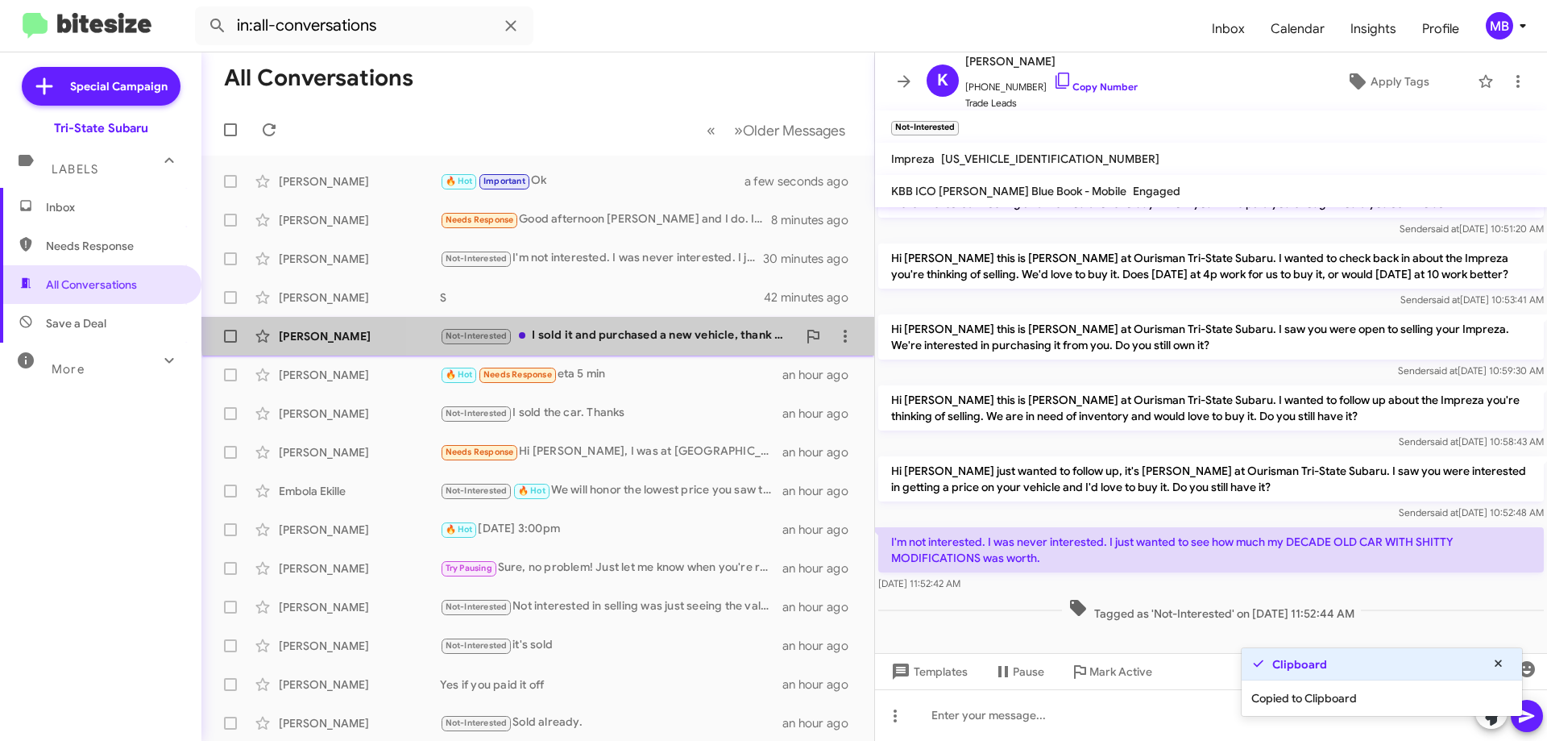
click at [697, 323] on div "Alan Rachko Not-Interested I sold it and purchased a new vehicle, thank you an …" at bounding box center [537, 336] width 647 height 32
click at [699, 329] on div "Not-Interested I sold it and purchased a new vehicle, thank you" at bounding box center [618, 335] width 357 height 19
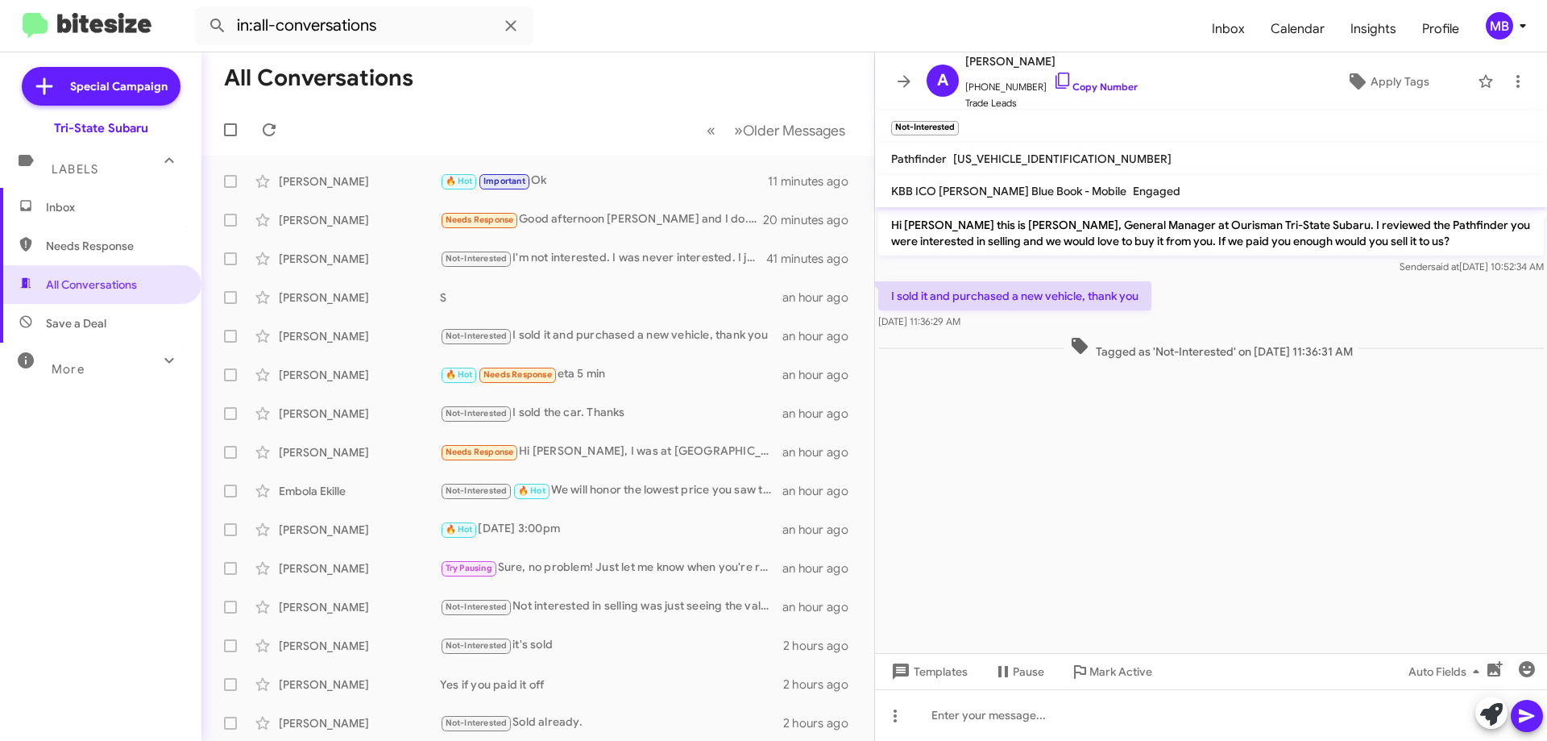
click at [109, 222] on span "Inbox" at bounding box center [100, 207] width 201 height 39
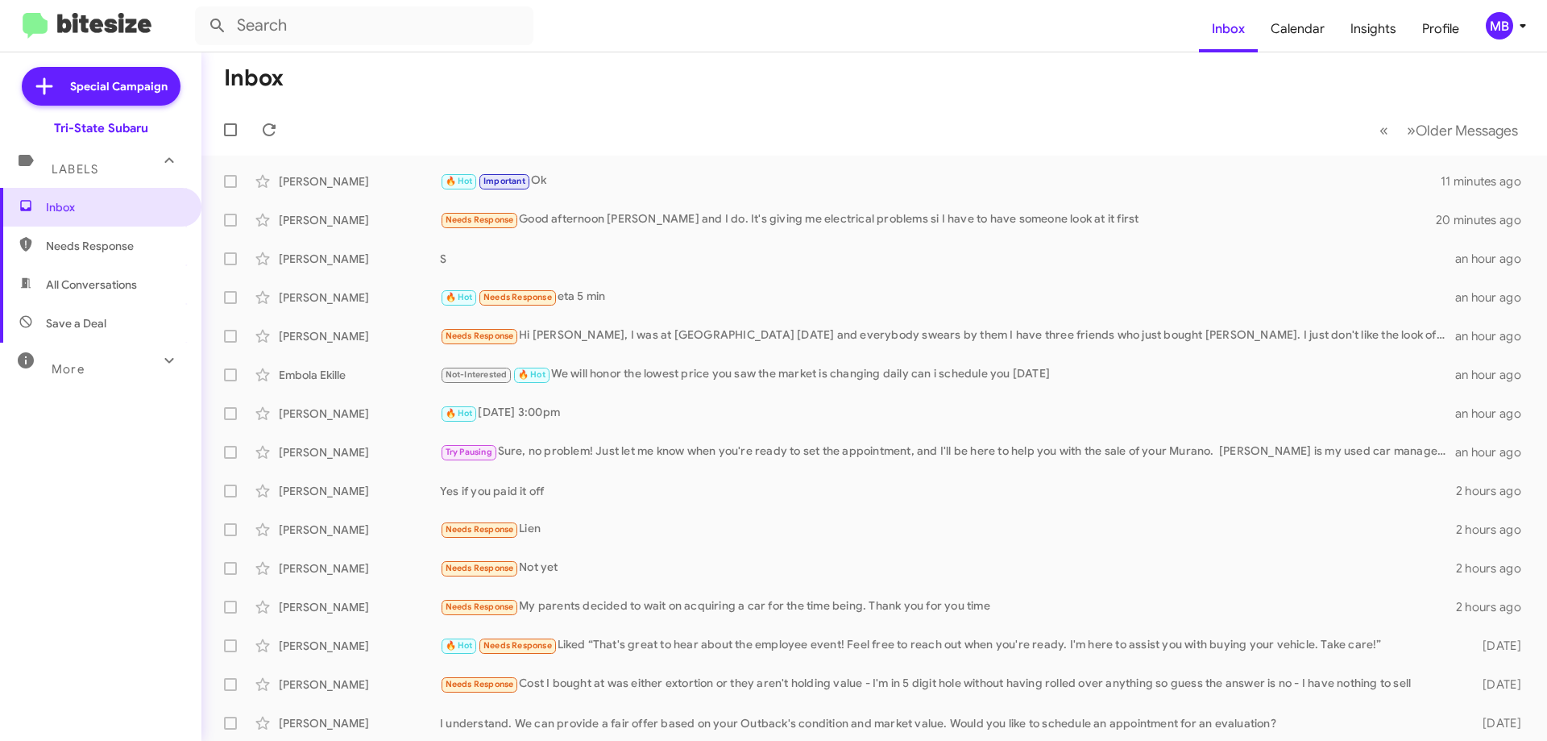
click at [100, 255] on span "Needs Response" at bounding box center [100, 245] width 201 height 39
type input "in:needs-response"
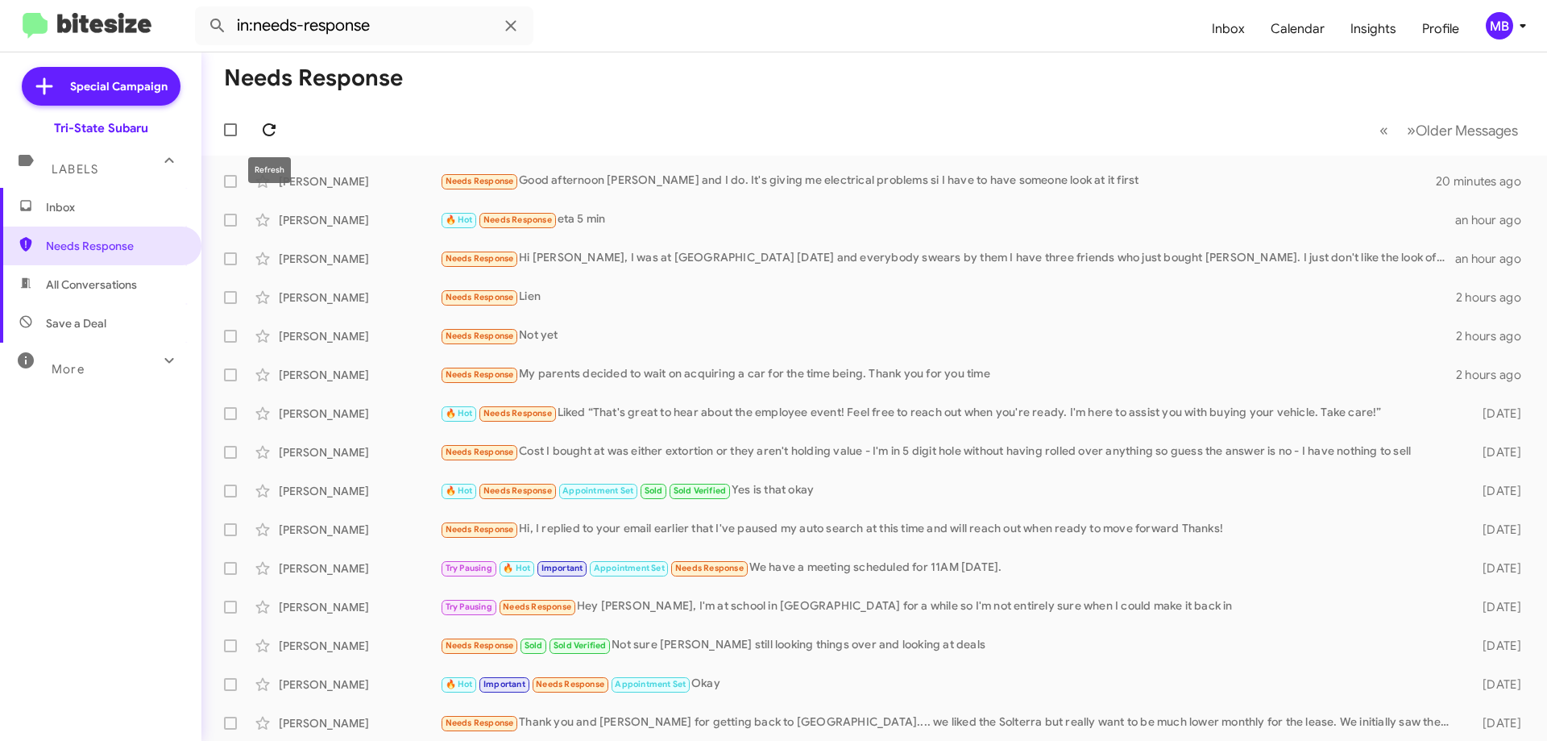
click at [269, 127] on icon at bounding box center [269, 129] width 19 height 19
click at [148, 198] on span "Inbox" at bounding box center [100, 207] width 201 height 39
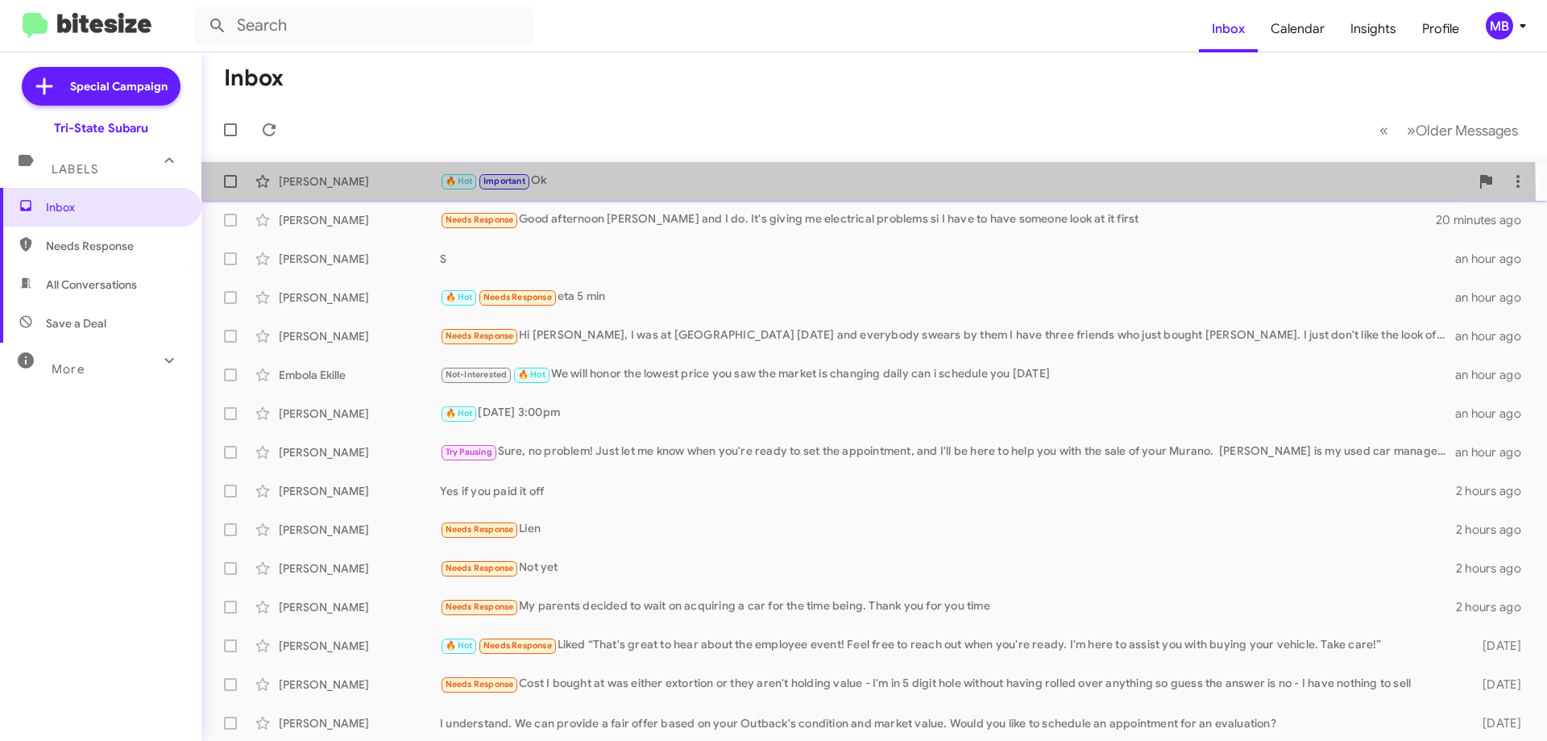
click at [371, 200] on span "Christopher Banning 🔥 Hot Important Ok 12 minutes ago" at bounding box center [874, 181] width 1346 height 39
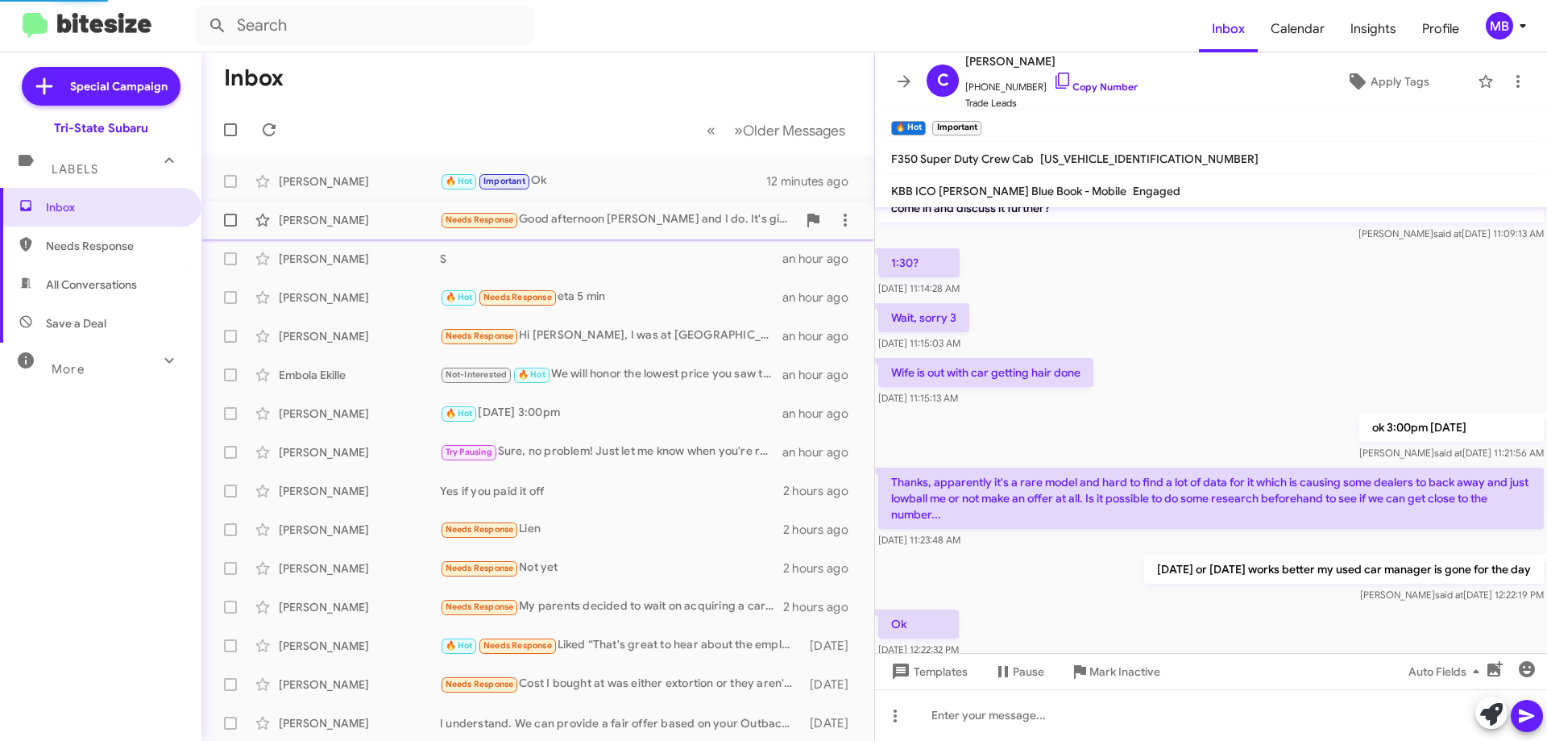
click at [374, 207] on div "Audra Bush Needs Response Good afternoon Joe and I do. It's giving me electrica…" at bounding box center [537, 220] width 647 height 32
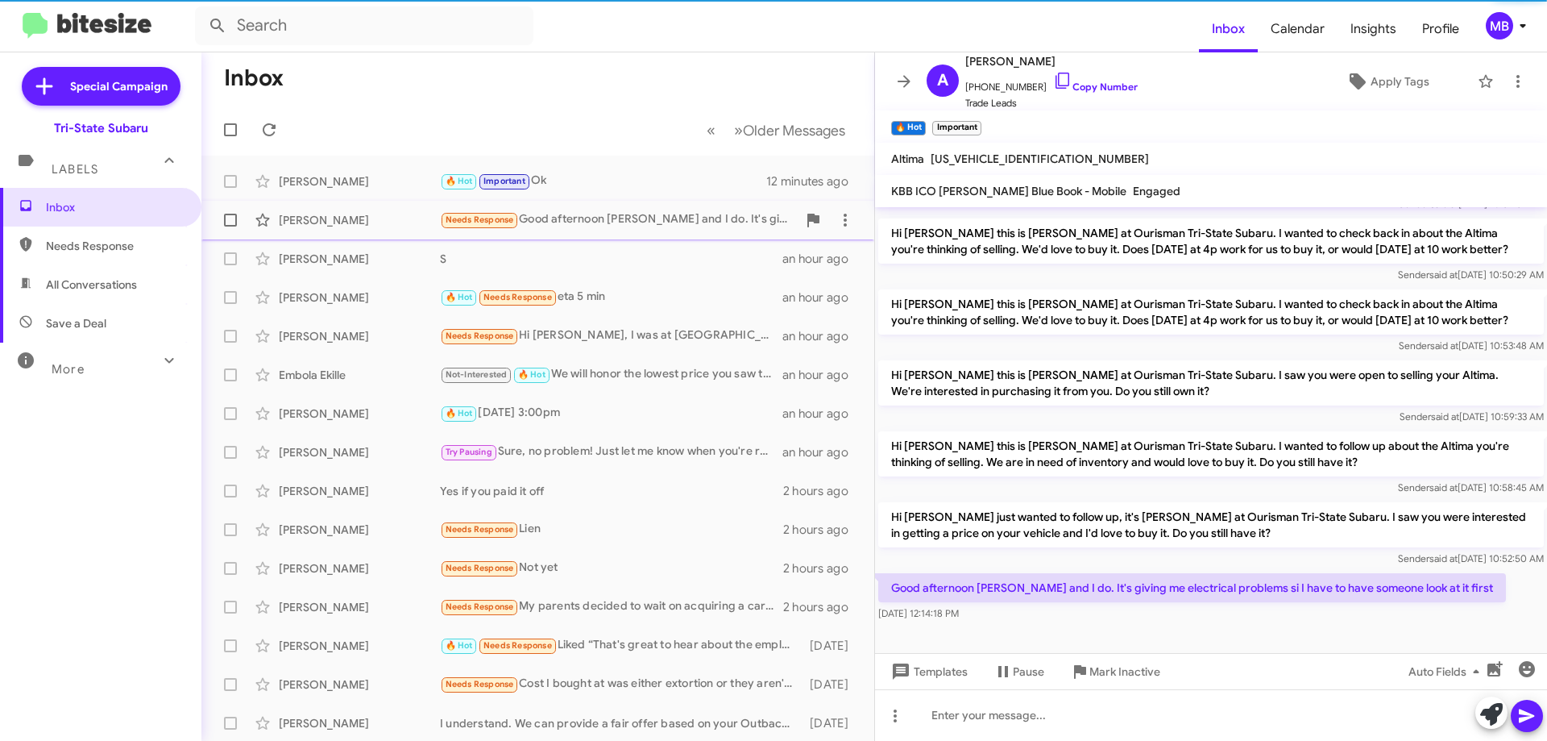
scroll to position [63, 0]
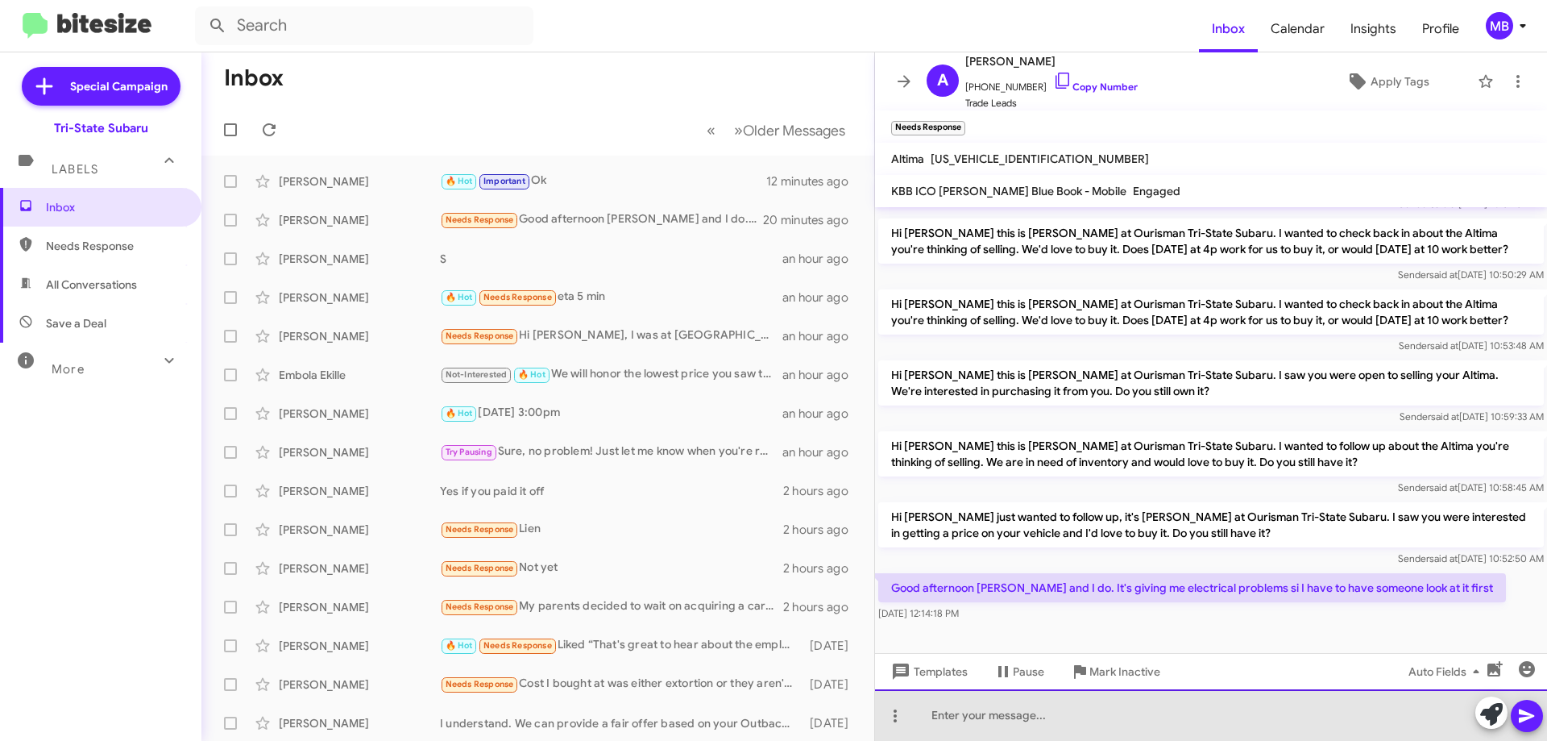
click at [1081, 728] on div at bounding box center [1211, 715] width 672 height 52
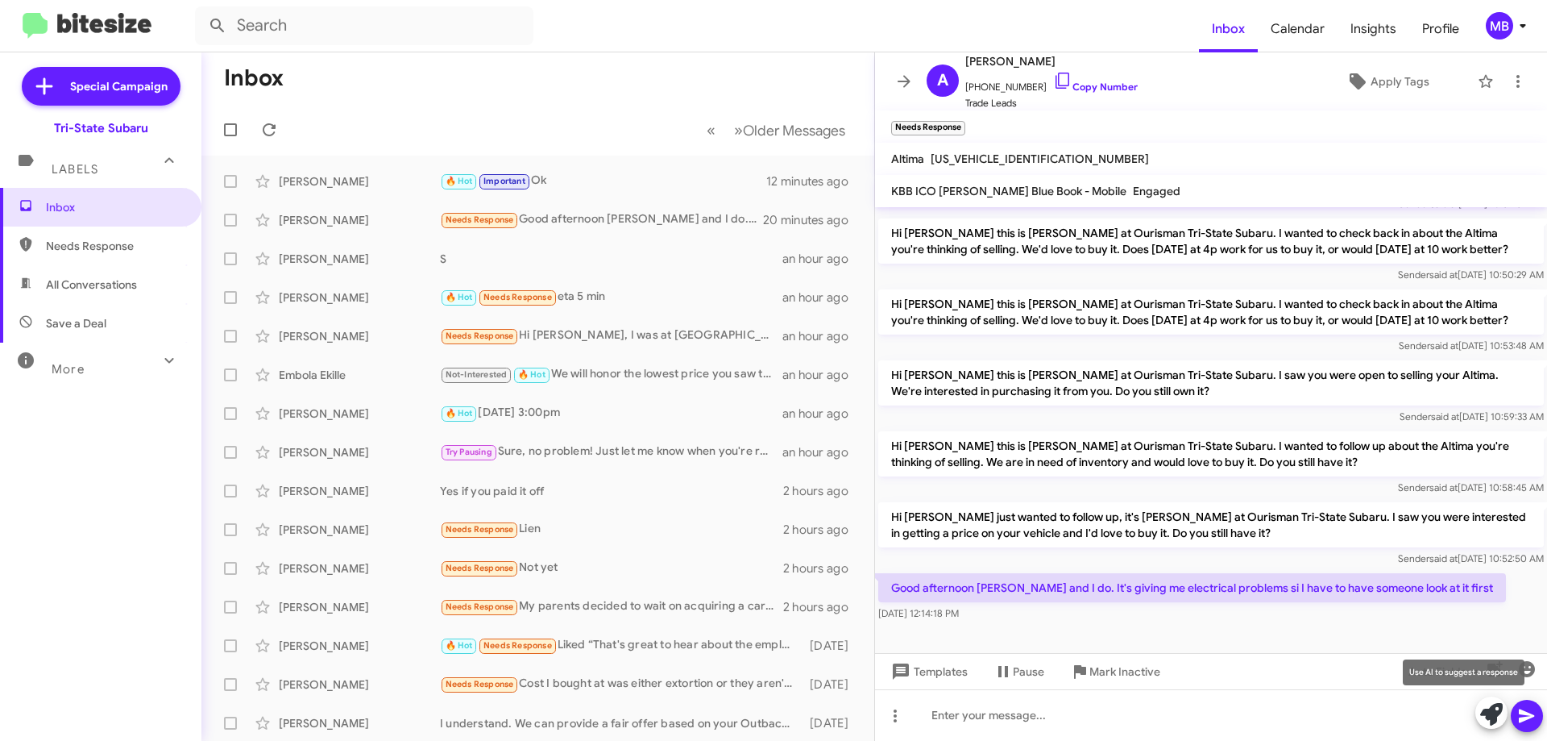
click at [1485, 712] on icon at bounding box center [1492, 714] width 23 height 23
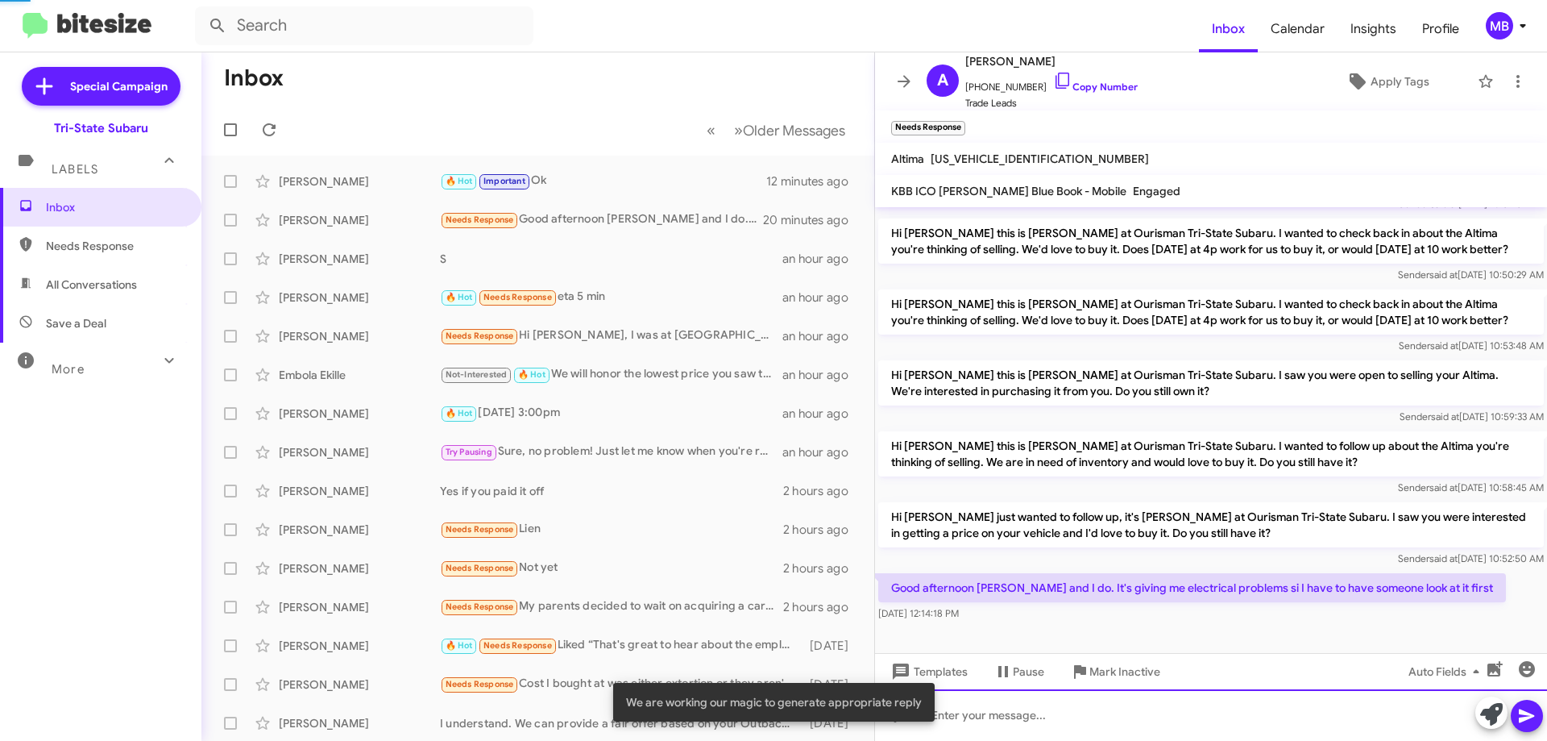
click at [1414, 729] on div at bounding box center [1211, 715] width 672 height 52
click at [1285, 712] on div at bounding box center [1211, 715] width 672 height 52
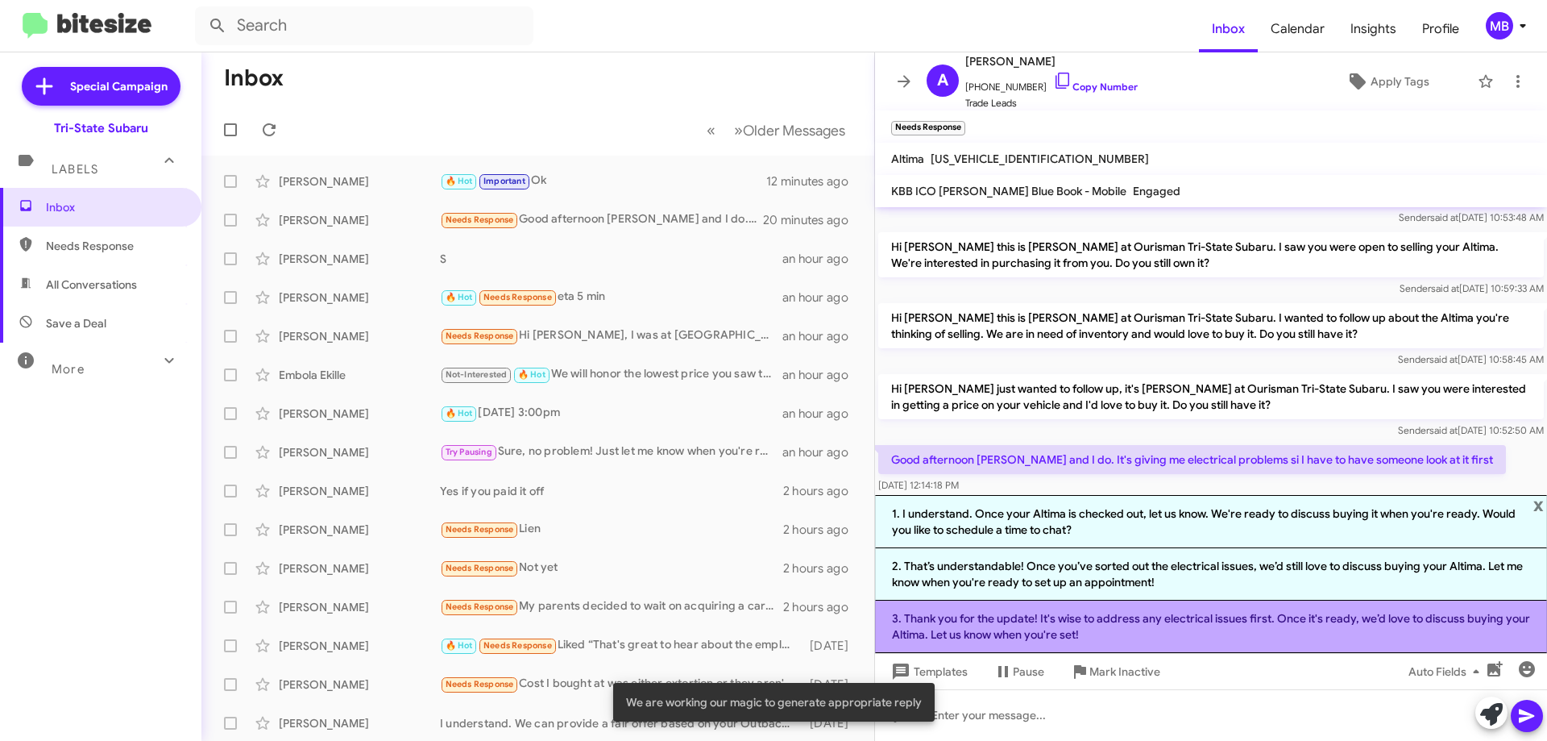
click at [1247, 624] on li "3. Thank you for the update! It's wise to address any electrical issues first. …" at bounding box center [1211, 626] width 672 height 52
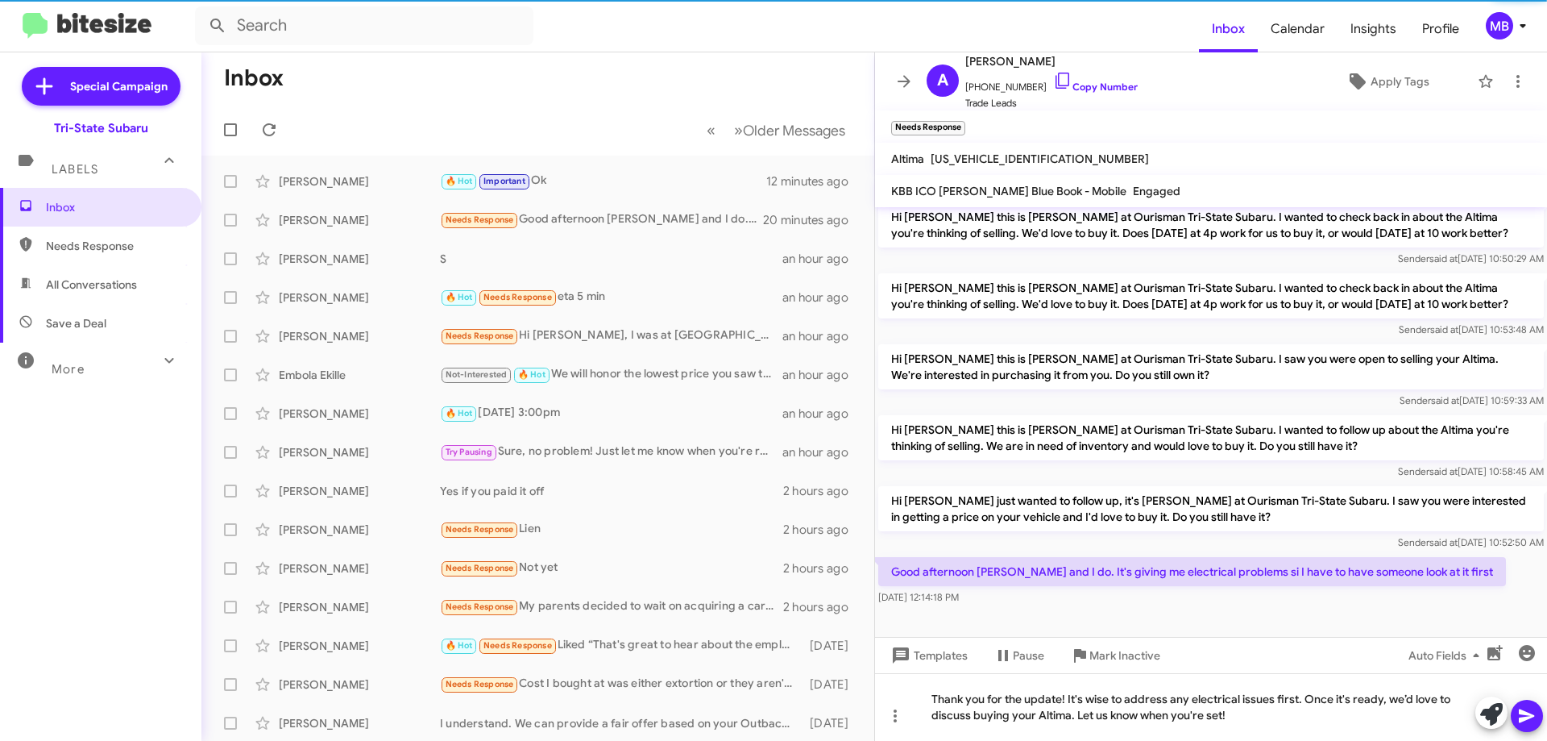
click at [1518, 721] on icon at bounding box center [1527, 715] width 19 height 19
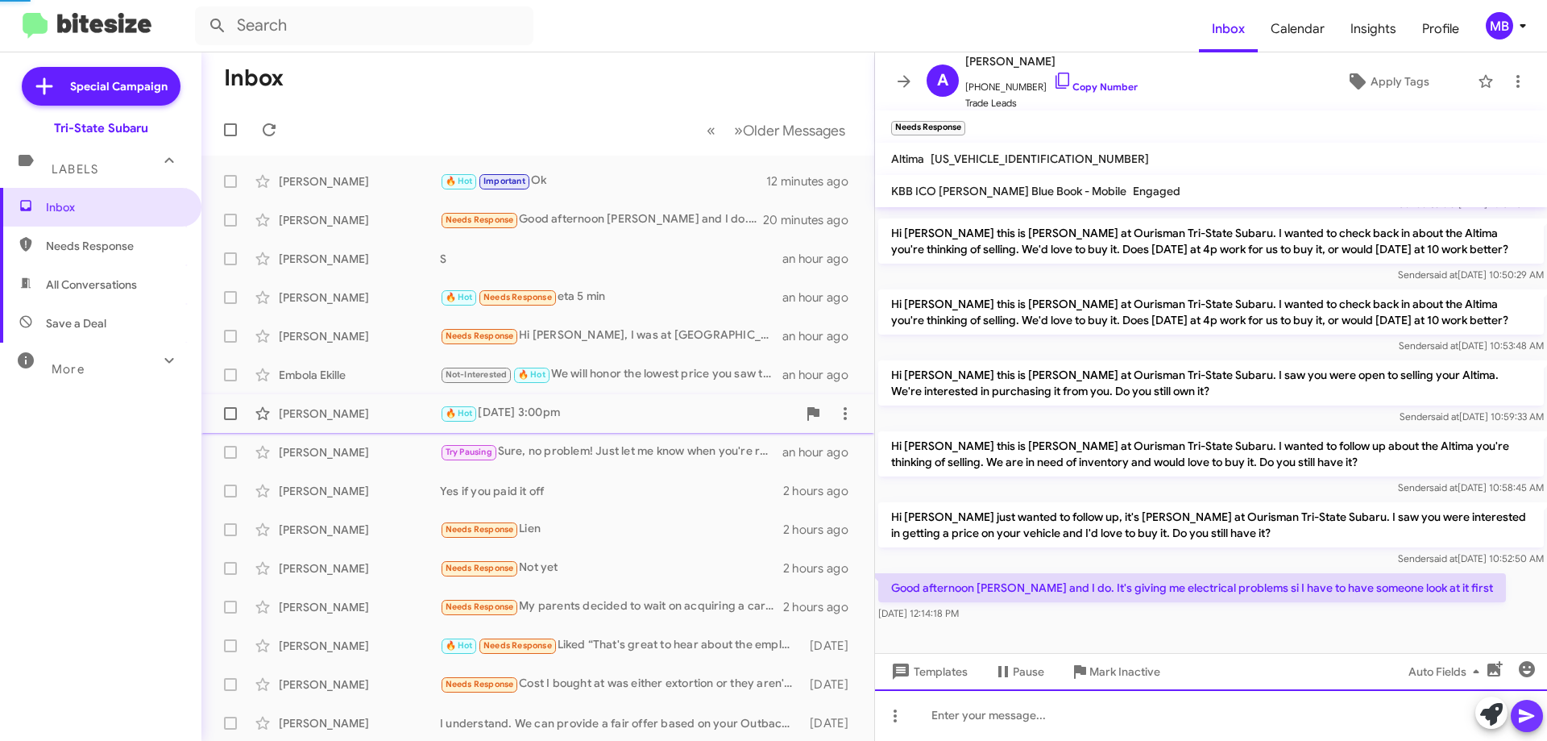
scroll to position [138, 0]
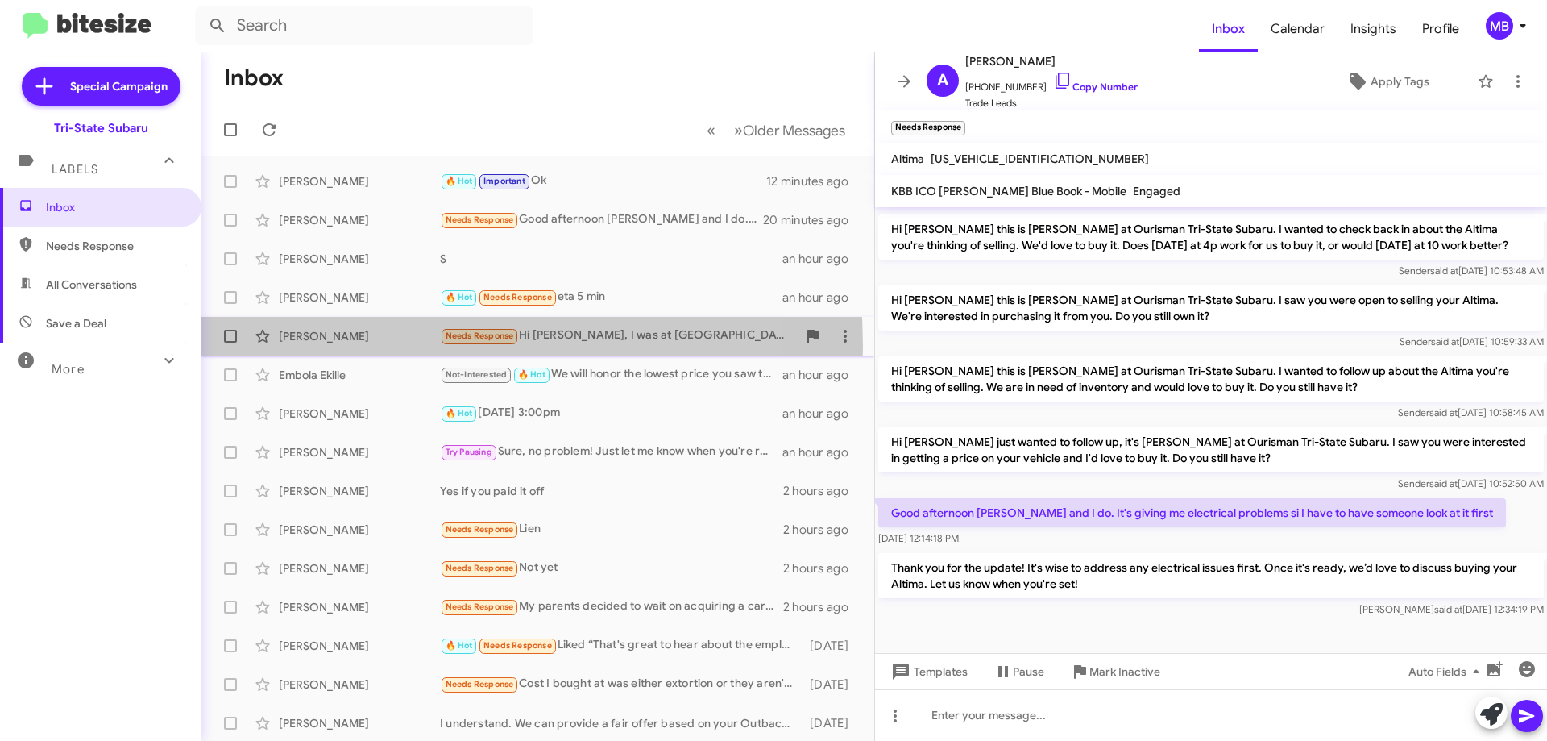
click at [310, 347] on div "Dee Wyatte Needs Response Hi Joe, I was at Subaru on Tuesday and everybody swea…" at bounding box center [537, 336] width 647 height 32
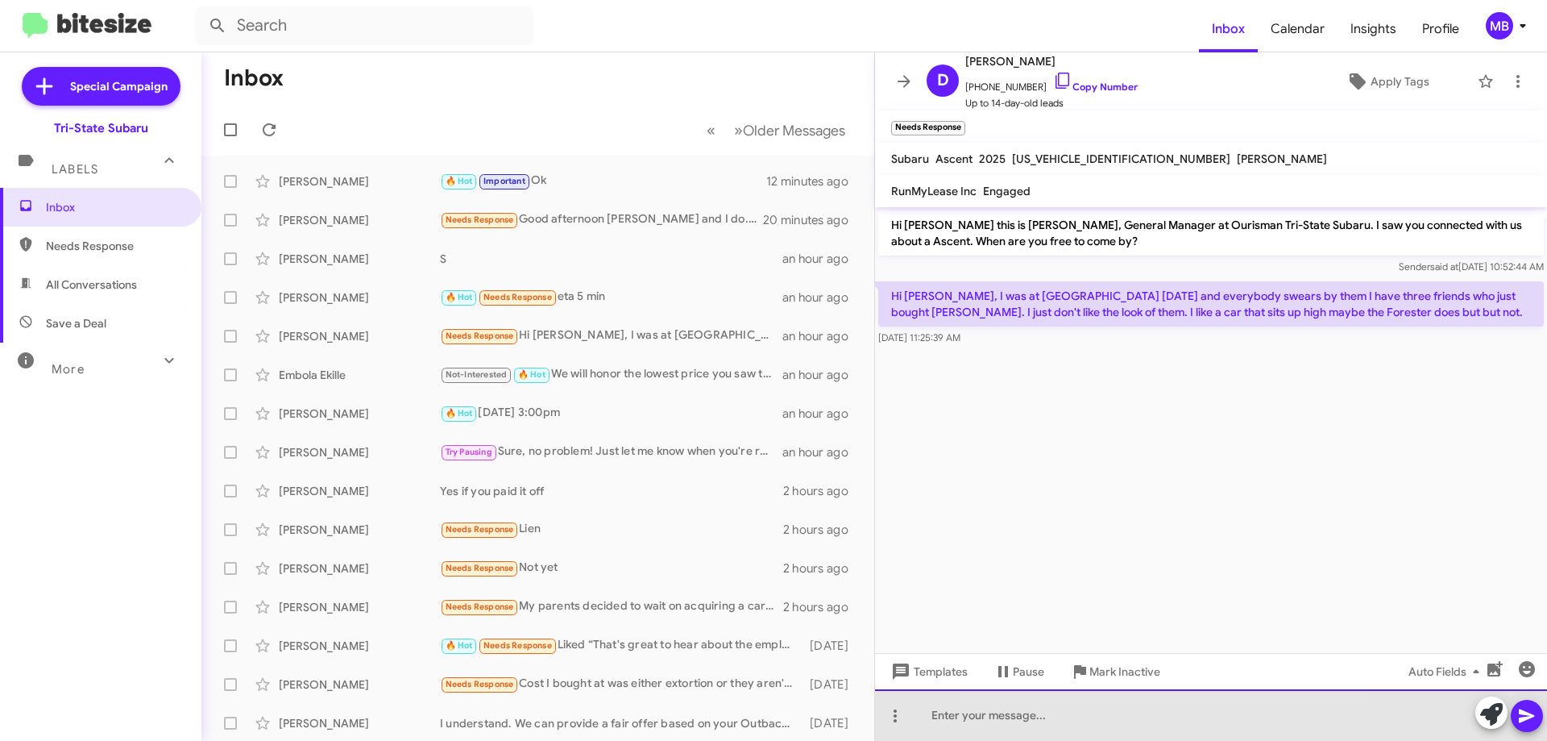
click at [1152, 738] on div at bounding box center [1211, 715] width 672 height 52
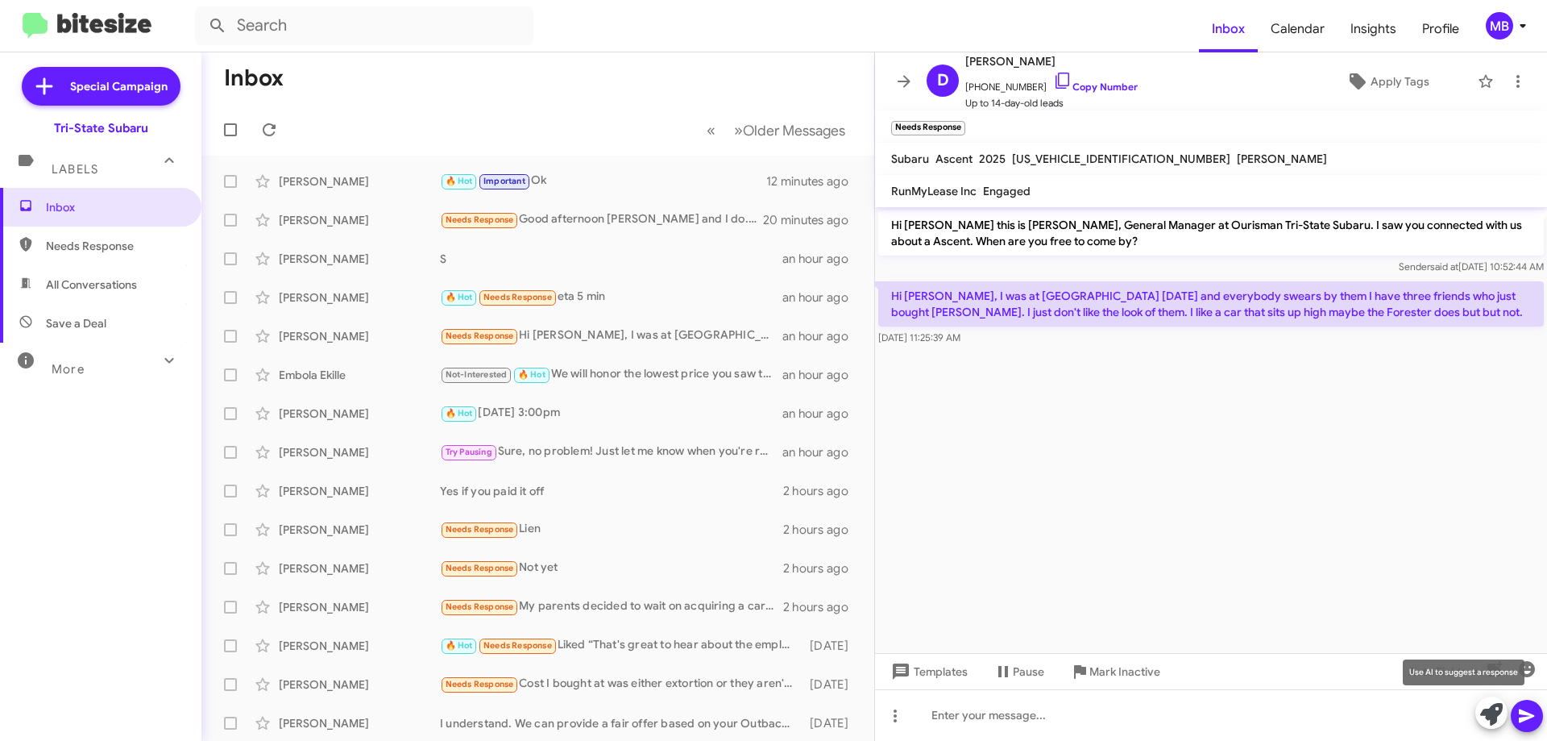
click at [1481, 716] on icon at bounding box center [1492, 714] width 23 height 23
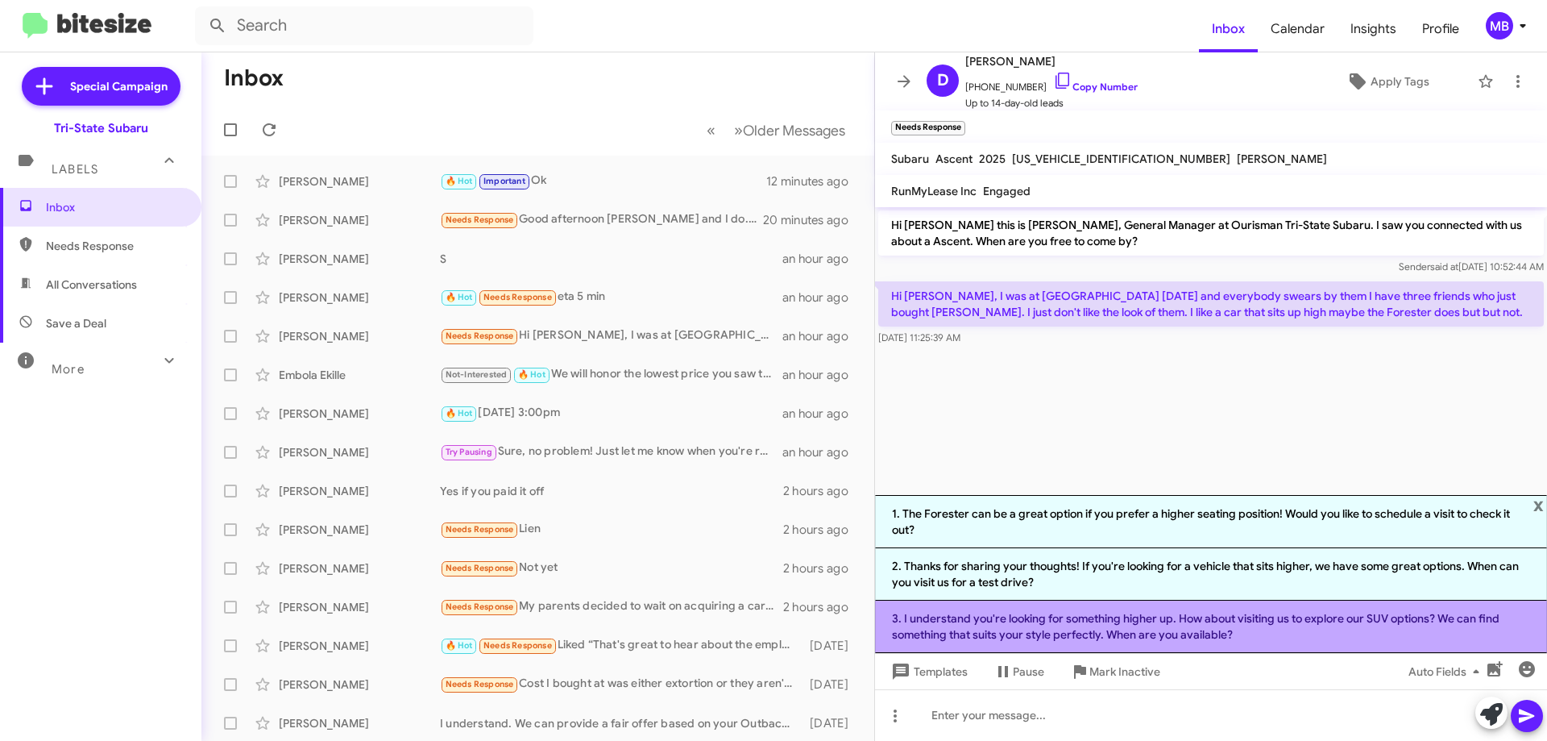
click at [1294, 634] on li "3. I understand you're looking for something higher up. How about visiting us t…" at bounding box center [1211, 626] width 672 height 52
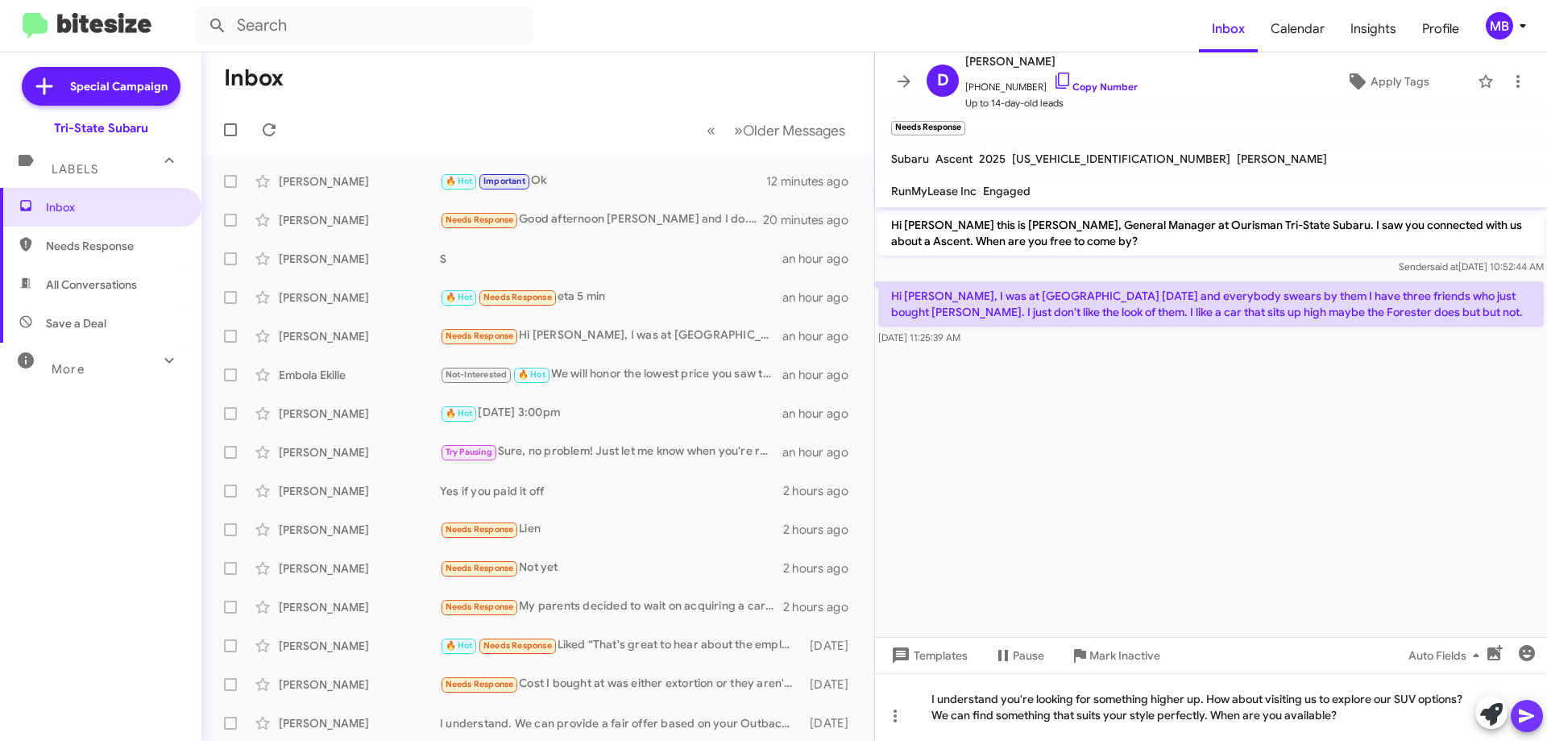
click at [1526, 720] on icon at bounding box center [1526, 716] width 15 height 14
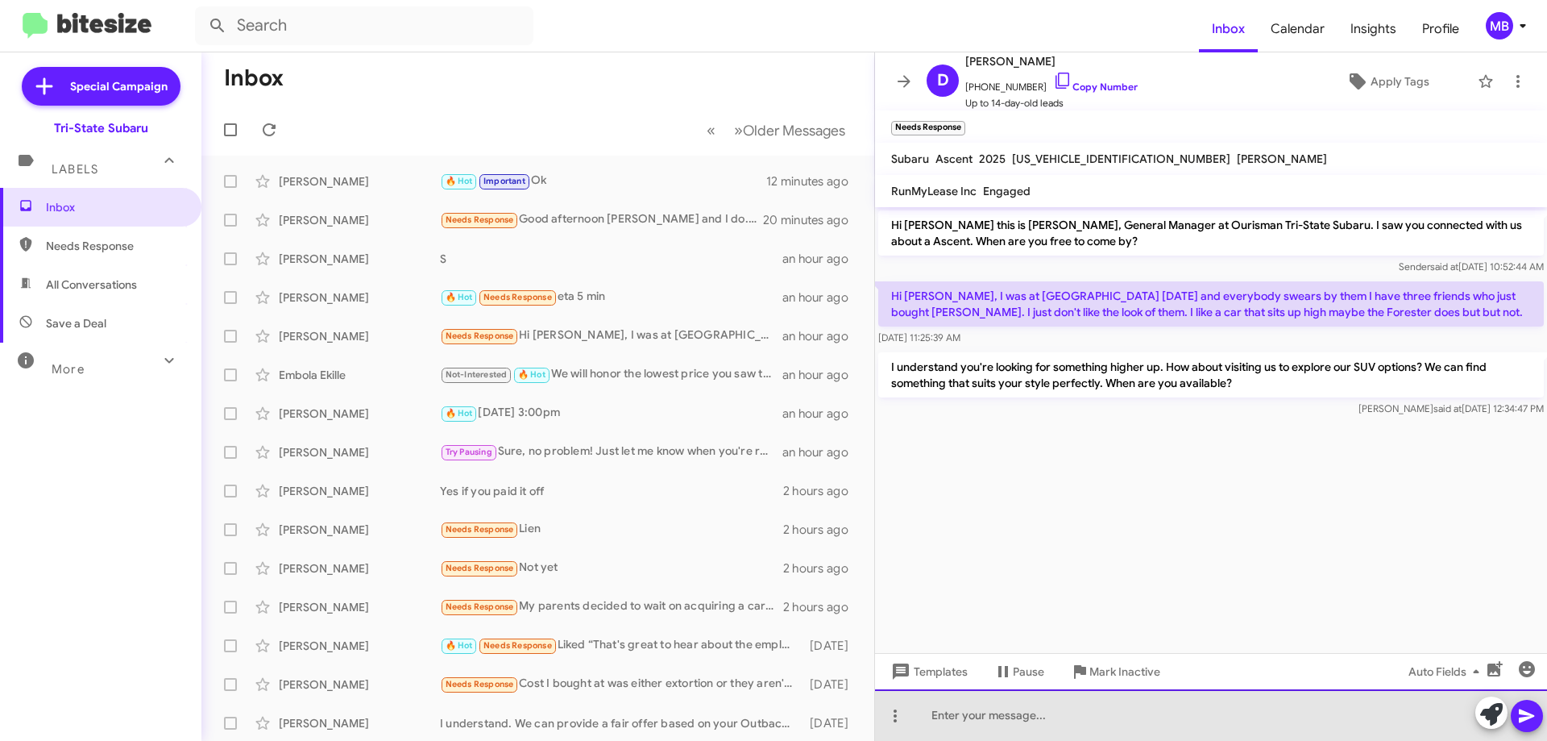
click at [1172, 710] on div at bounding box center [1211, 715] width 672 height 52
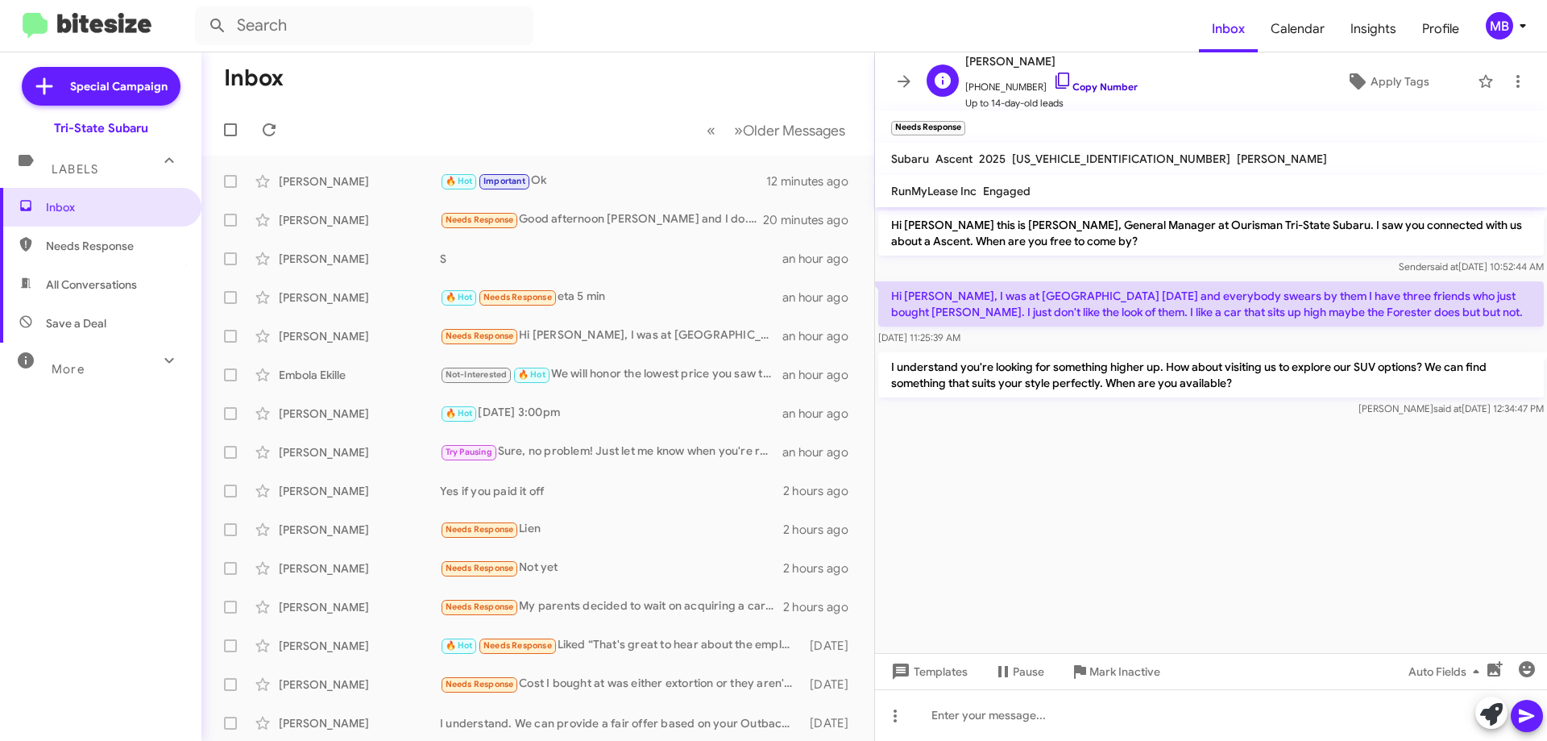
click at [1109, 82] on link "Copy Number" at bounding box center [1095, 87] width 85 height 12
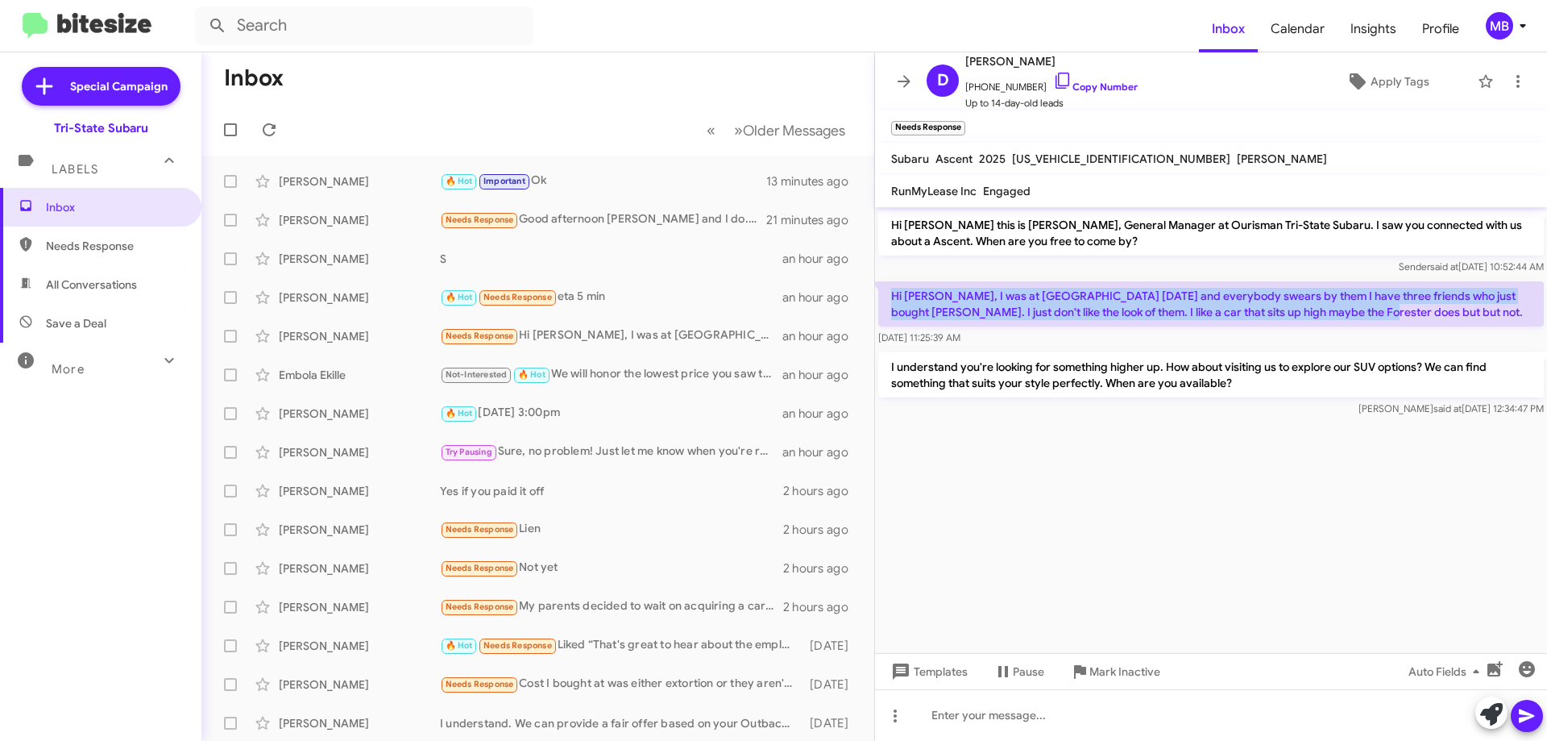
drag, startPoint x: 1338, startPoint y: 310, endPoint x: 899, endPoint y: 307, distance: 438.5
click at [883, 301] on p "Hi [PERSON_NAME], I was at [GEOGRAPHIC_DATA] [DATE] and everybody swears by the…" at bounding box center [1211, 303] width 666 height 45
copy p "Hi [PERSON_NAME], I was at [GEOGRAPHIC_DATA] [DATE] and everybody swears by the…"
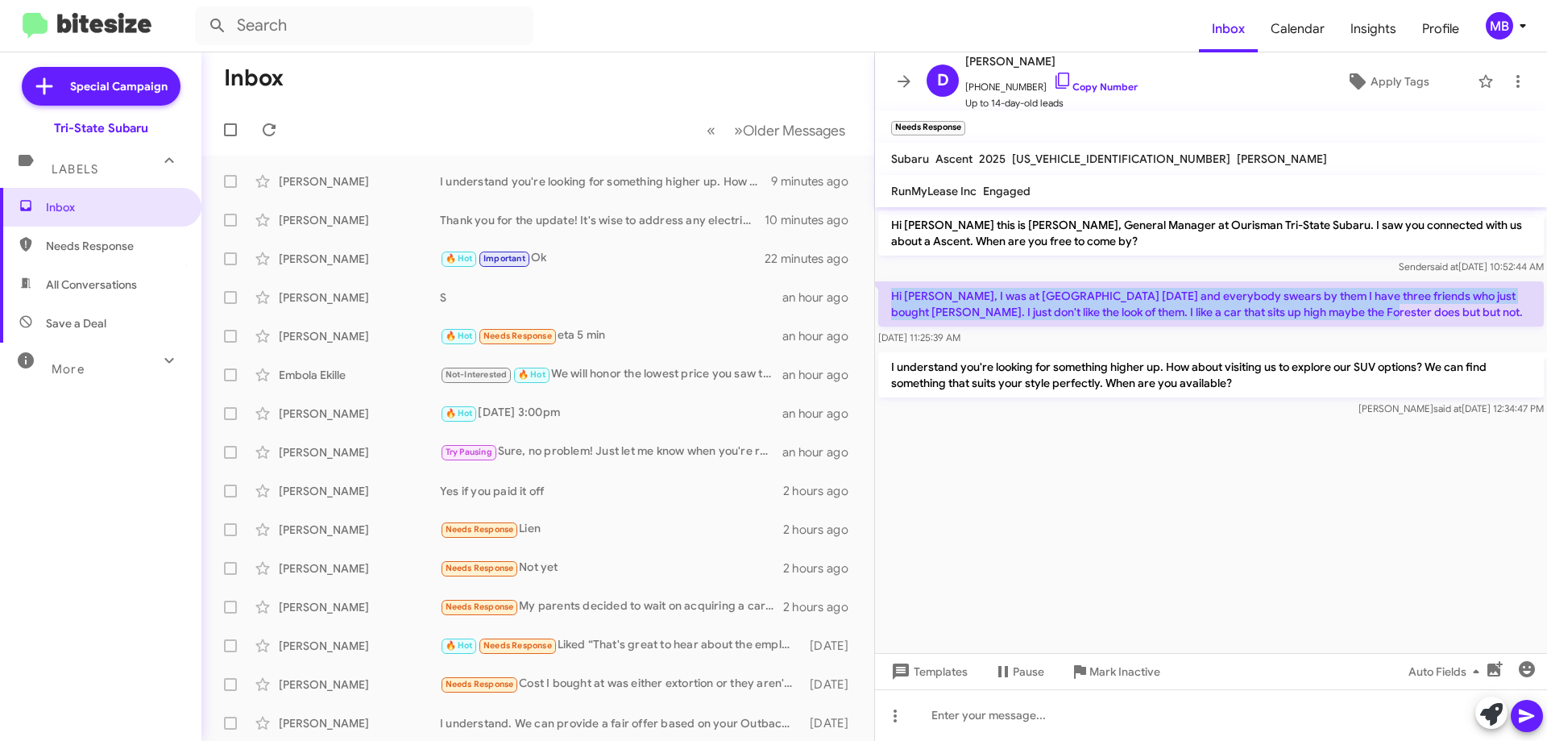
click at [128, 252] on span "Needs Response" at bounding box center [114, 246] width 137 height 16
type input "in:needs-response"
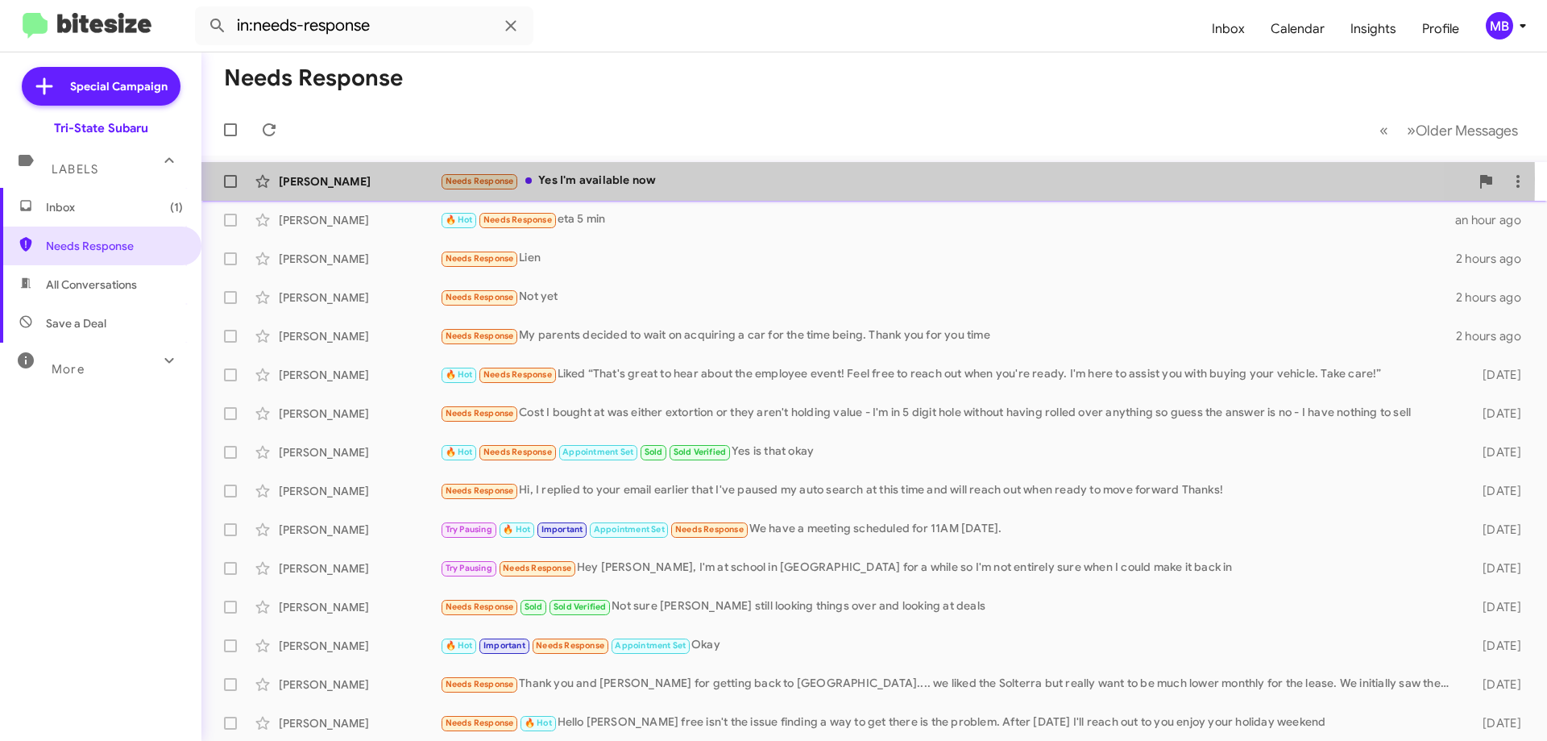
click at [363, 179] on div "Dare Williams" at bounding box center [359, 181] width 161 height 16
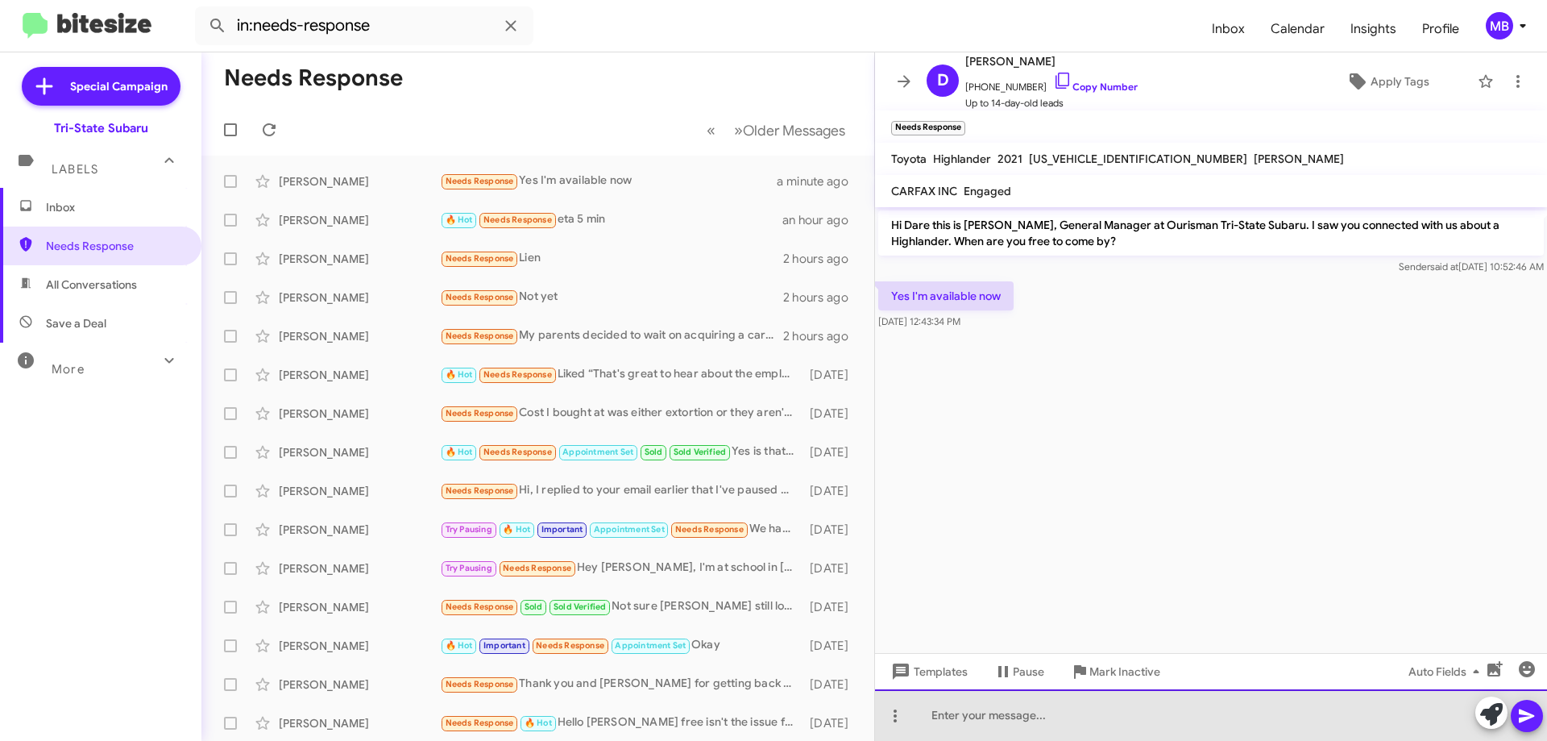
click at [980, 717] on div at bounding box center [1211, 715] width 672 height 52
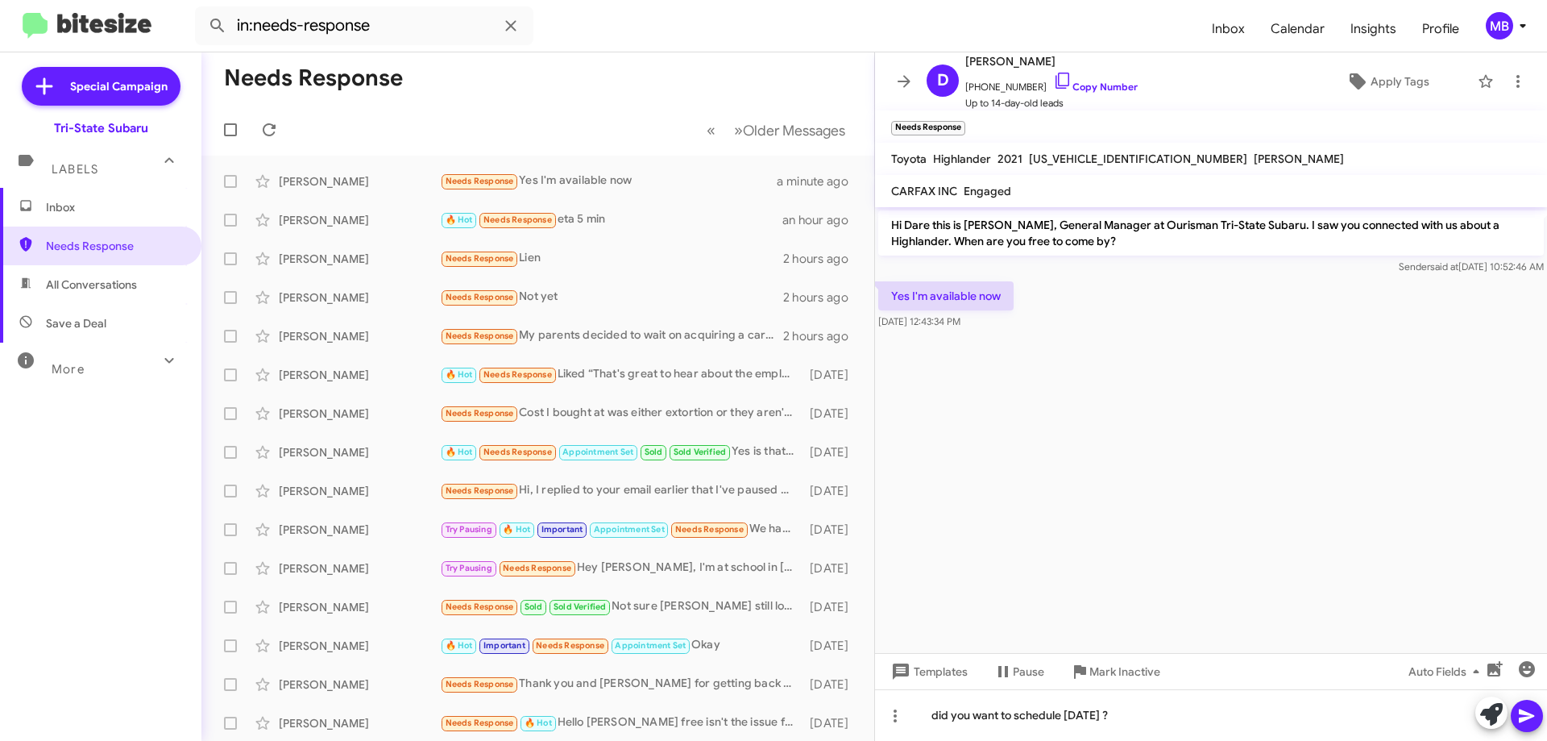
click at [1526, 717] on icon at bounding box center [1526, 716] width 15 height 14
click at [1082, 85] on link "Copy Number" at bounding box center [1095, 87] width 85 height 12
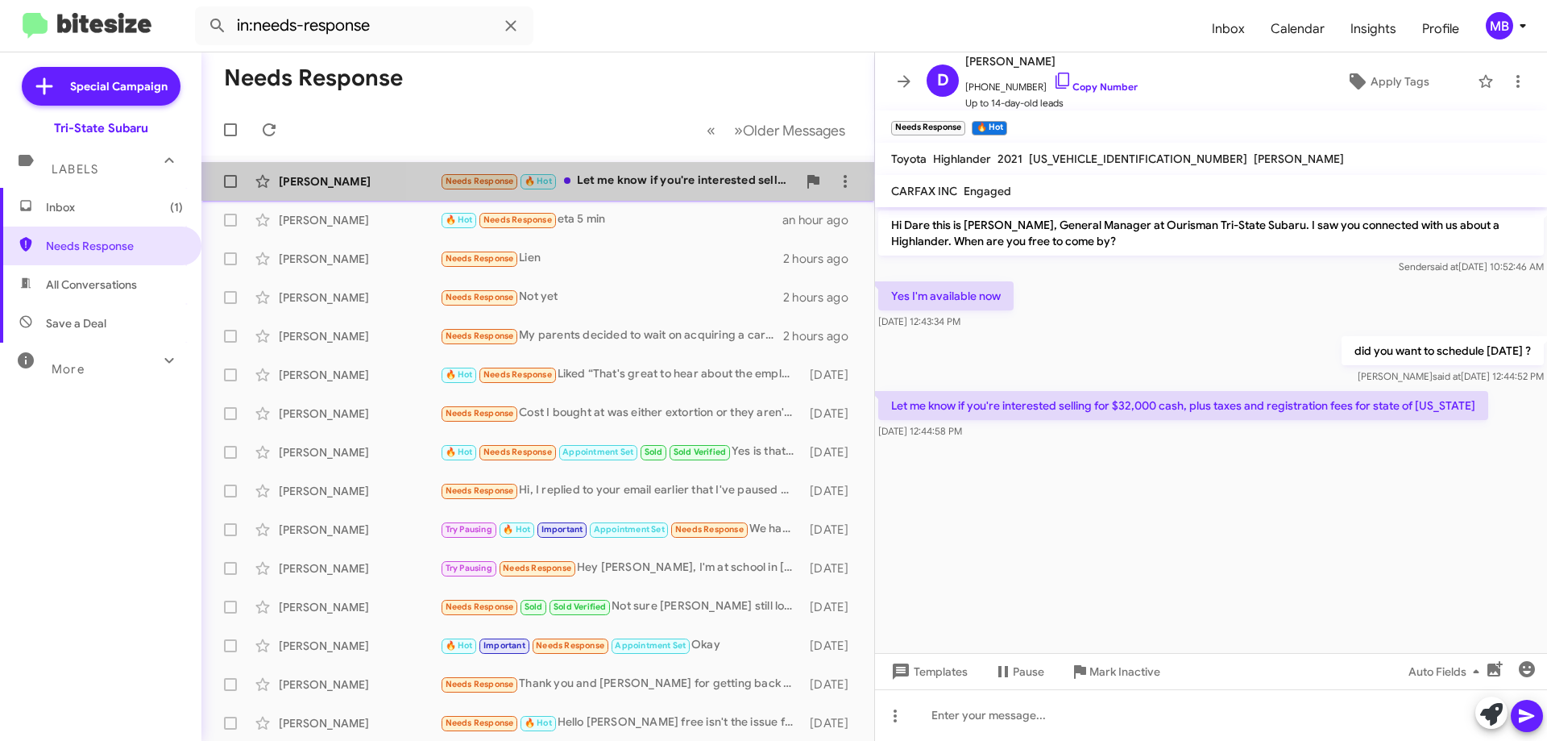
click at [672, 189] on div "Needs Response 🔥 Hot Let me know if you're interested selling for $32,000 cash,…" at bounding box center [618, 181] width 357 height 19
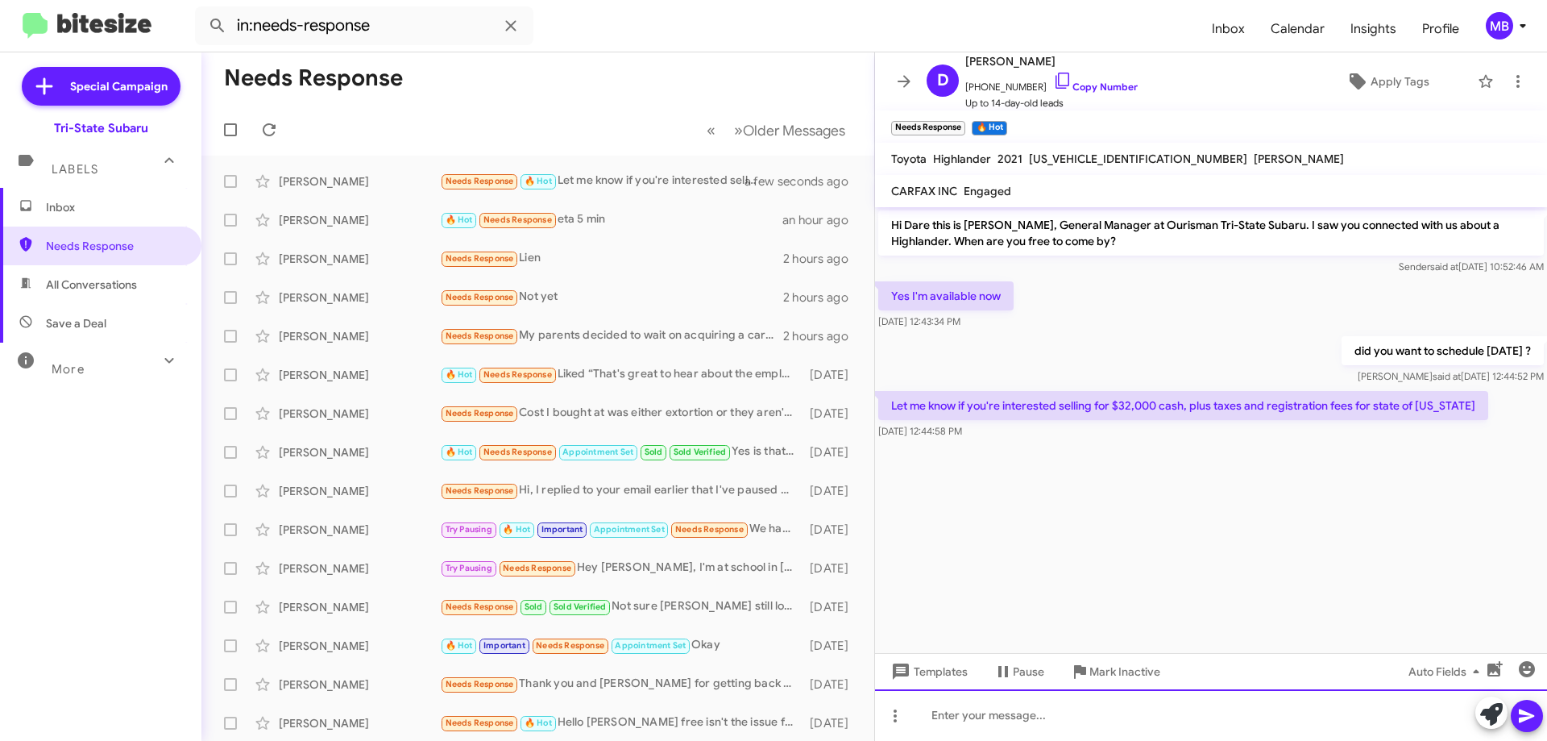
click at [1176, 716] on div at bounding box center [1211, 715] width 672 height 52
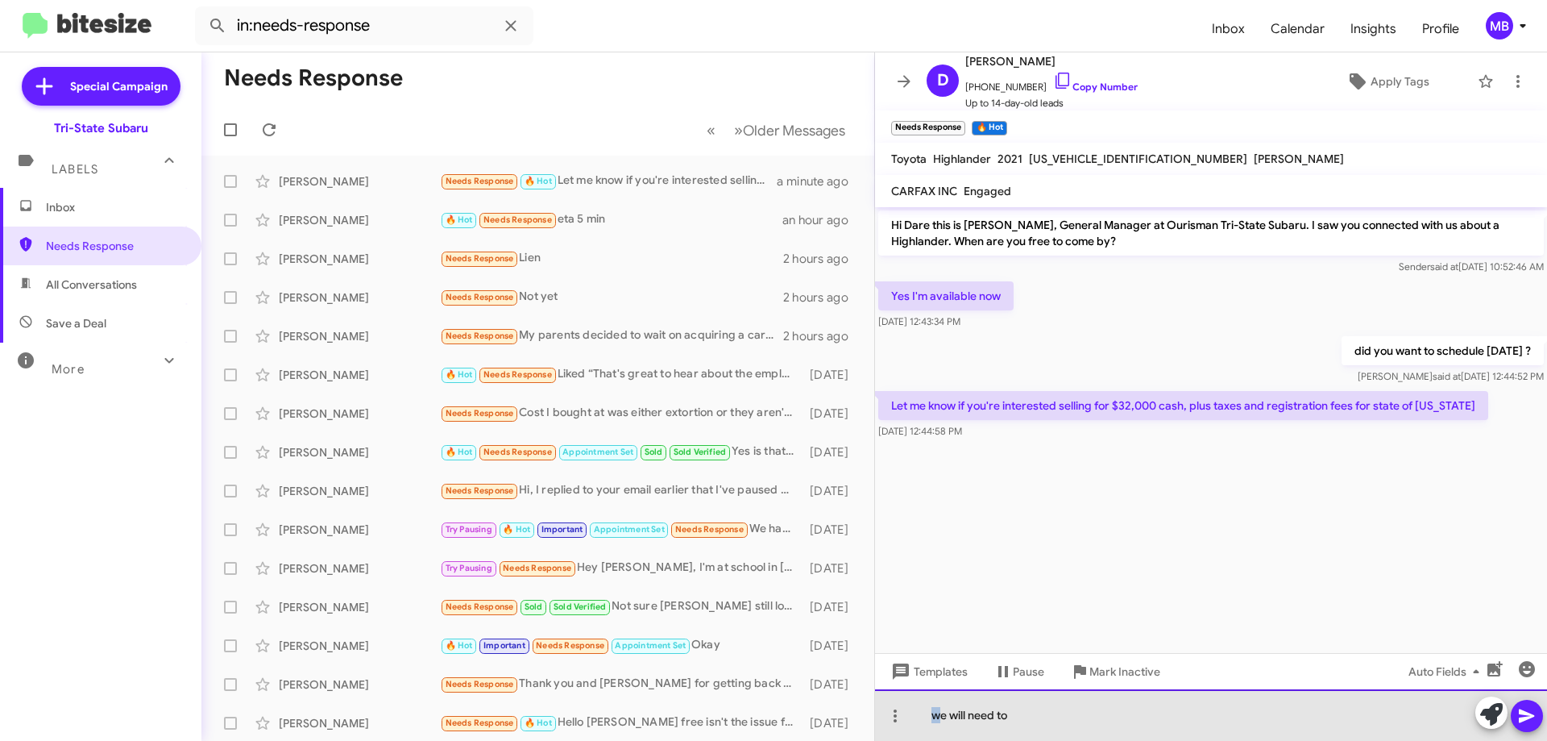
drag, startPoint x: 940, startPoint y: 714, endPoint x: 928, endPoint y: 715, distance: 12.1
click at [928, 715] on div "we will need to" at bounding box center [1211, 715] width 672 height 52
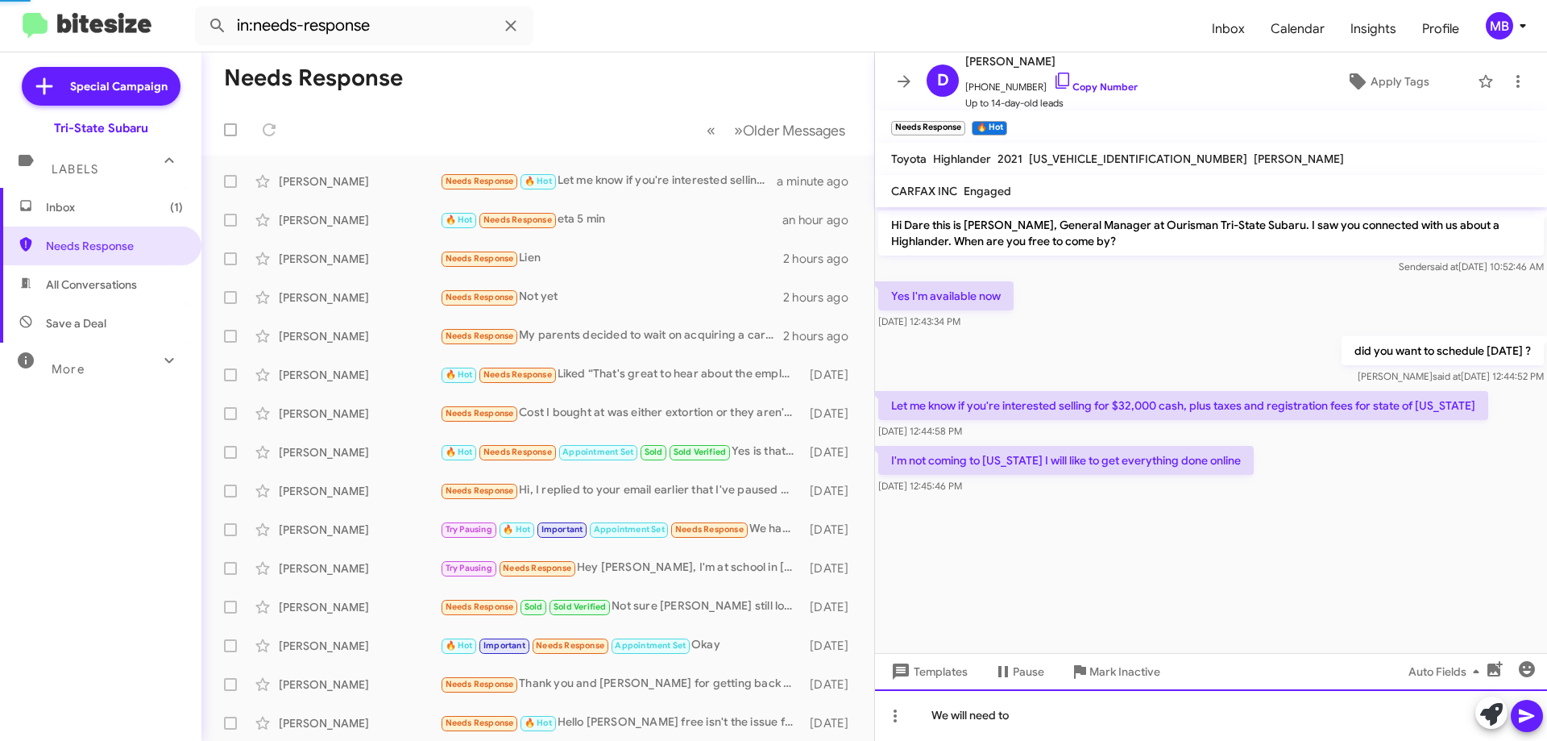
click at [1026, 714] on div "We will need to" at bounding box center [1211, 715] width 672 height 52
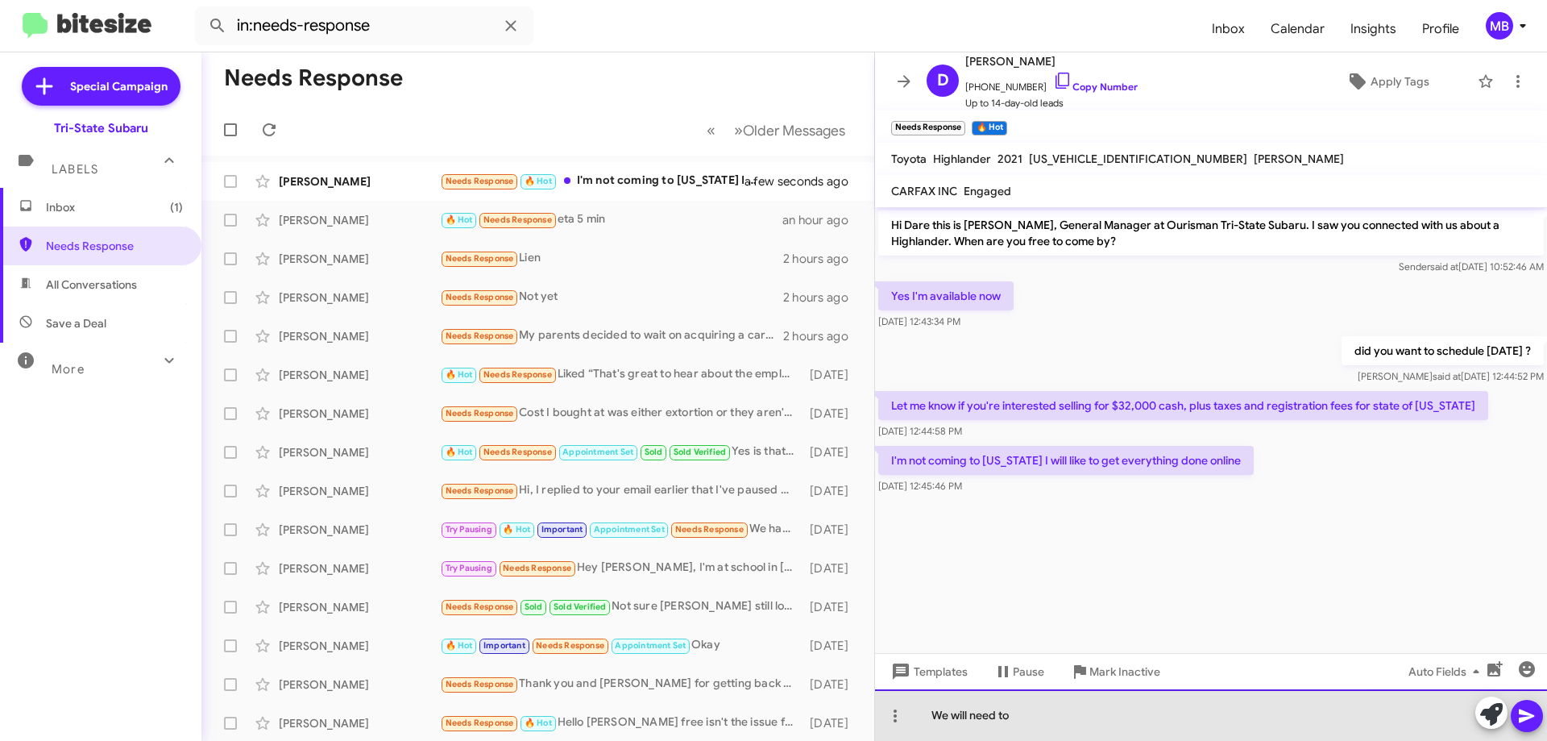
drag, startPoint x: 1049, startPoint y: 718, endPoint x: 931, endPoint y: 700, distance: 119.0
click at [930, 707] on div "We will need to" at bounding box center [1211, 715] width 672 height 52
click at [1227, 716] on div at bounding box center [1211, 715] width 672 height 52
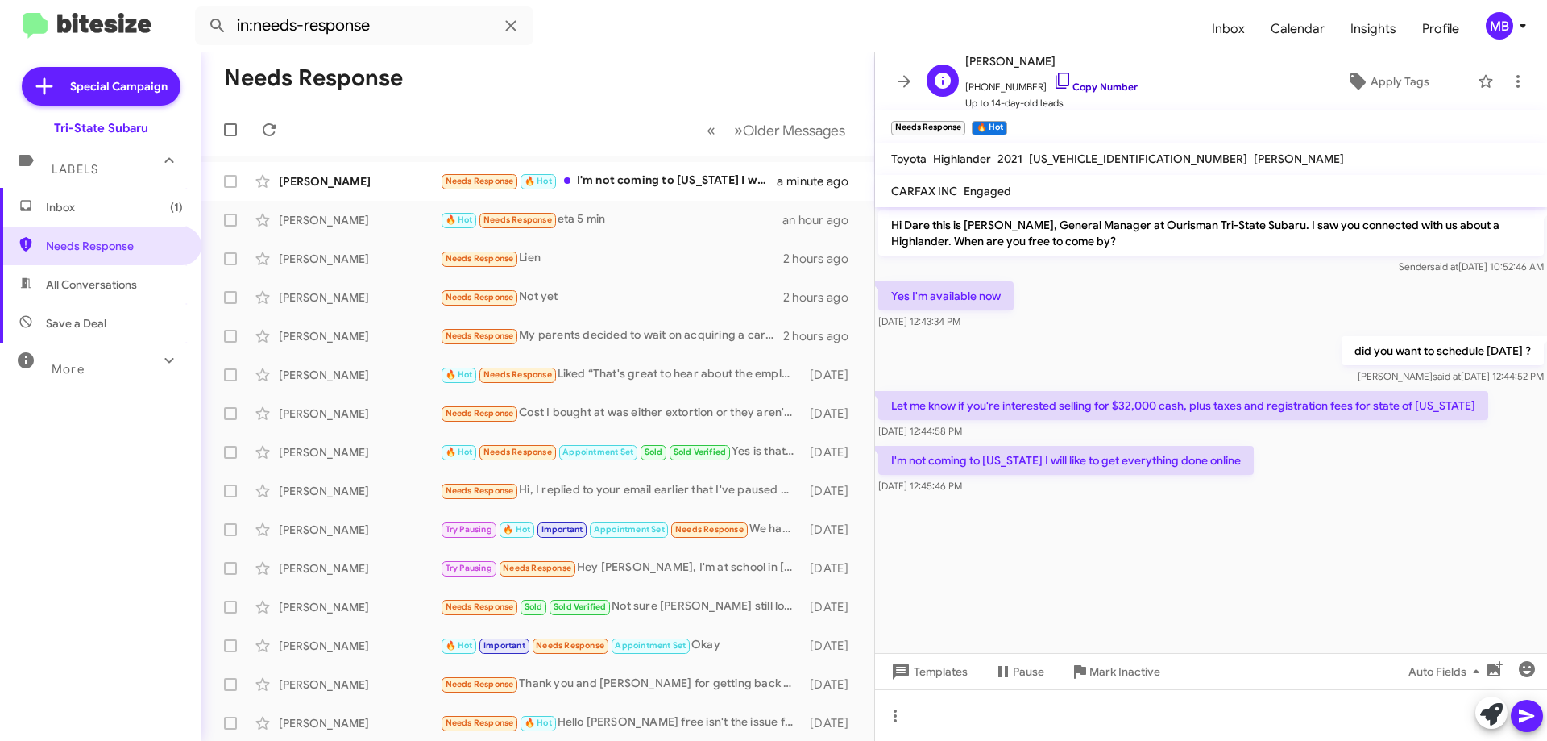
drag, startPoint x: 1093, startPoint y: 86, endPoint x: 1535, endPoint y: 137, distance: 445.4
click at [1094, 86] on link "Copy Number" at bounding box center [1095, 87] width 85 height 12
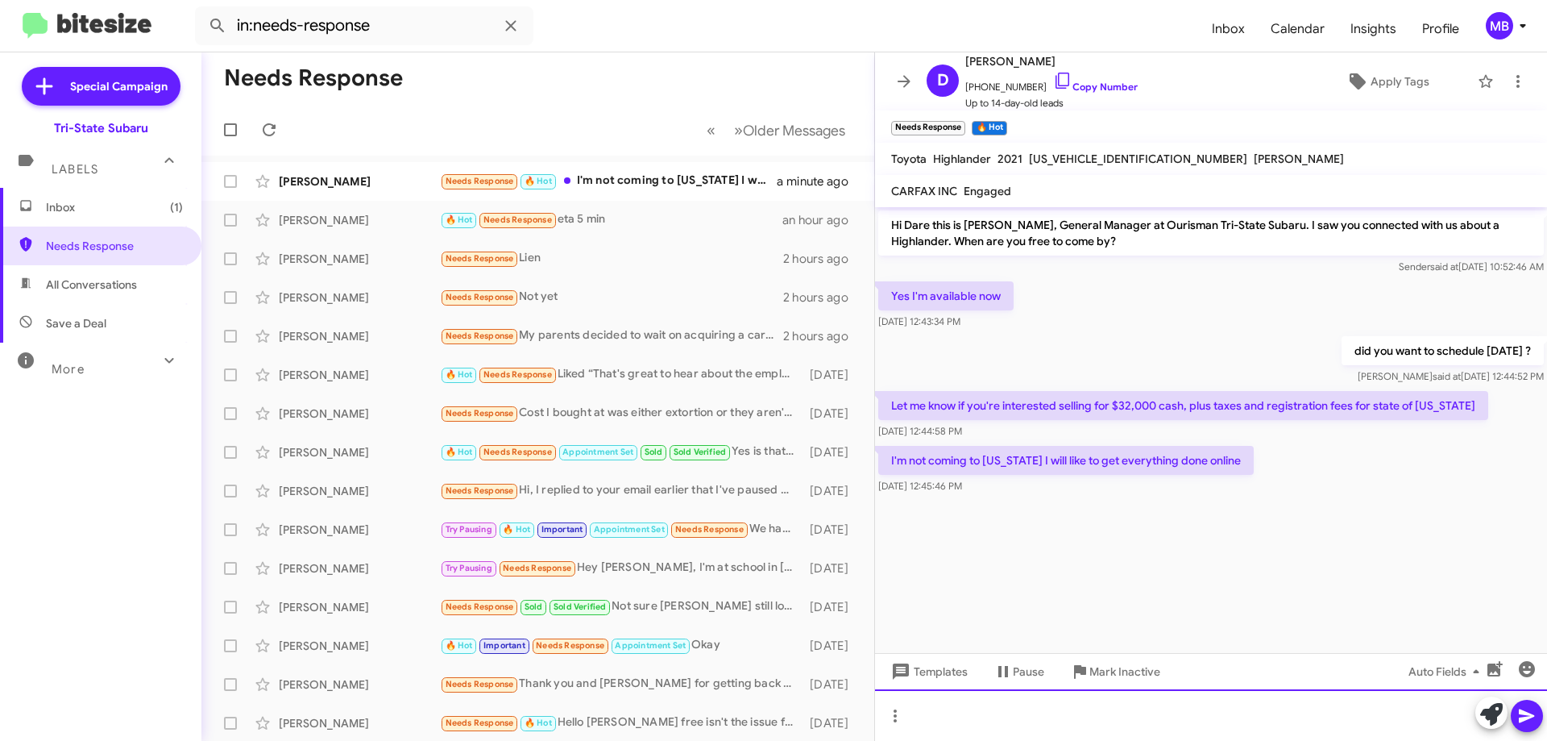
click at [1075, 721] on div at bounding box center [1211, 715] width 672 height 52
click at [1106, 716] on div "our internet prices are very com[pettteed" at bounding box center [1211, 715] width 672 height 52
drag, startPoint x: 1120, startPoint y: 716, endPoint x: 1106, endPoint y: 733, distance: 22.3
click at [1106, 733] on div "our internet prices are very compettteed" at bounding box center [1211, 715] width 672 height 52
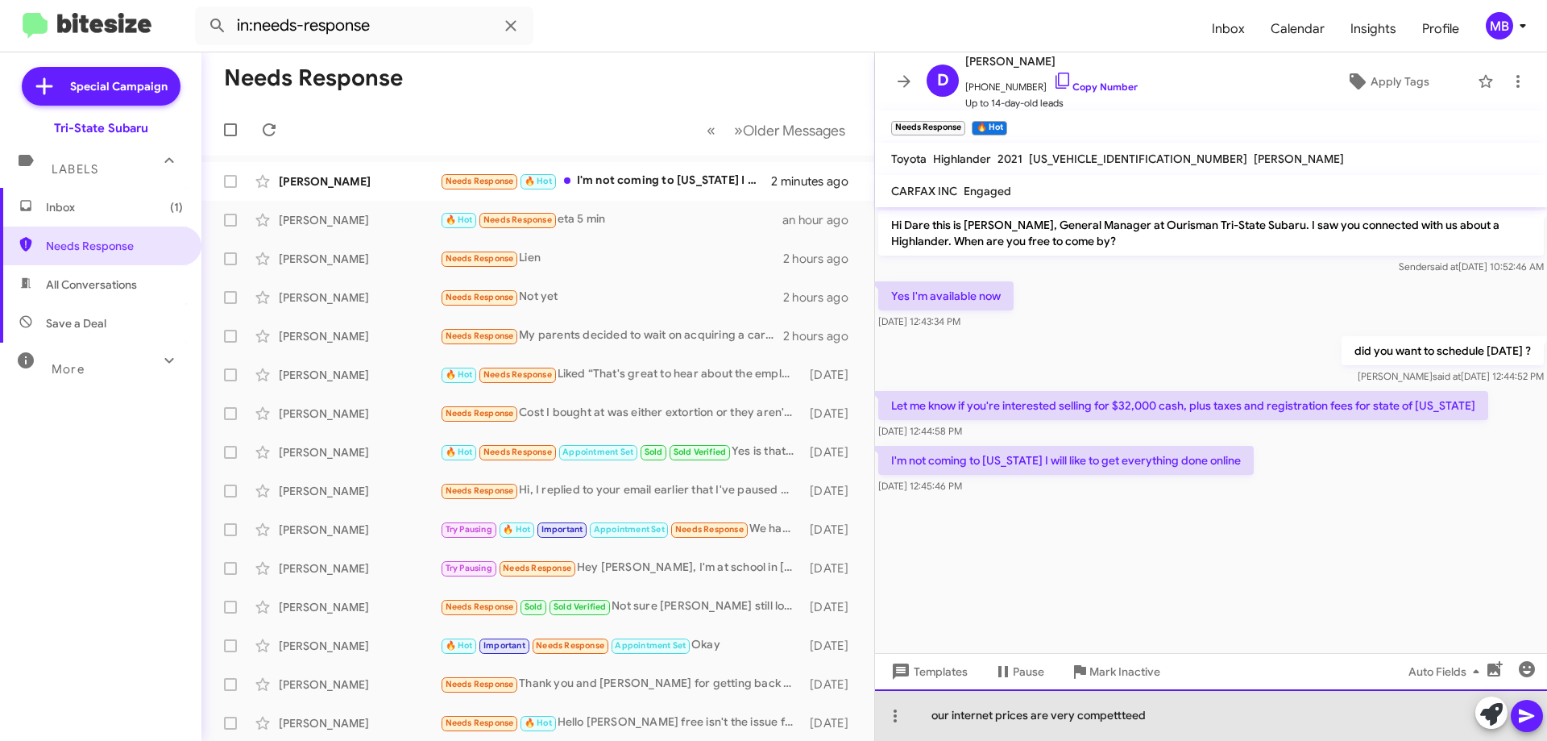
drag, startPoint x: 1165, startPoint y: 717, endPoint x: 1211, endPoint y: 729, distance: 48.3
click at [1125, 718] on div "our internet prices are very compettteed" at bounding box center [1211, 715] width 672 height 52
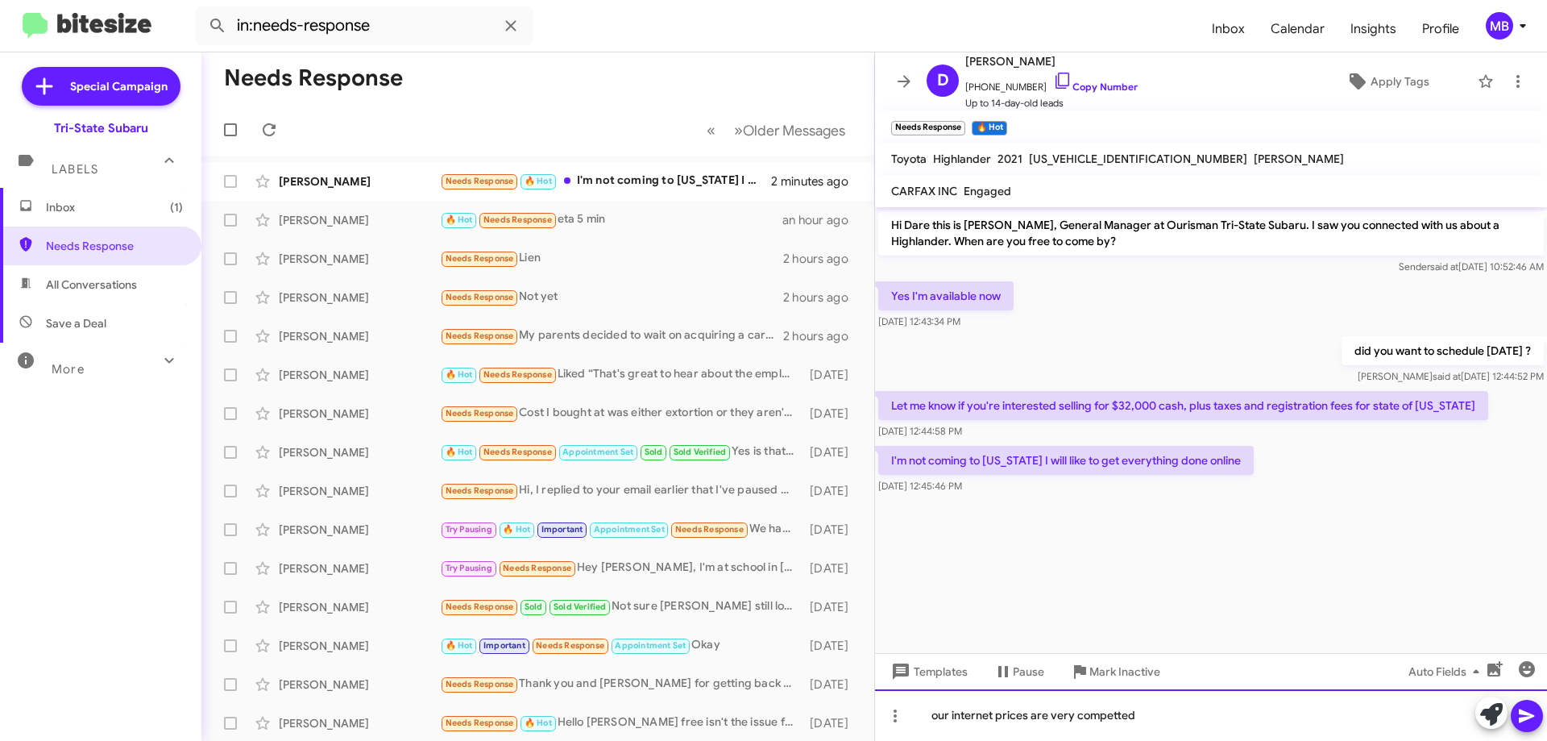
drag, startPoint x: 1110, startPoint y: 712, endPoint x: 1165, endPoint y: 724, distance: 56.9
click at [1165, 724] on div "our internet prices are very competted" at bounding box center [1211, 715] width 672 height 52
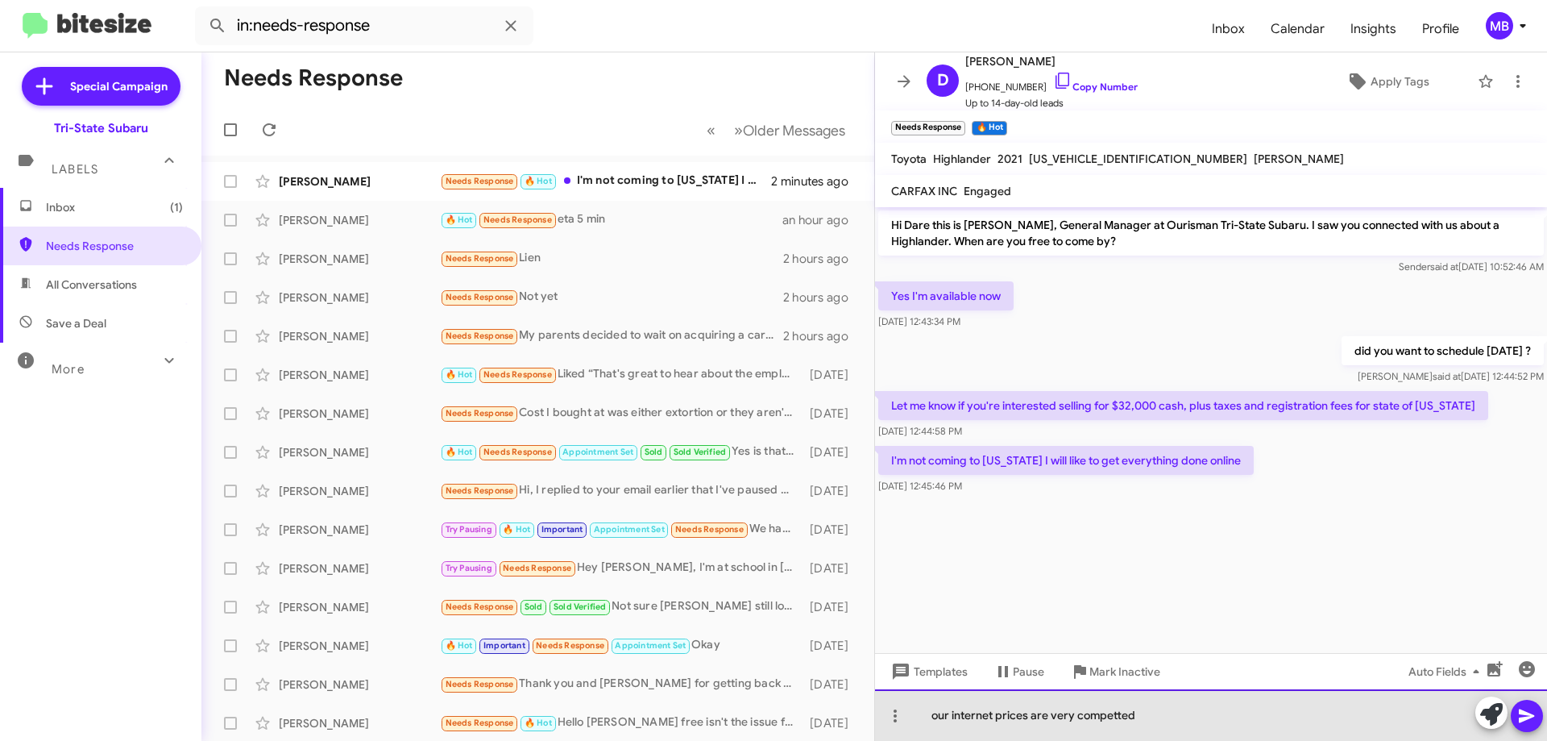
drag, startPoint x: 1155, startPoint y: 721, endPoint x: 1079, endPoint y: 721, distance: 75.8
click at [1079, 721] on div "our internet prices are very competted" at bounding box center [1211, 715] width 672 height 52
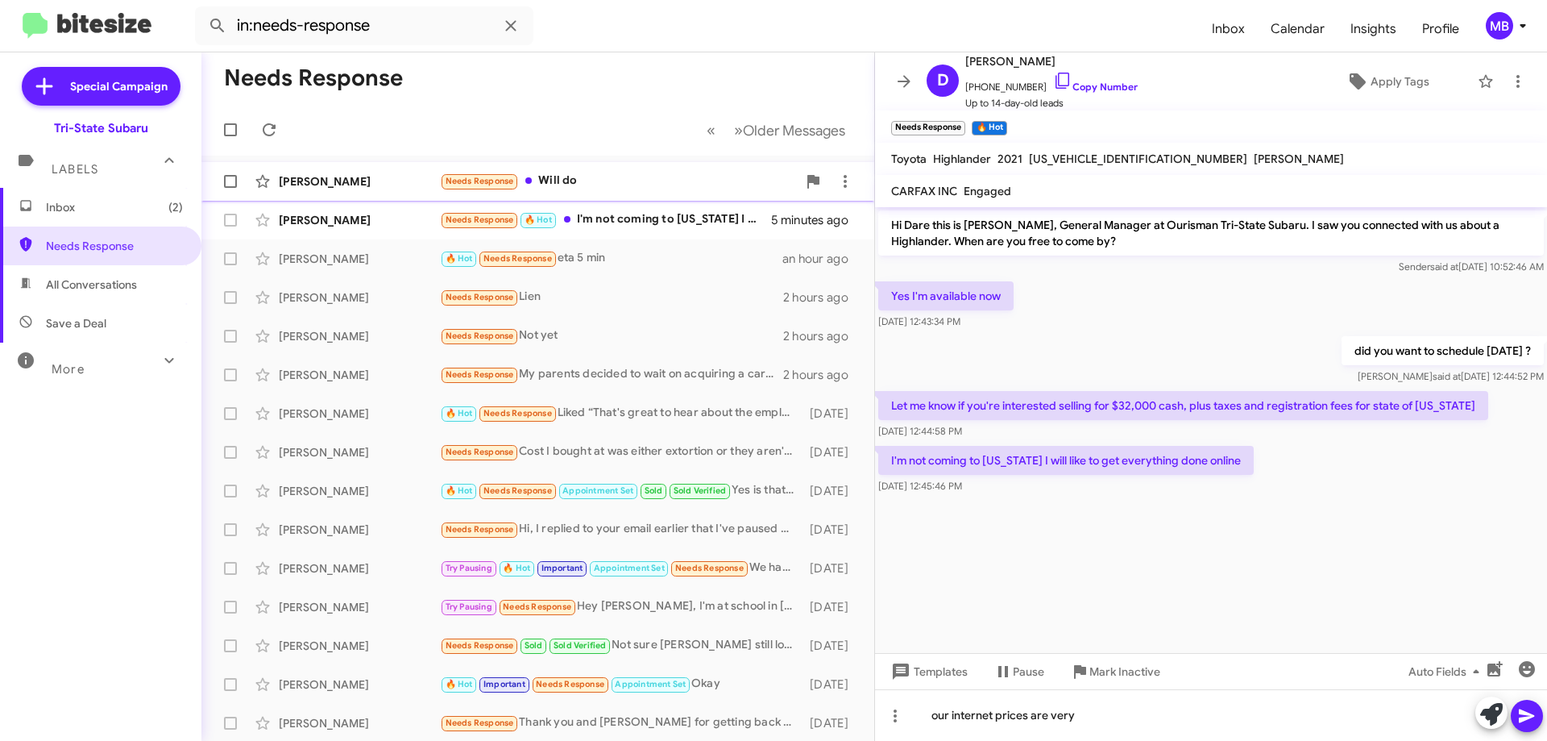
click at [591, 175] on div "Needs Response Will do" at bounding box center [618, 181] width 357 height 19
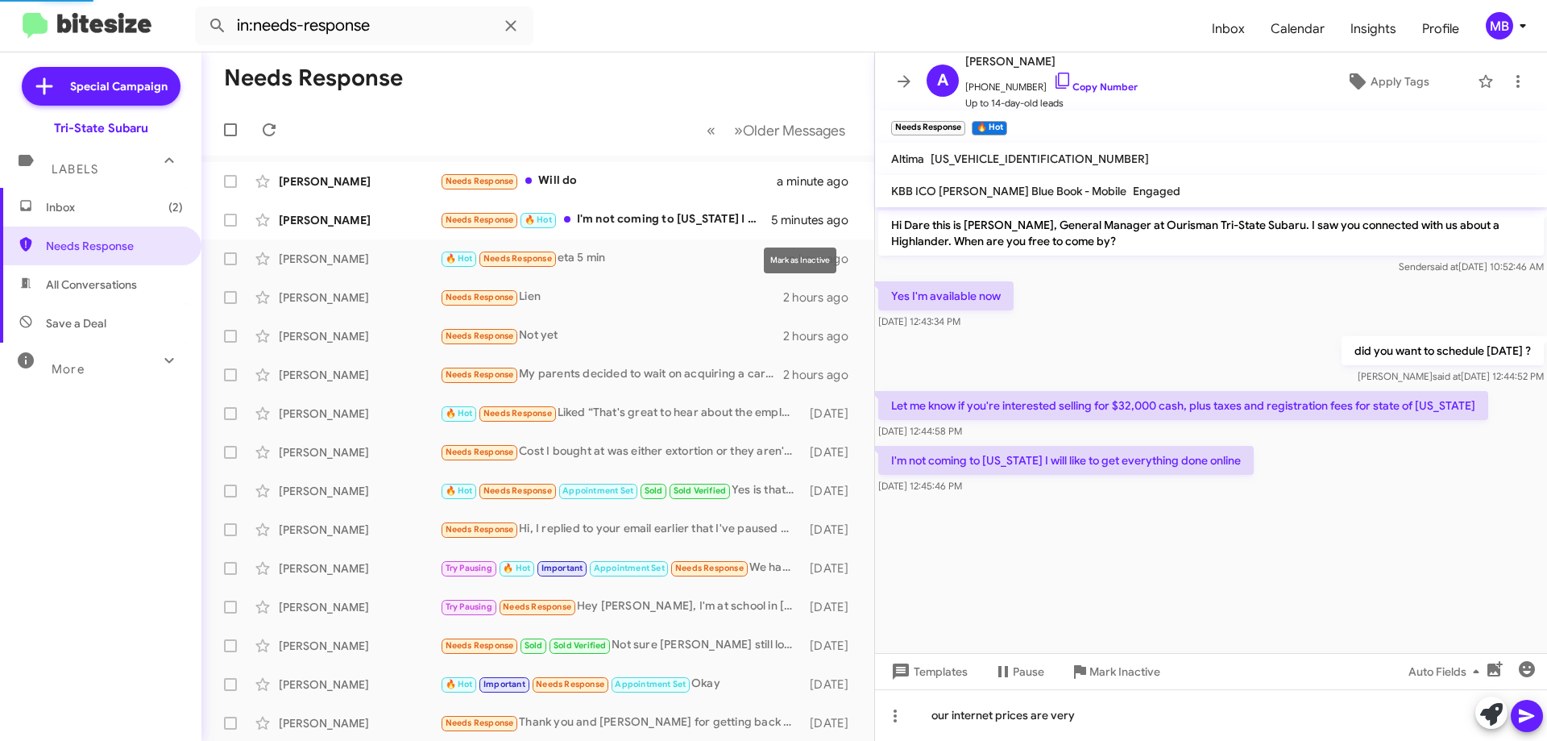
scroll to position [197, 0]
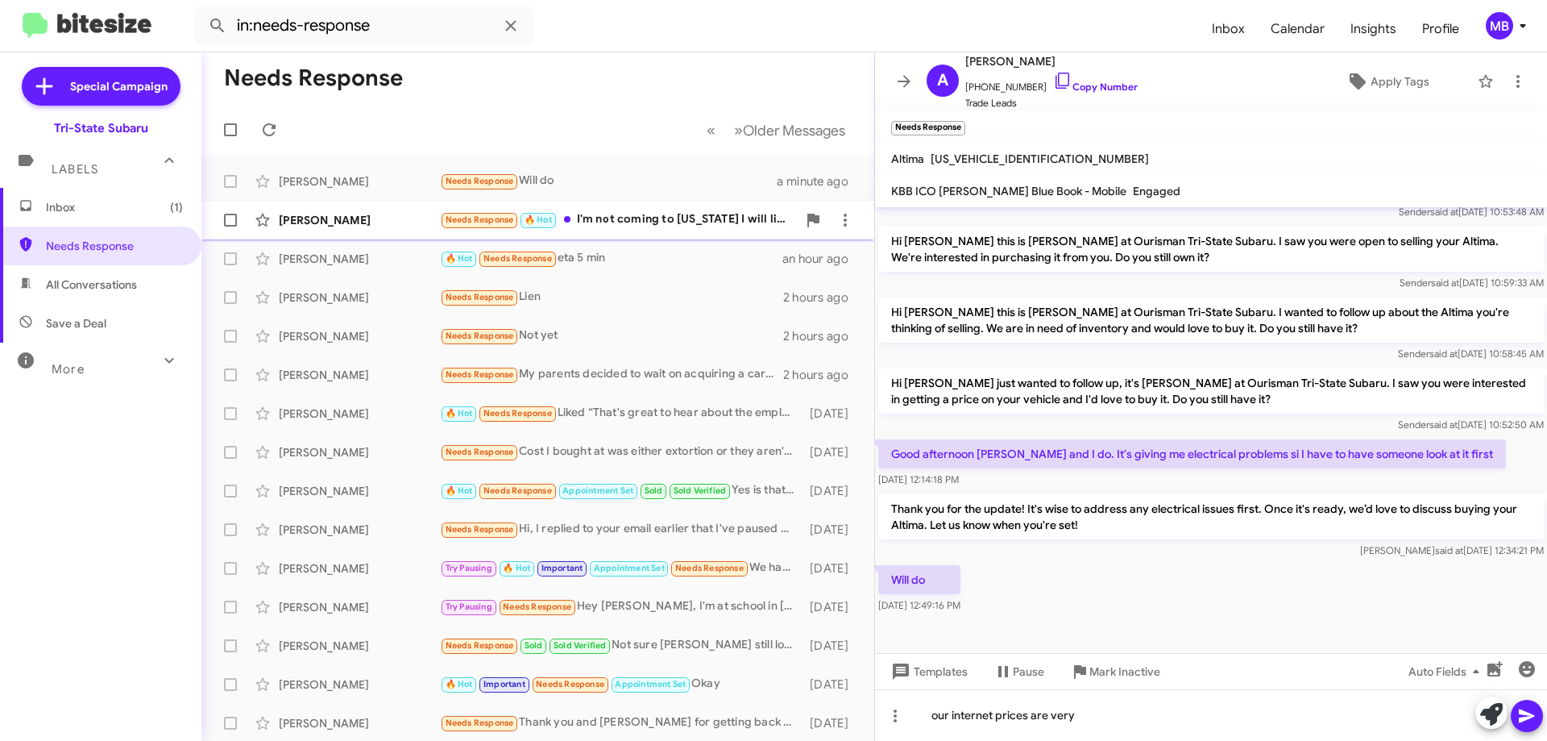
click at [727, 214] on div "Needs Response 🔥 Hot I'm not coming to Delaware I will like to get everything d…" at bounding box center [618, 219] width 357 height 19
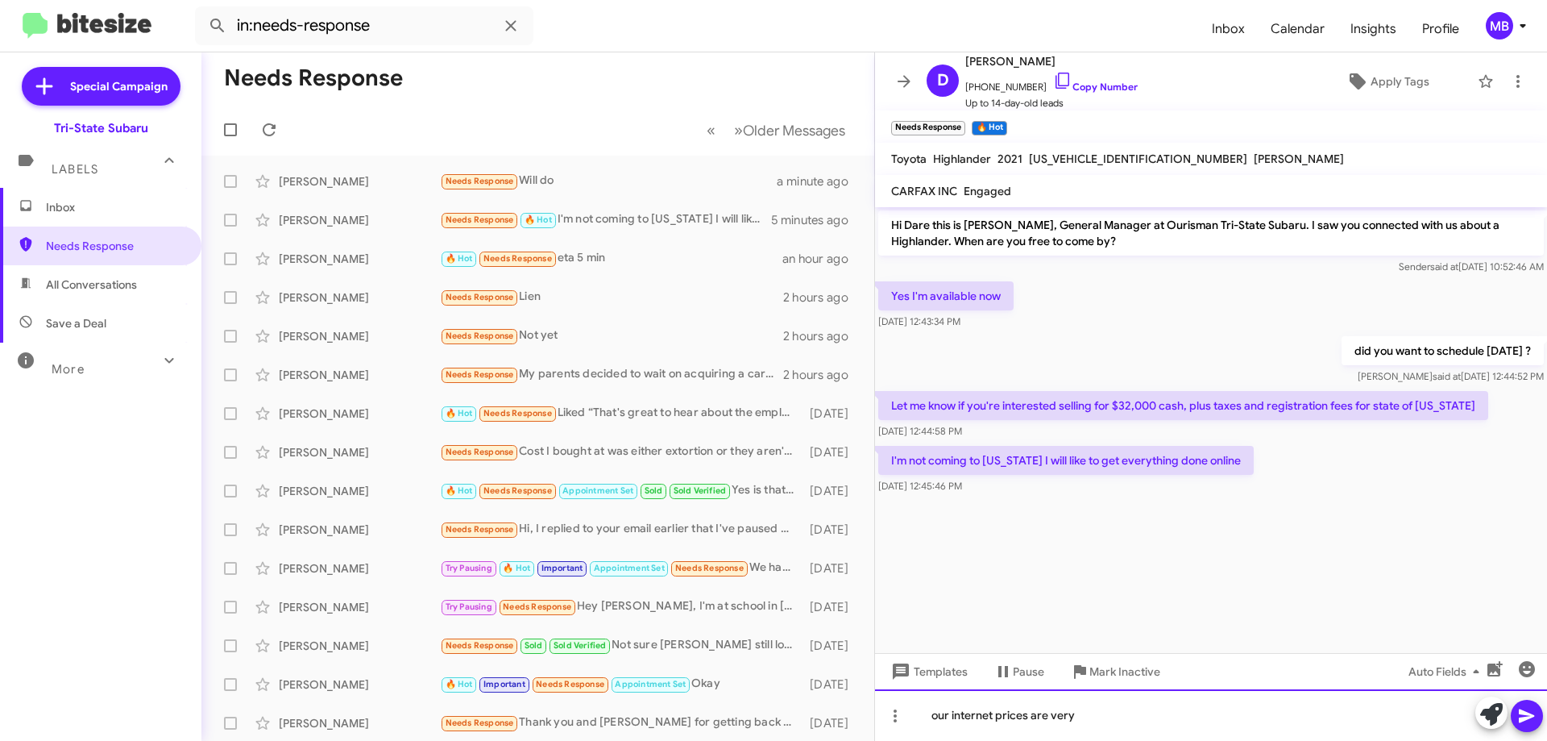
click at [1111, 714] on div "our internet prices are very" at bounding box center [1211, 715] width 672 height 52
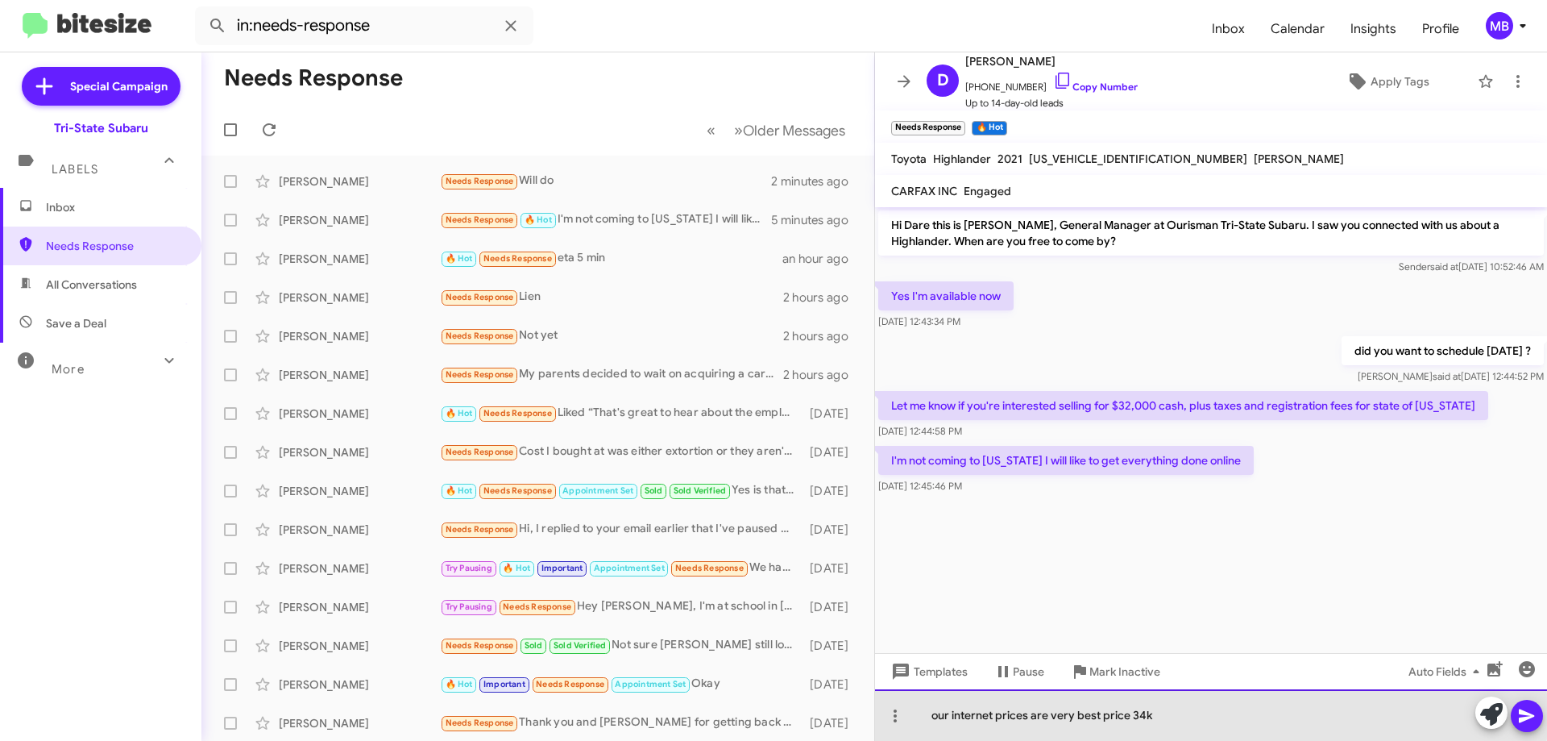
click at [1201, 716] on div "our internet prices are very best price 34k" at bounding box center [1211, 715] width 672 height 52
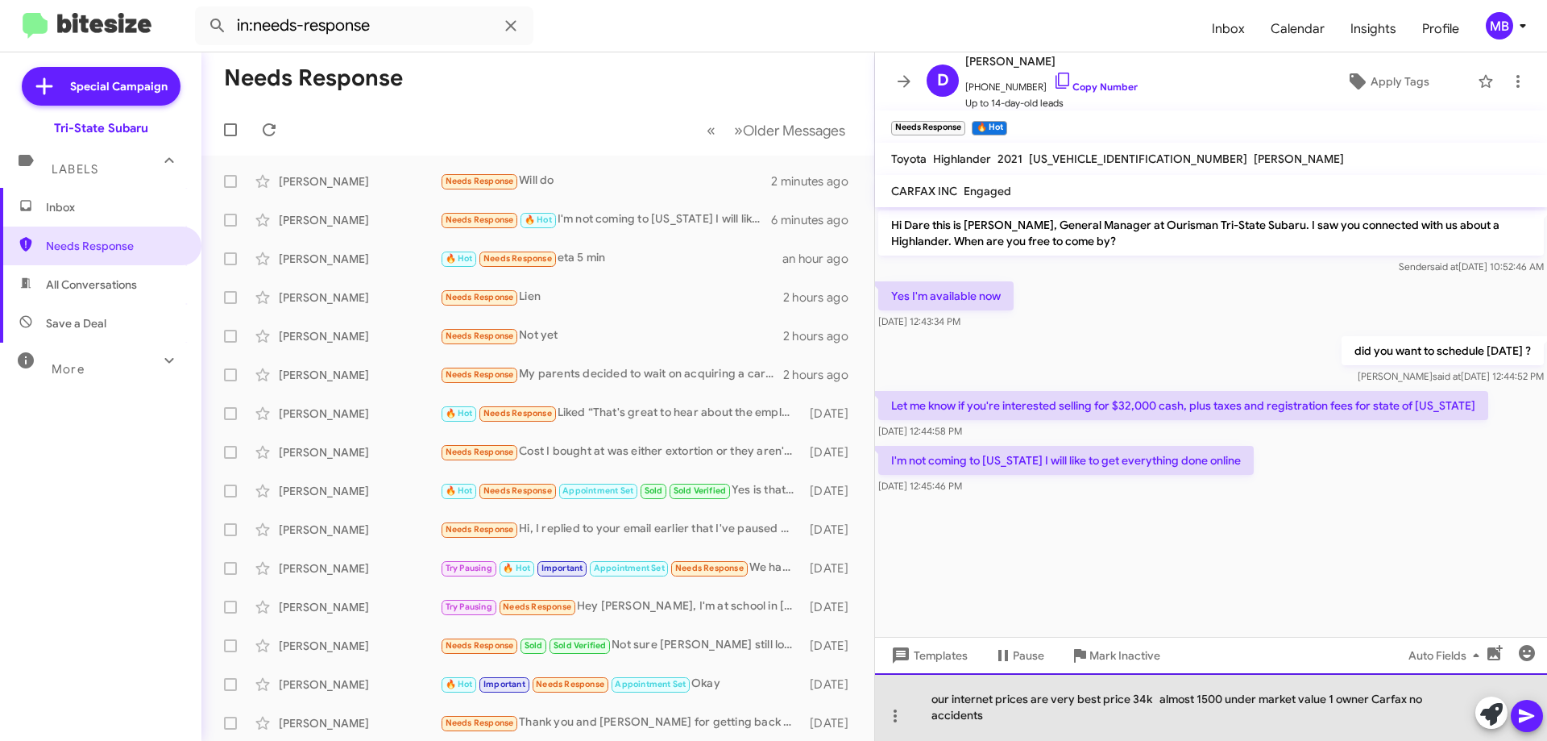
click at [1200, 700] on div "our internet prices are very best price 34k almost 1500 under market value 1 ow…" at bounding box center [1211, 707] width 672 height 68
drag, startPoint x: 1135, startPoint y: 698, endPoint x: 1219, endPoint y: 702, distance: 84.7
click at [1135, 699] on div "our internet prices are very best price 34k almost $1500 under market value 1 o…" at bounding box center [1211, 707] width 672 height 68
click at [1011, 712] on div "our internet prices are very best price $34k almost $1500 under market value 1 …" at bounding box center [1211, 707] width 672 height 68
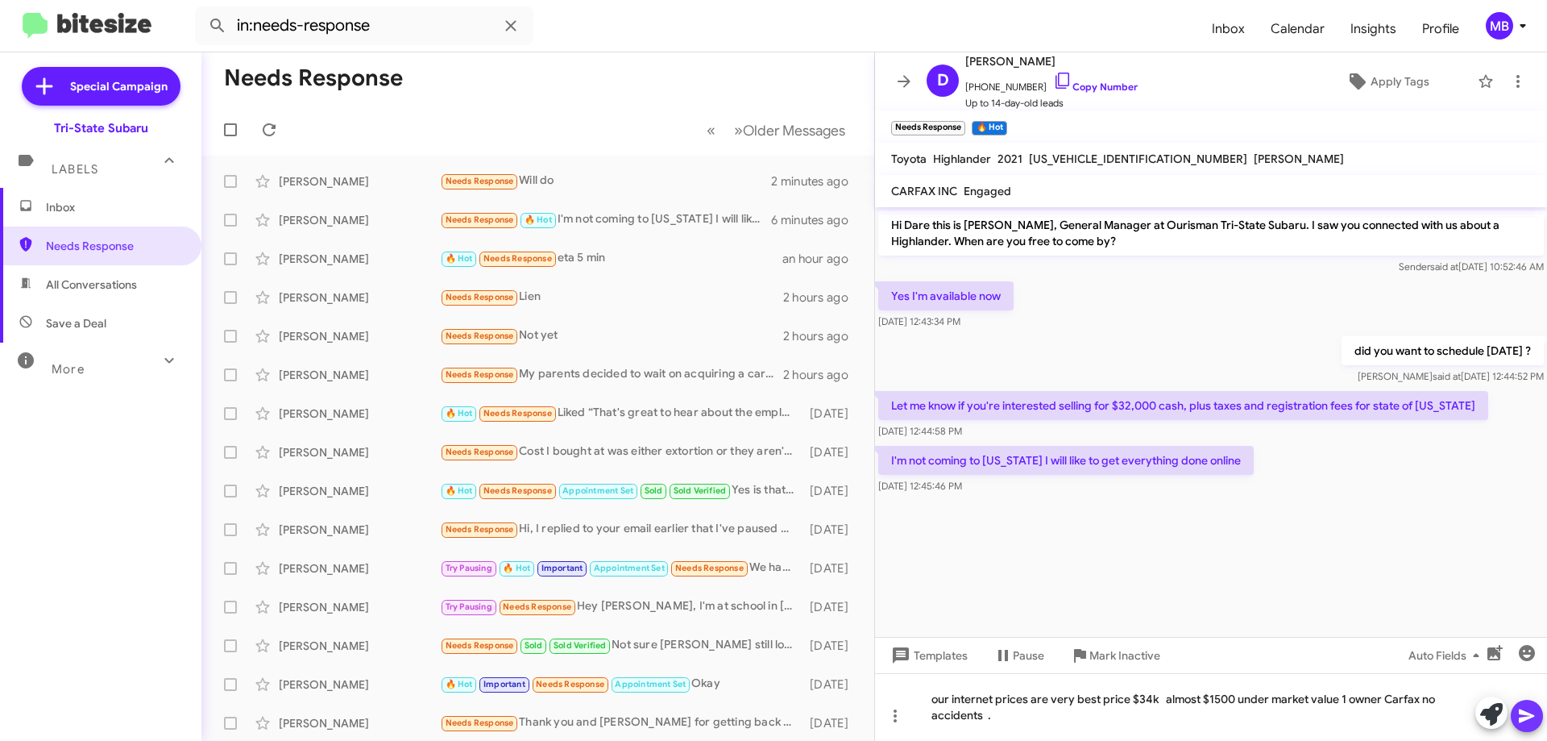
click at [1534, 708] on icon at bounding box center [1527, 715] width 19 height 19
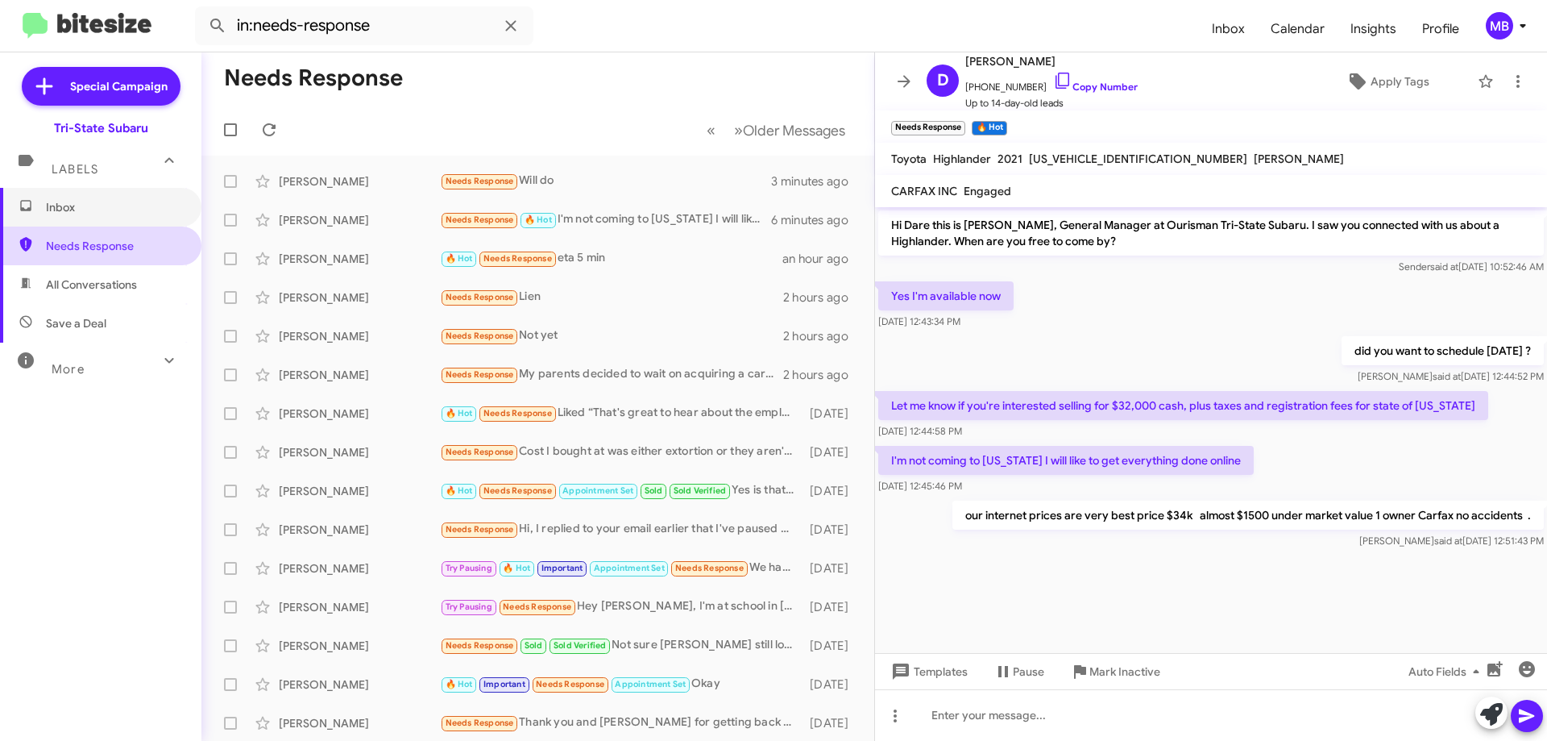
click at [102, 217] on span "Inbox" at bounding box center [100, 207] width 201 height 39
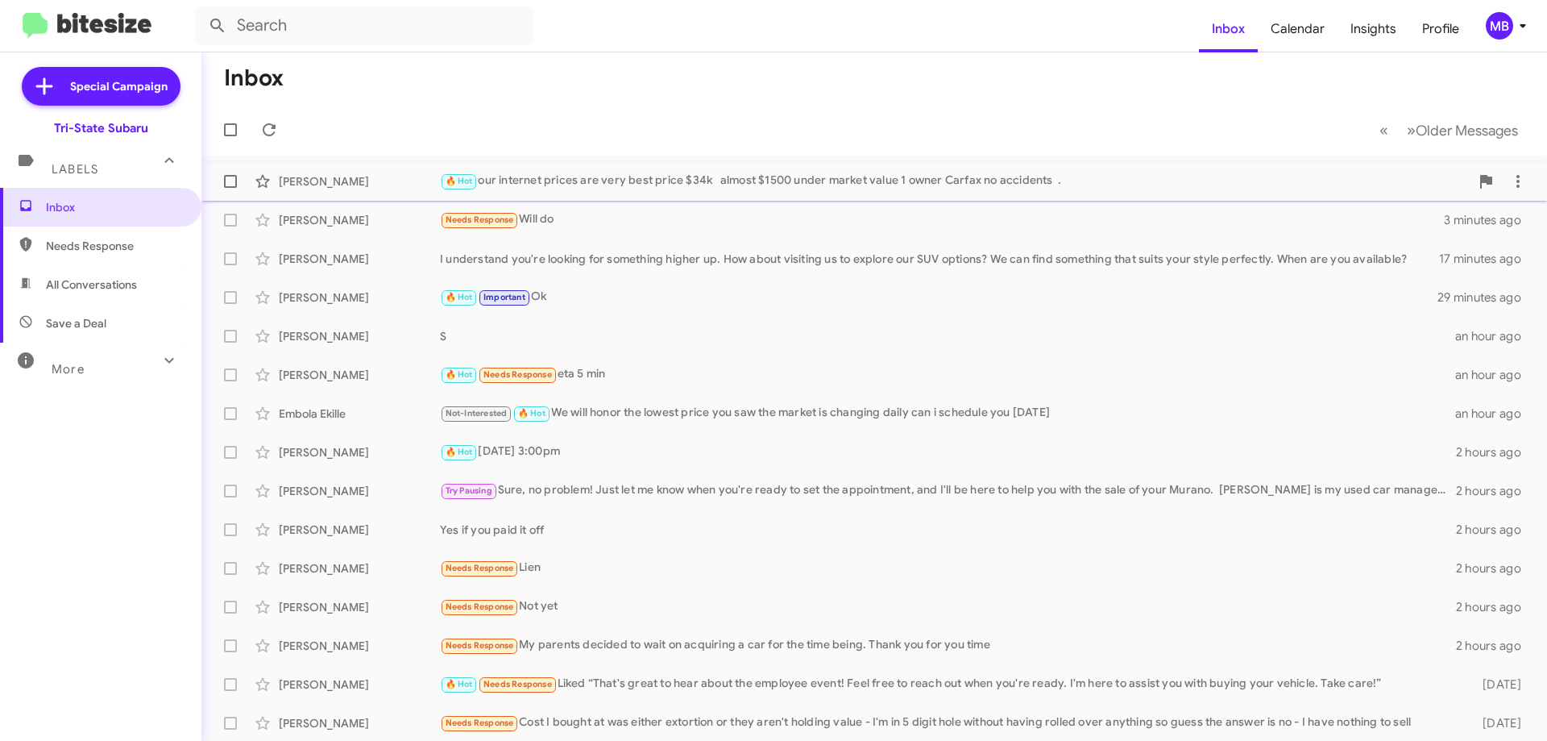
click at [574, 189] on div "🔥 Hot our internet prices are very best price $34k almost $1500 under market va…" at bounding box center [955, 181] width 1030 height 19
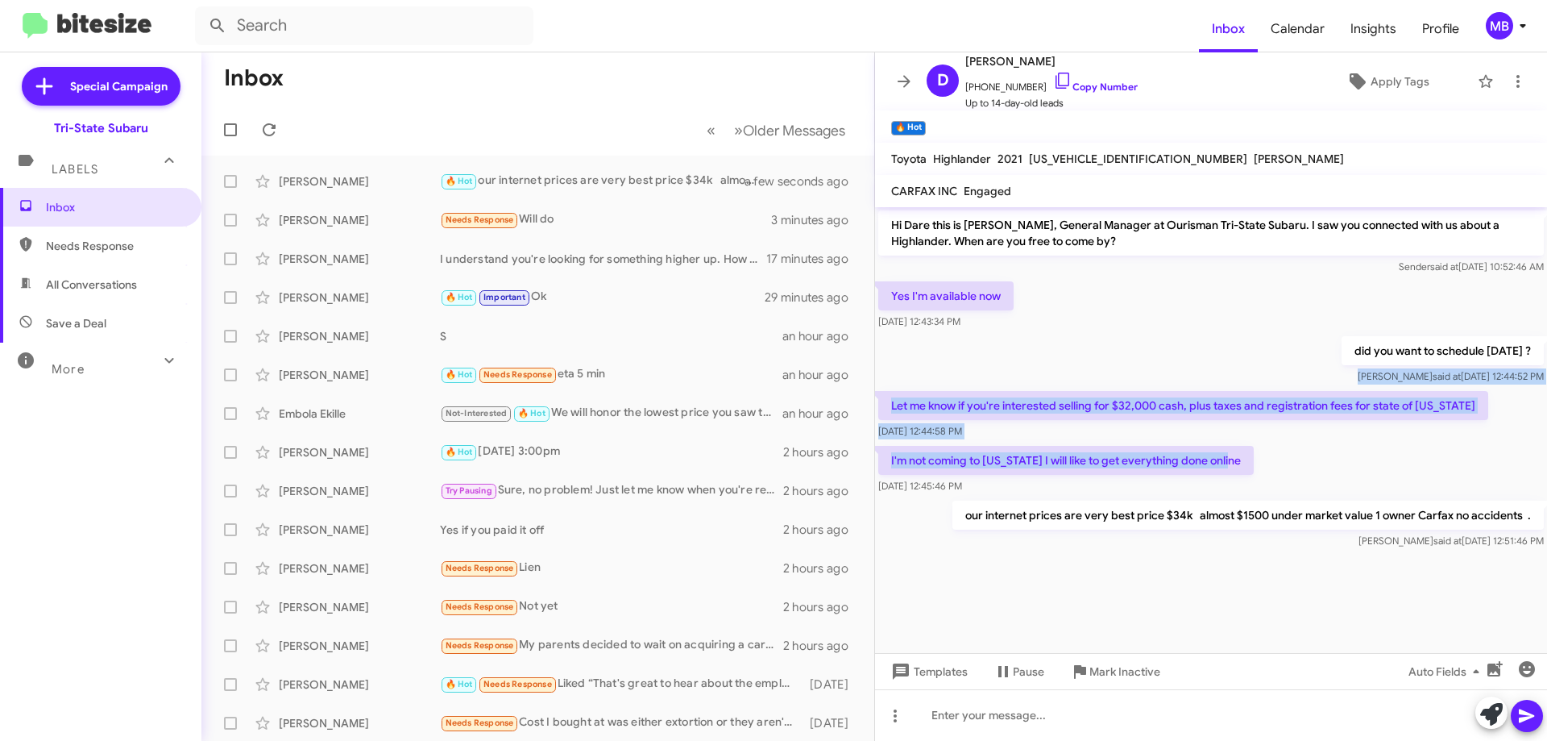
drag, startPoint x: 1136, startPoint y: 464, endPoint x: 937, endPoint y: 393, distance: 211.3
click at [891, 377] on div "Hi Dare this is Joe Amra, General Manager at Ourisman Tri-State Subaru. I saw y…" at bounding box center [1211, 379] width 672 height 345
drag, startPoint x: 937, startPoint y: 393, endPoint x: 946, endPoint y: 398, distance: 10.1
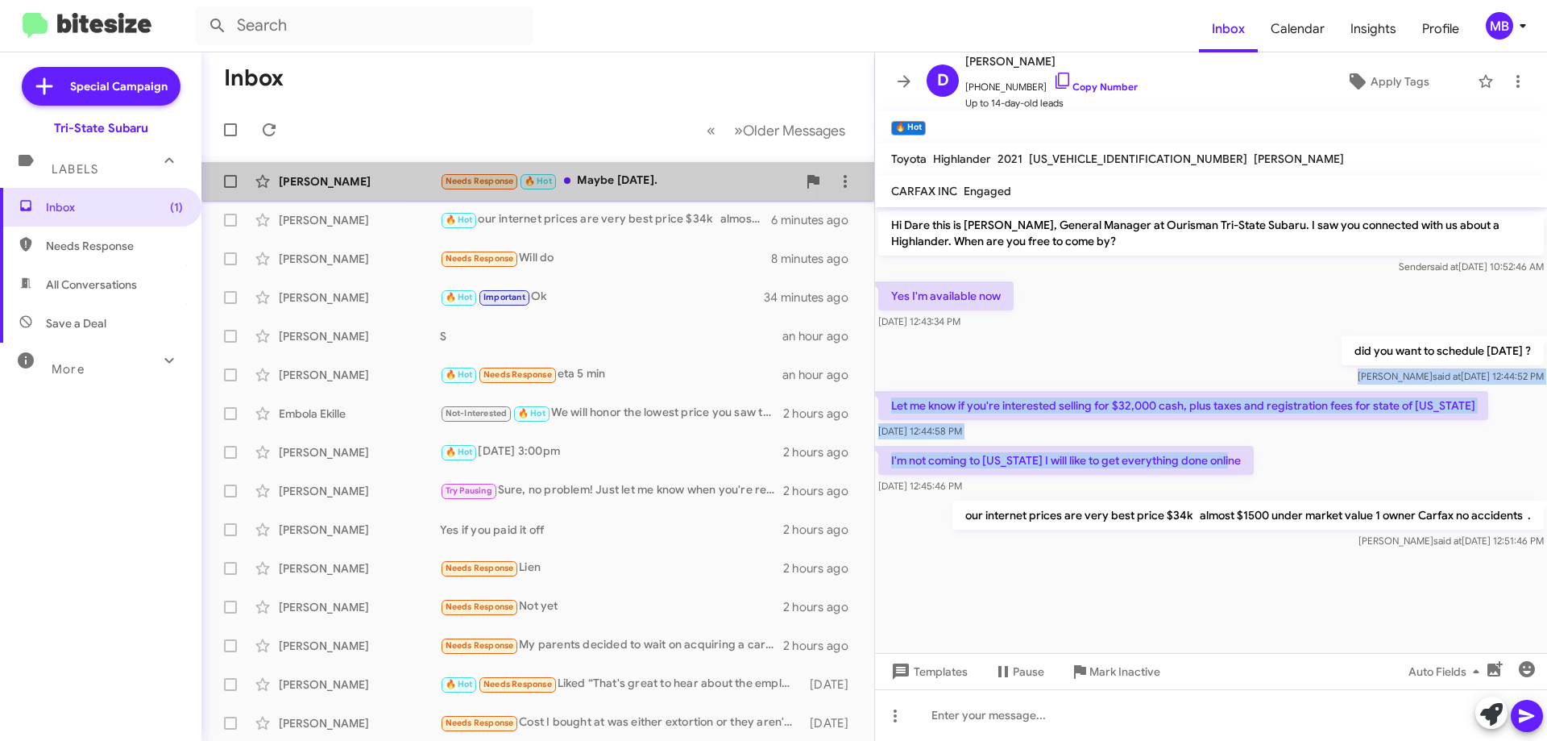
click at [589, 177] on div "Needs Response 🔥 Hot Maybe tomorrow." at bounding box center [618, 181] width 357 height 19
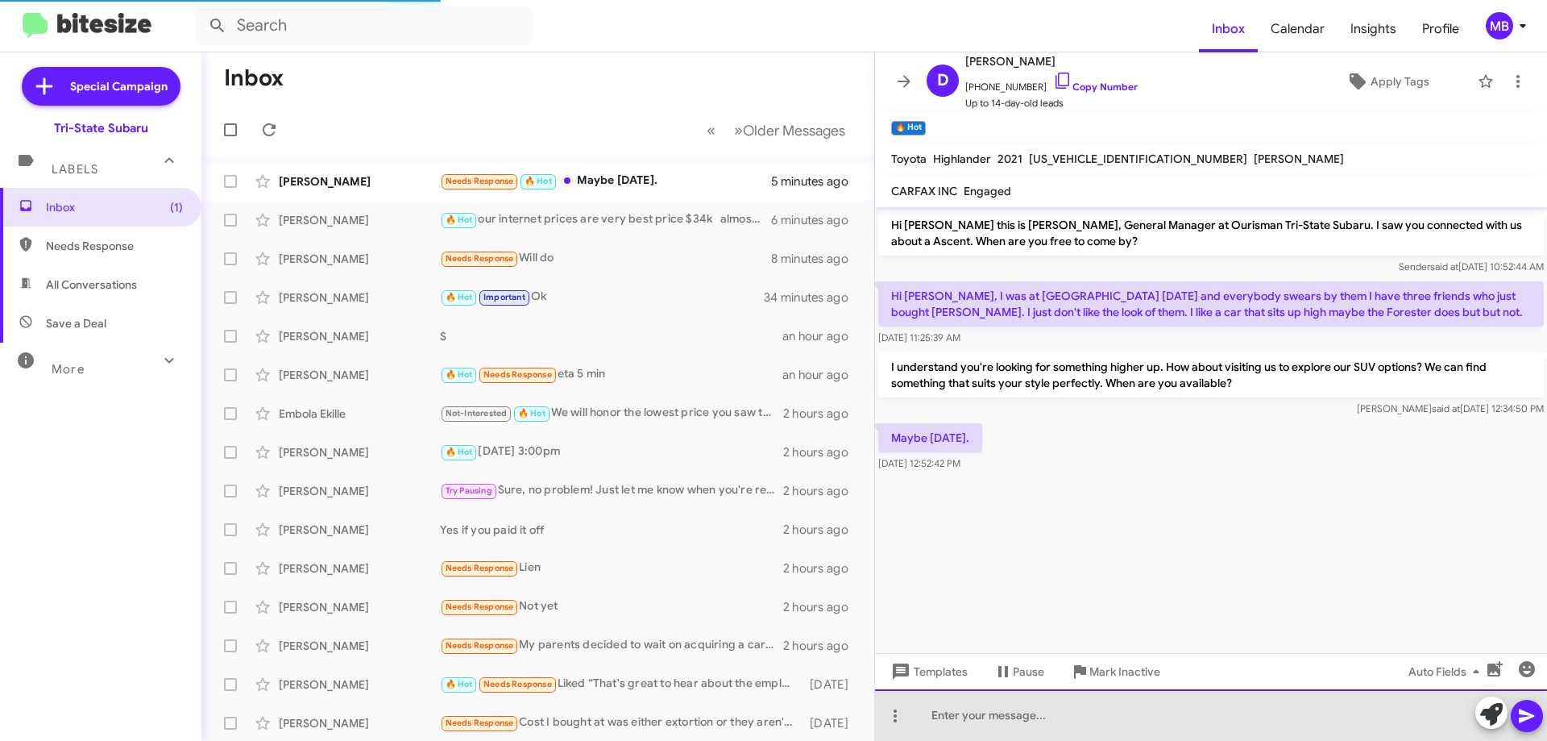
click at [987, 735] on div at bounding box center [1211, 715] width 672 height 52
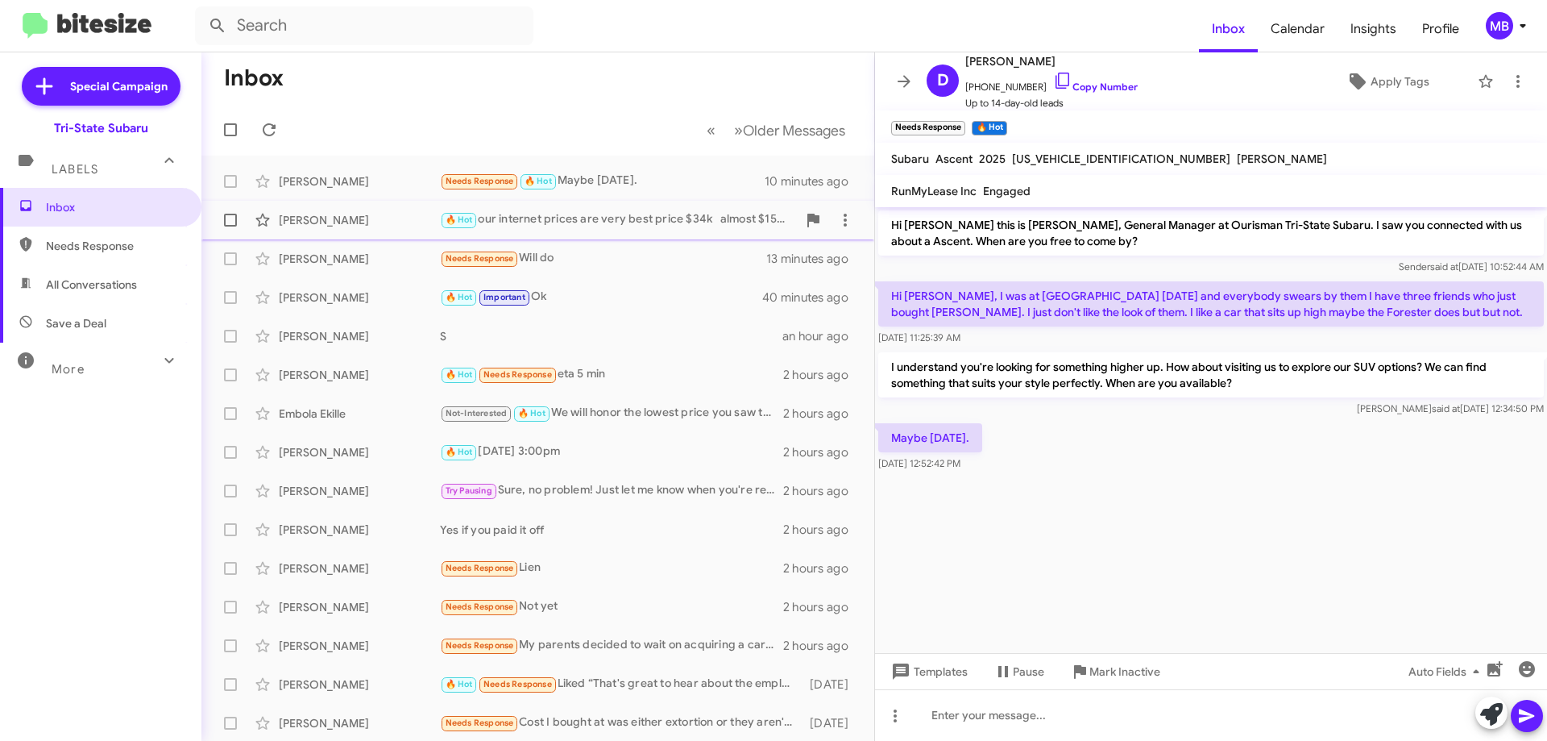
click at [340, 229] on div "Dare Williams 🔥 Hot our internet prices are very best price $34k almost $1500 u…" at bounding box center [537, 220] width 647 height 32
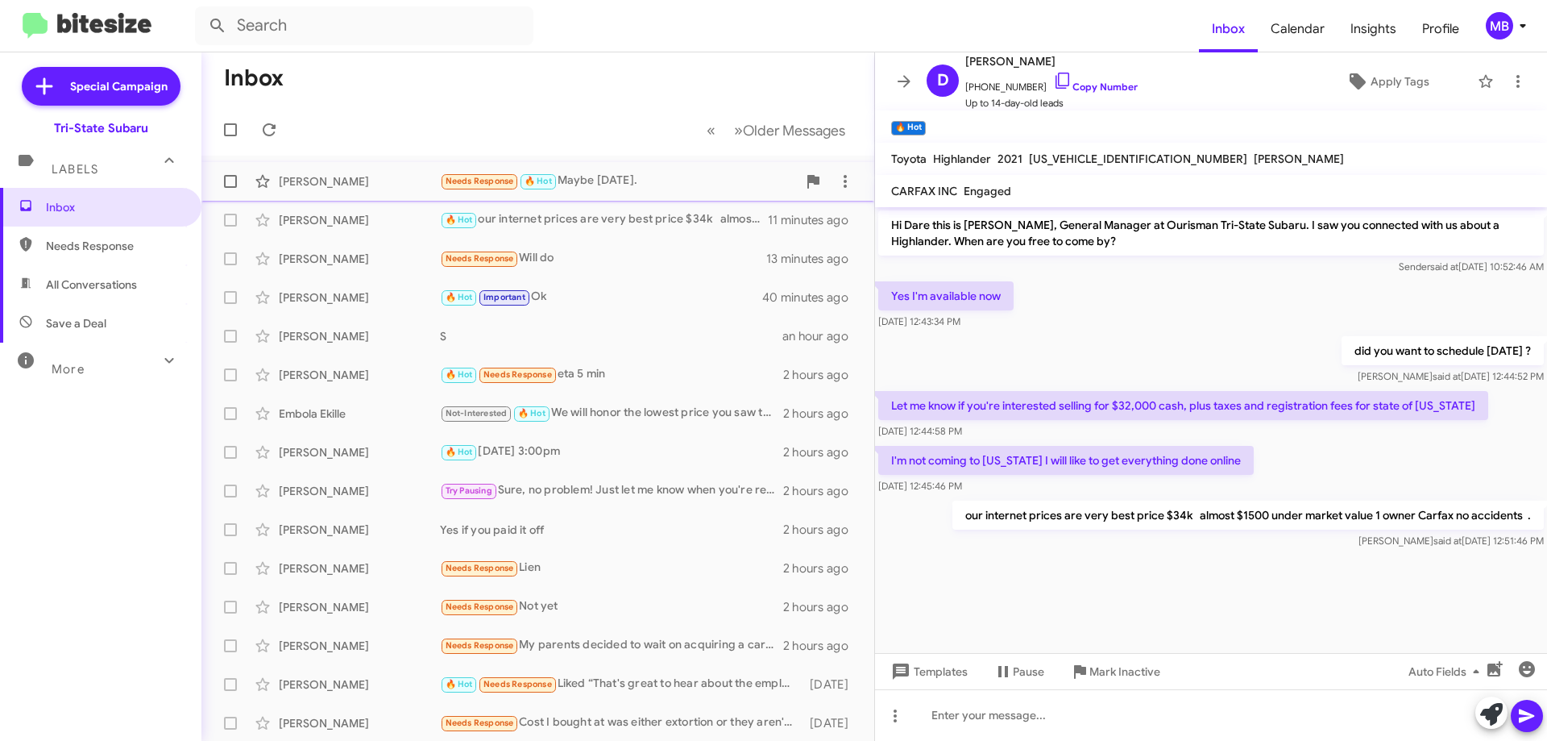
click at [658, 194] on div "Dee Wyatte Needs Response 🔥 Hot Maybe tomorrow. 10 minutes ago" at bounding box center [537, 181] width 647 height 32
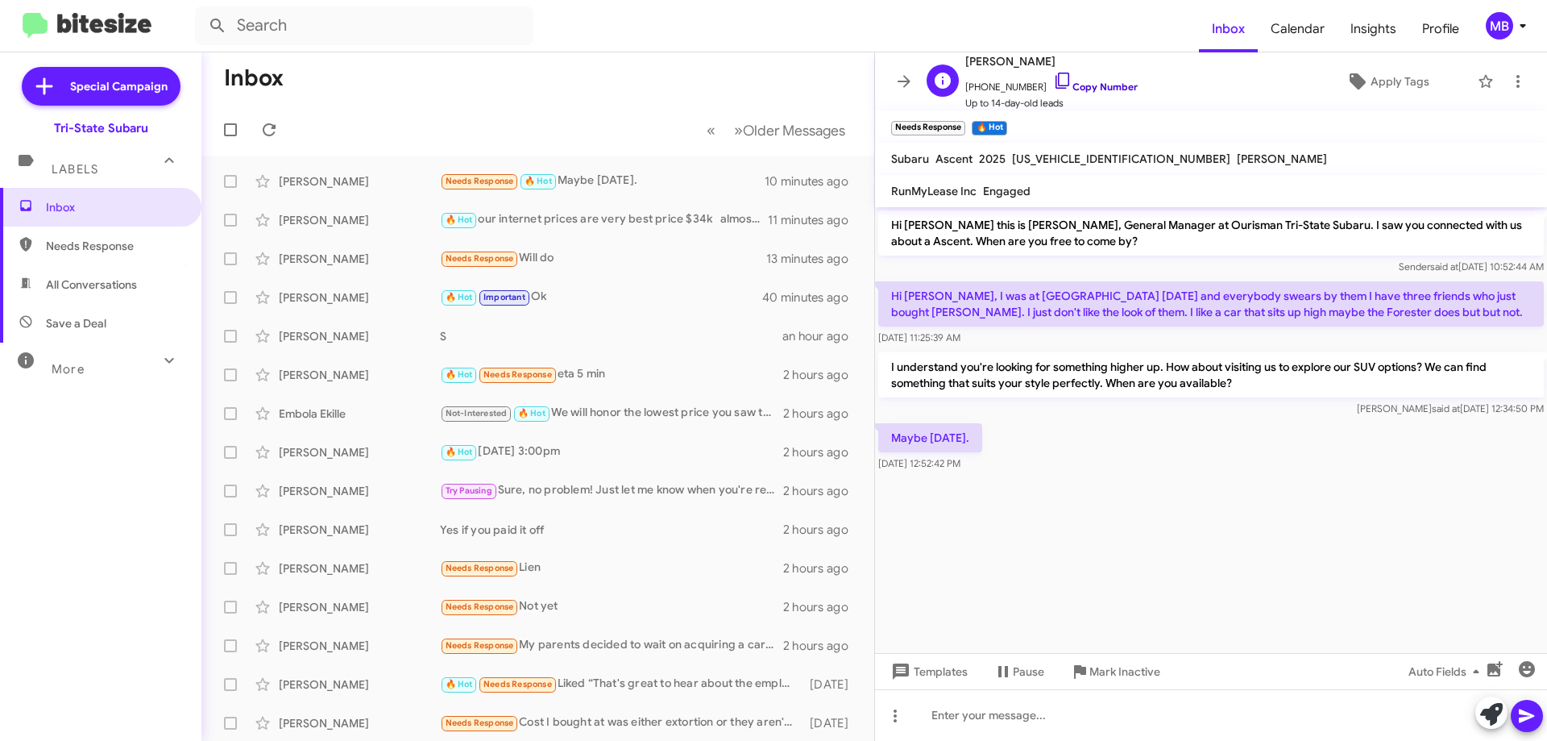
click at [1114, 93] on span "+14848406089 Copy Number" at bounding box center [1052, 83] width 172 height 24
click at [85, 204] on span "Inbox" at bounding box center [114, 207] width 137 height 16
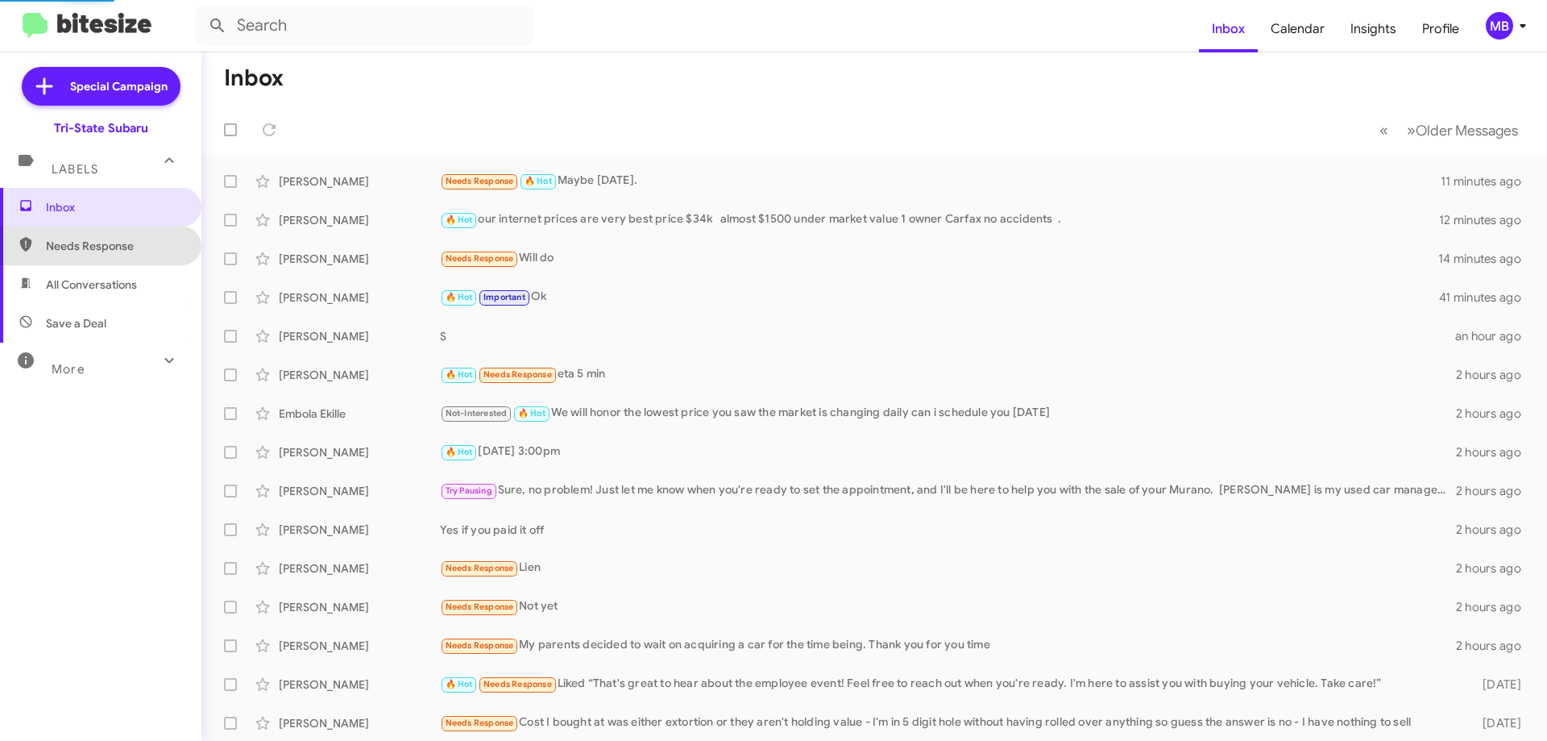
click at [110, 239] on span "Needs Response" at bounding box center [114, 246] width 137 height 16
type input "in:needs-response"
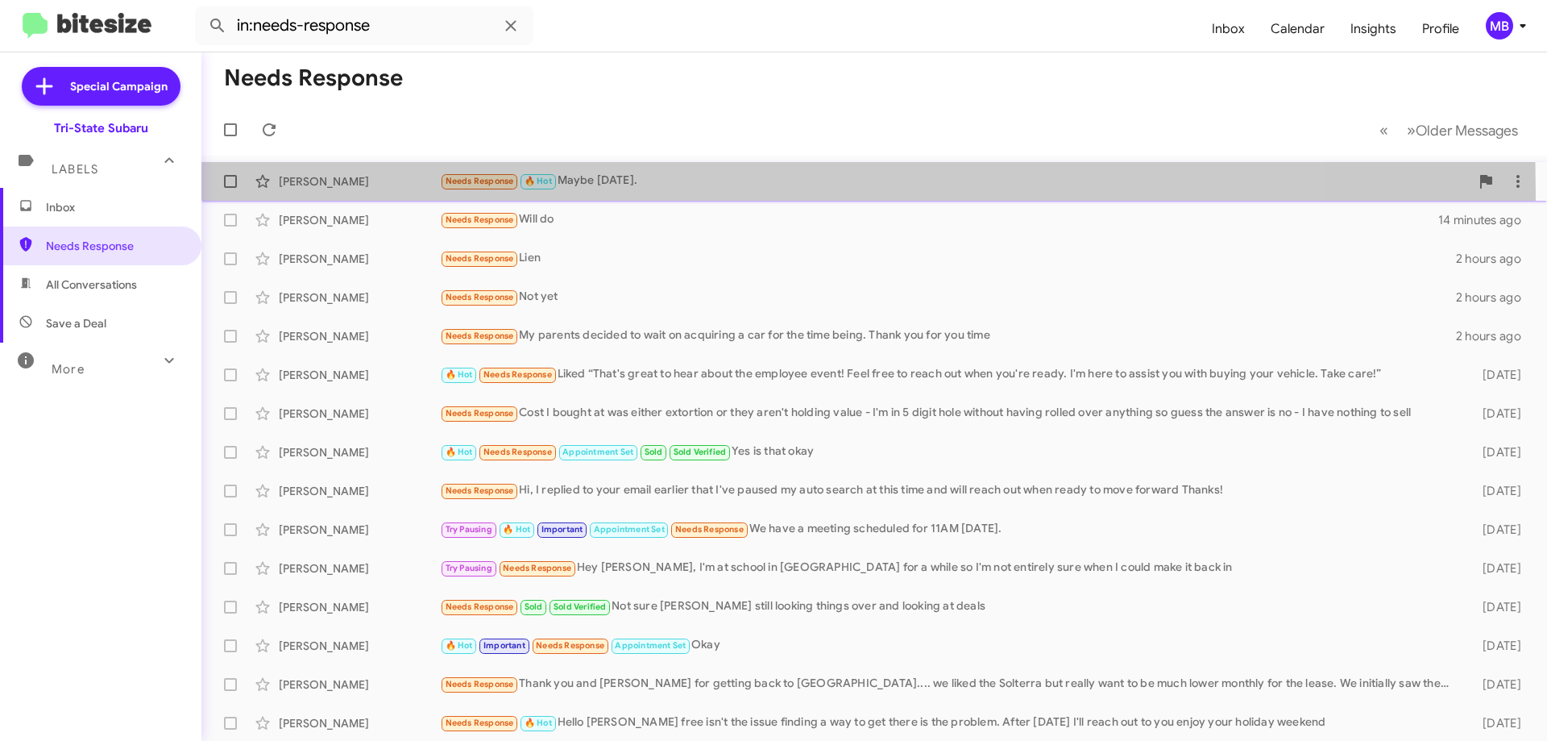
click at [304, 194] on div "Dee Wyatte Needs Response 🔥 Hot Maybe tomorrow. 11 minutes ago" at bounding box center [874, 181] width 1320 height 32
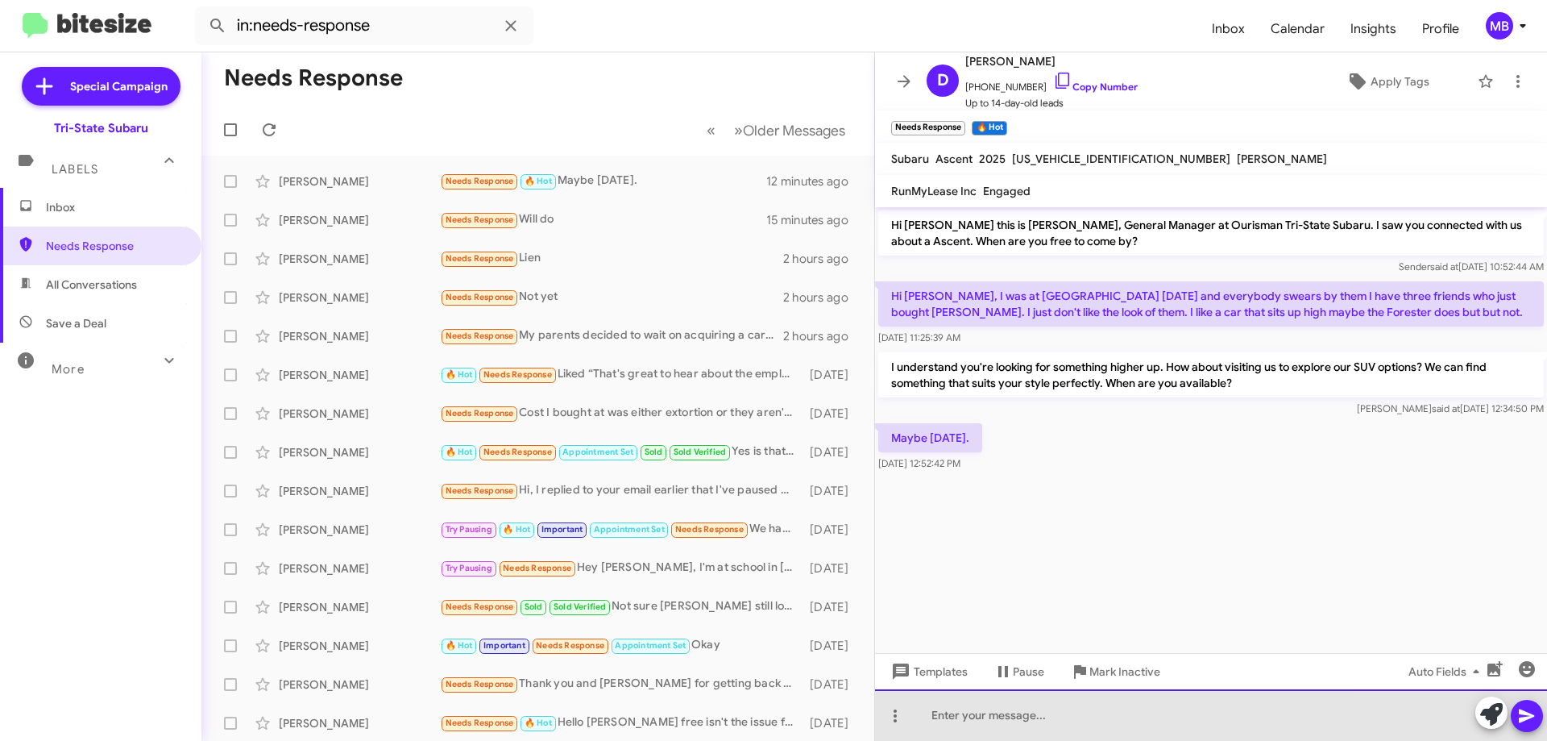
click at [1041, 716] on div at bounding box center [1211, 715] width 672 height 52
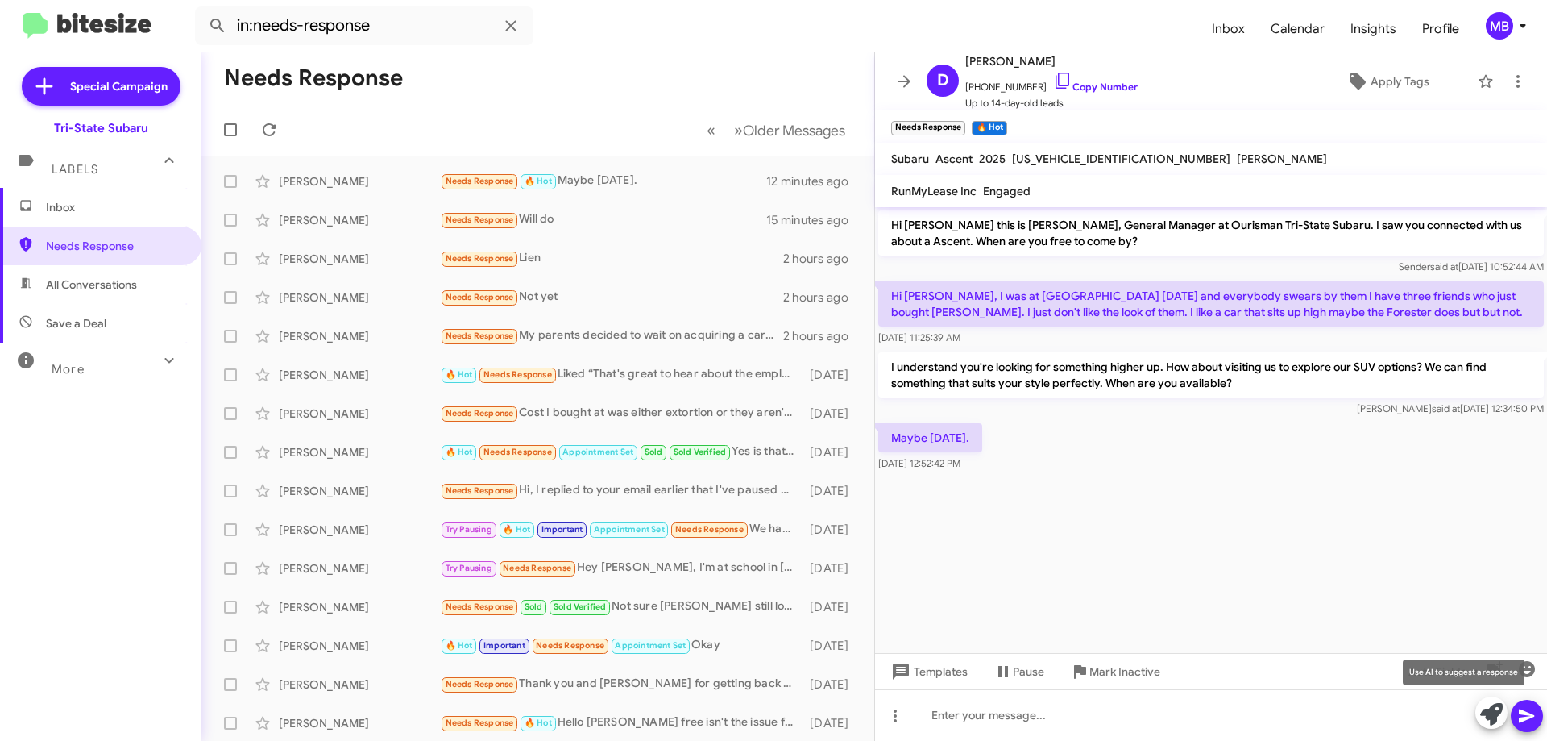
click at [1493, 712] on icon at bounding box center [1492, 714] width 23 height 23
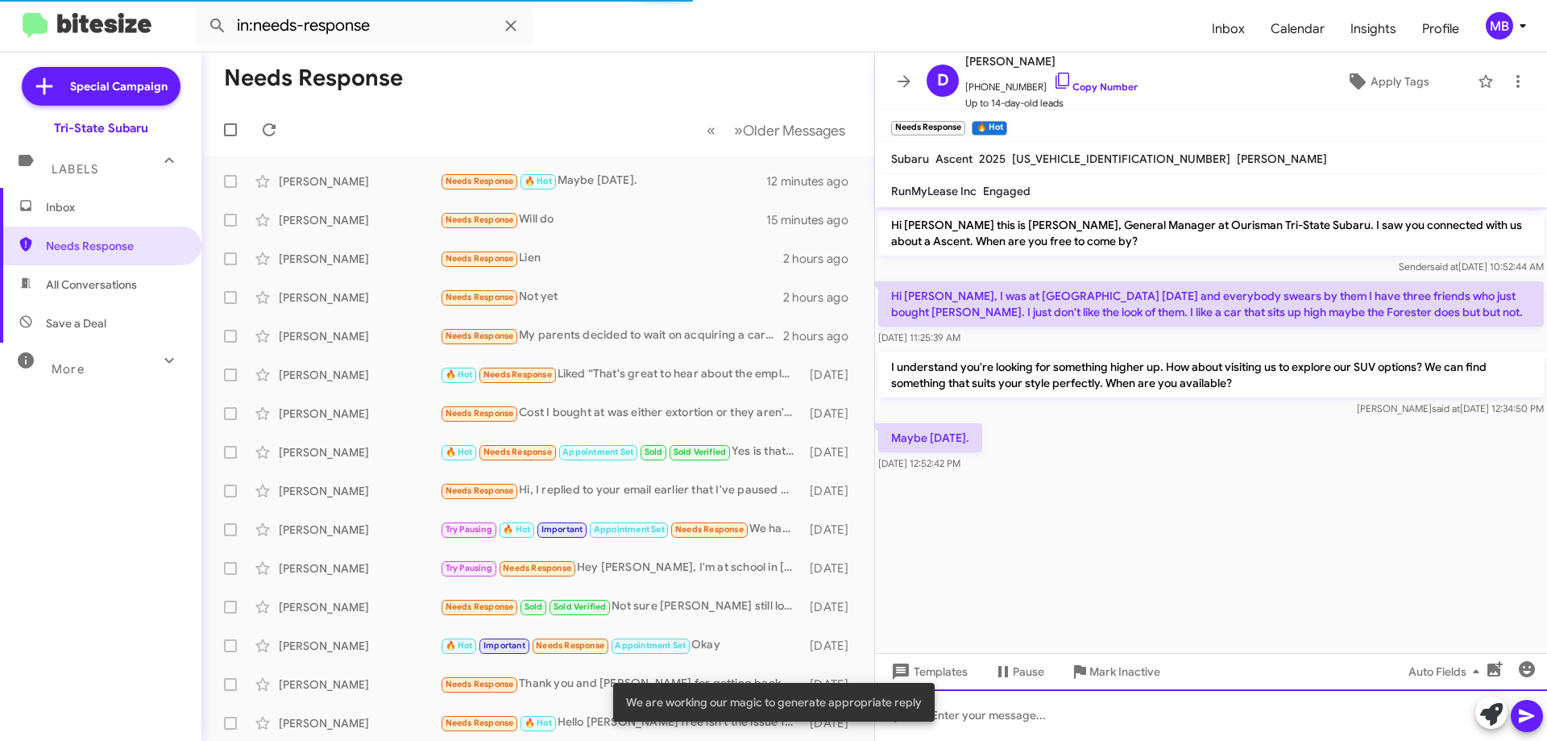
click at [1025, 711] on div at bounding box center [1211, 715] width 672 height 52
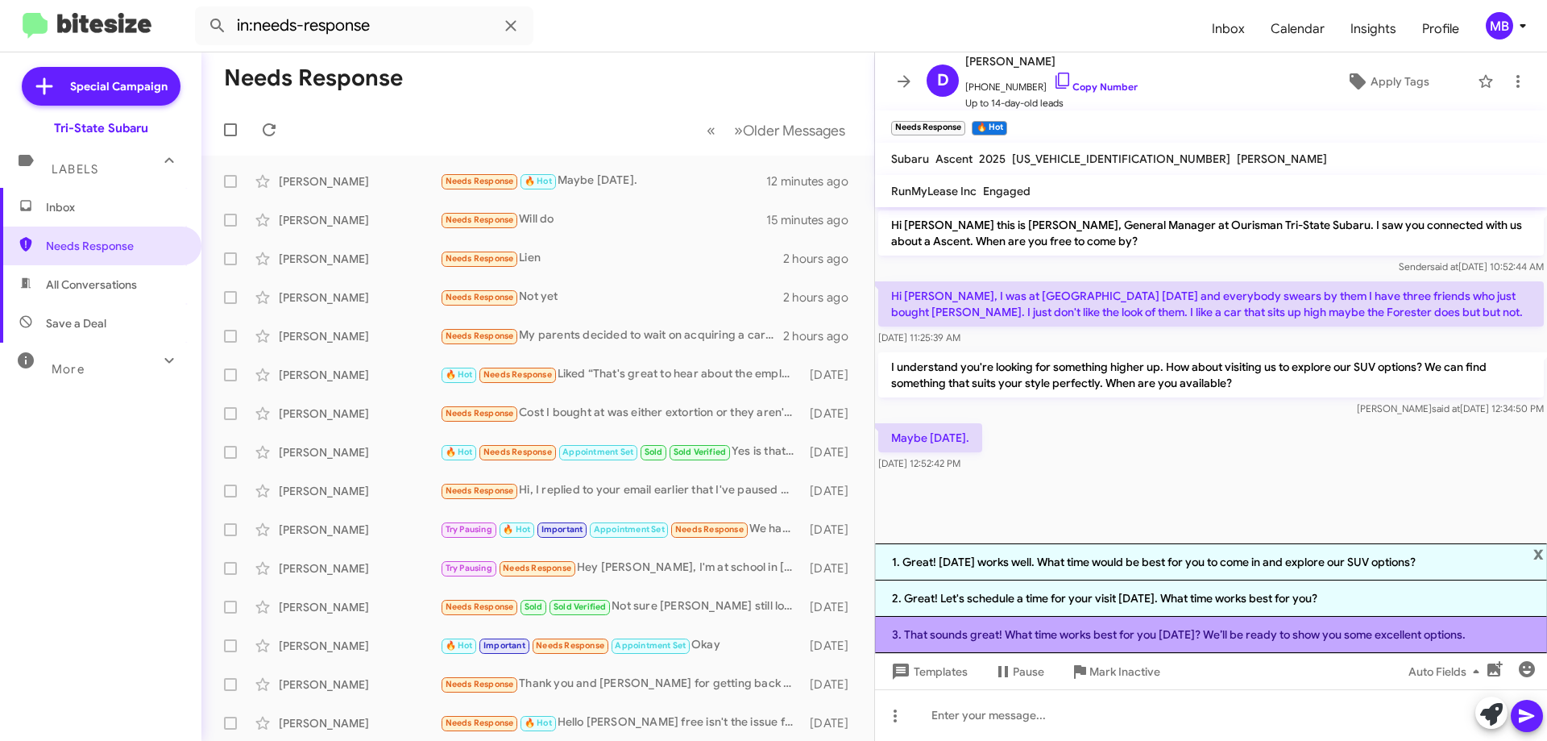
click at [1198, 639] on li "3. That sounds great! What time works best for you tomorrow? We’ll be ready to …" at bounding box center [1211, 635] width 672 height 36
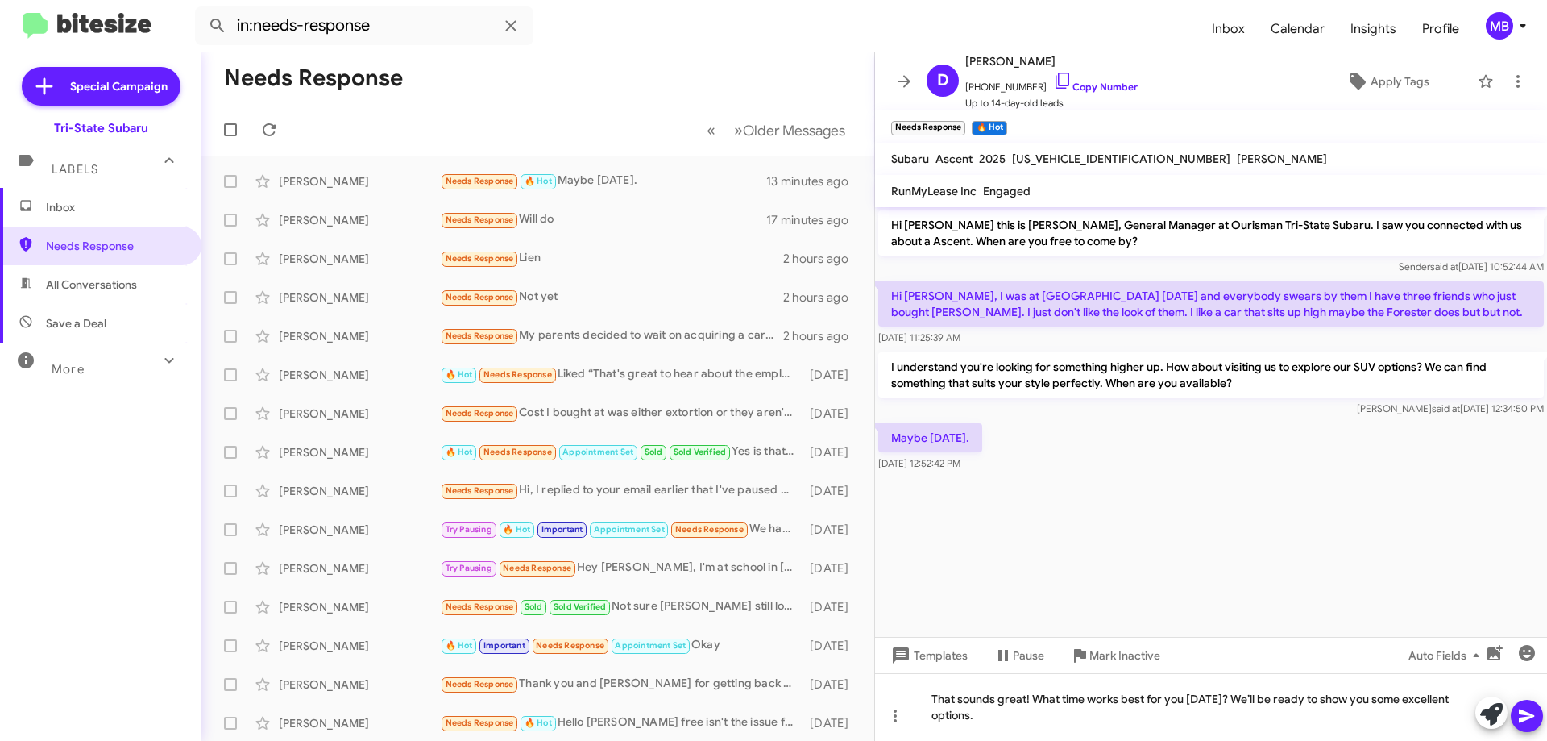
click at [1522, 713] on icon at bounding box center [1526, 716] width 15 height 14
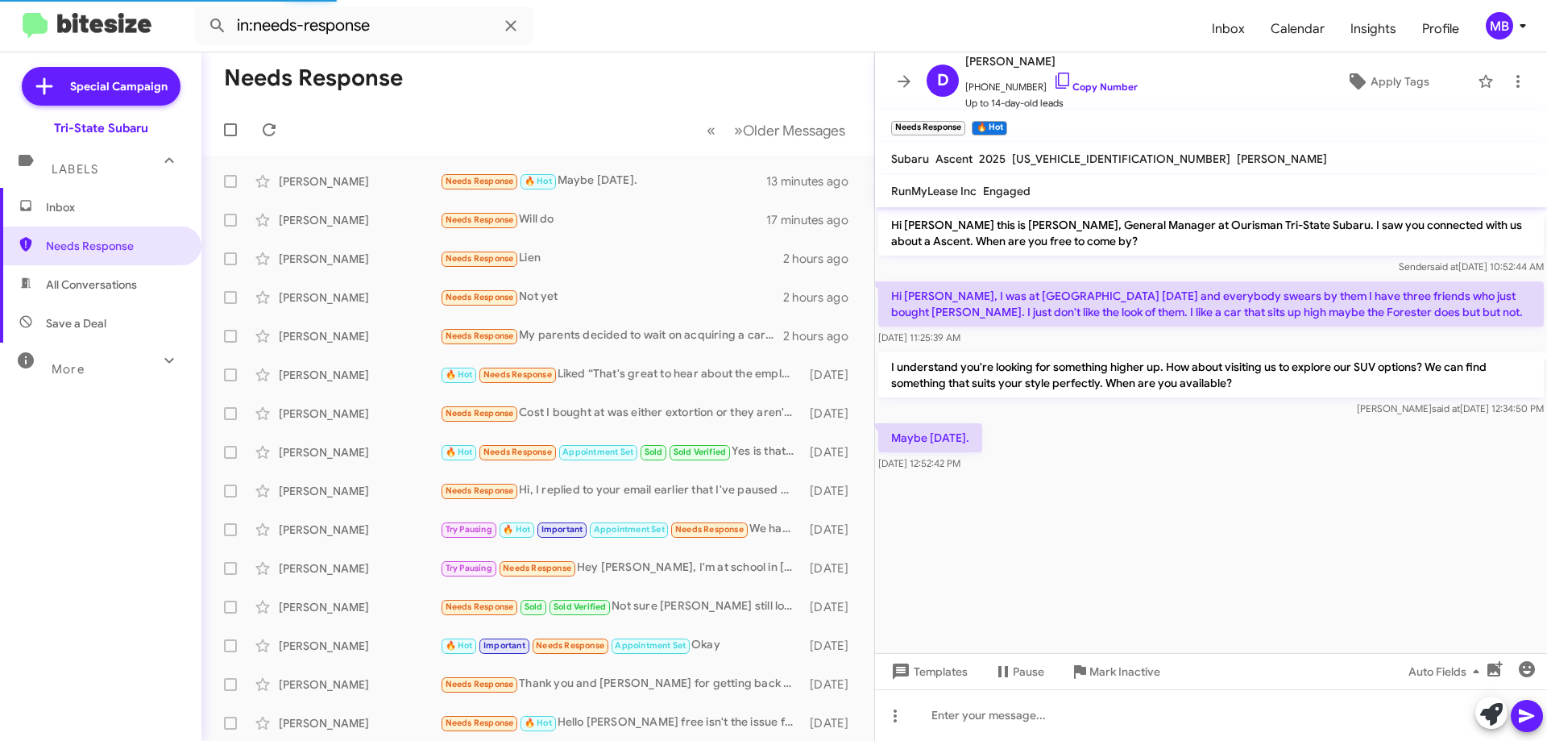
click at [131, 206] on span "Inbox" at bounding box center [114, 207] width 137 height 16
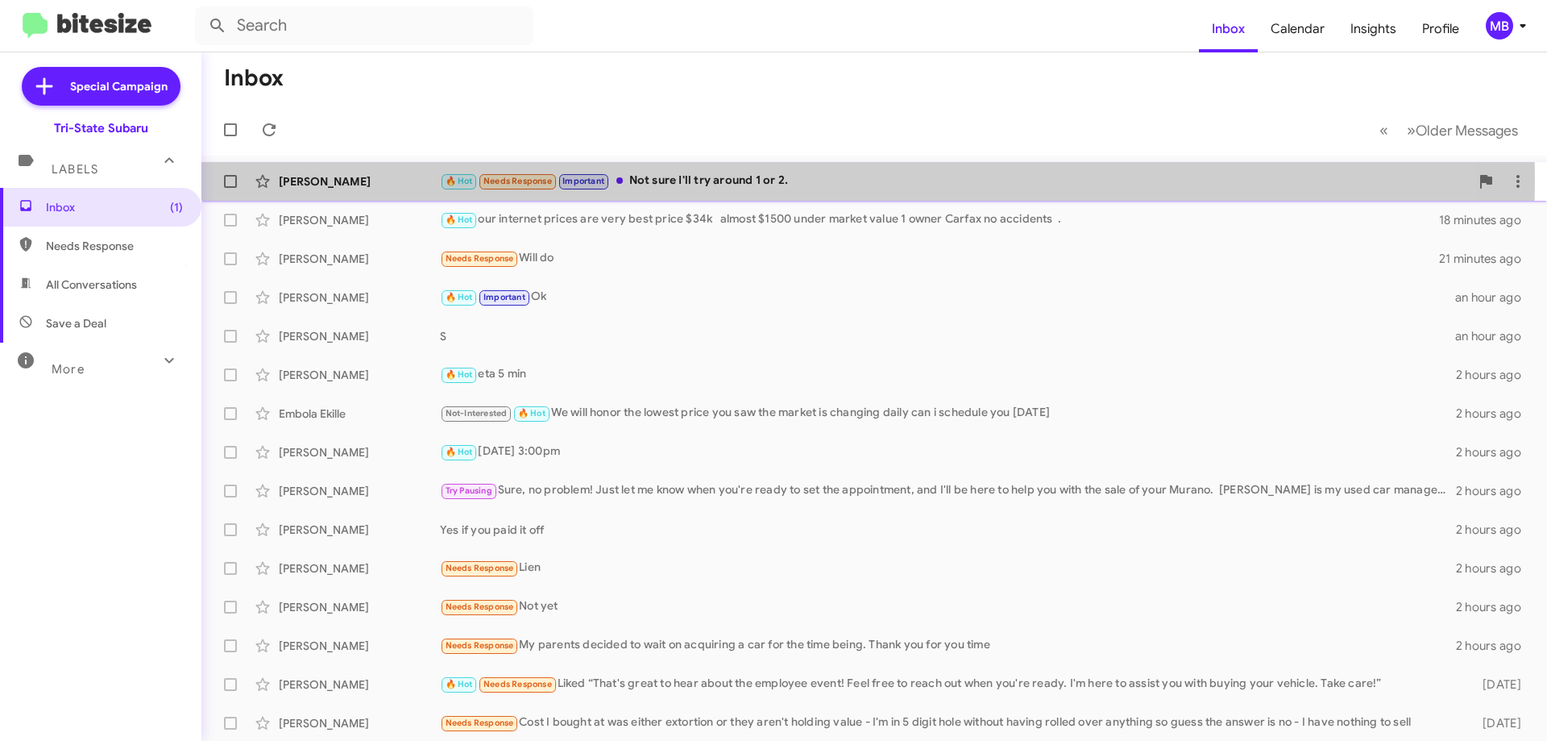
click at [380, 180] on div "[PERSON_NAME]" at bounding box center [359, 181] width 161 height 16
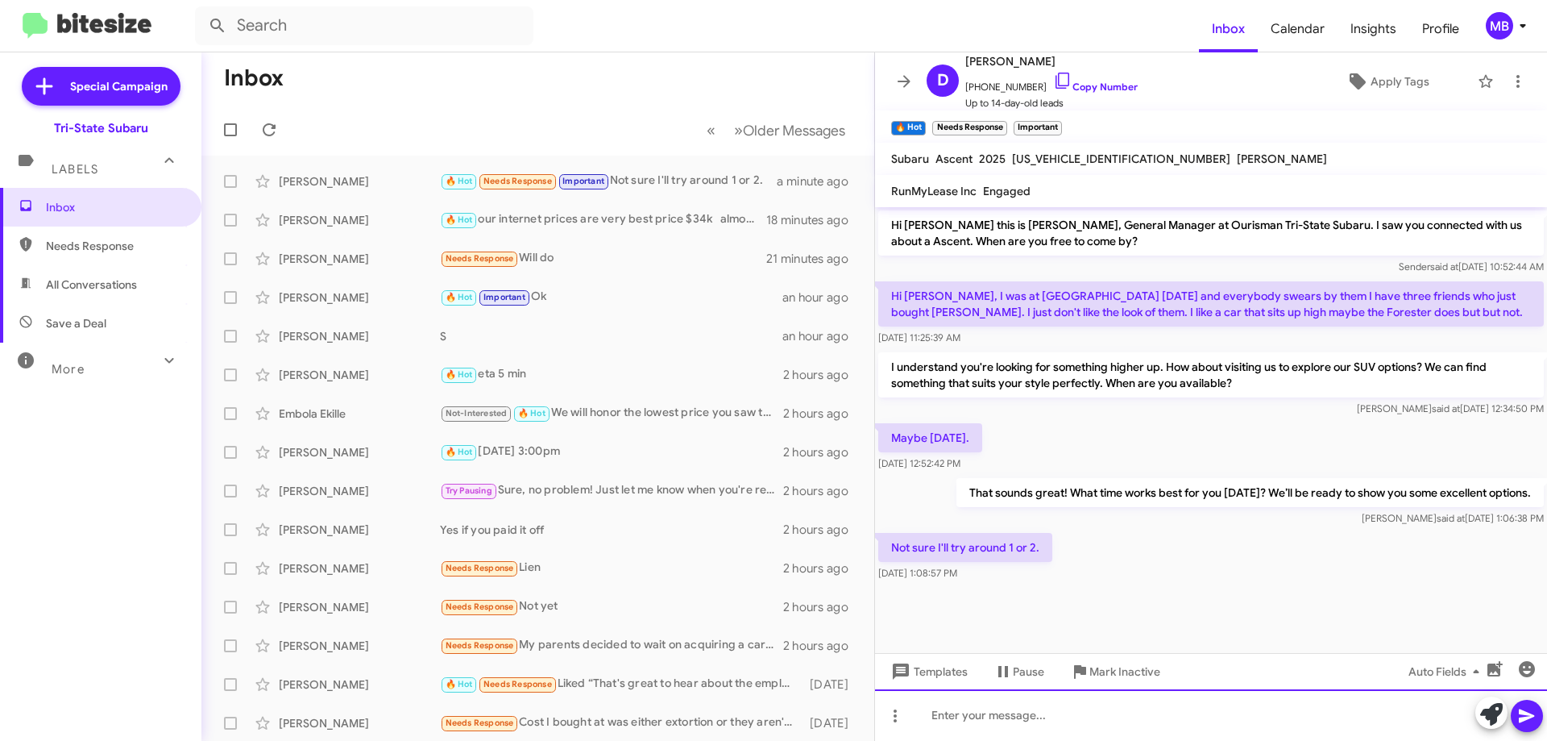
click at [1032, 719] on div at bounding box center [1211, 715] width 672 height 52
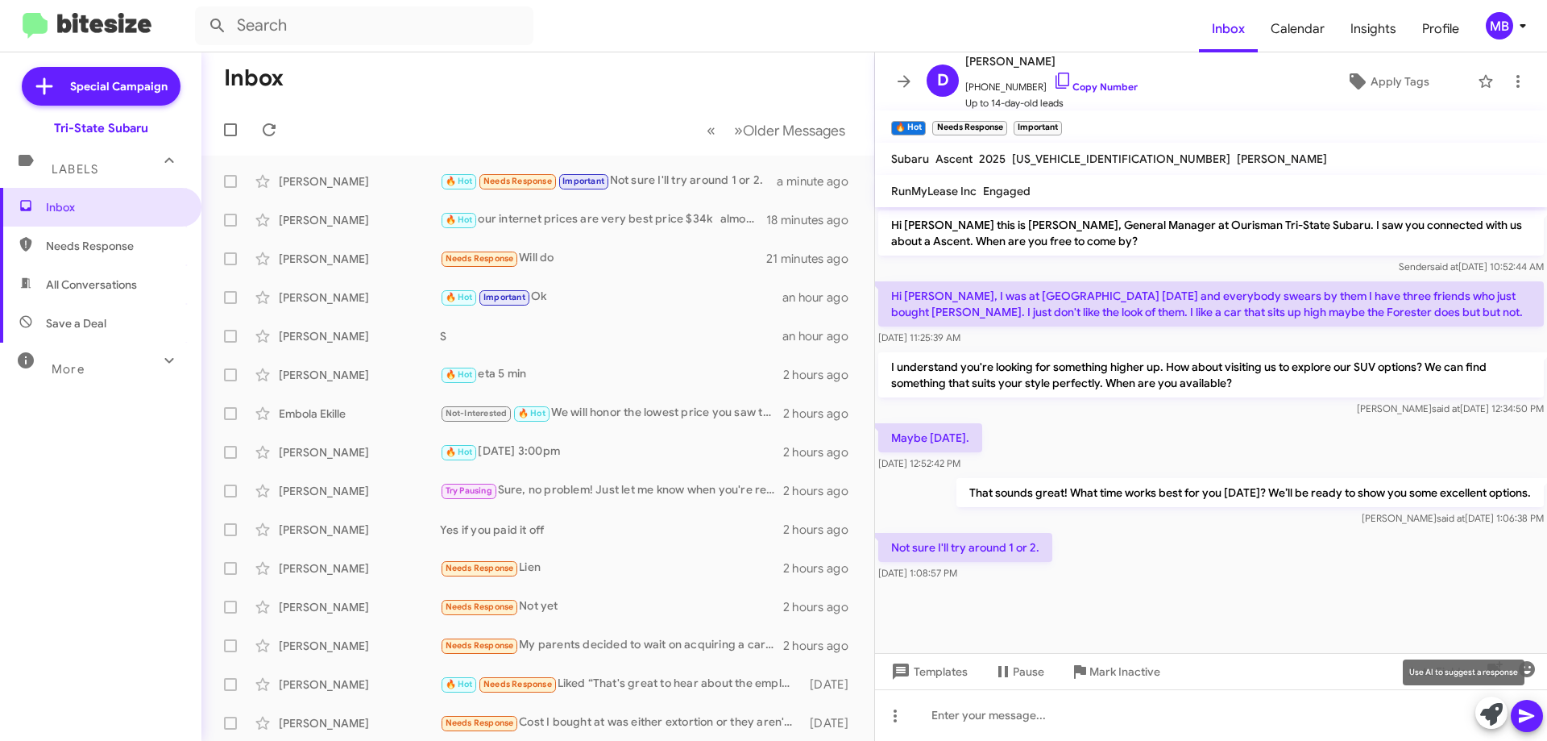
click at [1489, 716] on icon at bounding box center [1492, 714] width 23 height 23
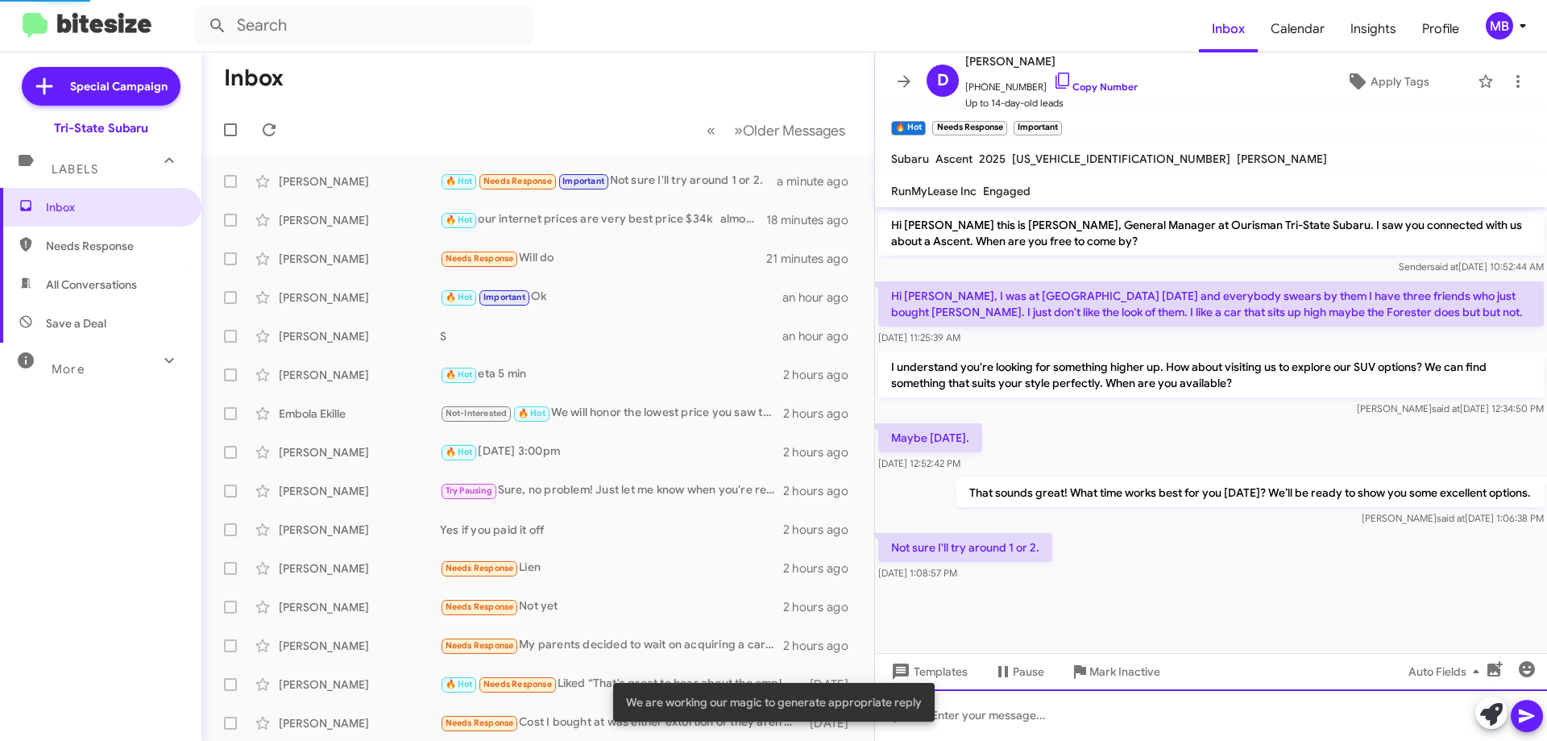
click at [1316, 721] on div at bounding box center [1211, 715] width 672 height 52
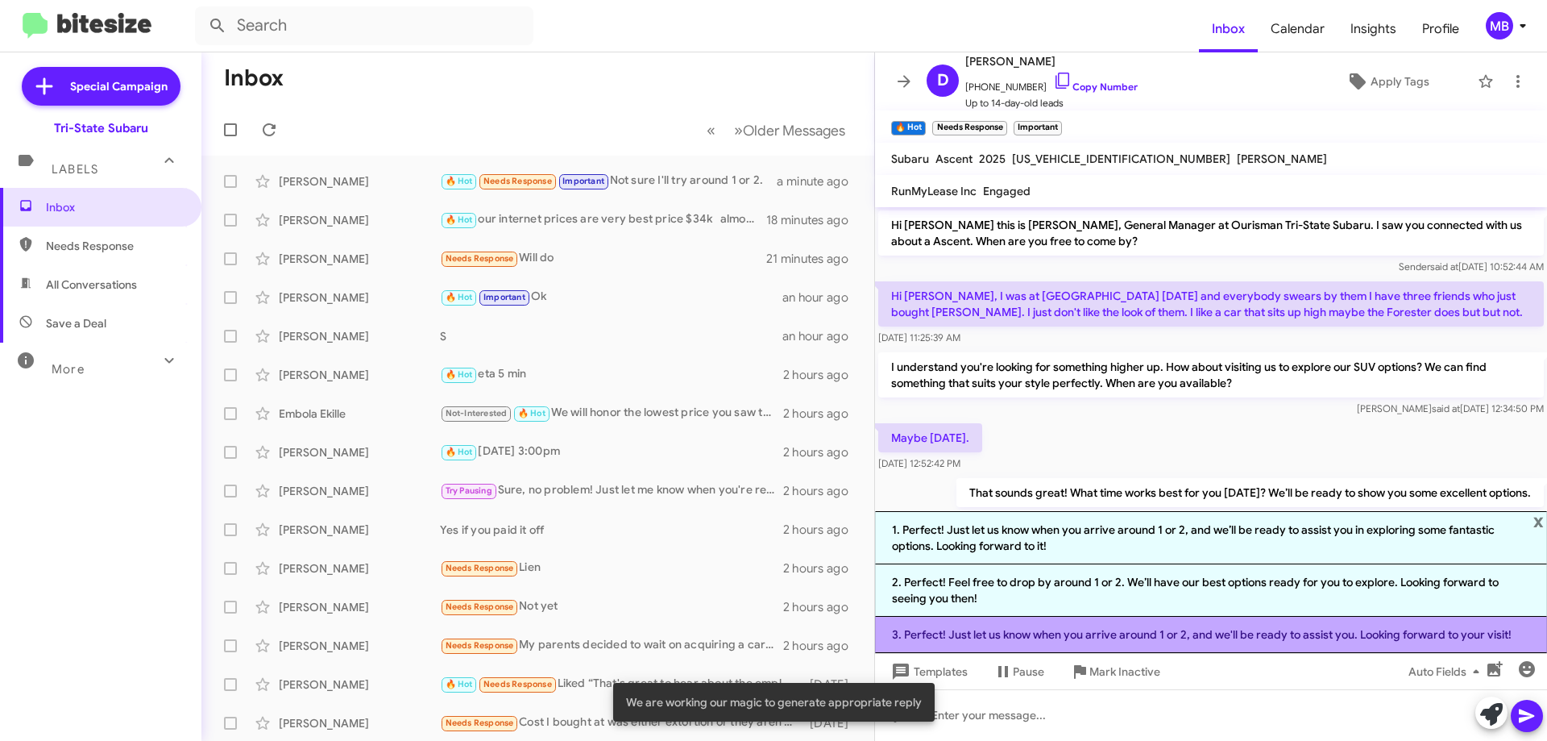
click at [1354, 639] on li "3. Perfect! Just let us know when you arrive around 1 or 2, and we'll be ready …" at bounding box center [1211, 635] width 672 height 36
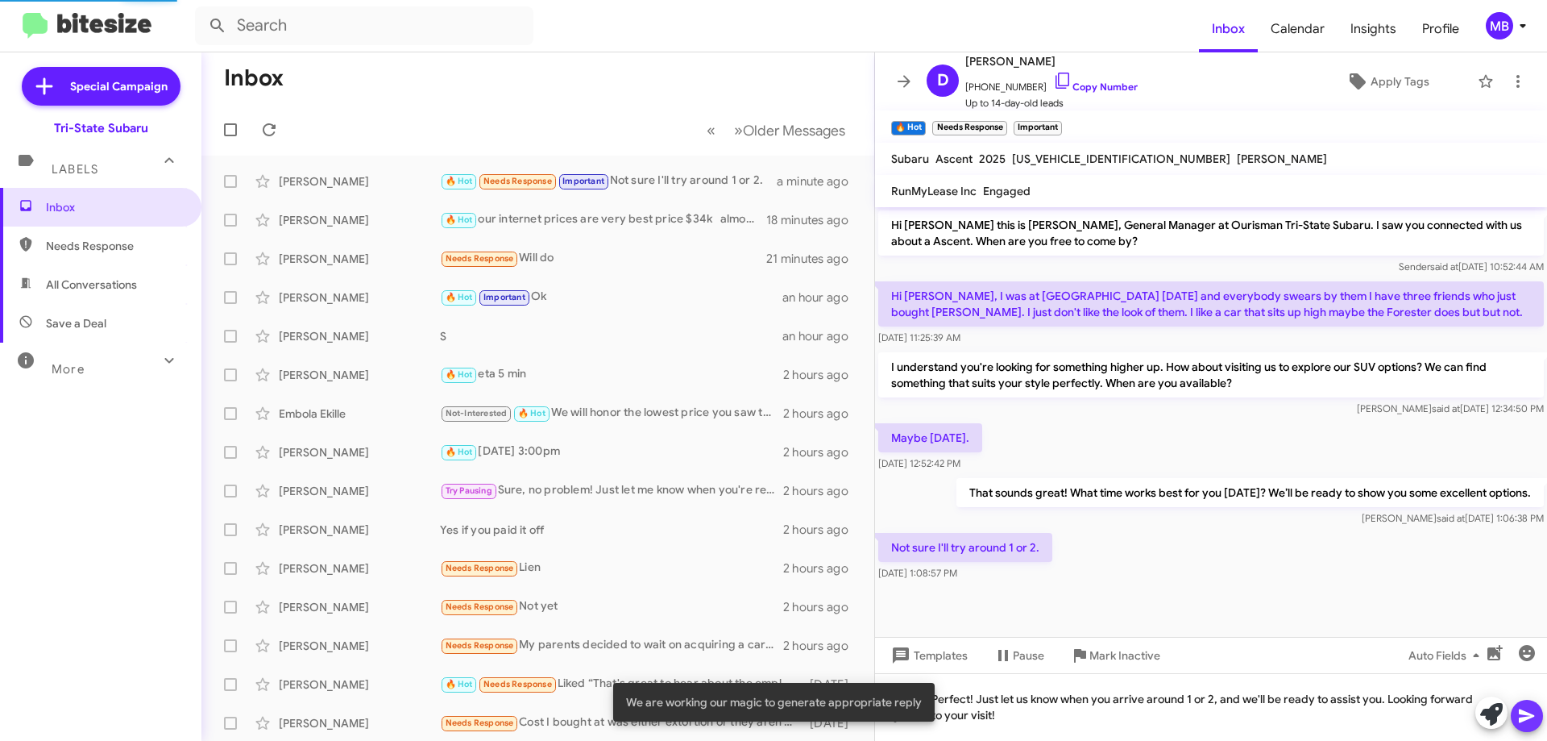
click at [1527, 717] on icon at bounding box center [1526, 716] width 15 height 14
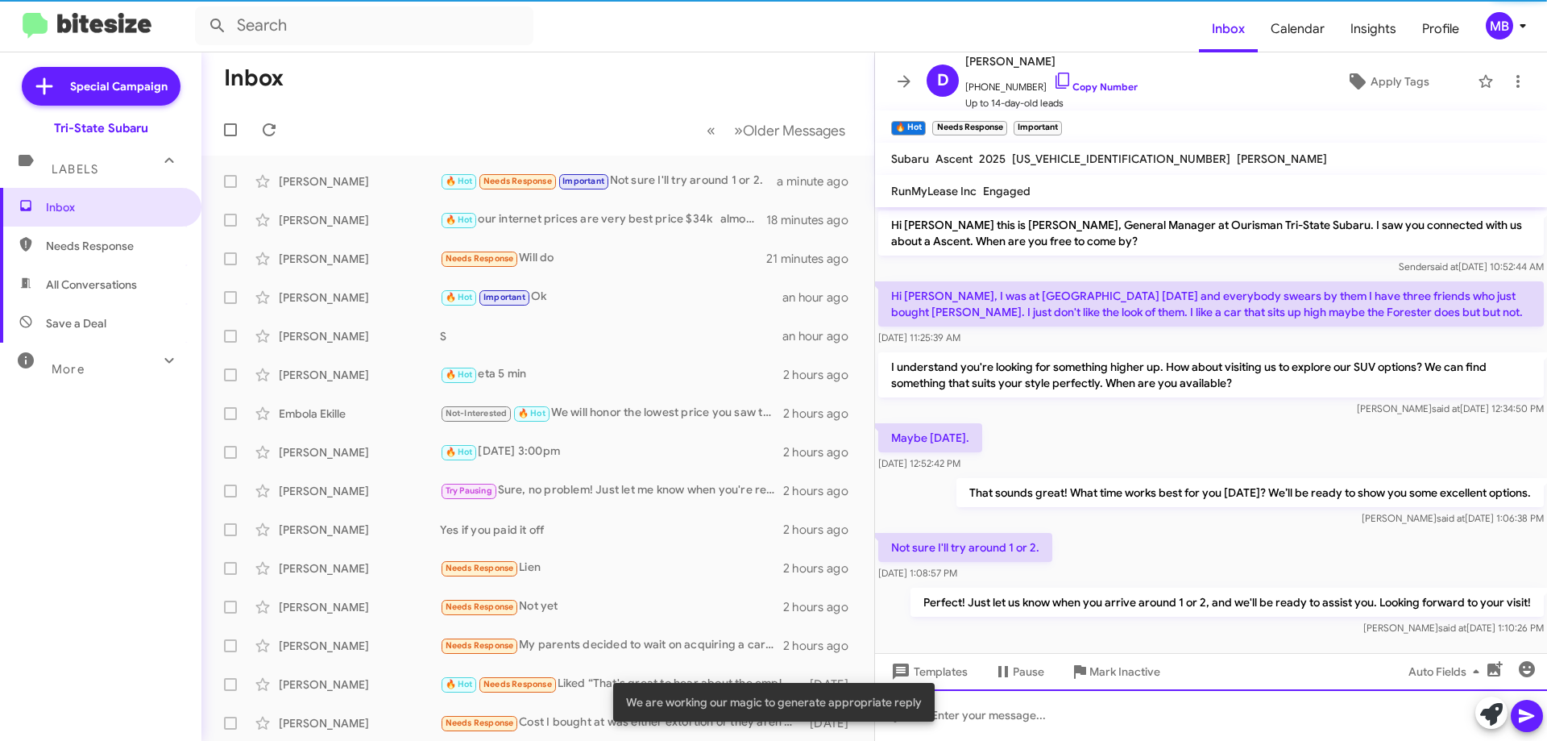
scroll to position [15, 0]
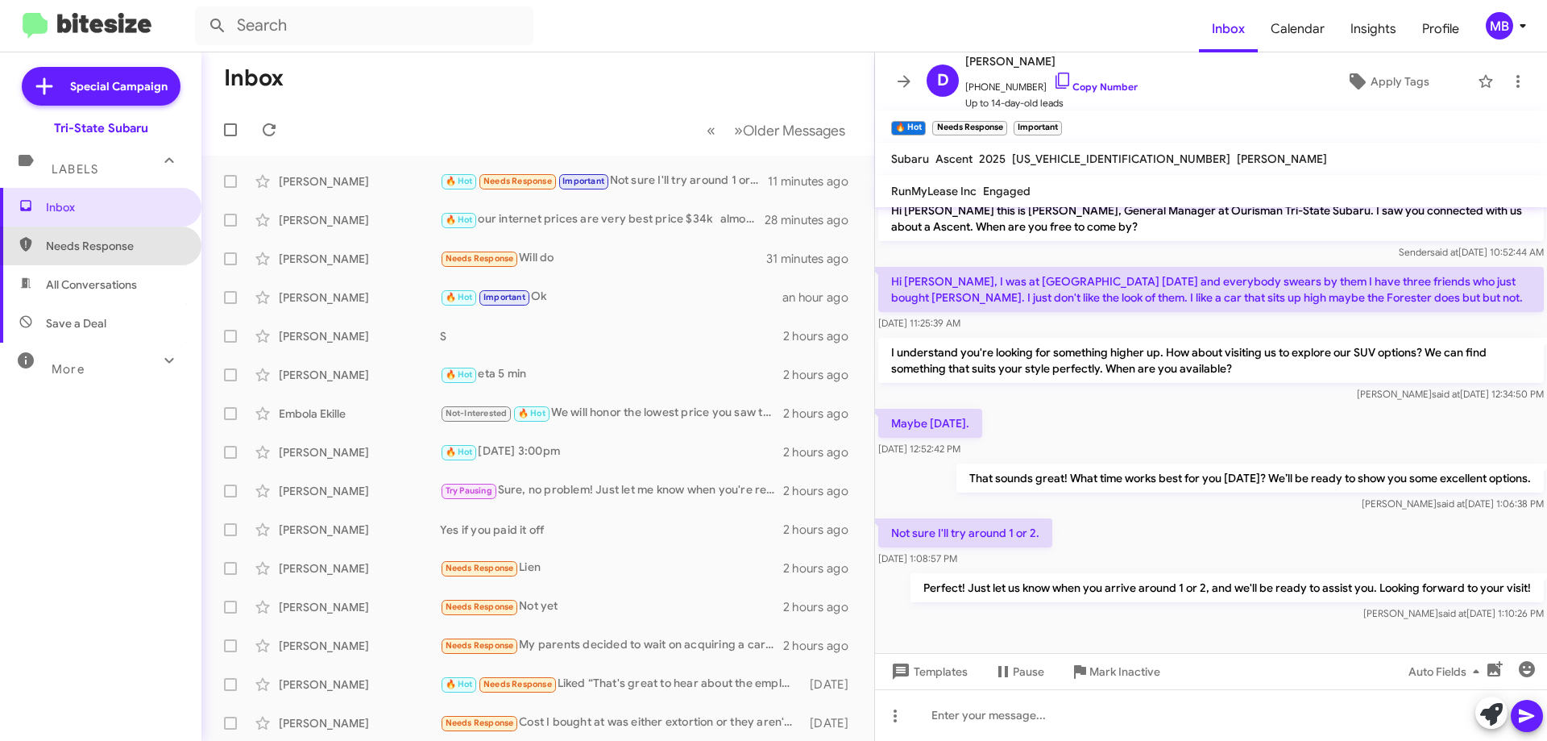
click at [131, 239] on span "Needs Response" at bounding box center [114, 246] width 137 height 16
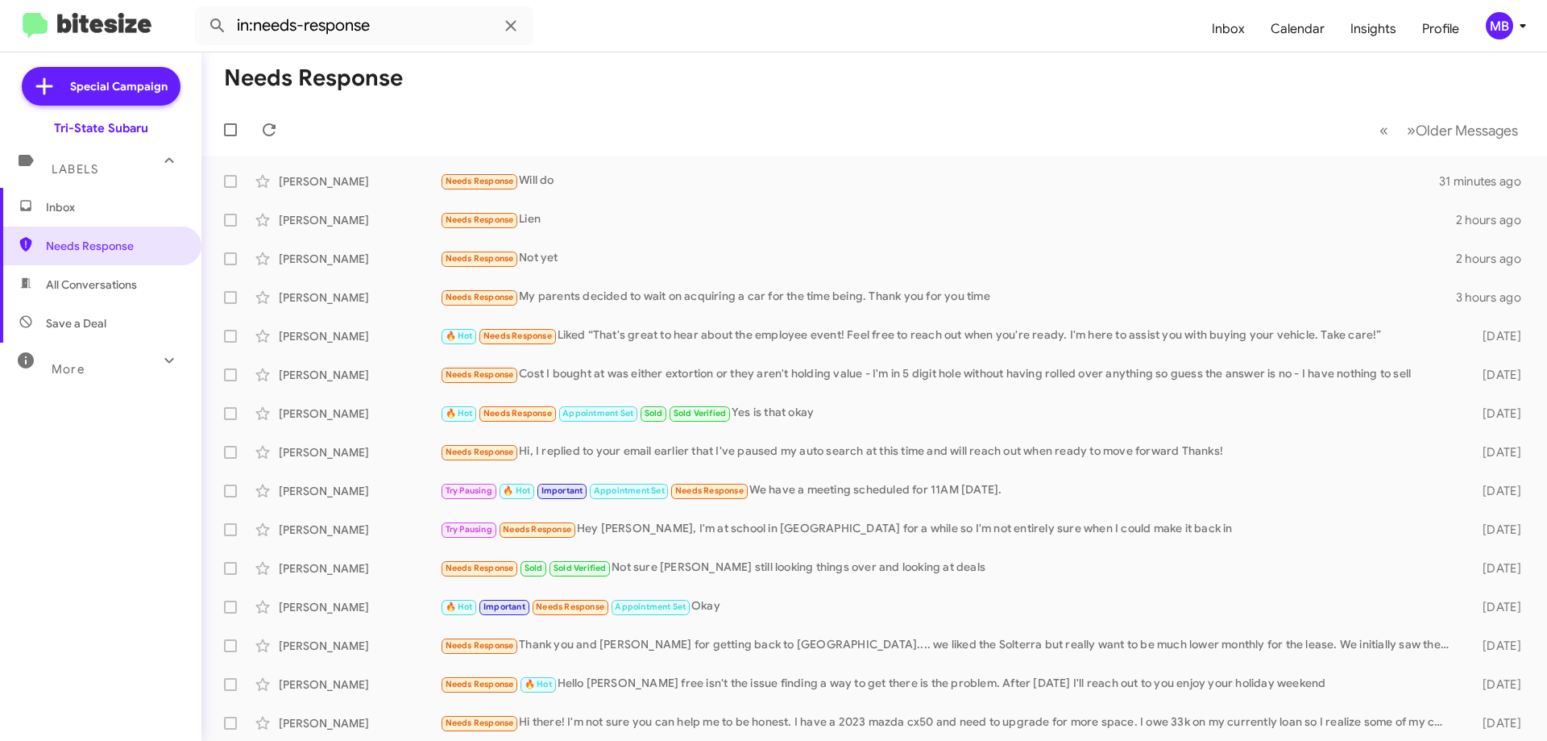
click at [99, 297] on span "All Conversations" at bounding box center [100, 284] width 201 height 39
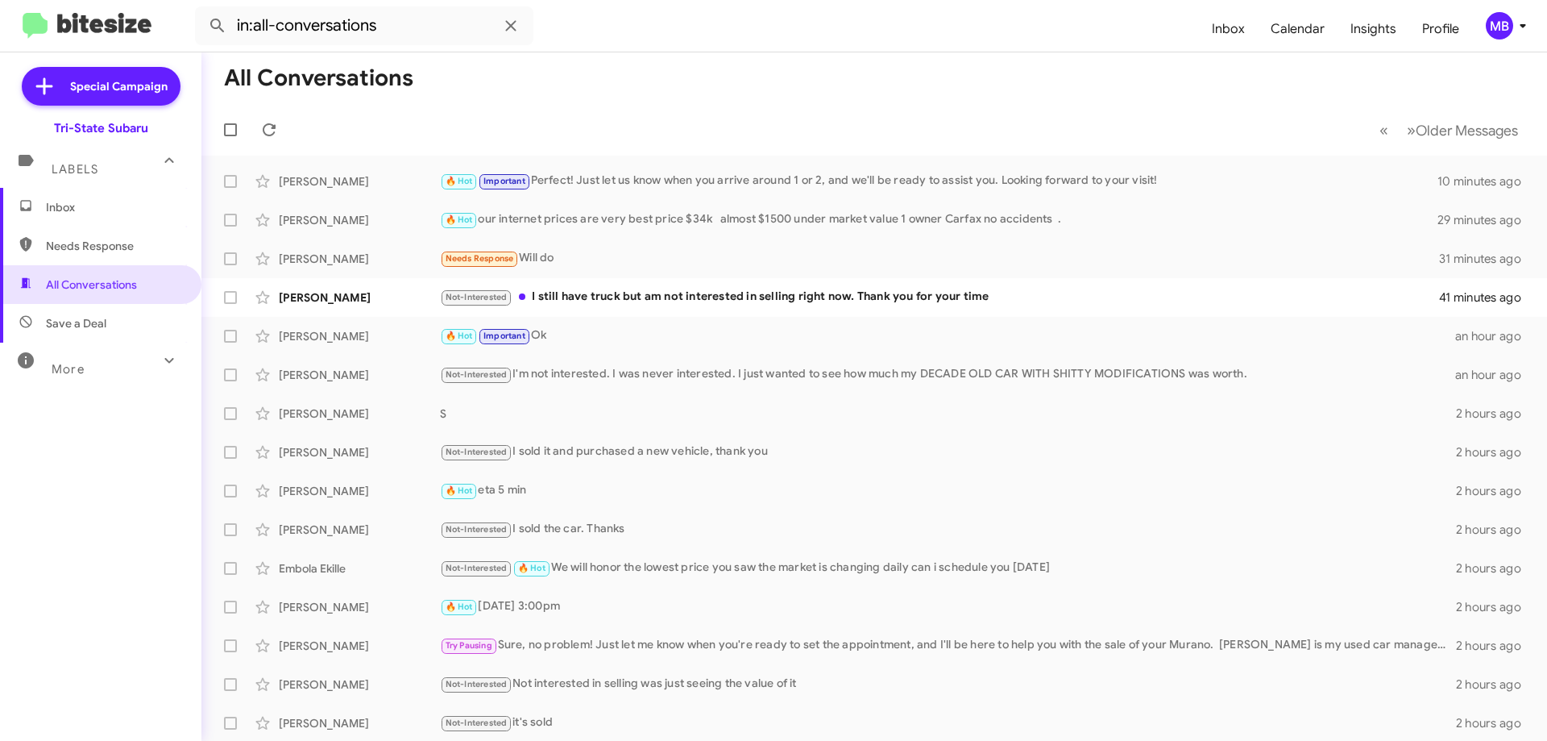
click at [75, 332] on span "Save a Deal" at bounding box center [100, 323] width 201 height 39
type input "in:not-interested"
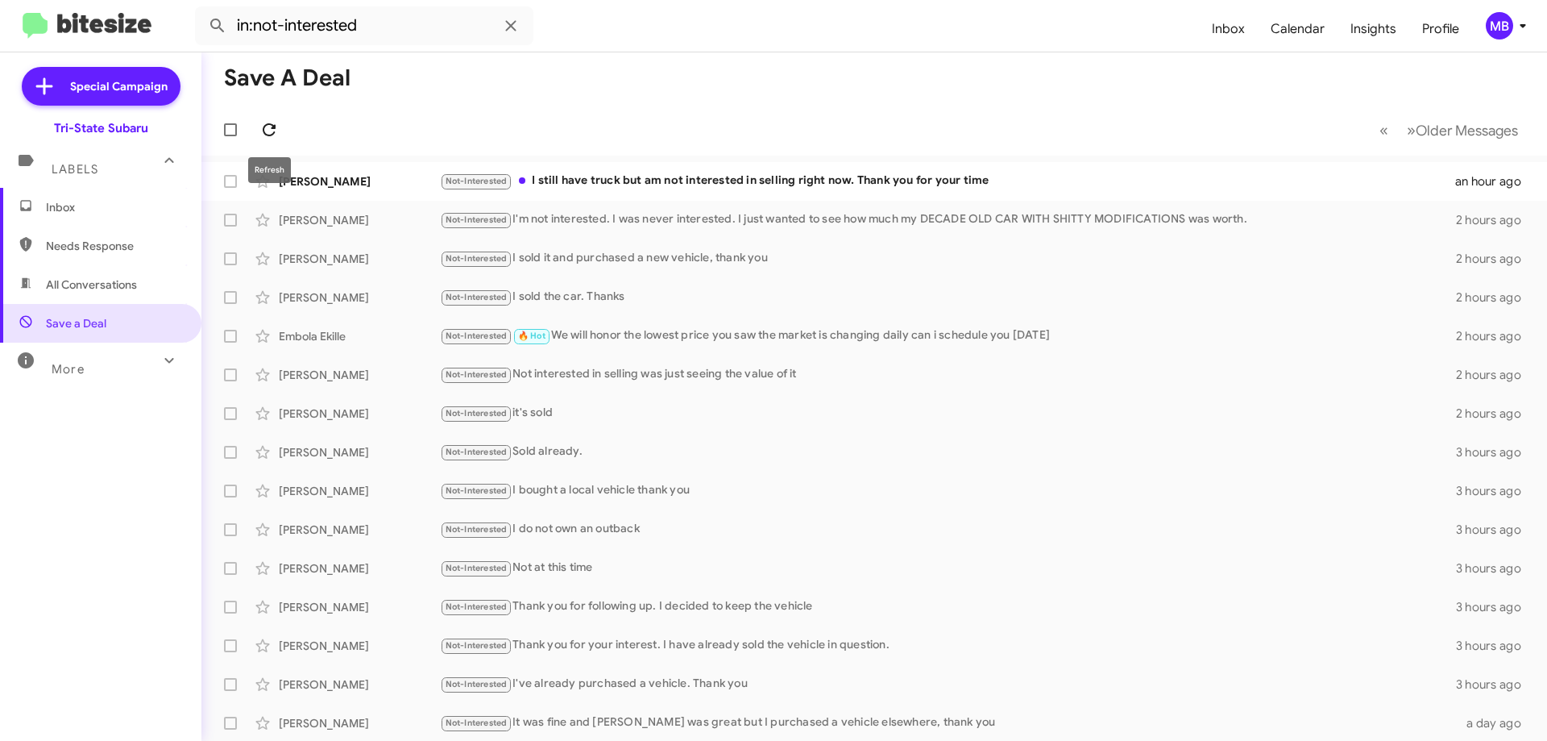
click at [273, 135] on icon at bounding box center [269, 129] width 13 height 13
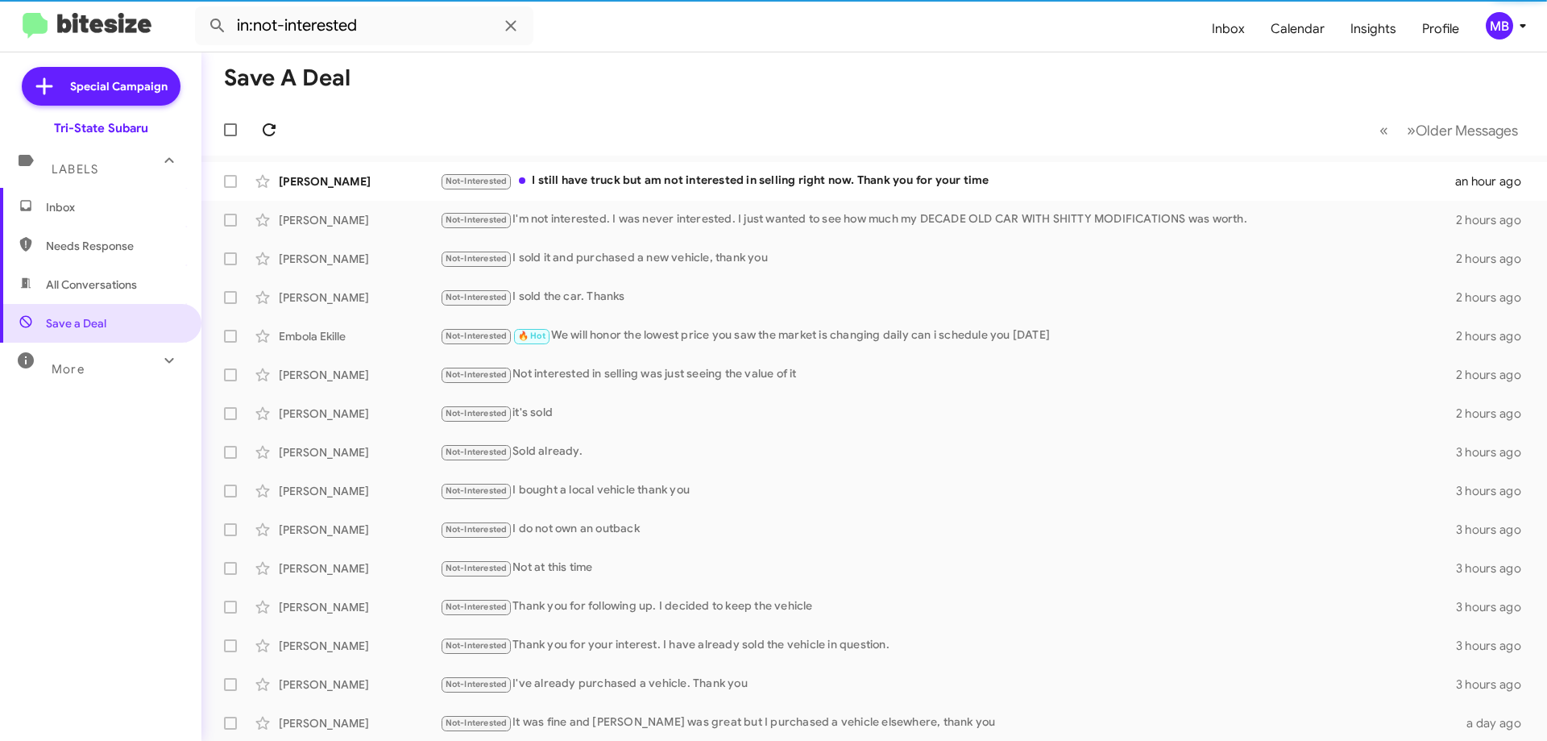
click at [273, 135] on icon at bounding box center [269, 129] width 13 height 13
click at [92, 203] on span "Inbox" at bounding box center [114, 207] width 137 height 16
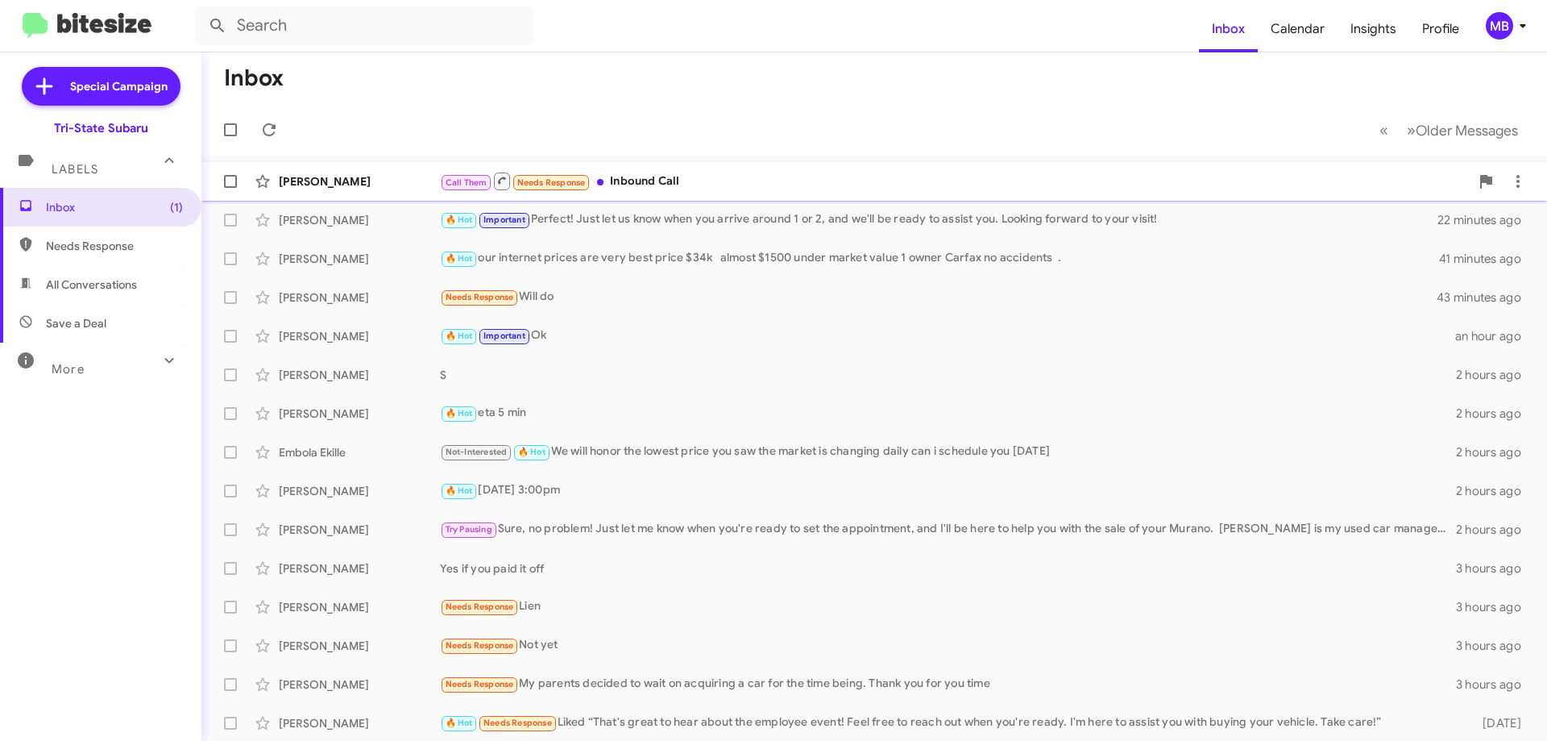
click at [383, 174] on div "Dylan Suplee" at bounding box center [359, 181] width 161 height 16
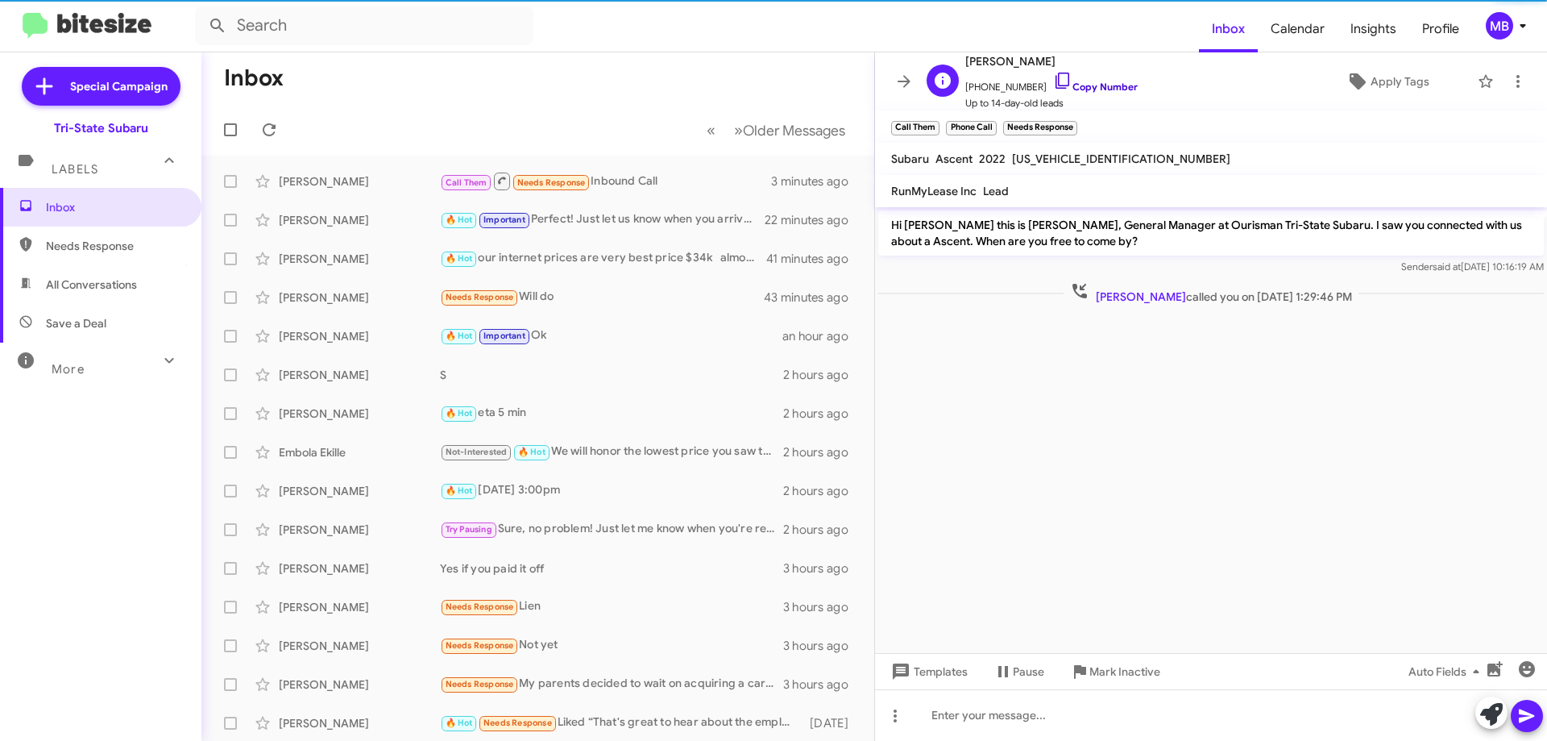
click at [1115, 82] on link "Copy Number" at bounding box center [1095, 87] width 85 height 12
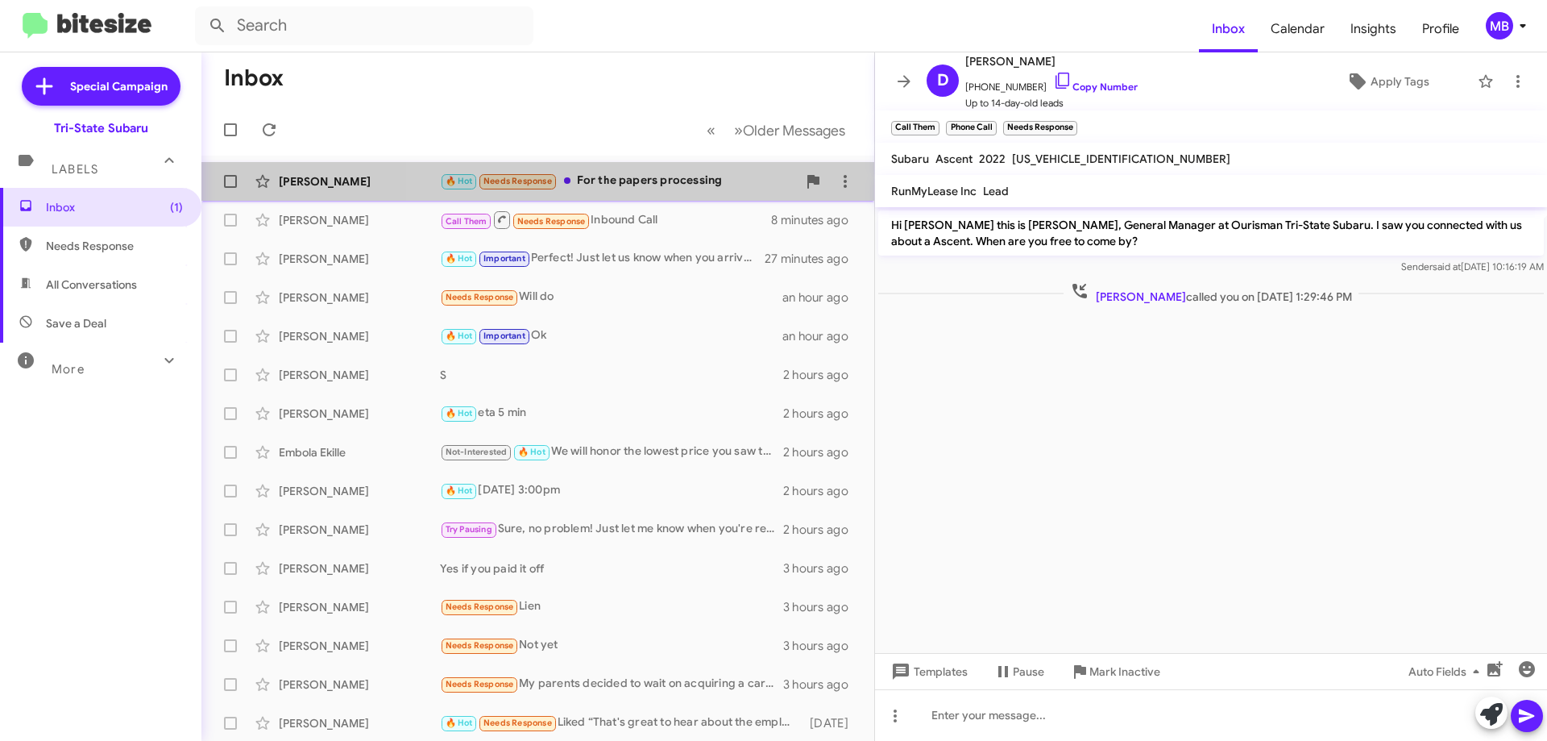
click at [678, 180] on div "🔥 Hot Needs Response For the papers processing" at bounding box center [618, 181] width 357 height 19
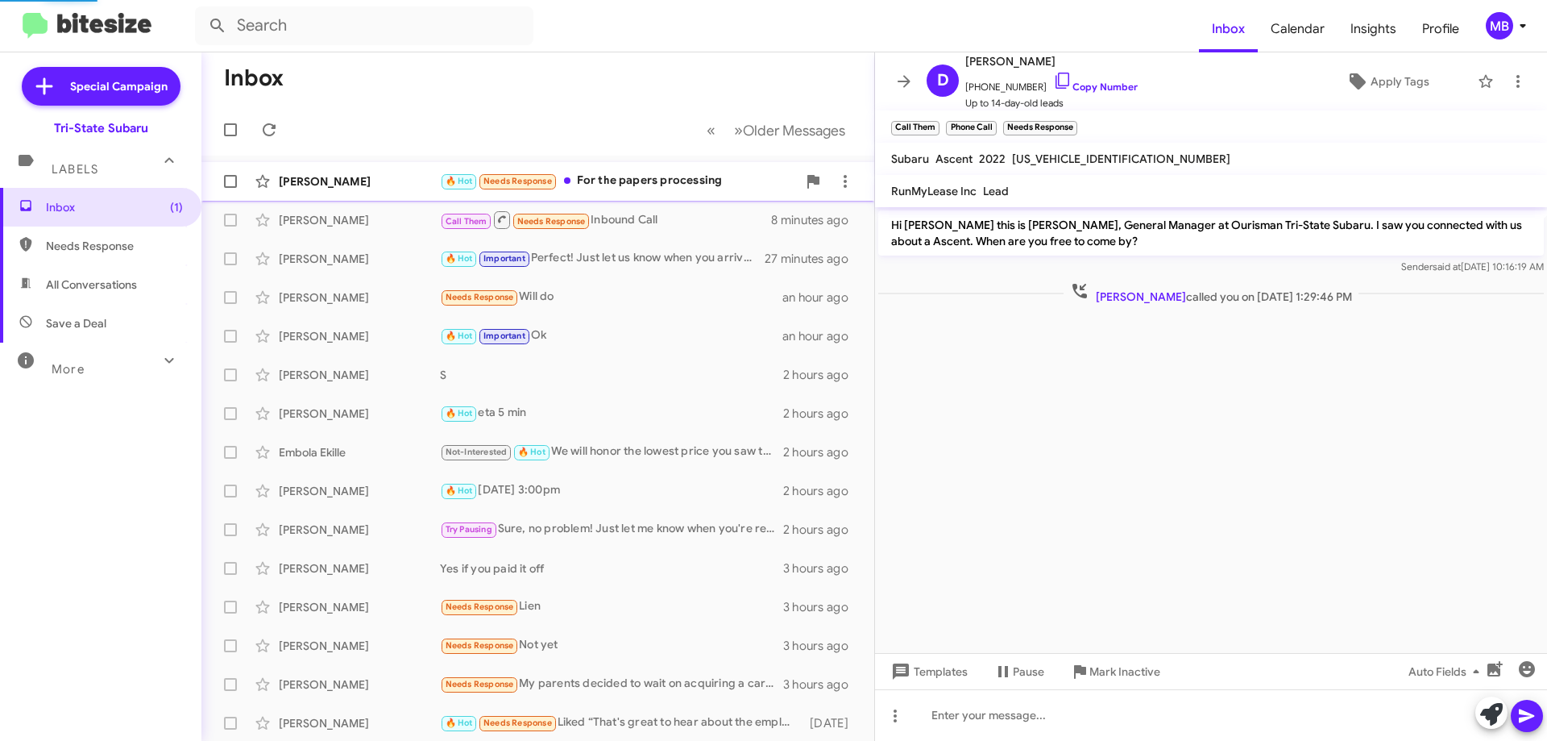
scroll to position [100, 0]
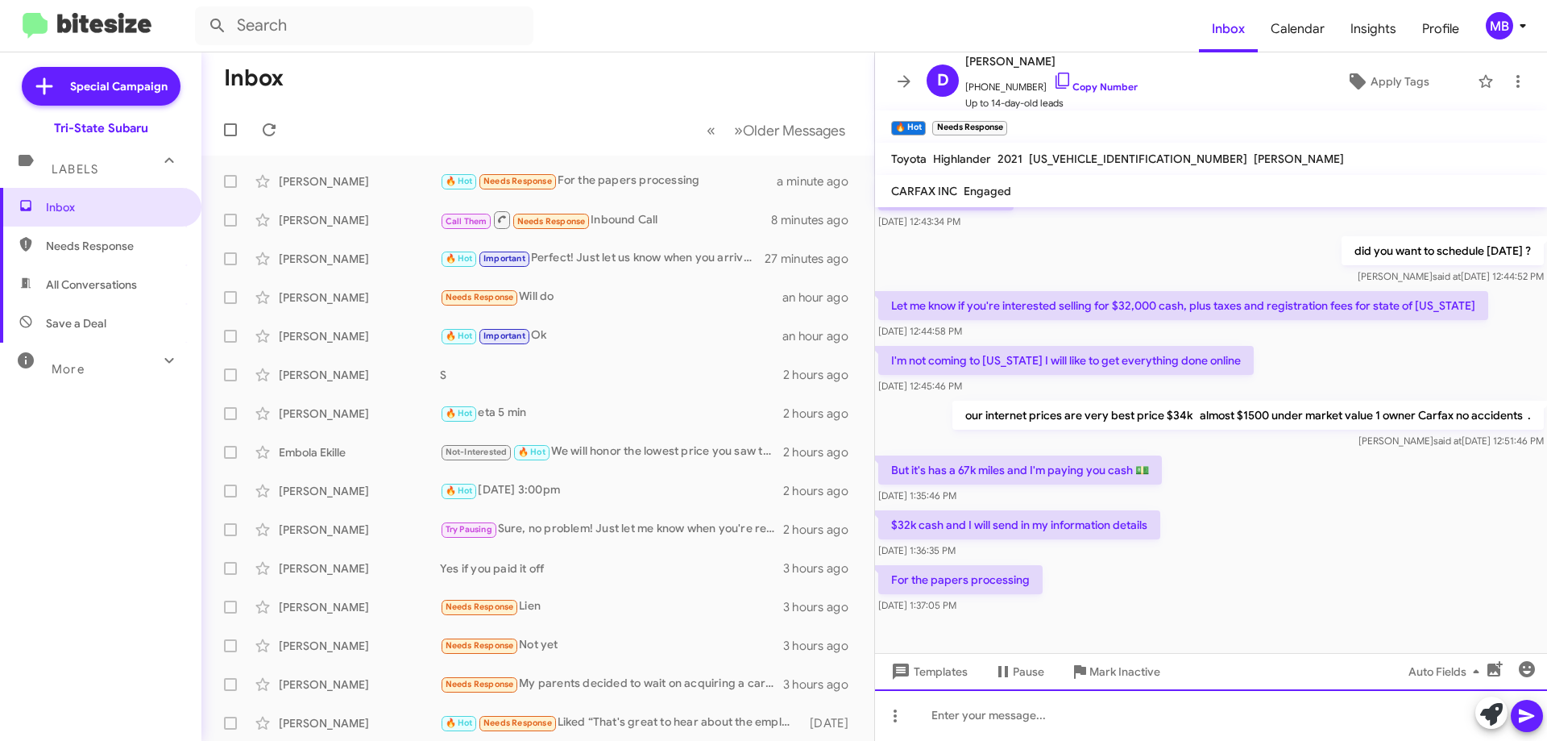
click at [997, 720] on div at bounding box center [1211, 715] width 672 height 52
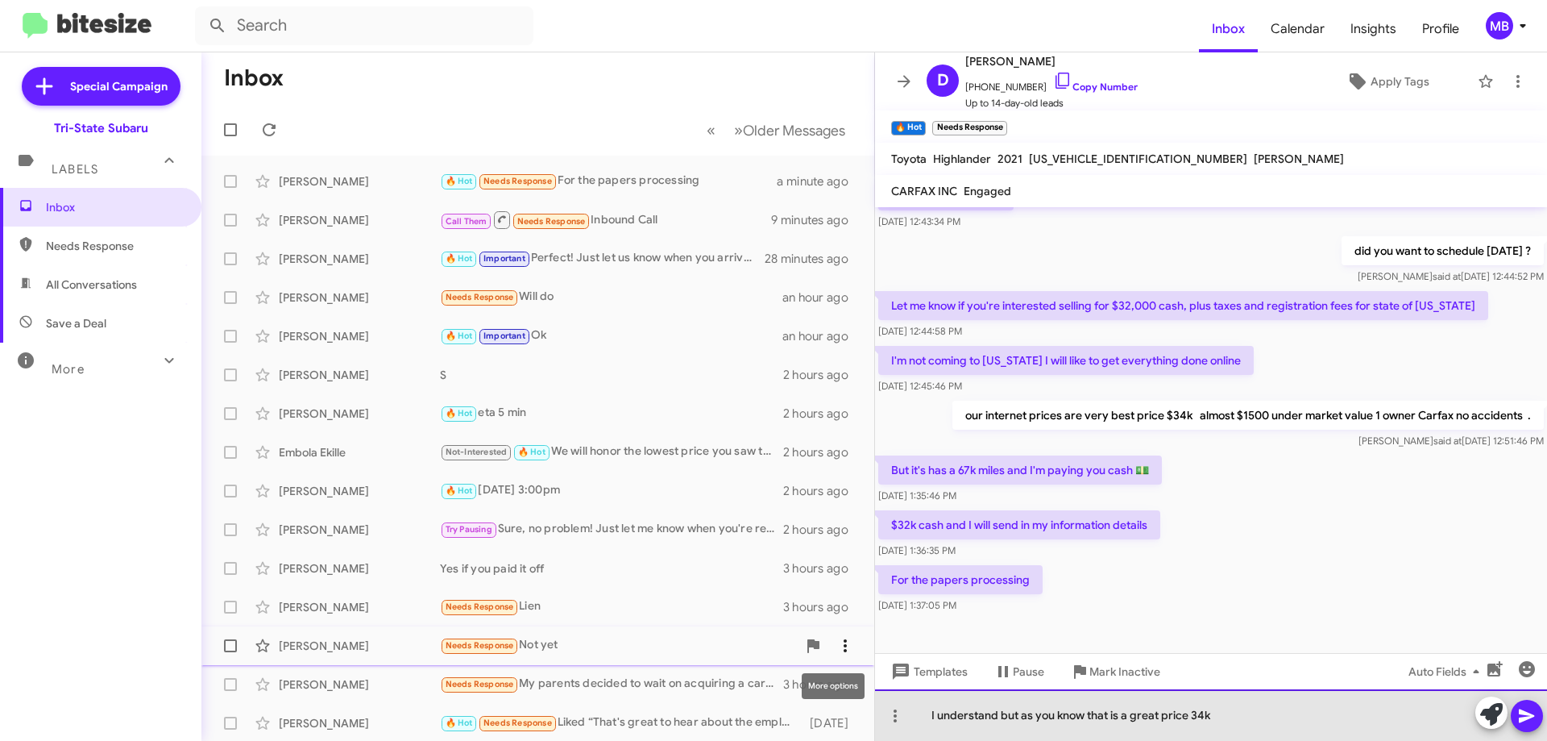
drag, startPoint x: 1219, startPoint y: 710, endPoint x: 839, endPoint y: 654, distance: 384.6
click at [839, 654] on div "Inbox « Previous » Next Older Messages Dare Williams 🔥 Hot Needs Response For t…" at bounding box center [874, 396] width 1346 height 688
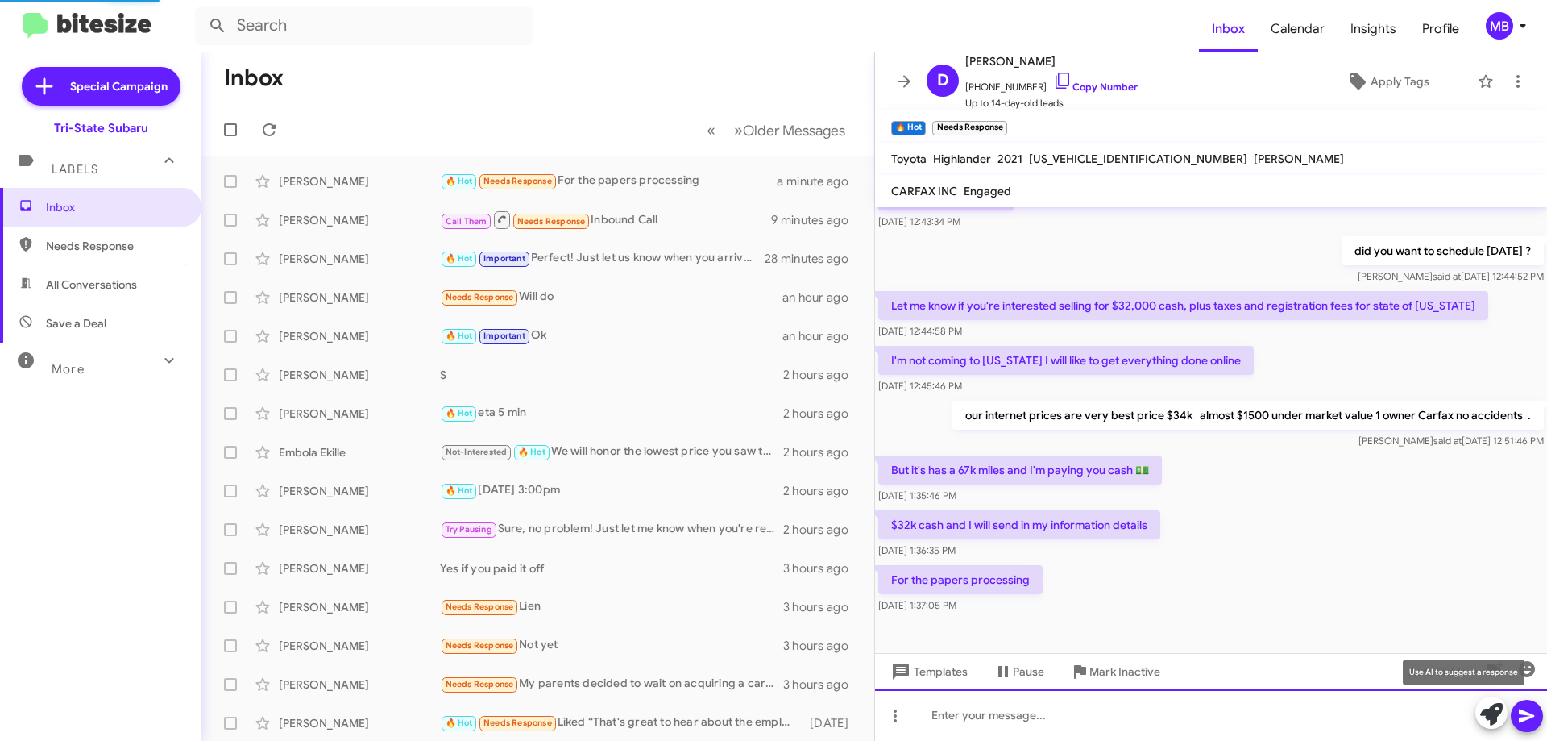
scroll to position [0, 0]
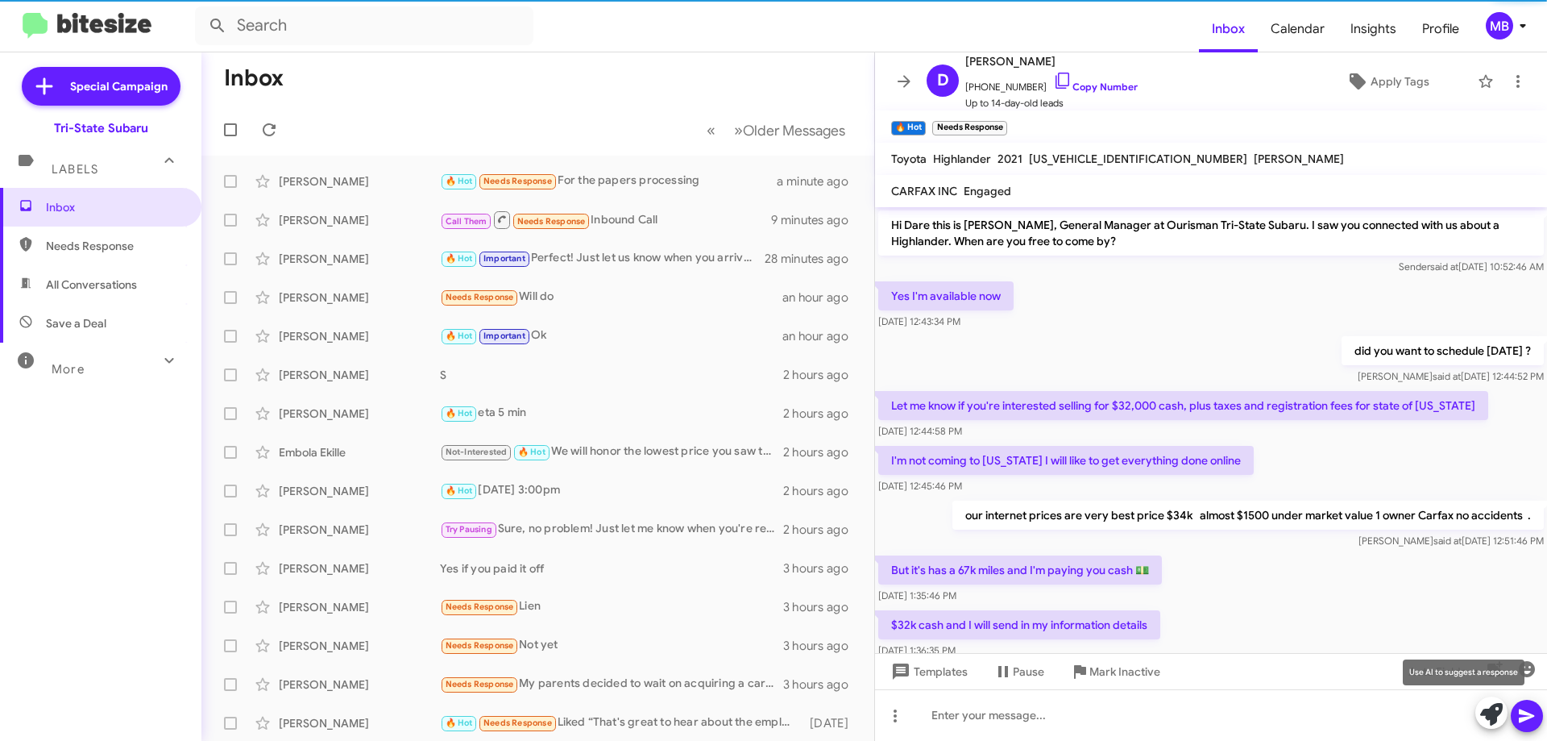
click at [1485, 721] on icon at bounding box center [1492, 714] width 23 height 23
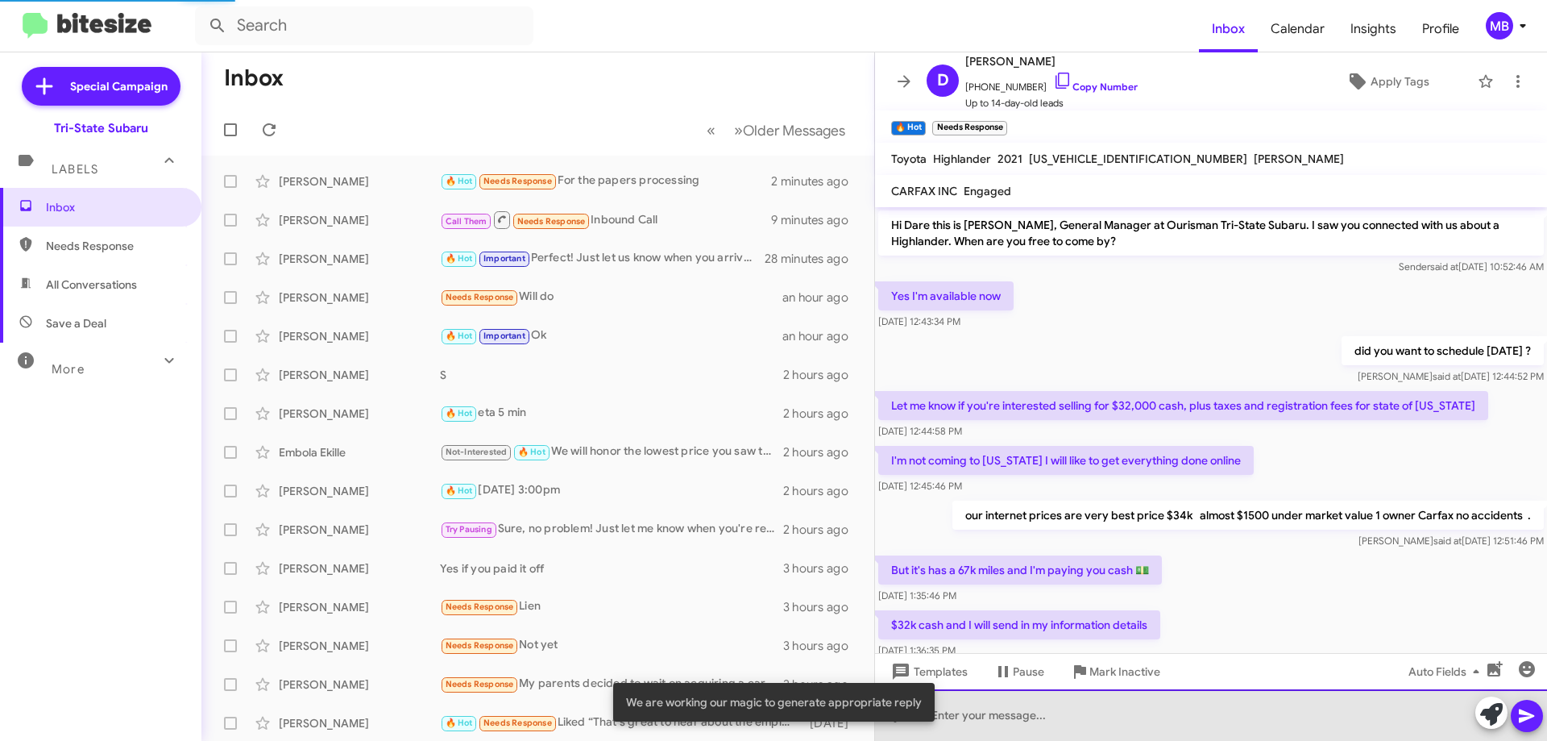
click at [1315, 723] on div at bounding box center [1211, 715] width 672 height 52
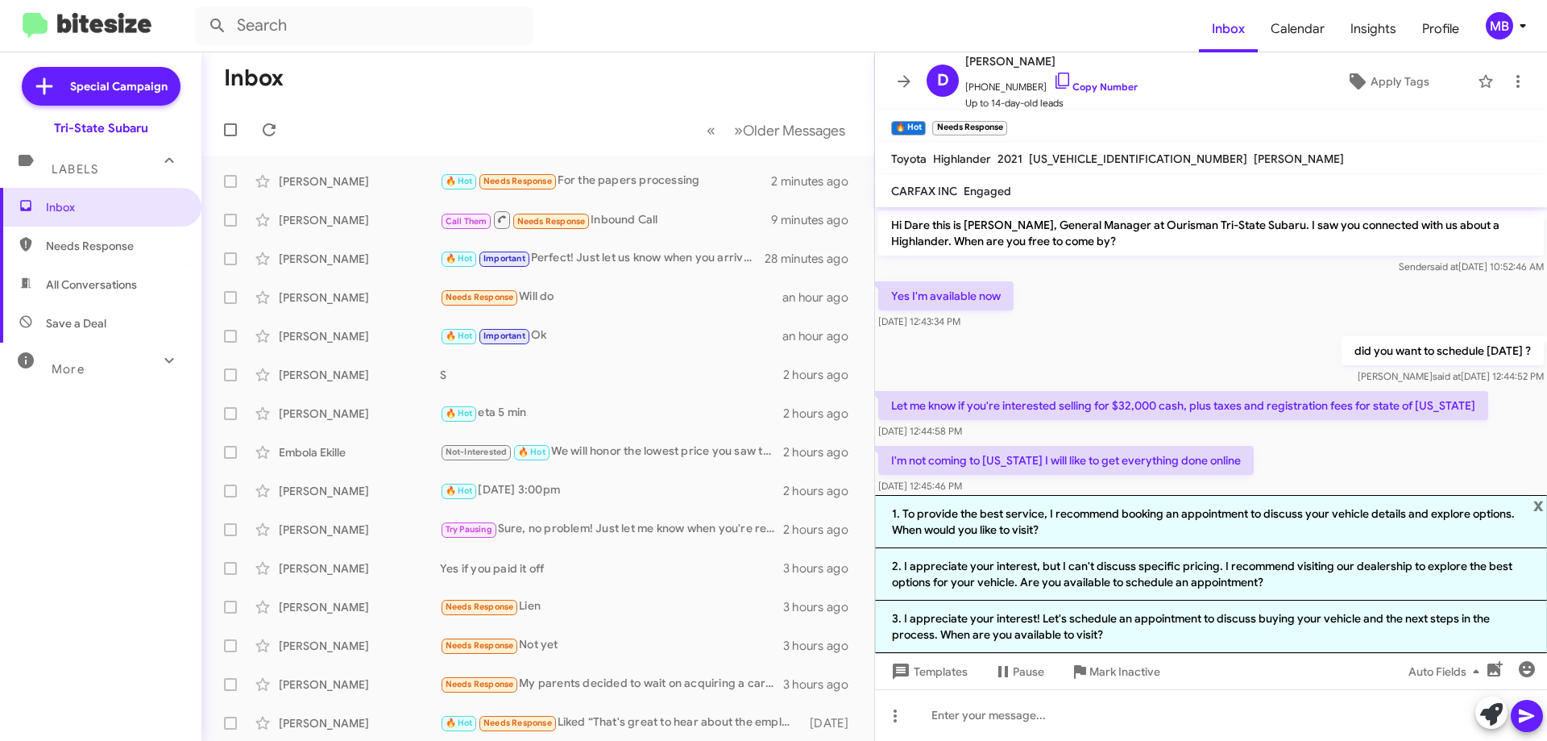
click at [98, 244] on span "Needs Response" at bounding box center [114, 246] width 137 height 16
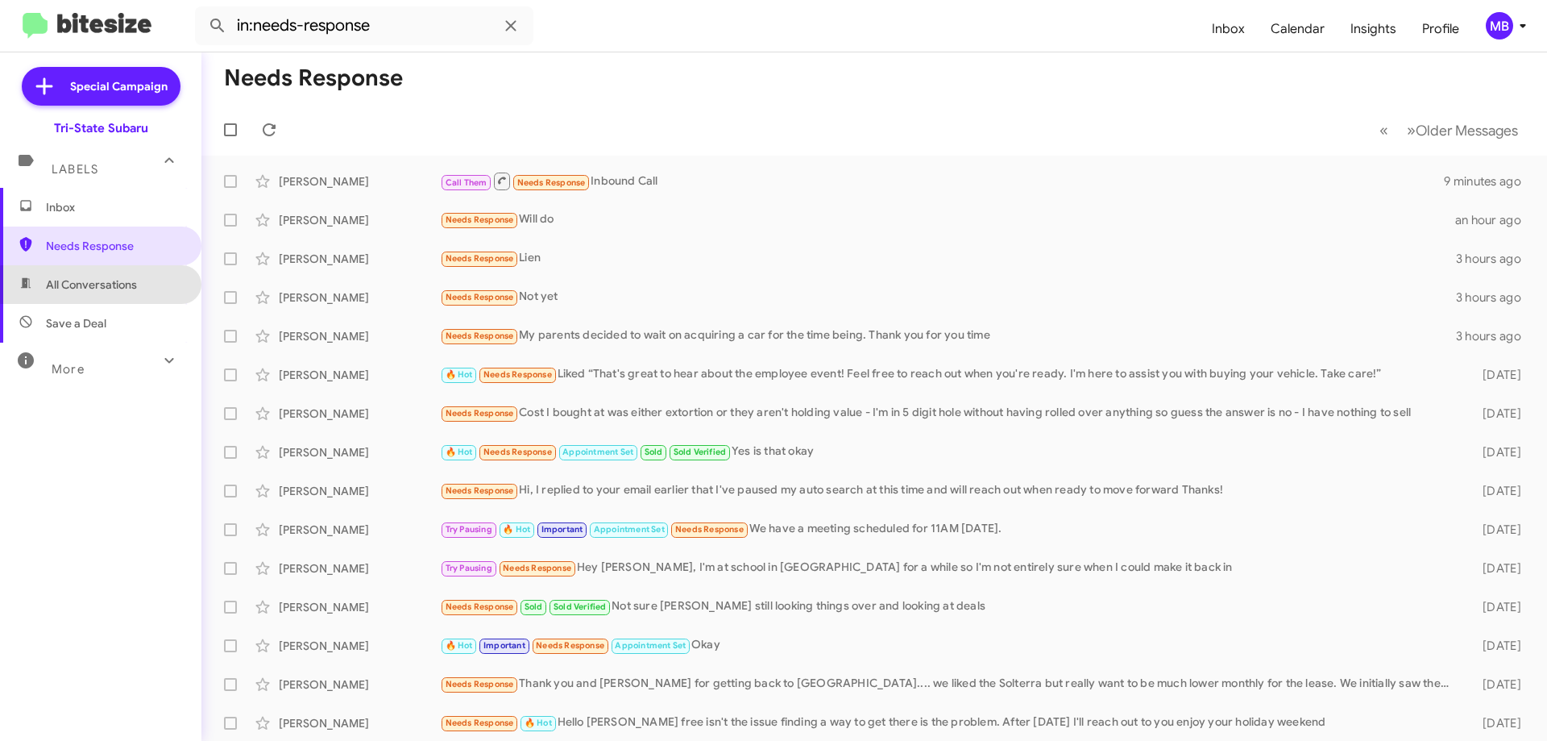
click at [101, 285] on span "All Conversations" at bounding box center [91, 284] width 91 height 16
type input "in:all-conversations"
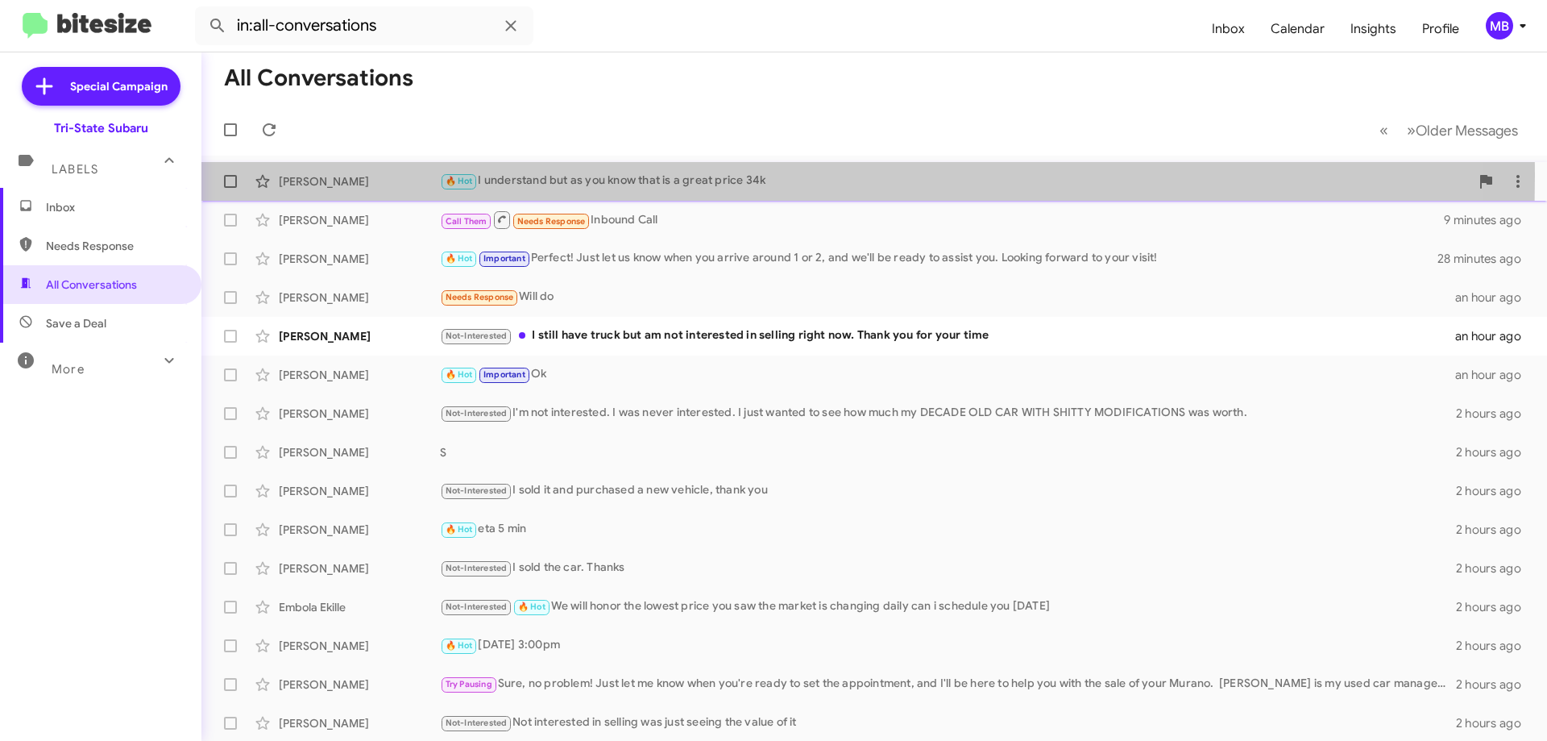
click at [485, 176] on div "🔥 Hot I understand but as you know that is a great price 34k" at bounding box center [955, 181] width 1030 height 19
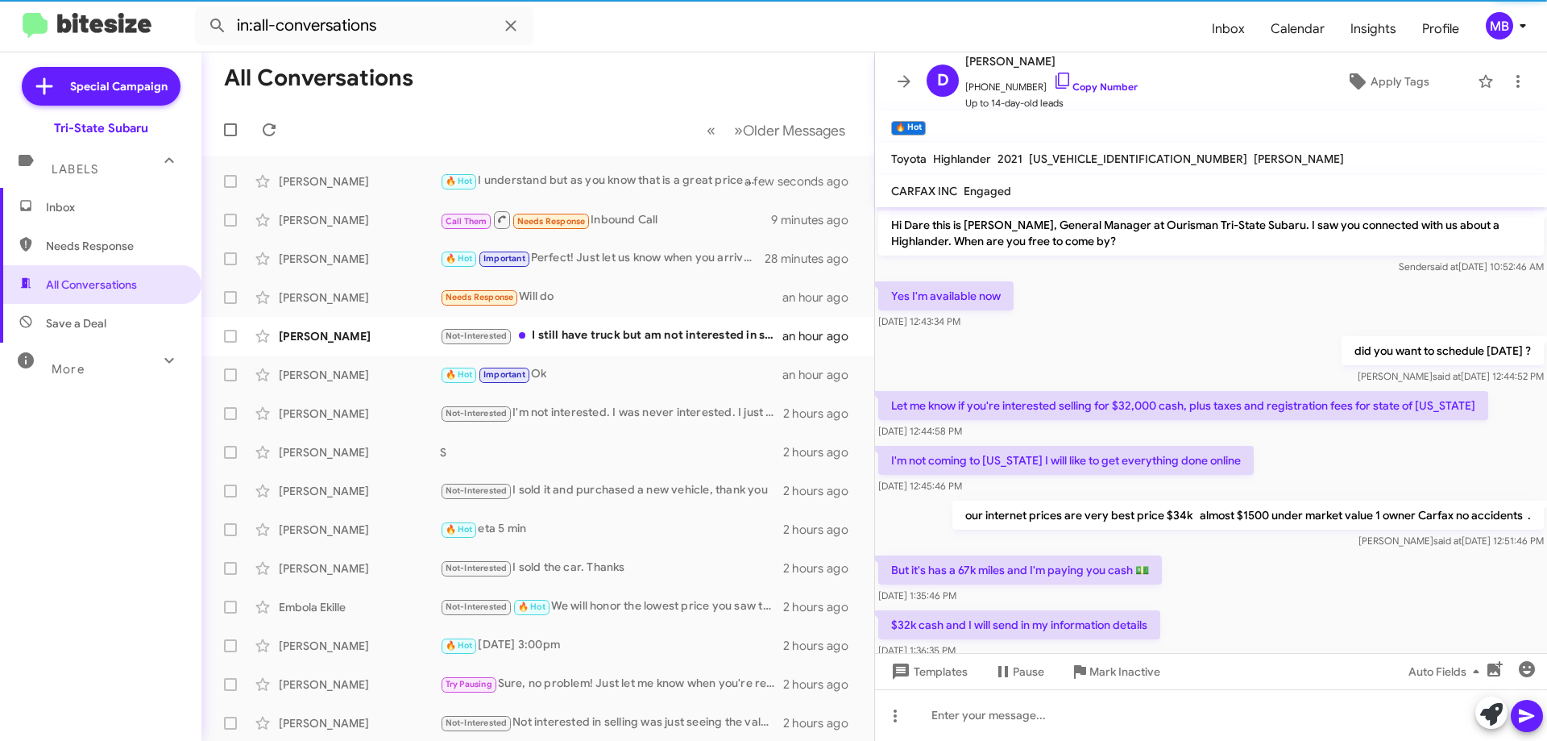
scroll to position [127, 0]
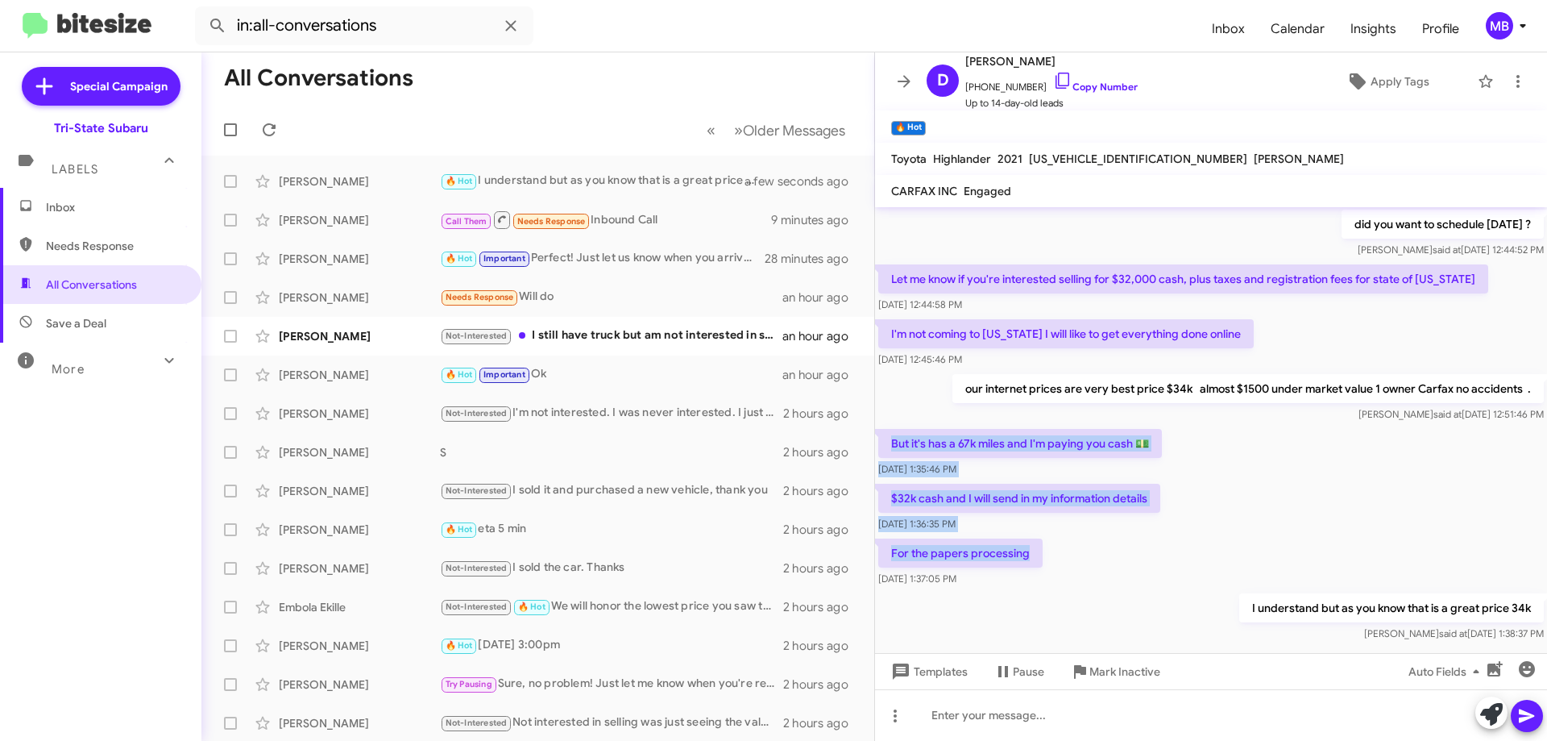
drag, startPoint x: 1048, startPoint y: 552, endPoint x: 891, endPoint y: 432, distance: 197.8
click at [891, 432] on div "Hi Dare this is Joe Amra, General Manager at Ourisman Tri-State Subaru. I saw y…" at bounding box center [1211, 363] width 672 height 564
copy div "But it's has a 67k miles and I'm paying you cash 💵 Sep 4, 2025, 1:35:46 PM $32k…"
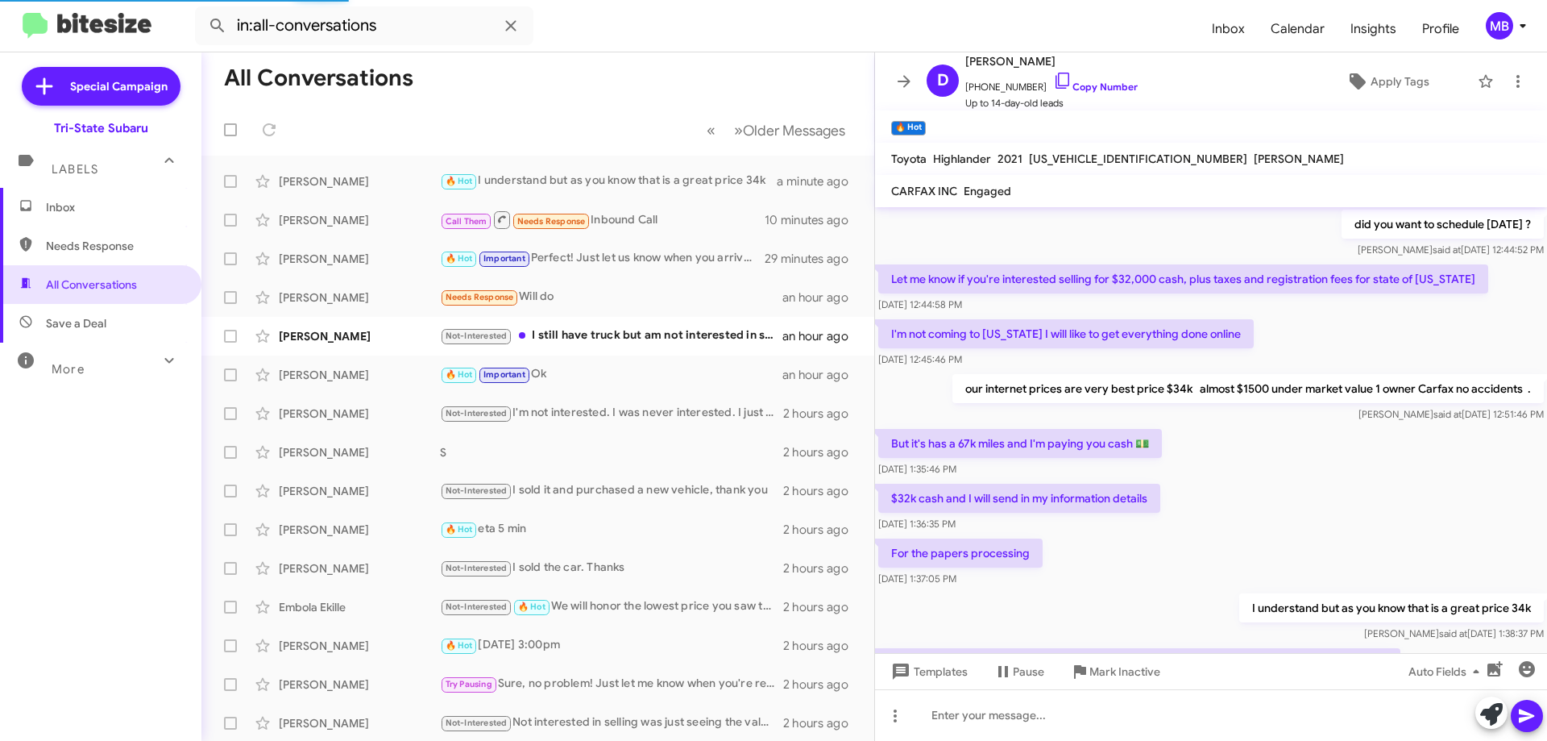
scroll to position [0, 0]
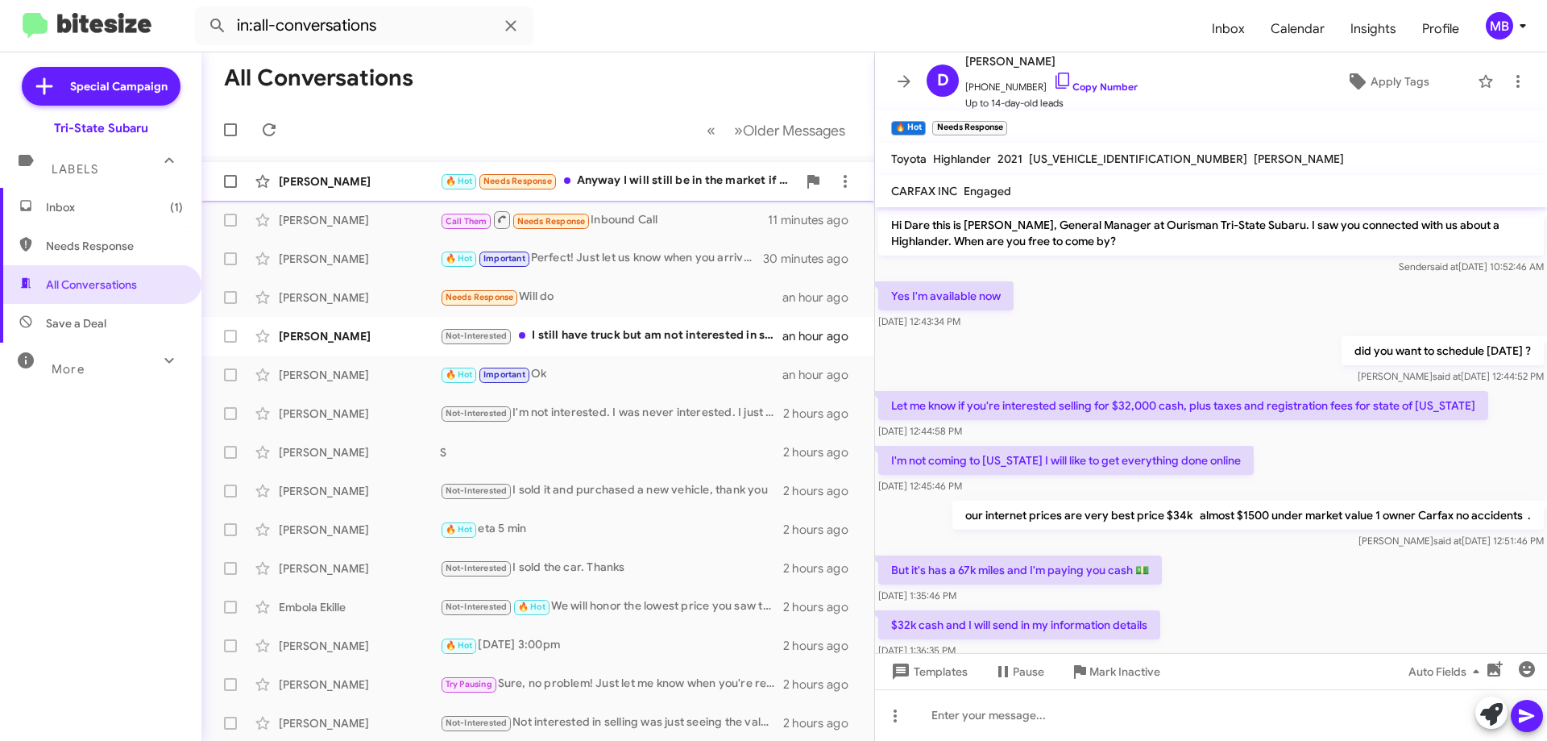
click at [725, 184] on div "🔥 Hot Needs Response Anyway I will still be in the market if anything changes l…" at bounding box center [618, 181] width 357 height 19
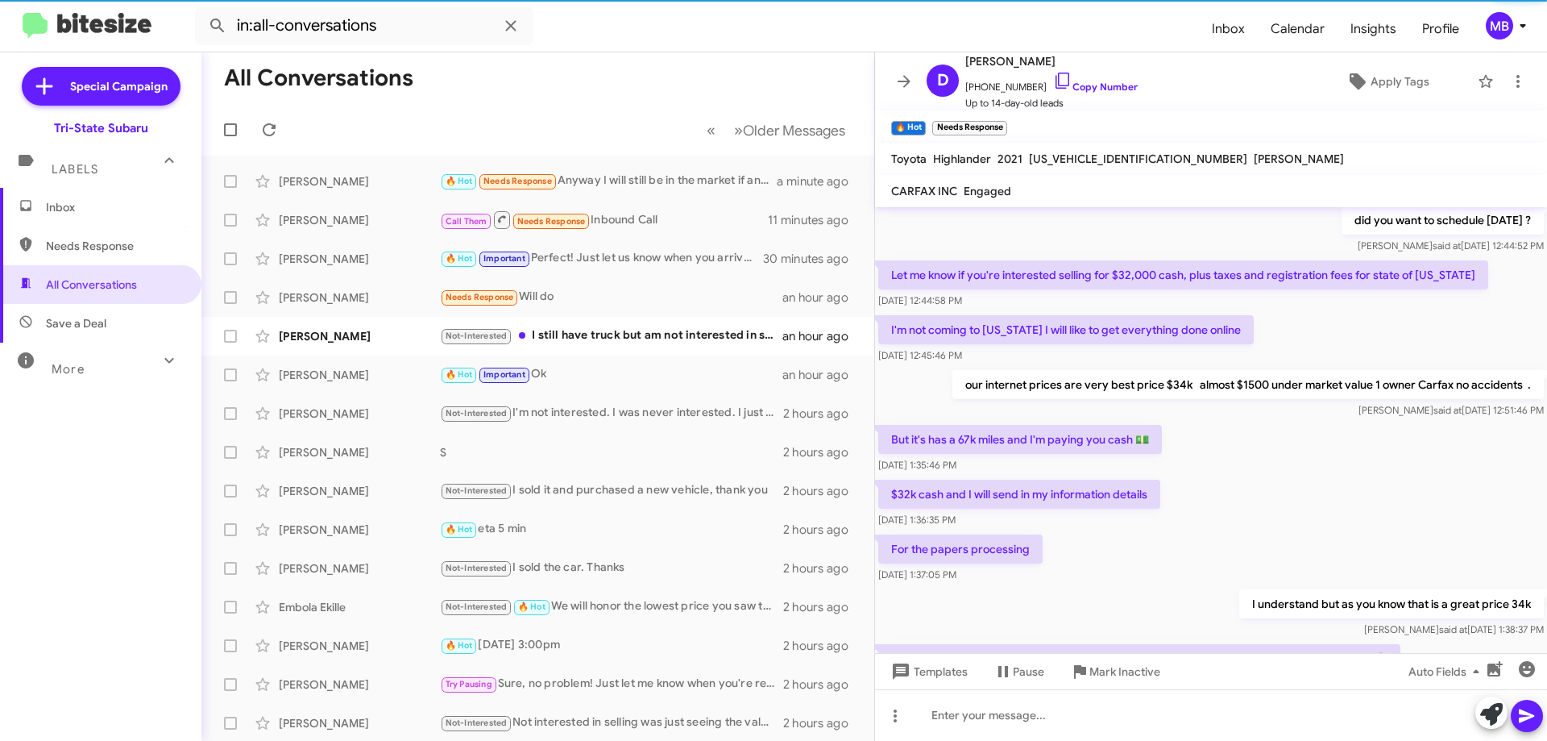
scroll to position [218, 0]
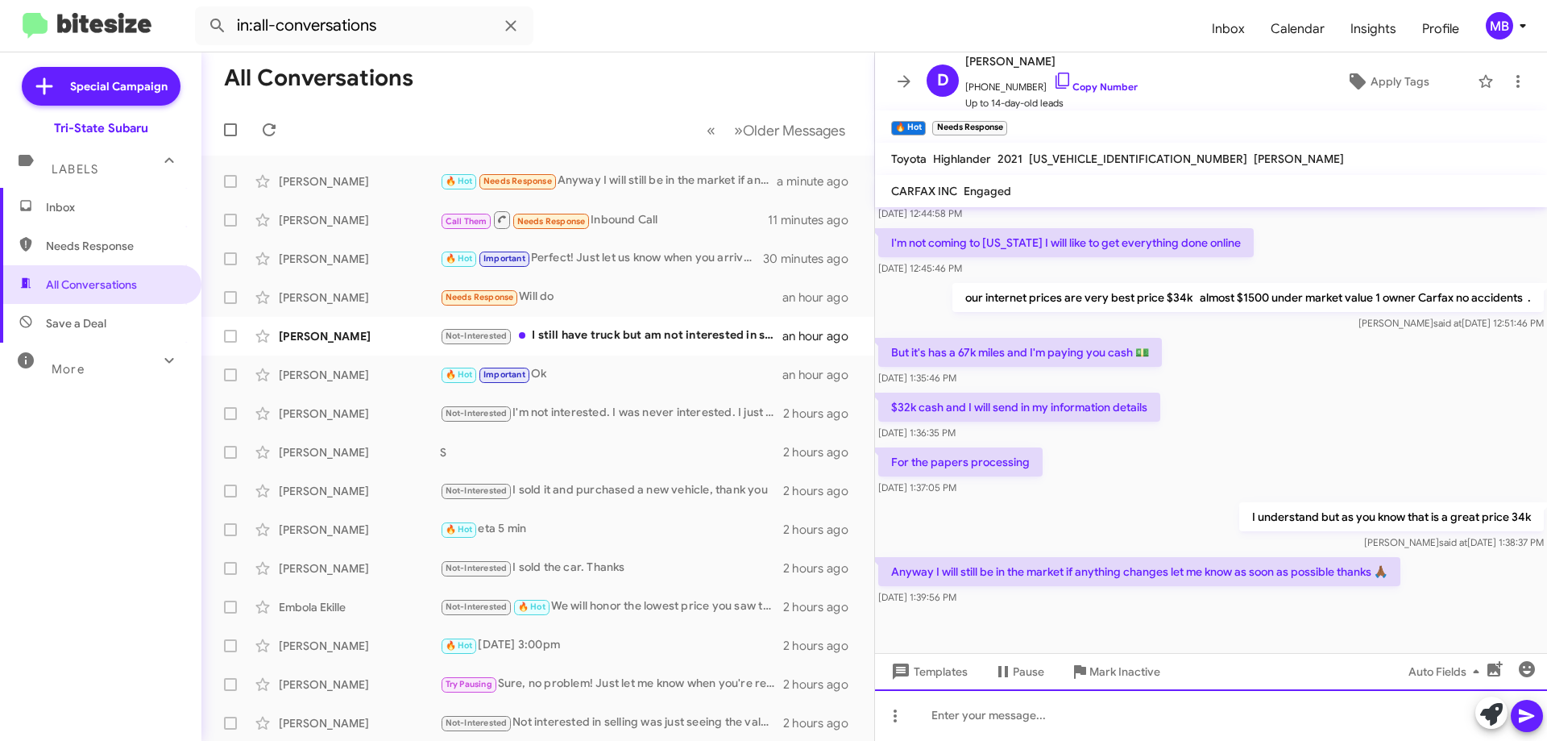
click at [1210, 721] on div at bounding box center [1211, 715] width 672 height 52
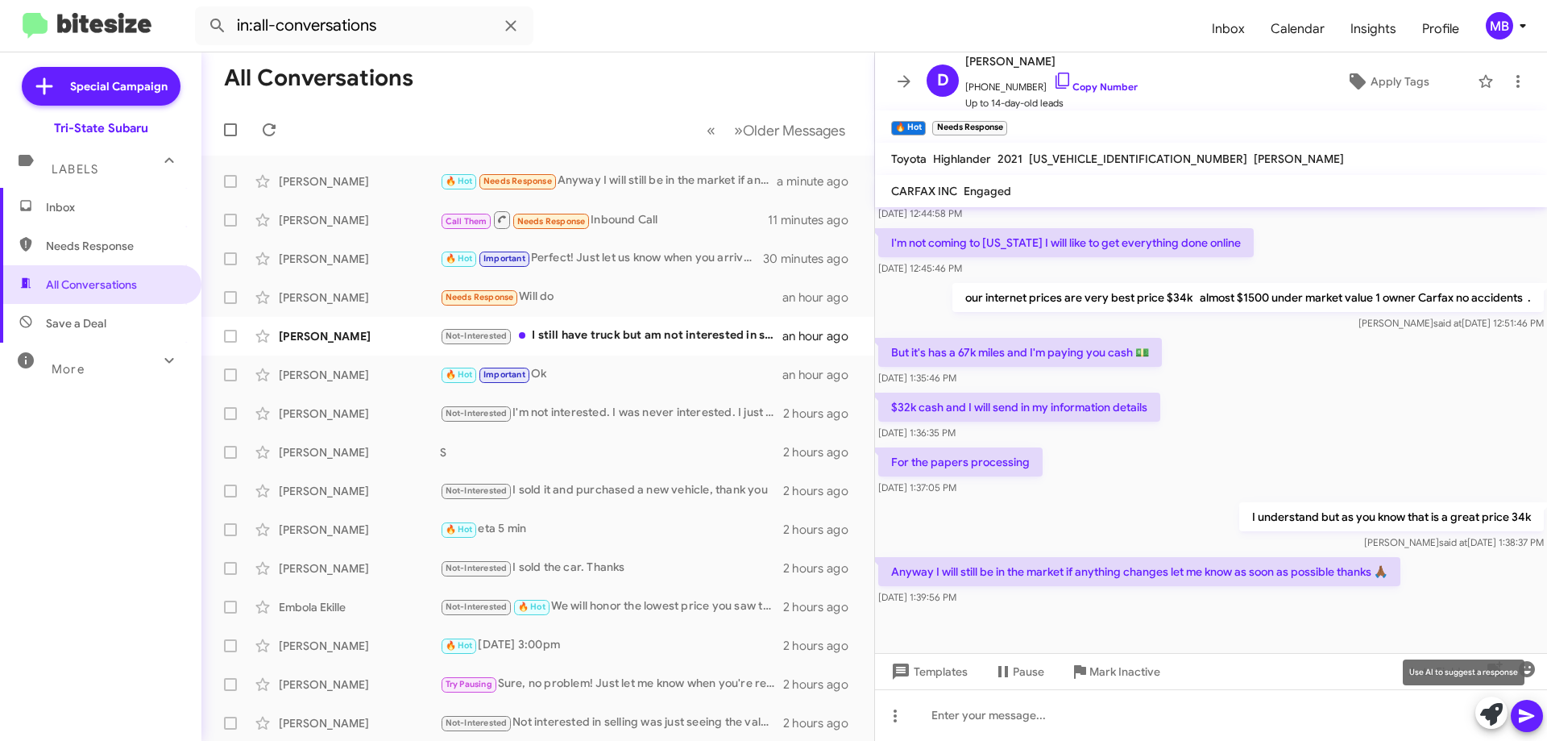
click at [1485, 714] on icon at bounding box center [1492, 714] width 23 height 23
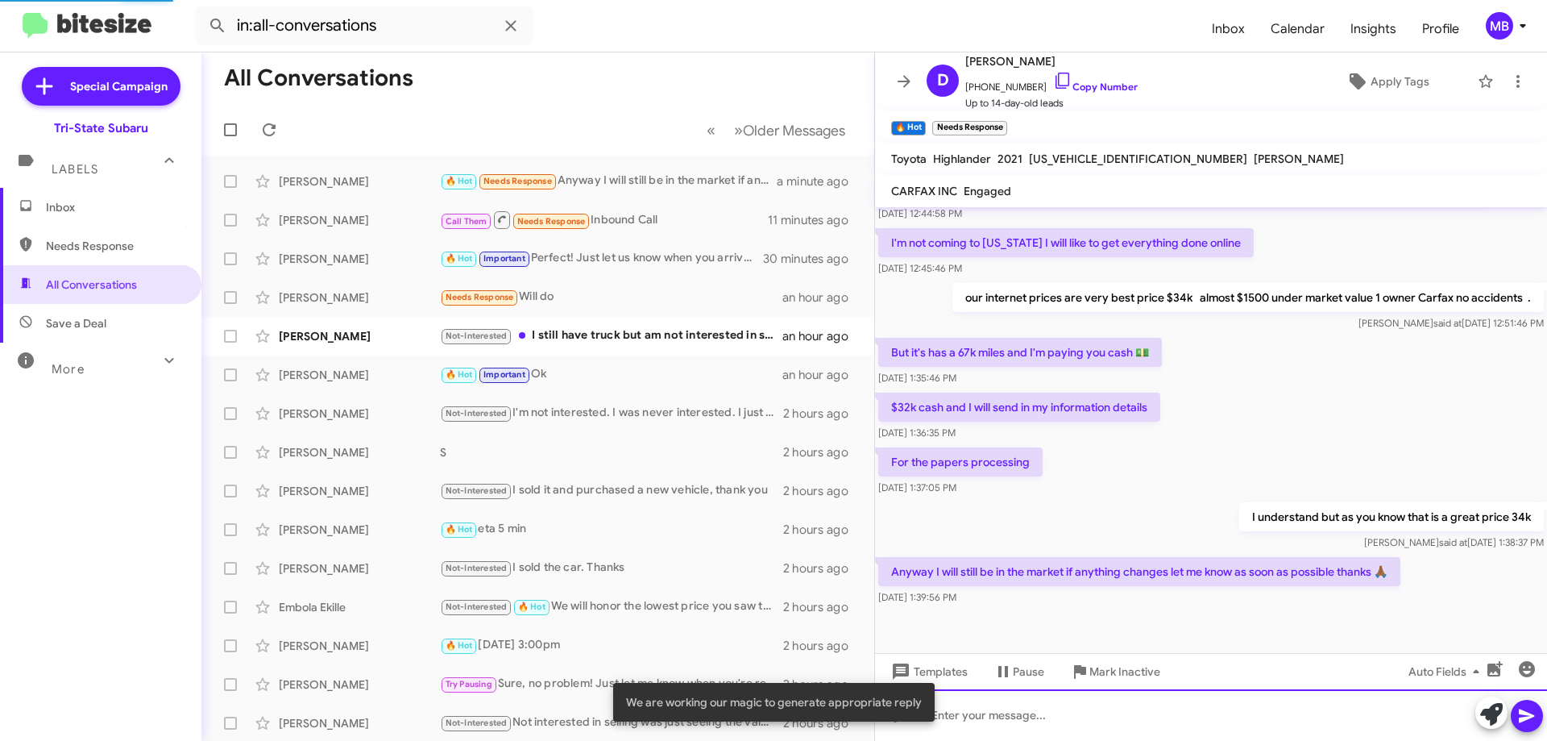
click at [1329, 718] on div at bounding box center [1211, 715] width 672 height 52
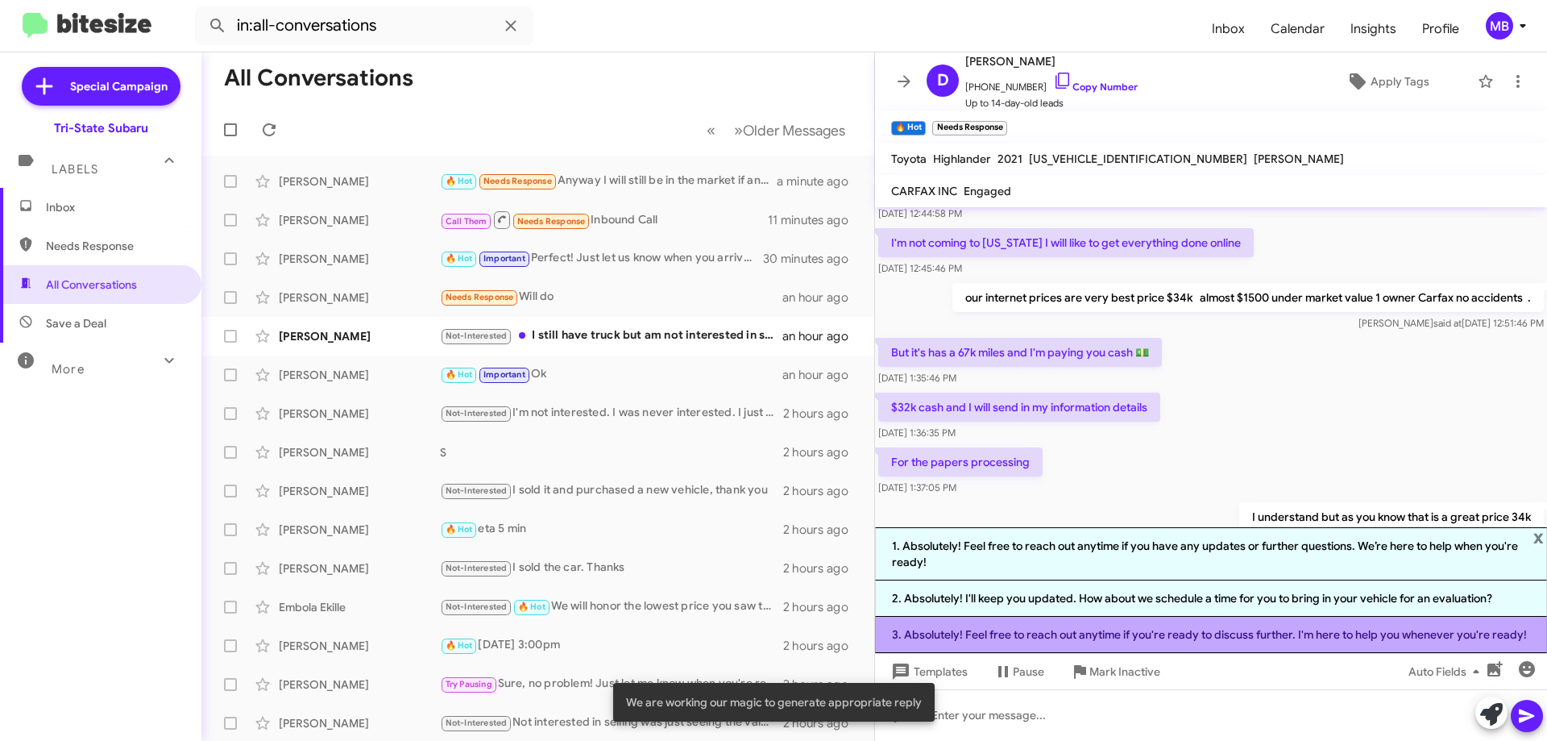
click at [1397, 636] on li "3. Absolutely! Feel free to reach out anytime if you're ready to discuss furthe…" at bounding box center [1211, 635] width 672 height 36
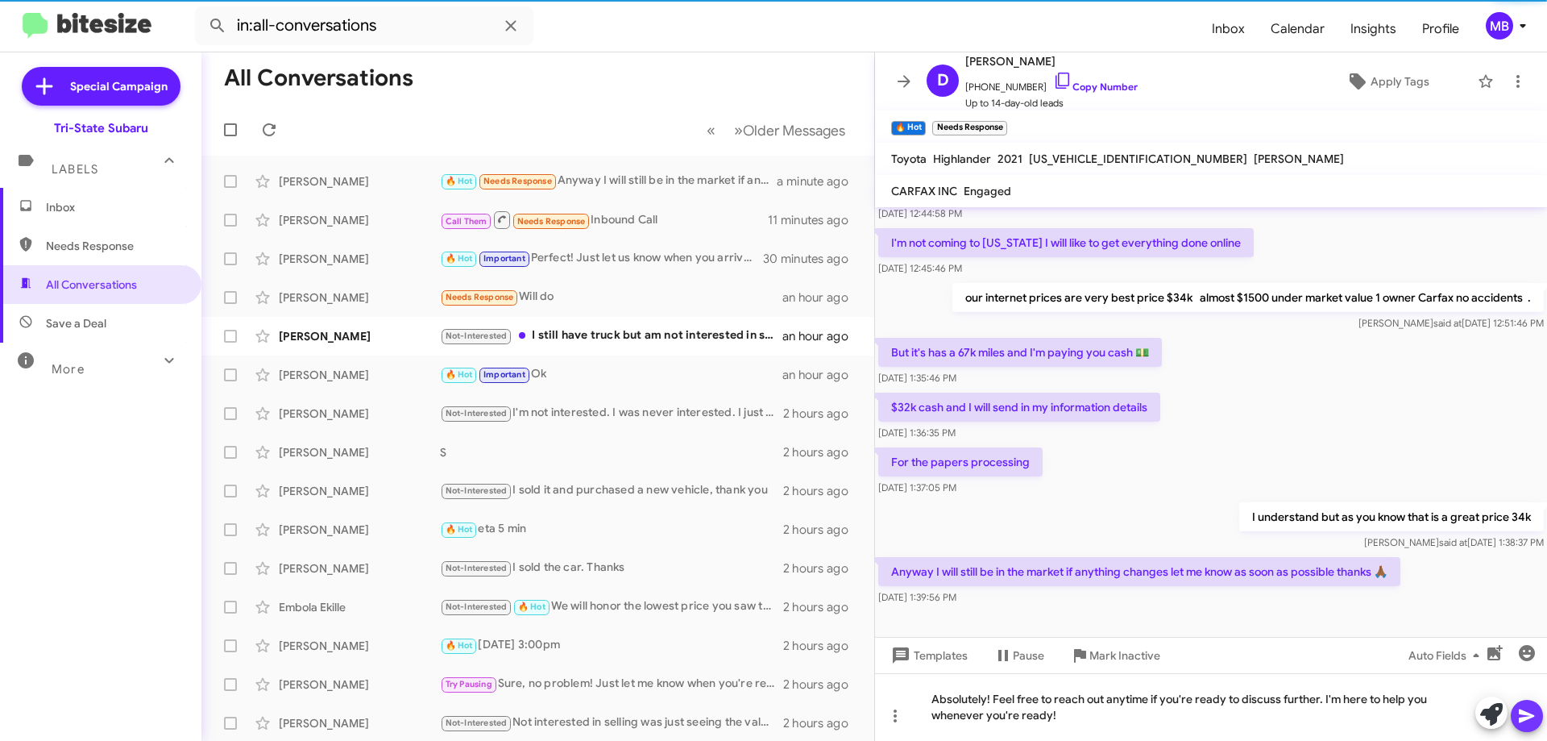
click at [1531, 721] on icon at bounding box center [1527, 715] width 19 height 19
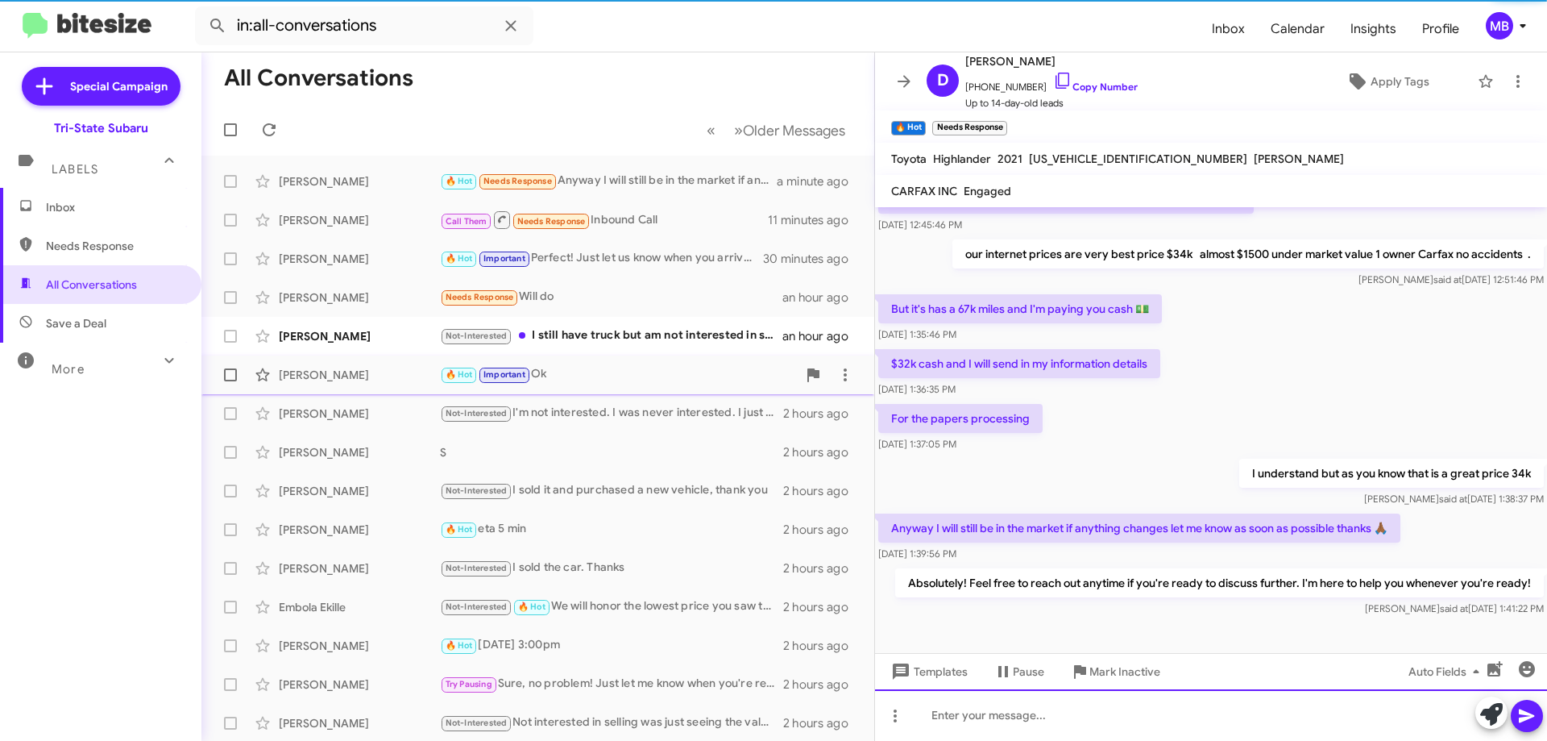
scroll to position [276, 0]
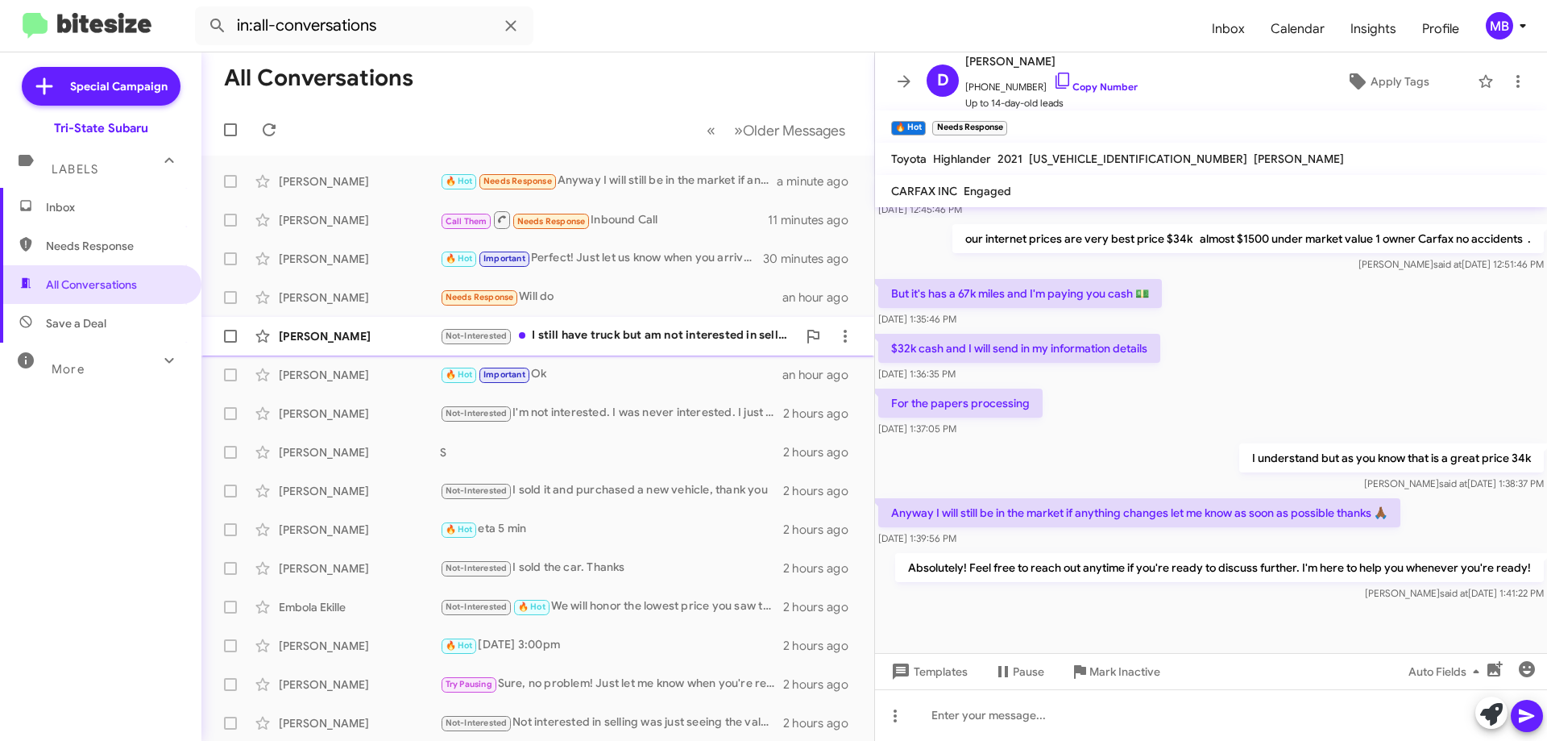
click at [646, 340] on div "Not-Interested I still have truck but am not interested in selling right now. T…" at bounding box center [618, 335] width 357 height 19
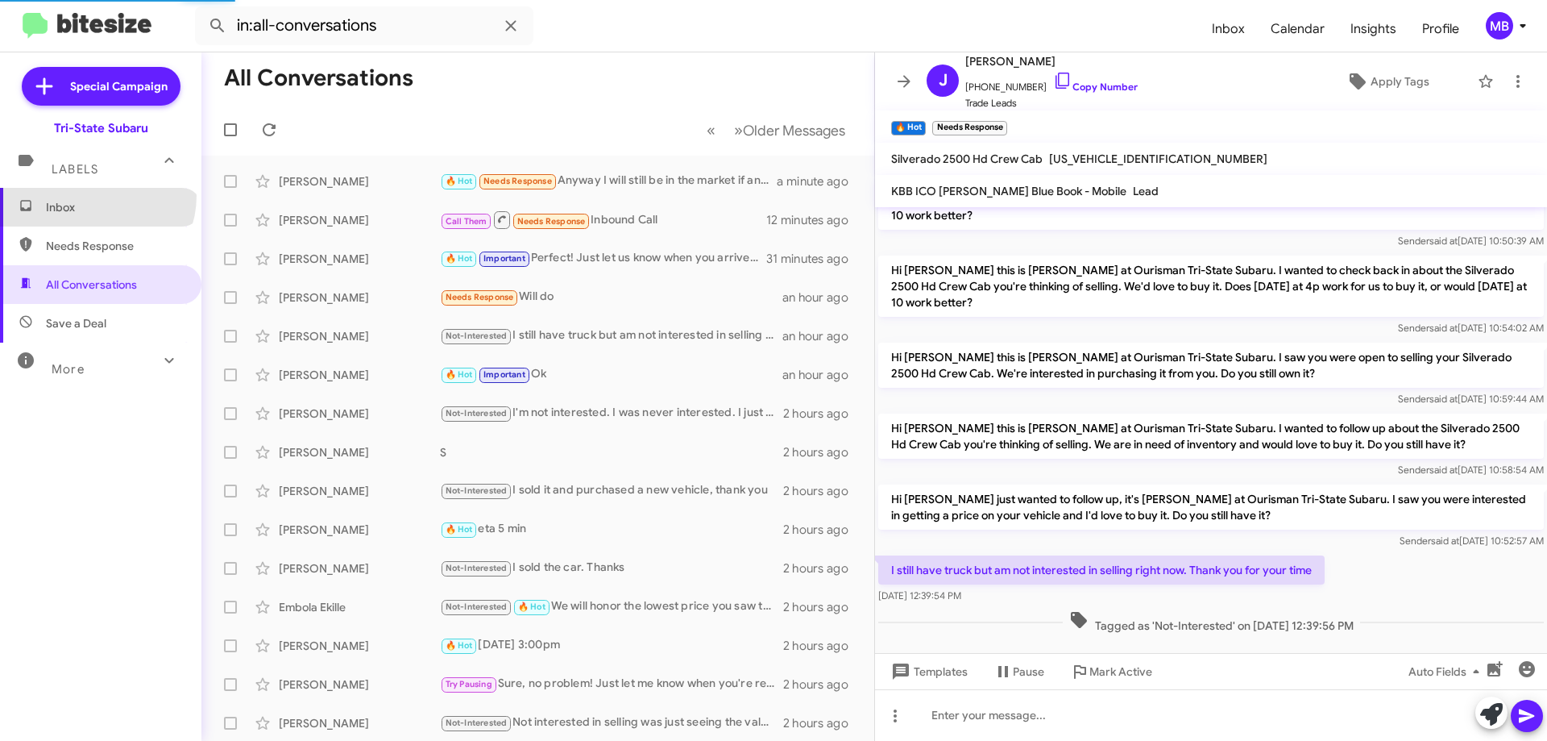
click at [96, 196] on span "Inbox" at bounding box center [100, 207] width 201 height 39
click at [97, 196] on span "Inbox" at bounding box center [100, 207] width 201 height 39
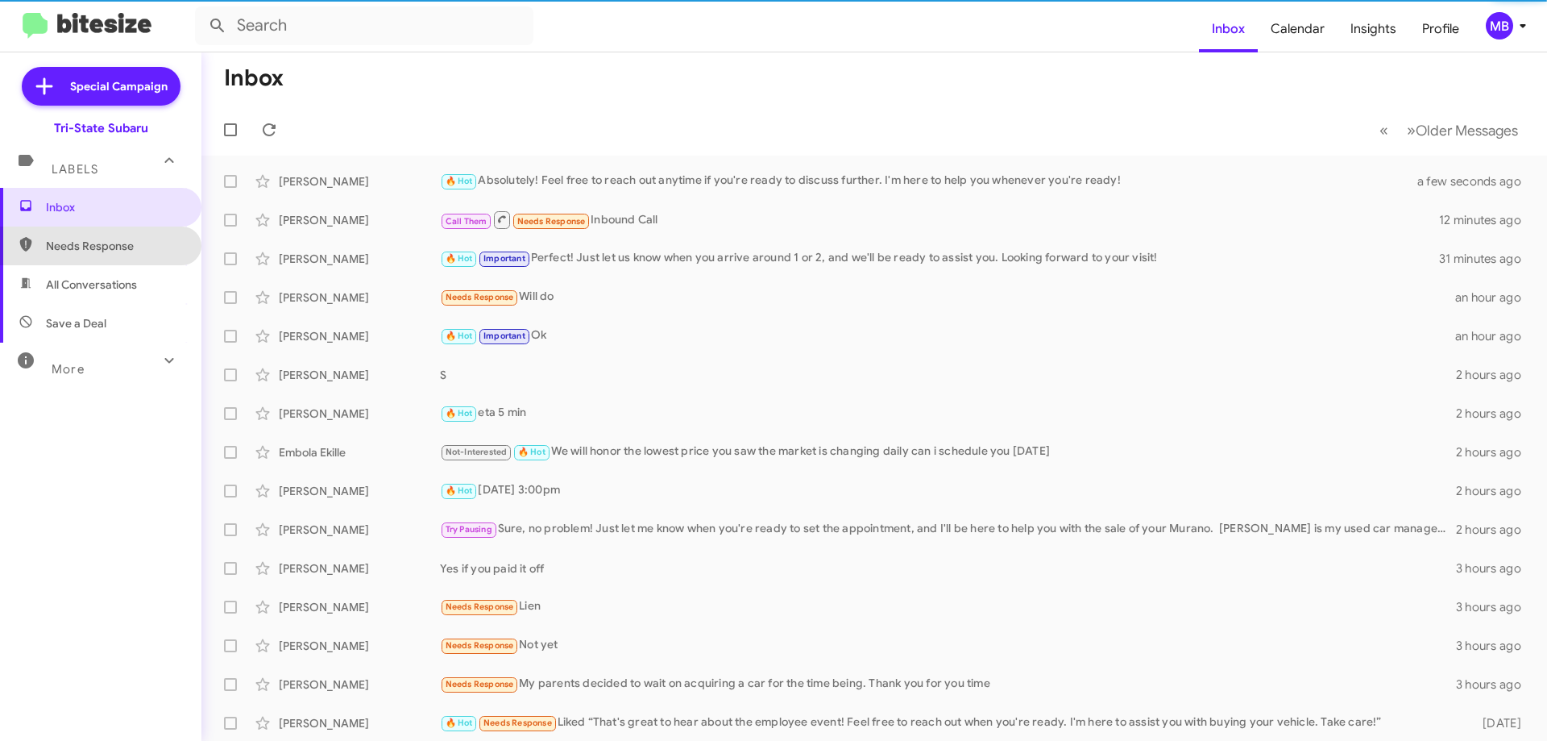
click at [139, 255] on span "Needs Response" at bounding box center [100, 245] width 201 height 39
type input "in:needs-response"
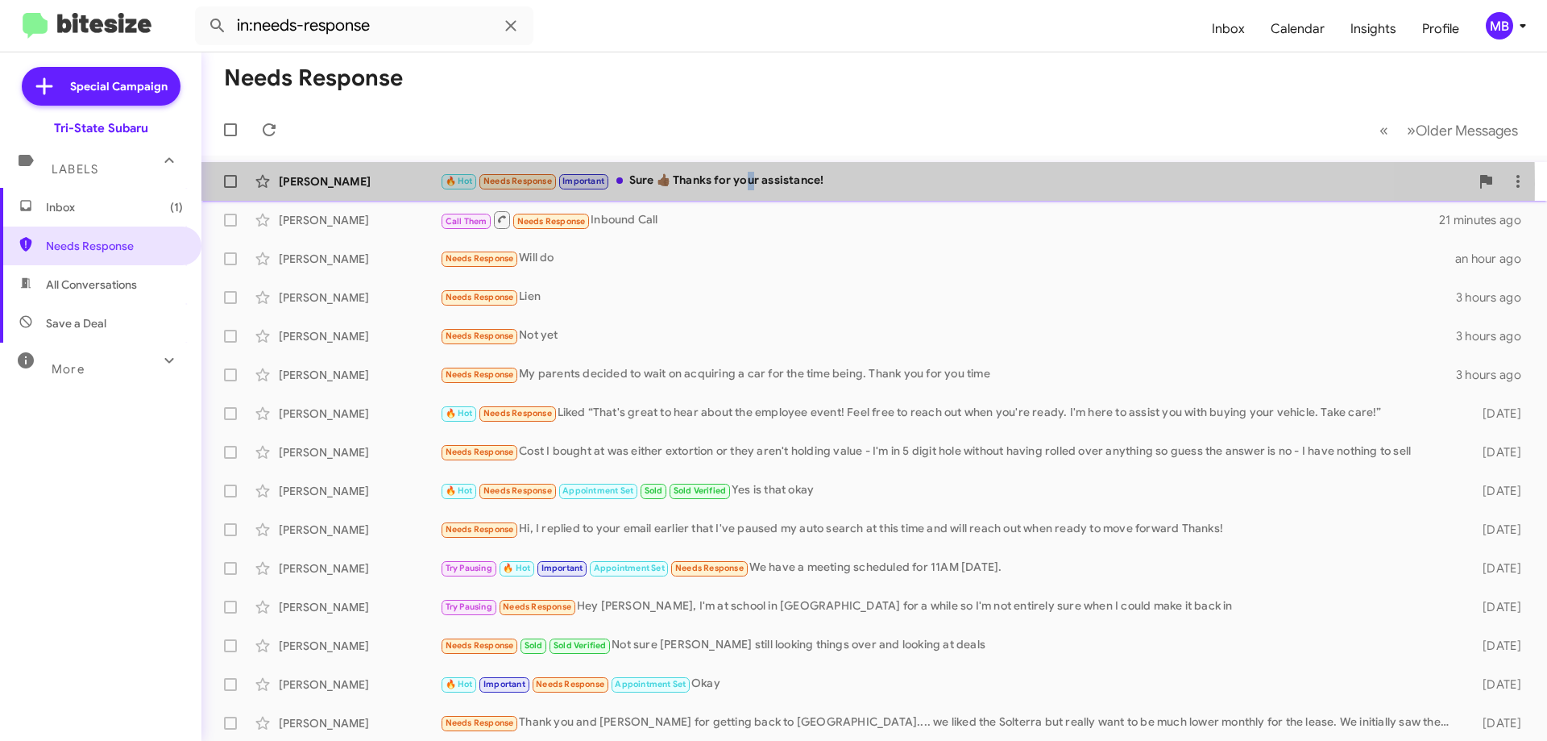
drag, startPoint x: 748, startPoint y: 184, endPoint x: 735, endPoint y: 184, distance: 12.9
click at [749, 184] on div "🔥 Hot Needs Response Important Sure 👍🏾 Thanks for your assistance!" at bounding box center [955, 181] width 1030 height 19
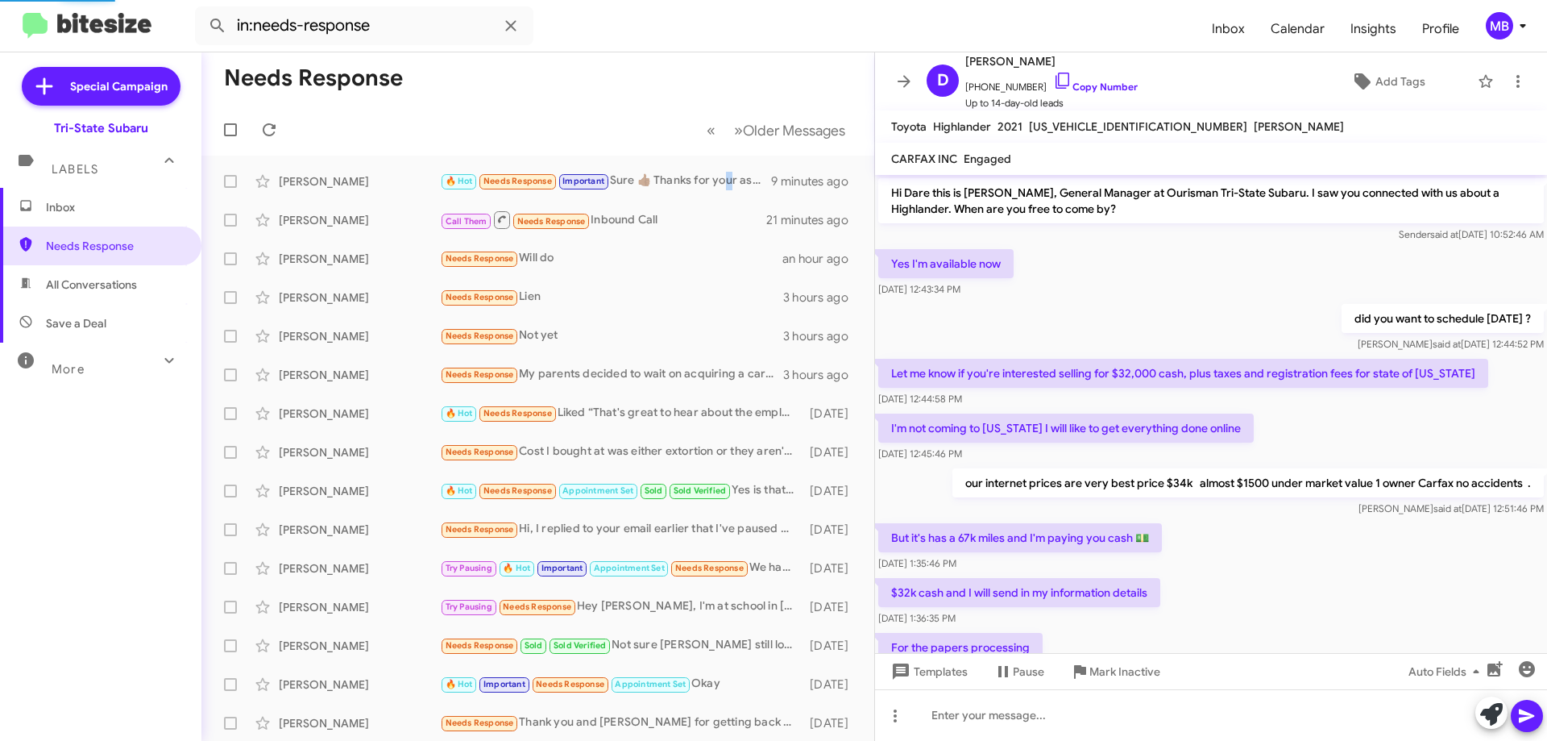
scroll to position [303, 0]
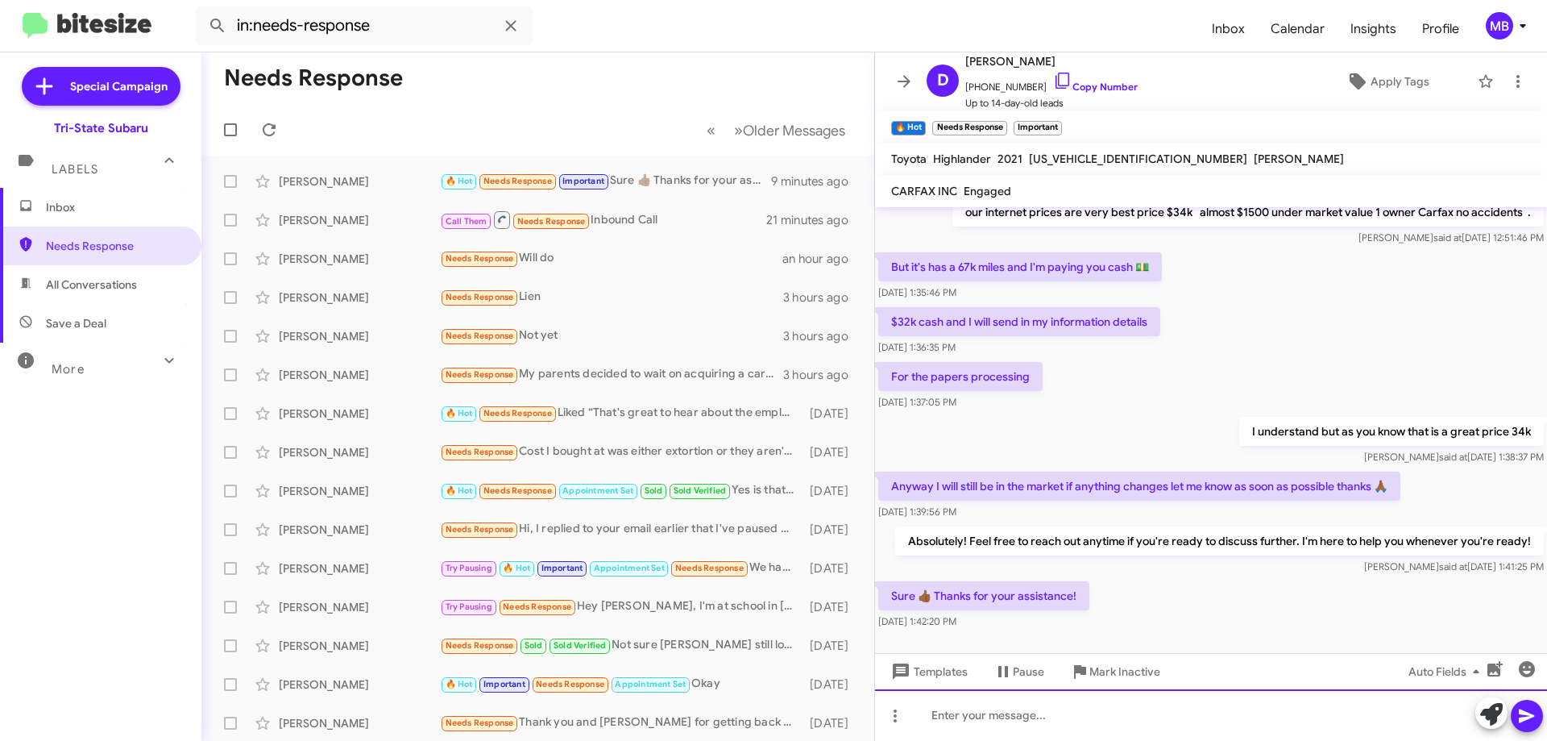
click at [1045, 709] on div at bounding box center [1211, 715] width 672 height 52
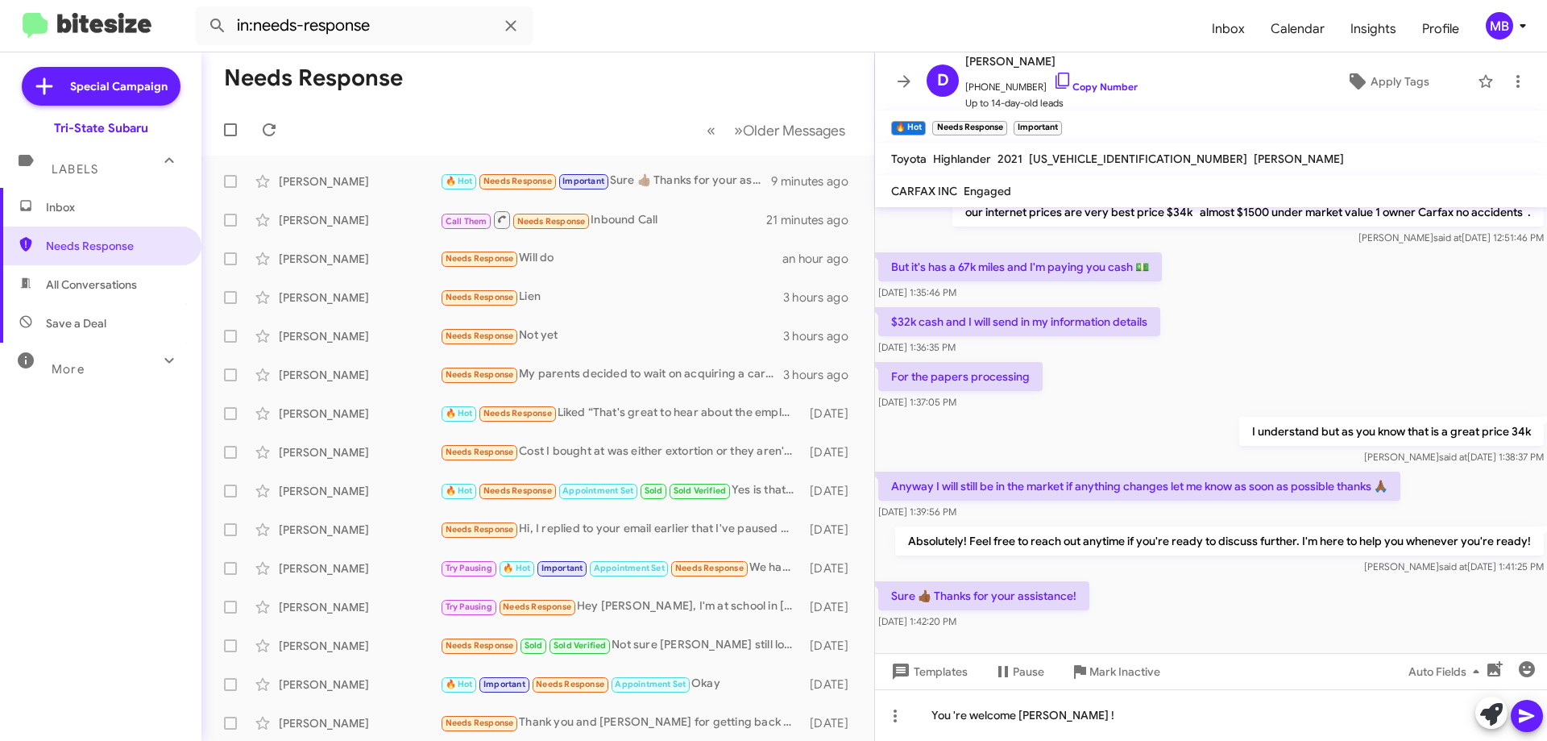
click at [1531, 711] on icon at bounding box center [1527, 715] width 19 height 19
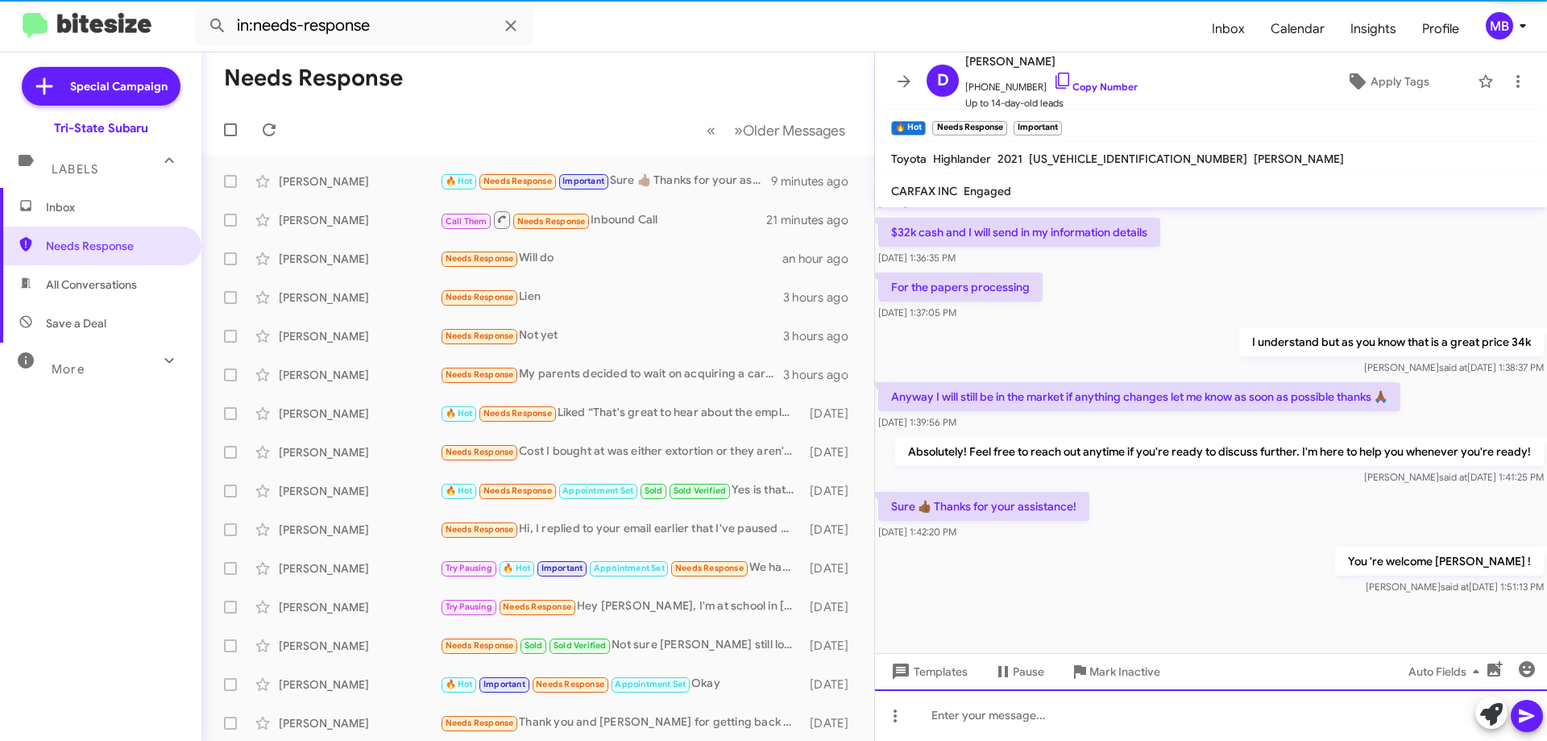
scroll to position [394, 0]
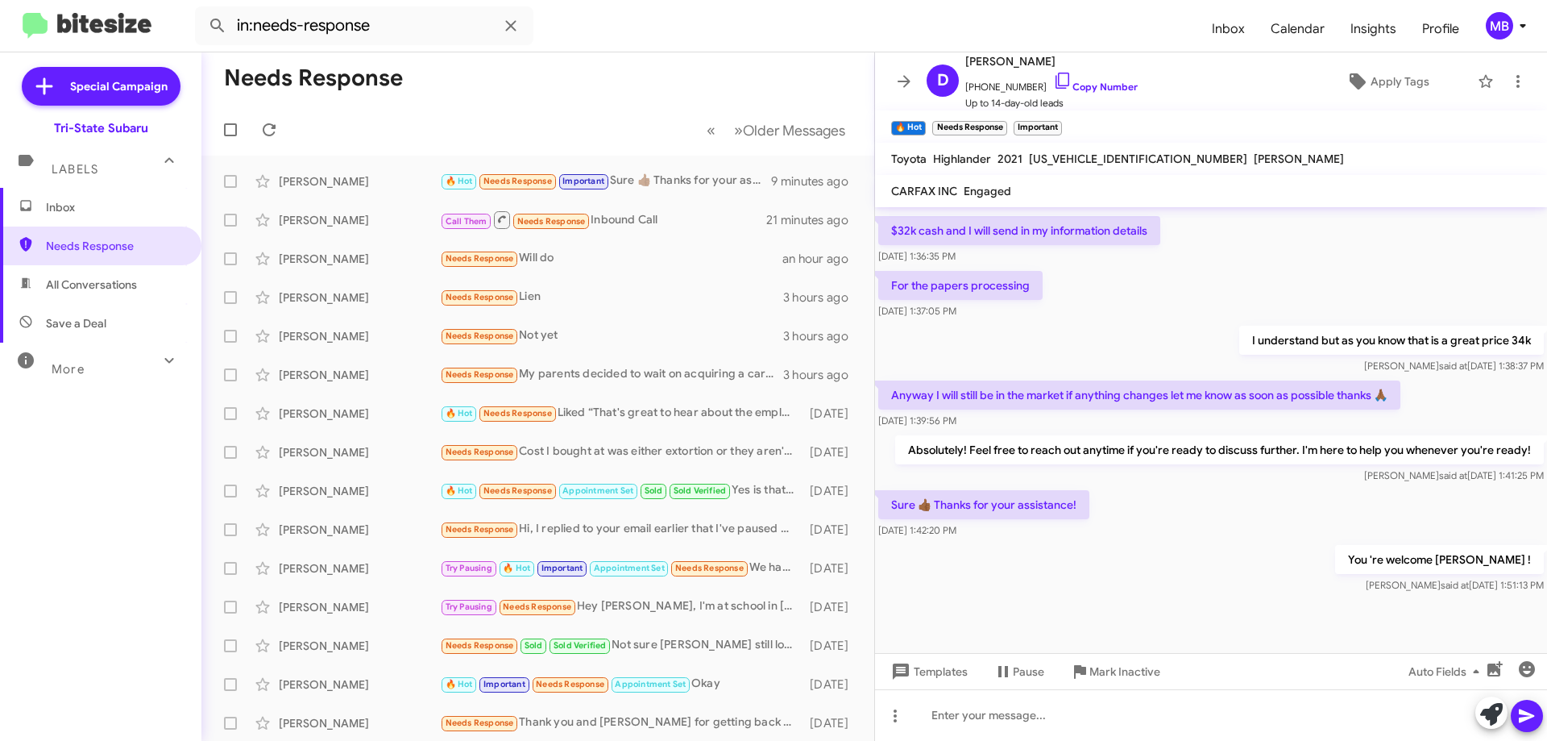
click at [66, 201] on span "Inbox" at bounding box center [114, 207] width 137 height 16
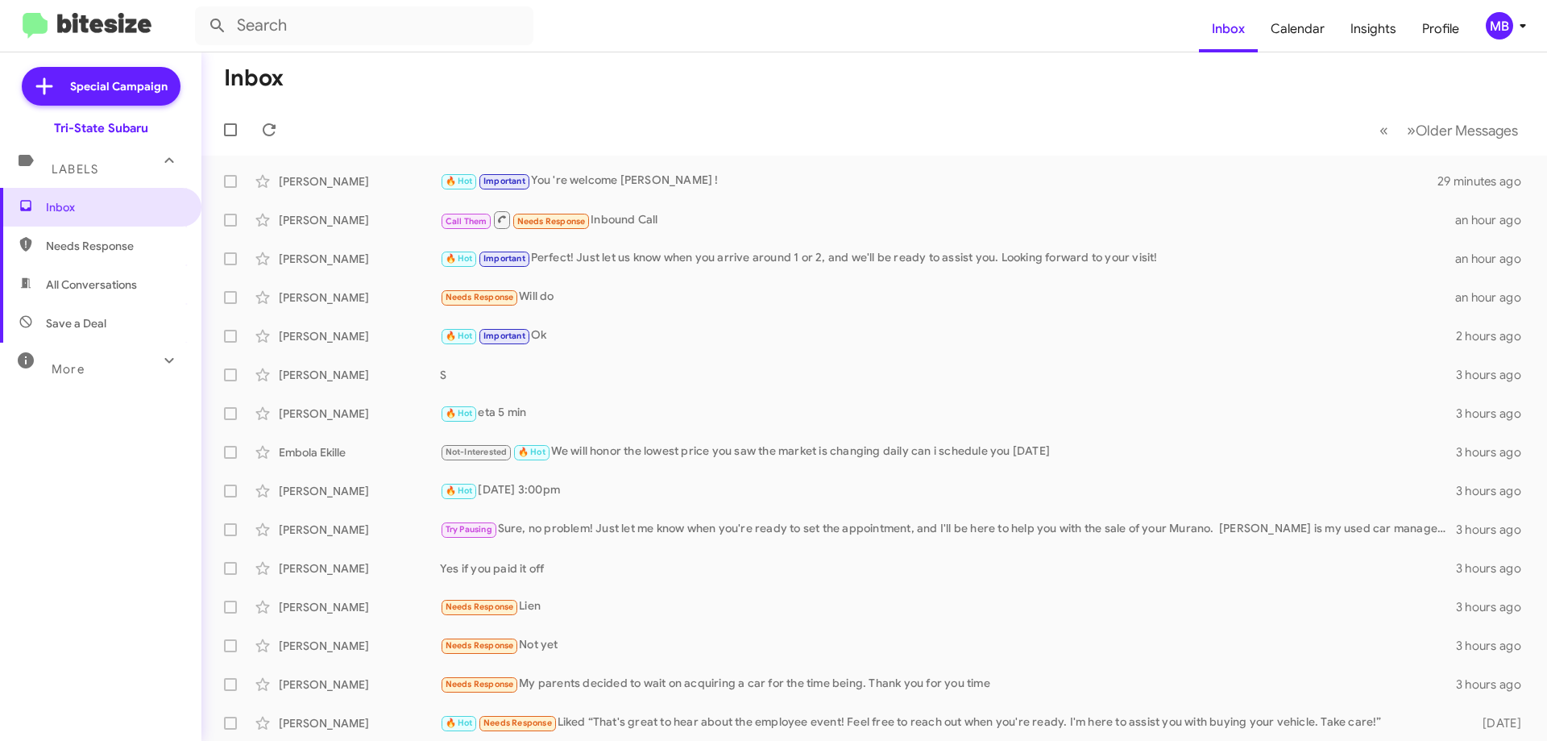
click at [85, 166] on span "Labels" at bounding box center [75, 169] width 47 height 15
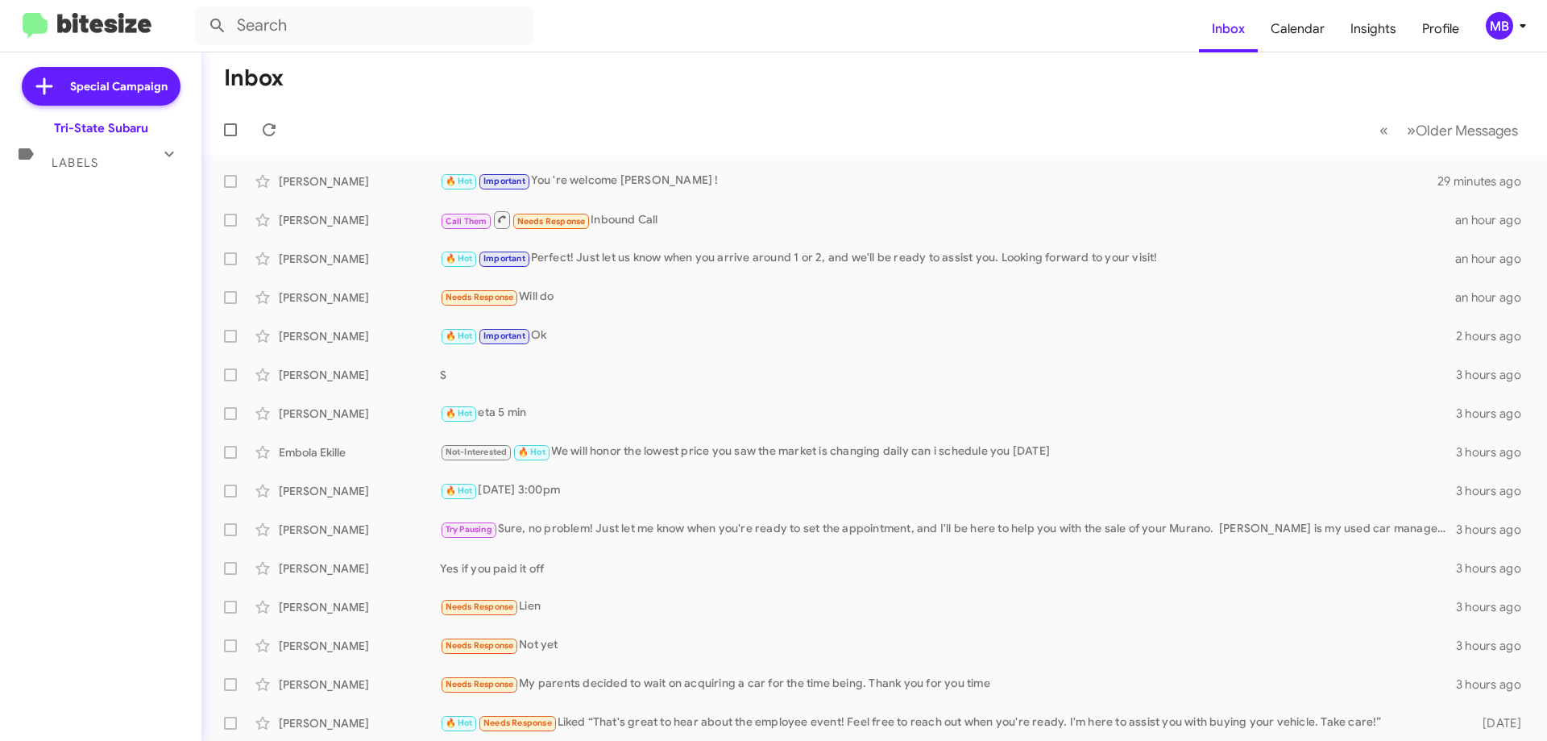
click at [101, 164] on div "Labels" at bounding box center [84, 156] width 143 height 30
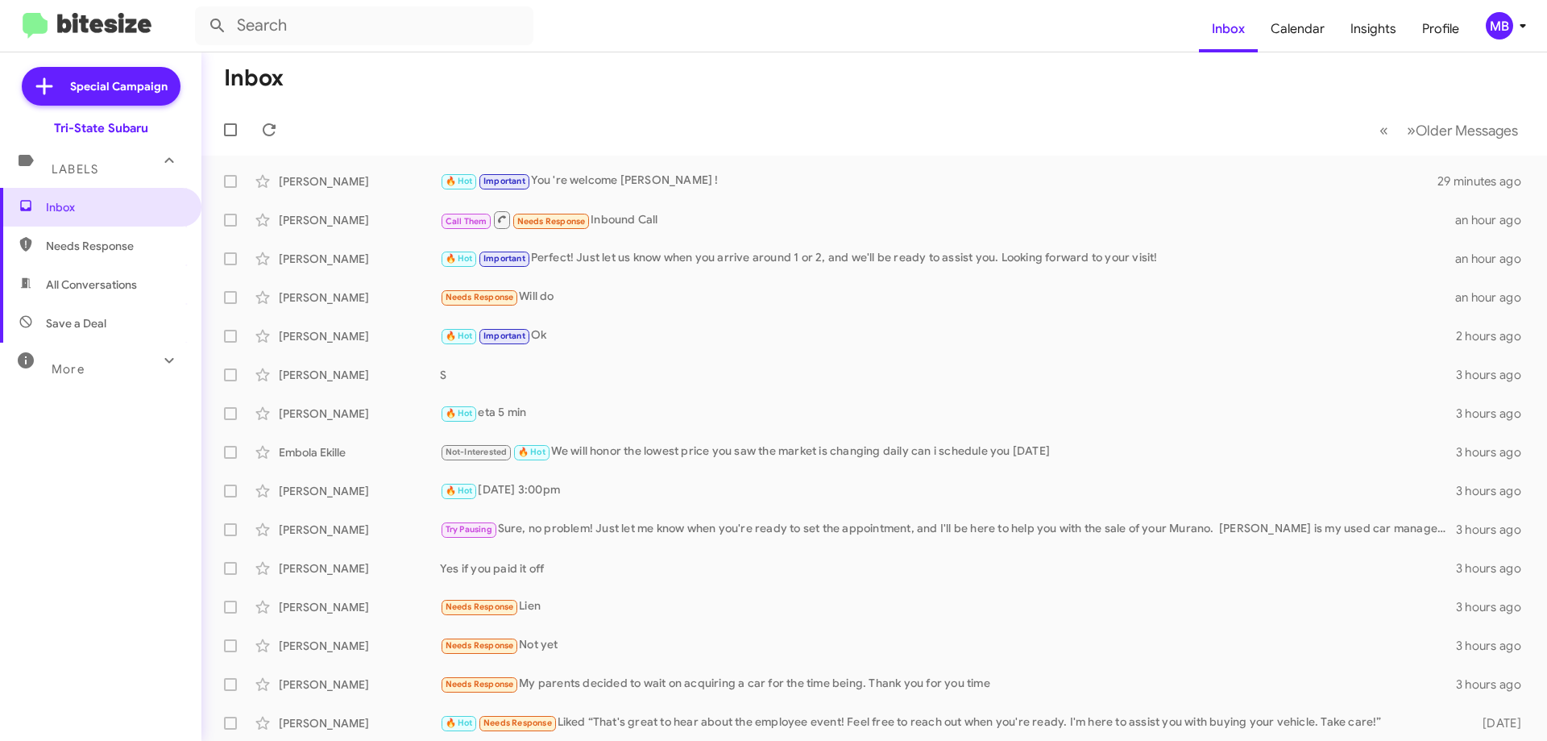
click at [127, 245] on span "Needs Response" at bounding box center [114, 246] width 137 height 16
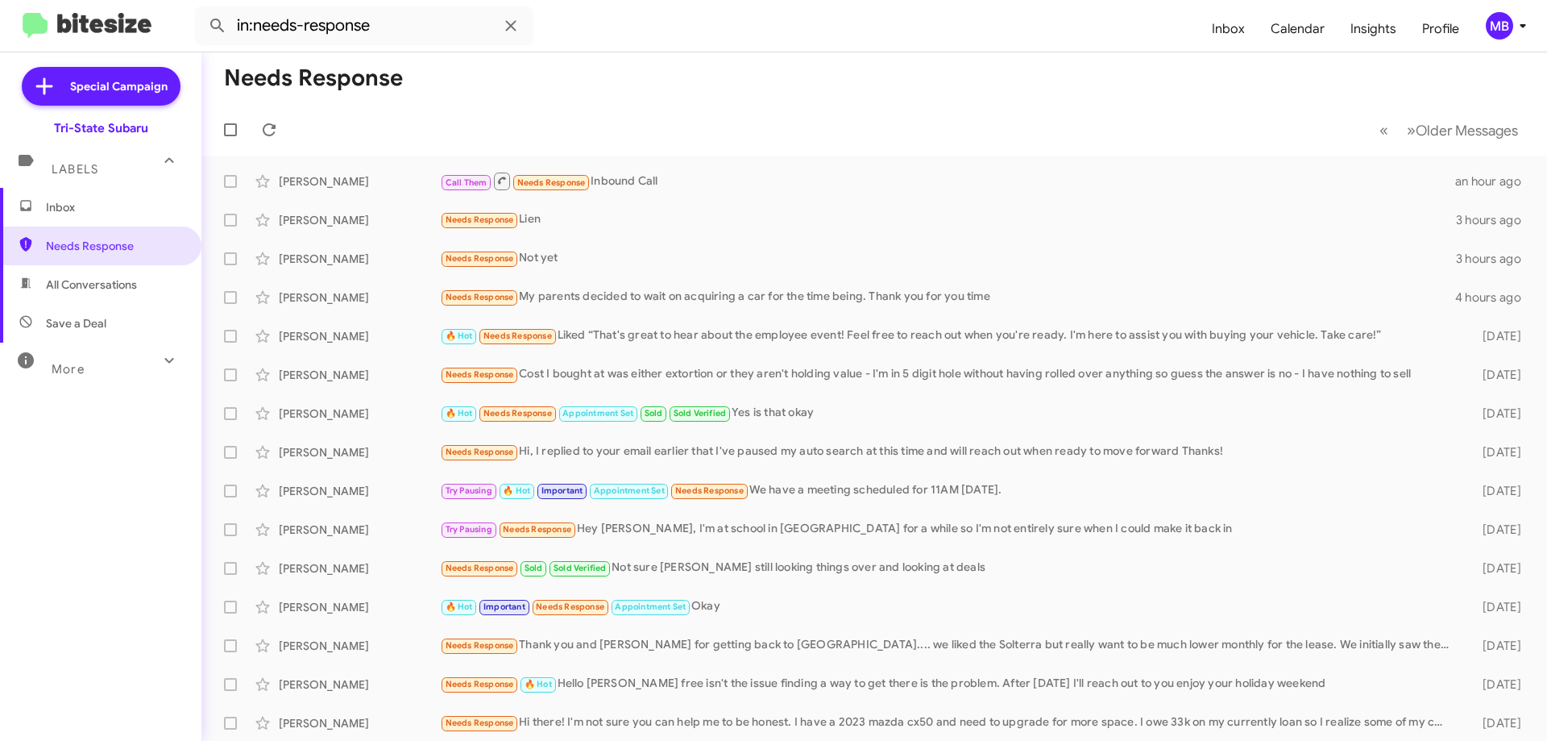
click at [152, 296] on span "All Conversations" at bounding box center [100, 284] width 201 height 39
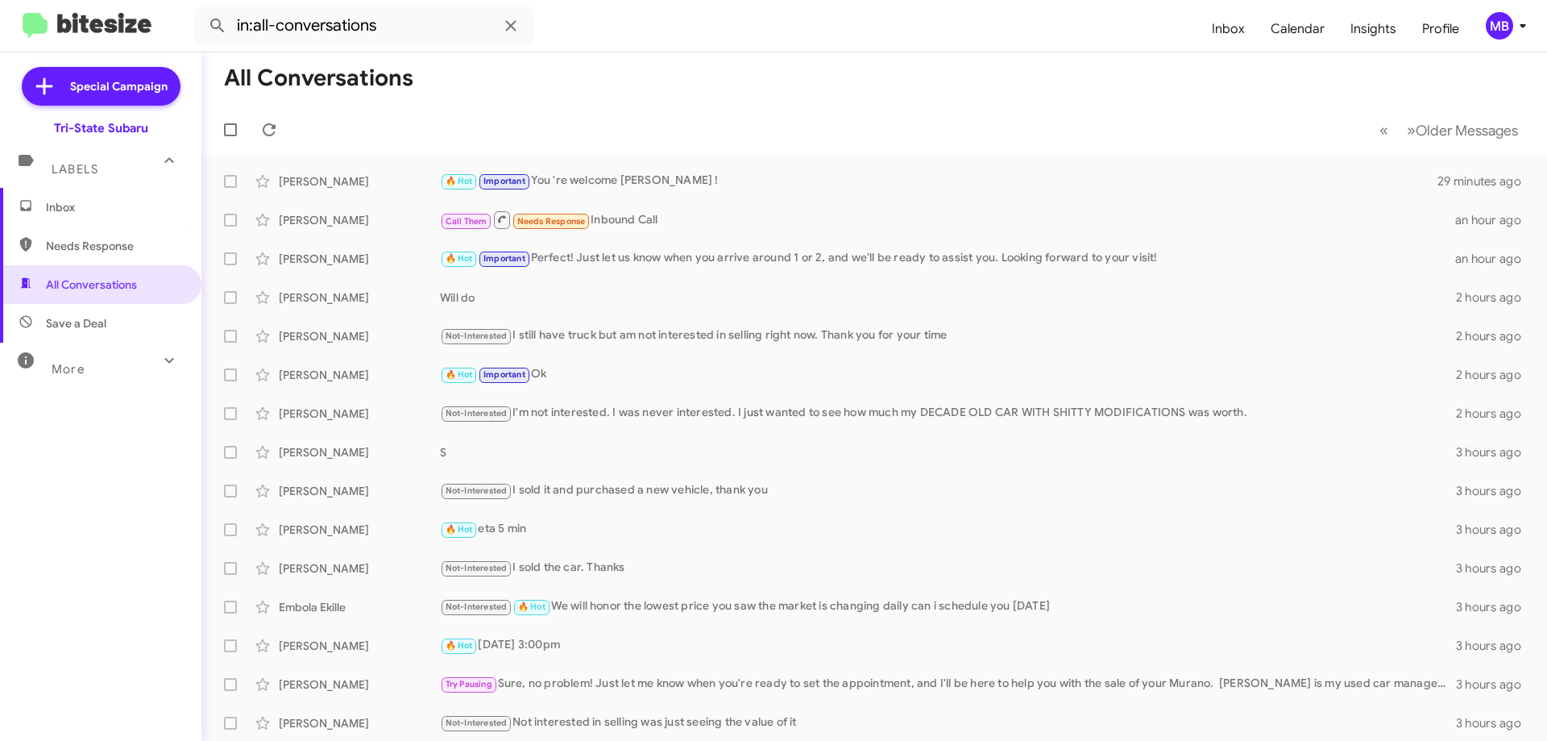
click at [133, 318] on span "Save a Deal" at bounding box center [100, 323] width 201 height 39
type input "in:not-interested"
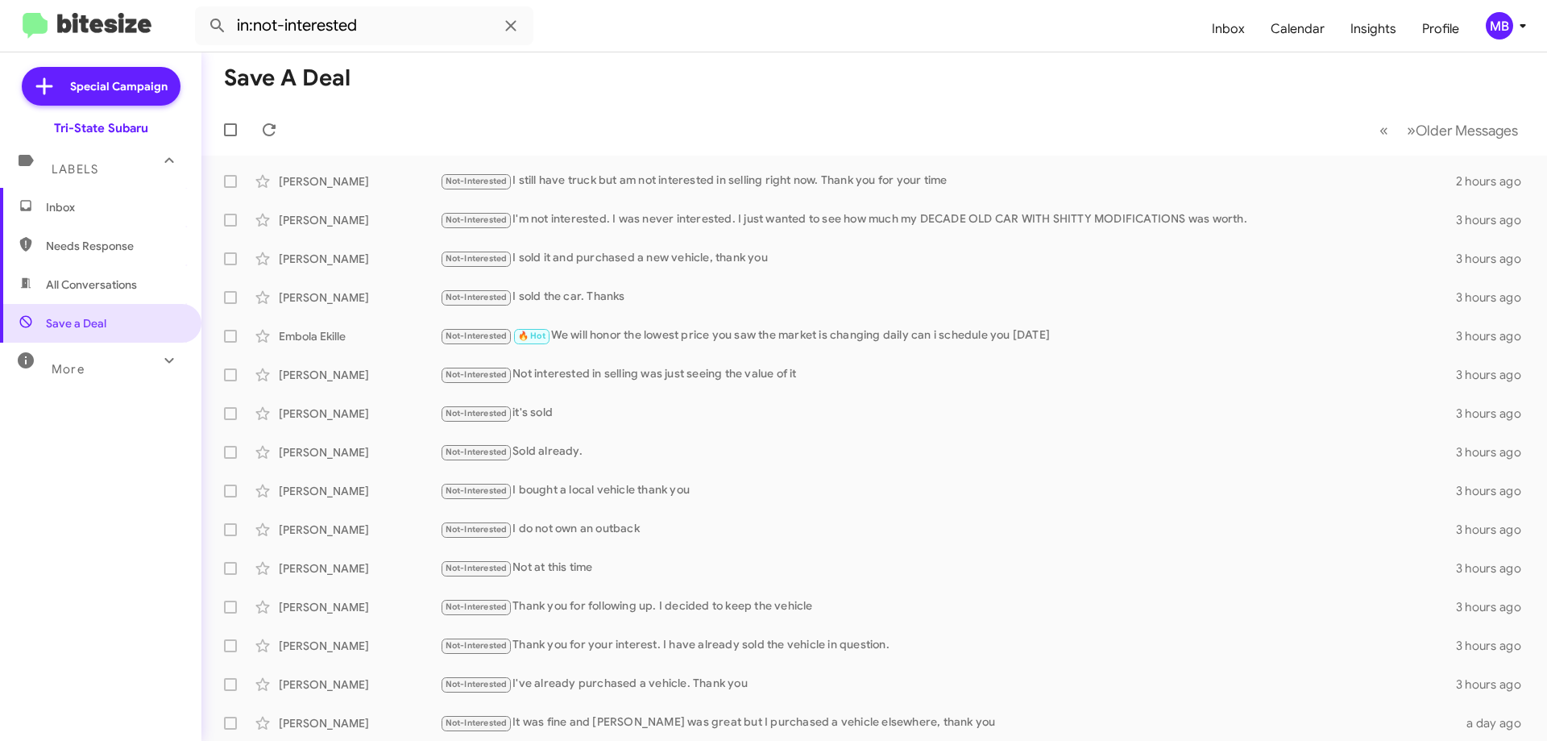
click at [113, 172] on div "Labels" at bounding box center [84, 162] width 143 height 30
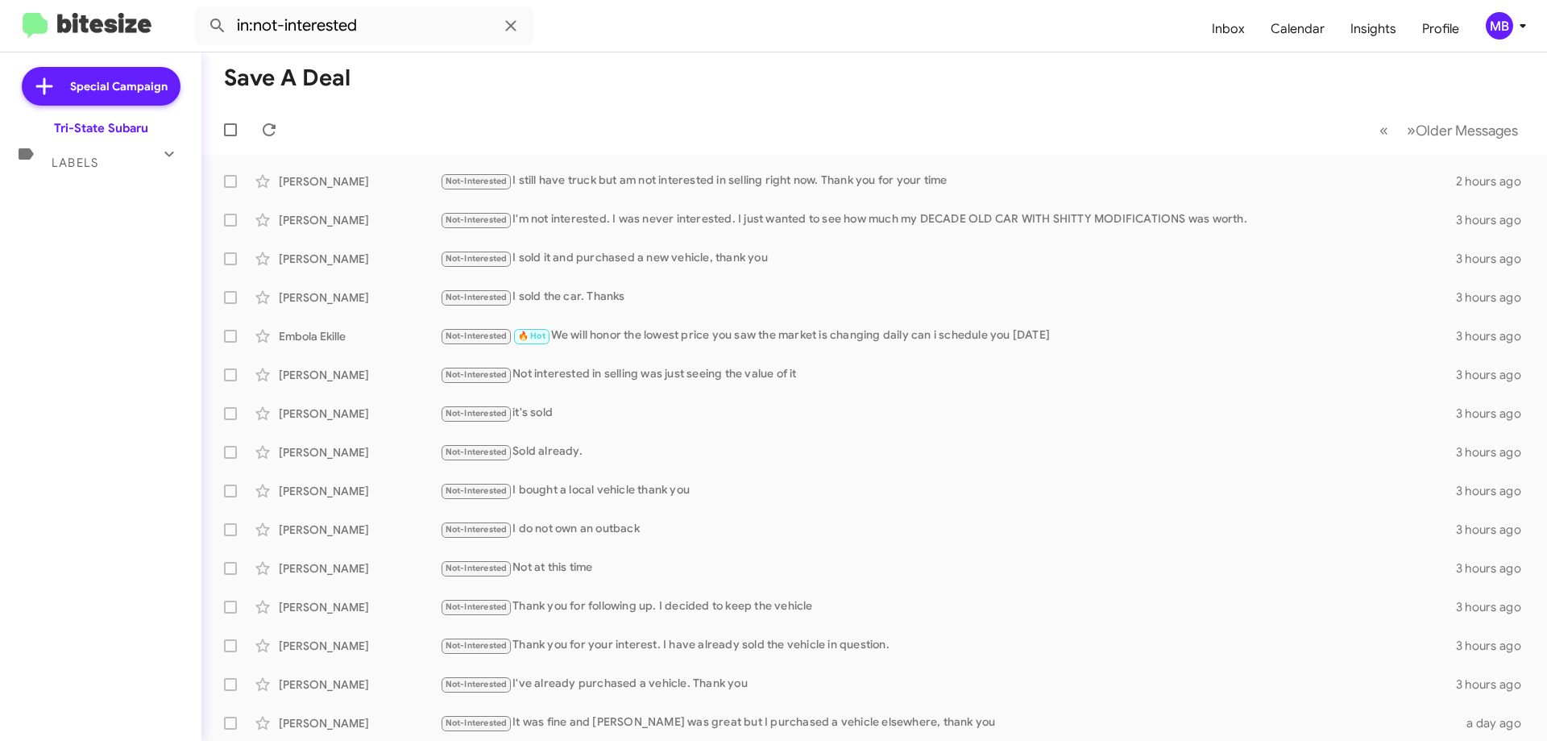
click at [174, 157] on icon at bounding box center [169, 153] width 19 height 19
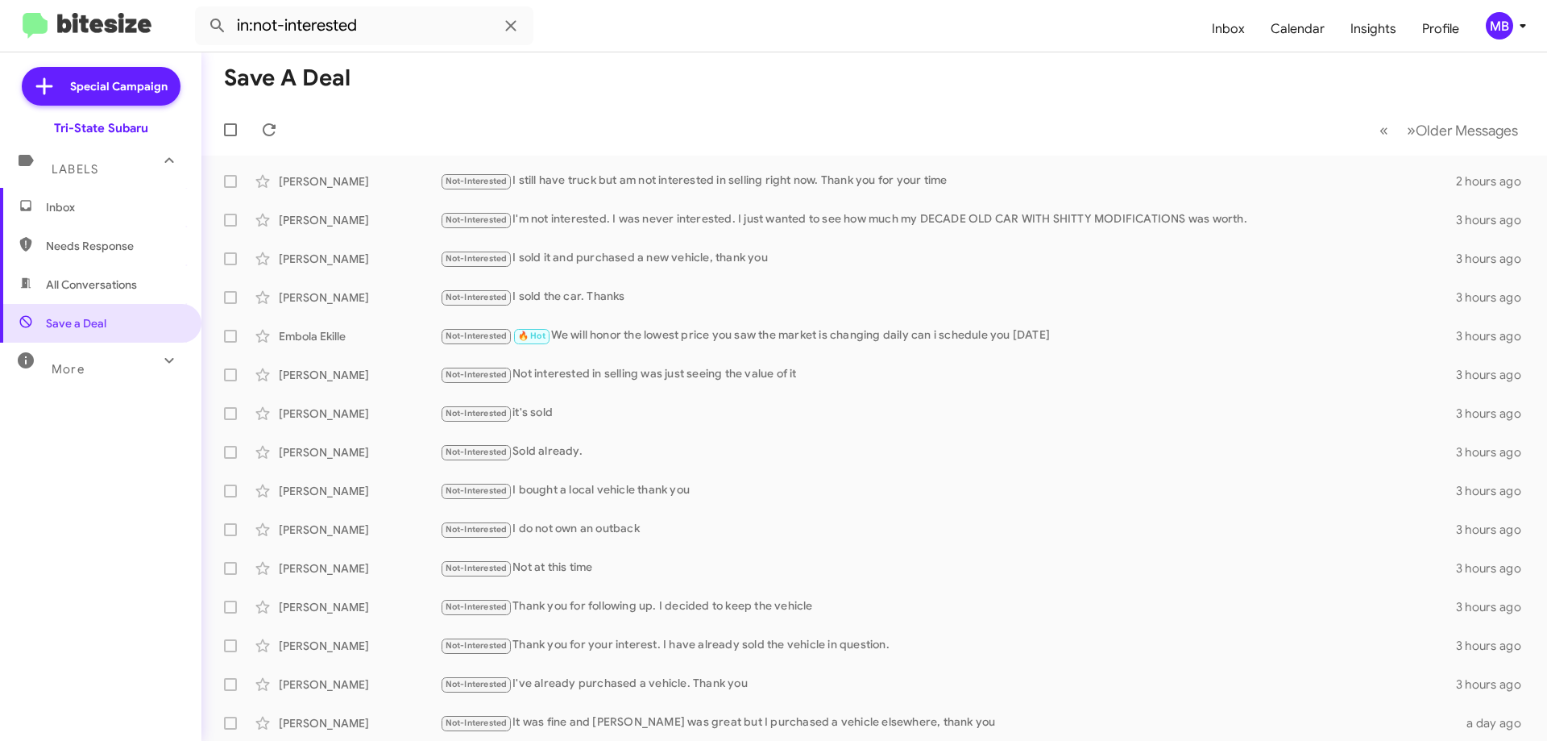
click at [119, 210] on span "Inbox" at bounding box center [114, 207] width 137 height 16
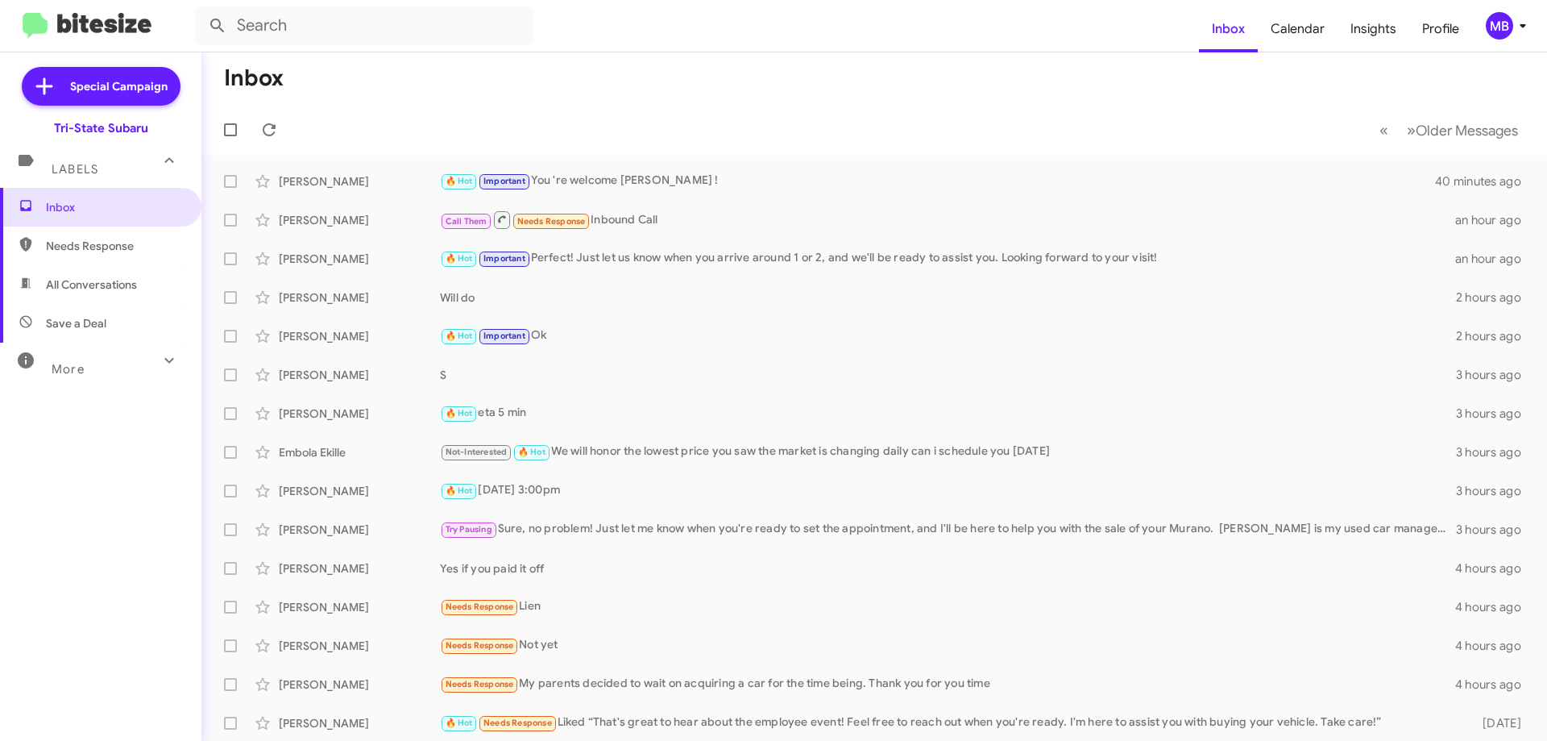
click at [147, 275] on span "All Conversations" at bounding box center [100, 284] width 201 height 39
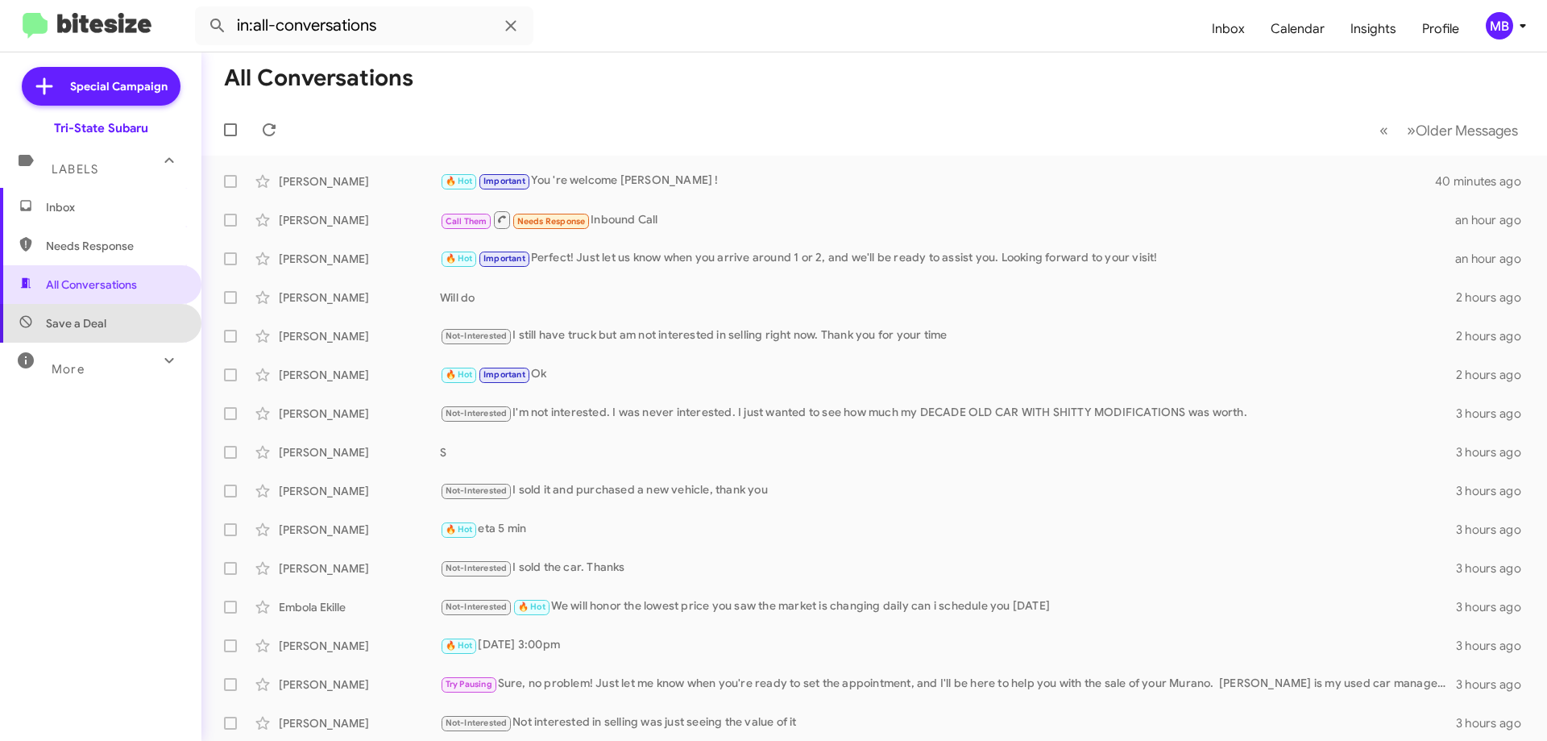
drag, startPoint x: 124, startPoint y: 314, endPoint x: 178, endPoint y: 271, distance: 69.4
click at [124, 314] on span "Save a Deal" at bounding box center [100, 323] width 201 height 39
type input "in:not-interested"
